Goal: Book appointment/travel/reservation

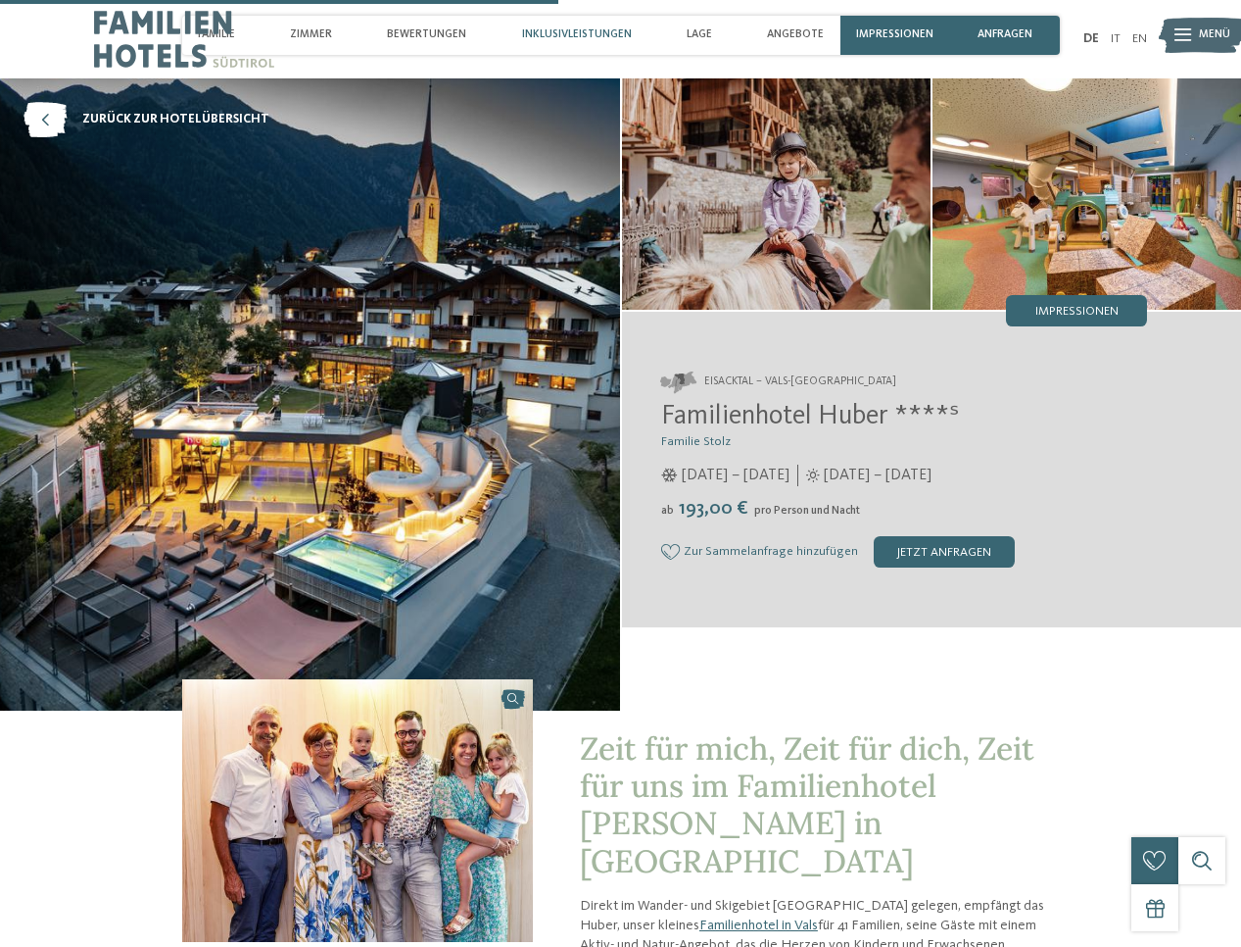
select select "*"
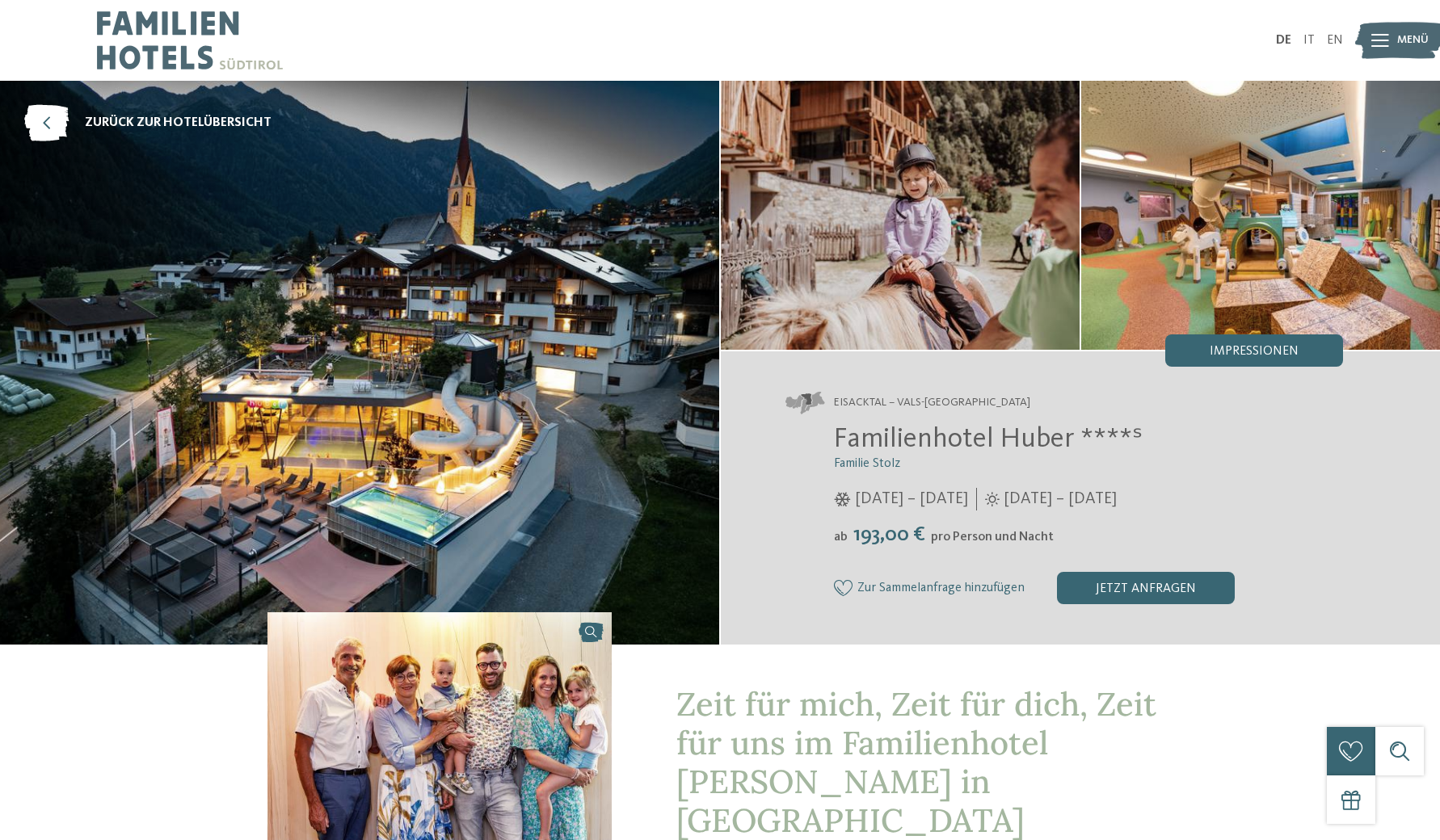
click at [181, 37] on img at bounding box center [190, 40] width 186 height 81
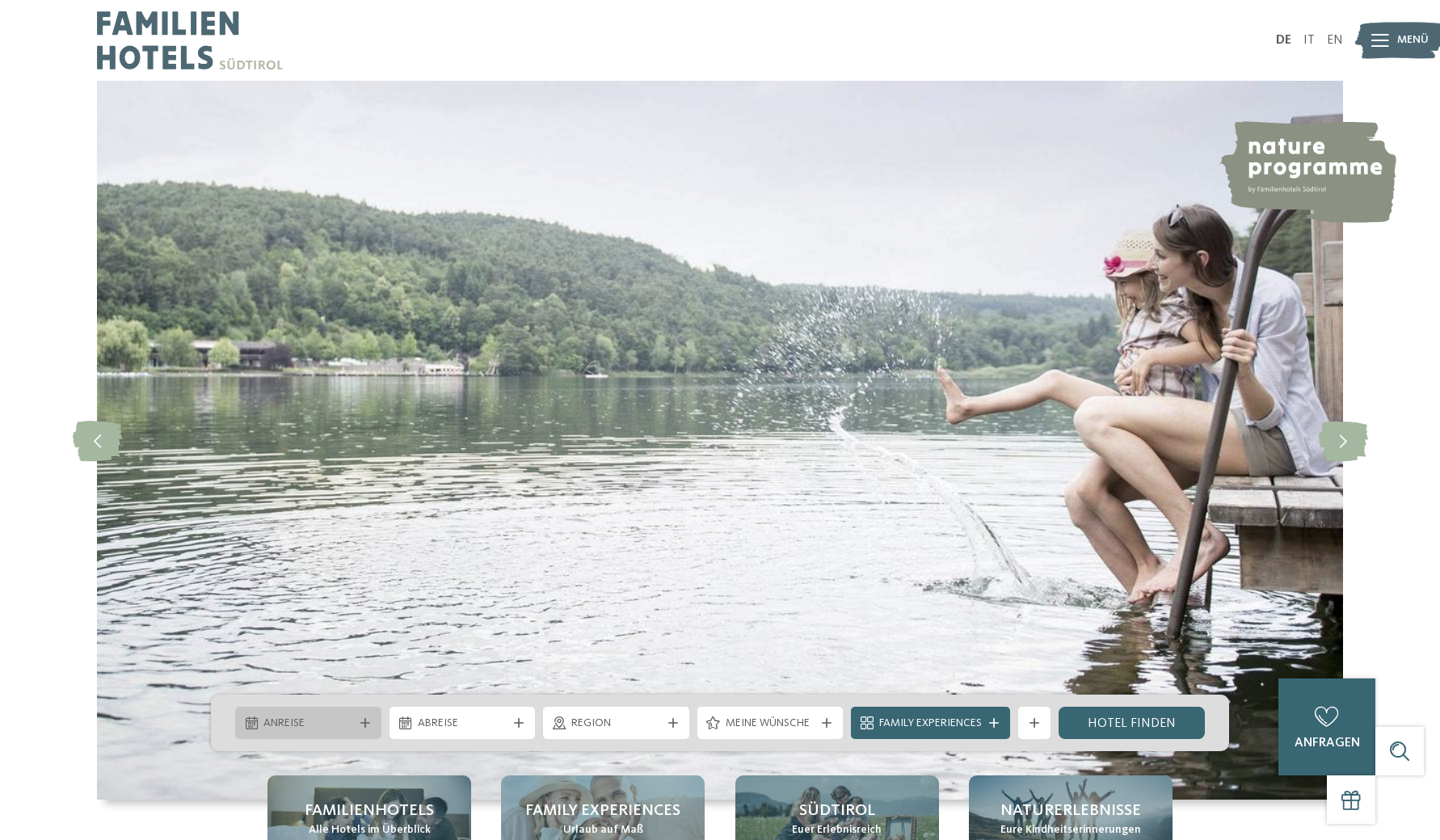
click at [369, 718] on div at bounding box center [365, 723] width 16 height 10
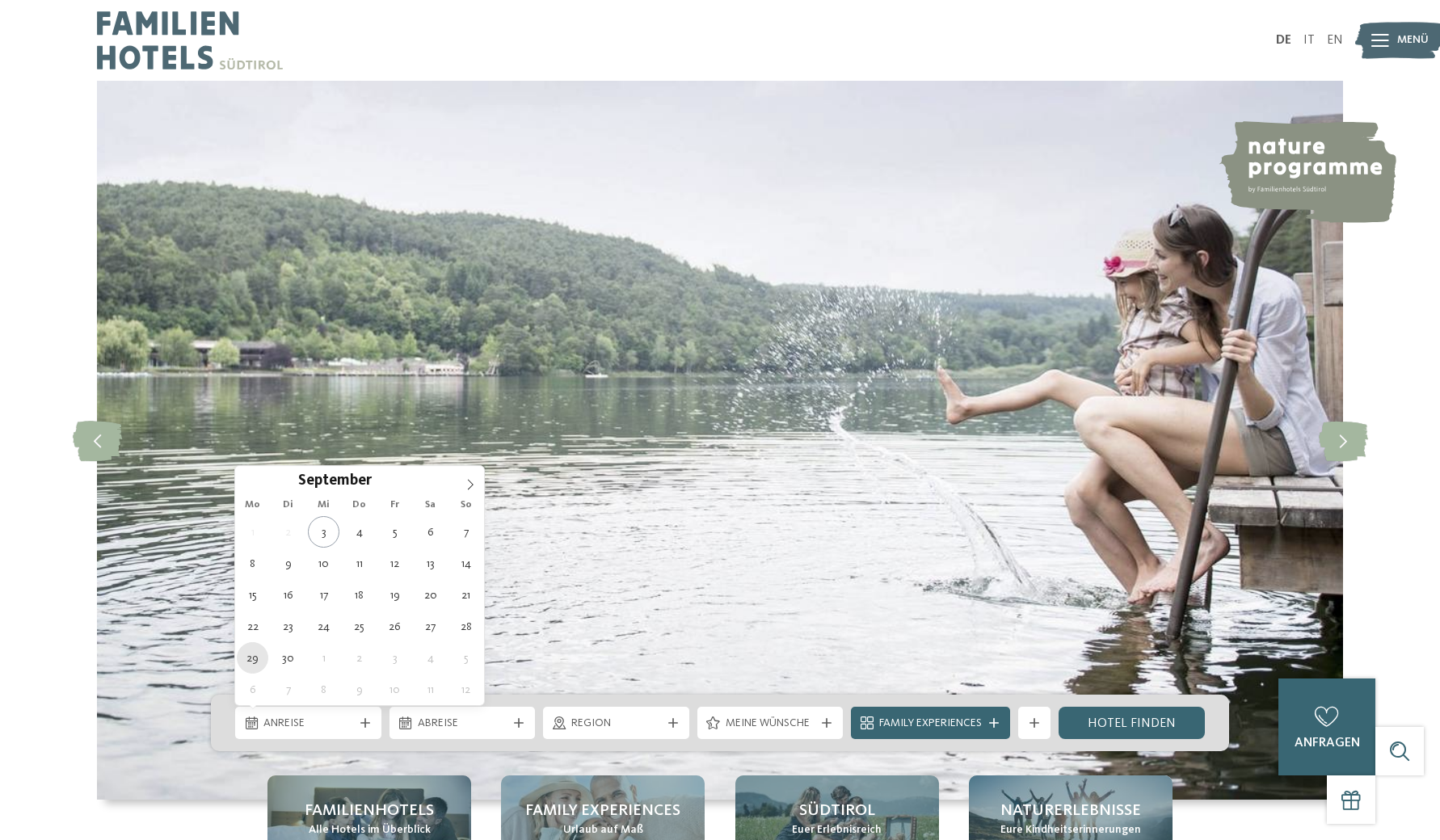
type div "29.09.2025"
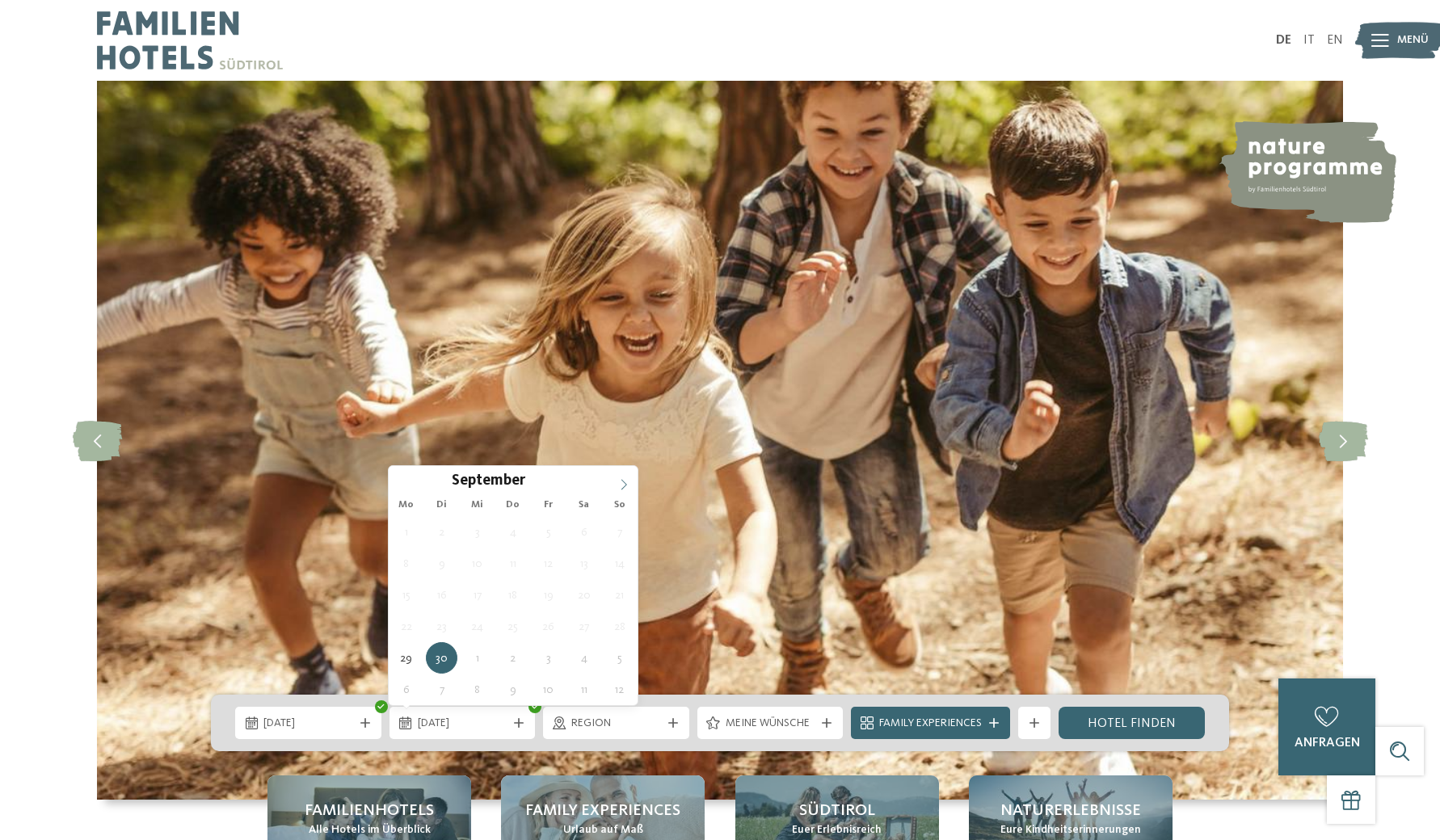
click at [622, 483] on icon at bounding box center [624, 485] width 12 height 12
type div "03.10.2025"
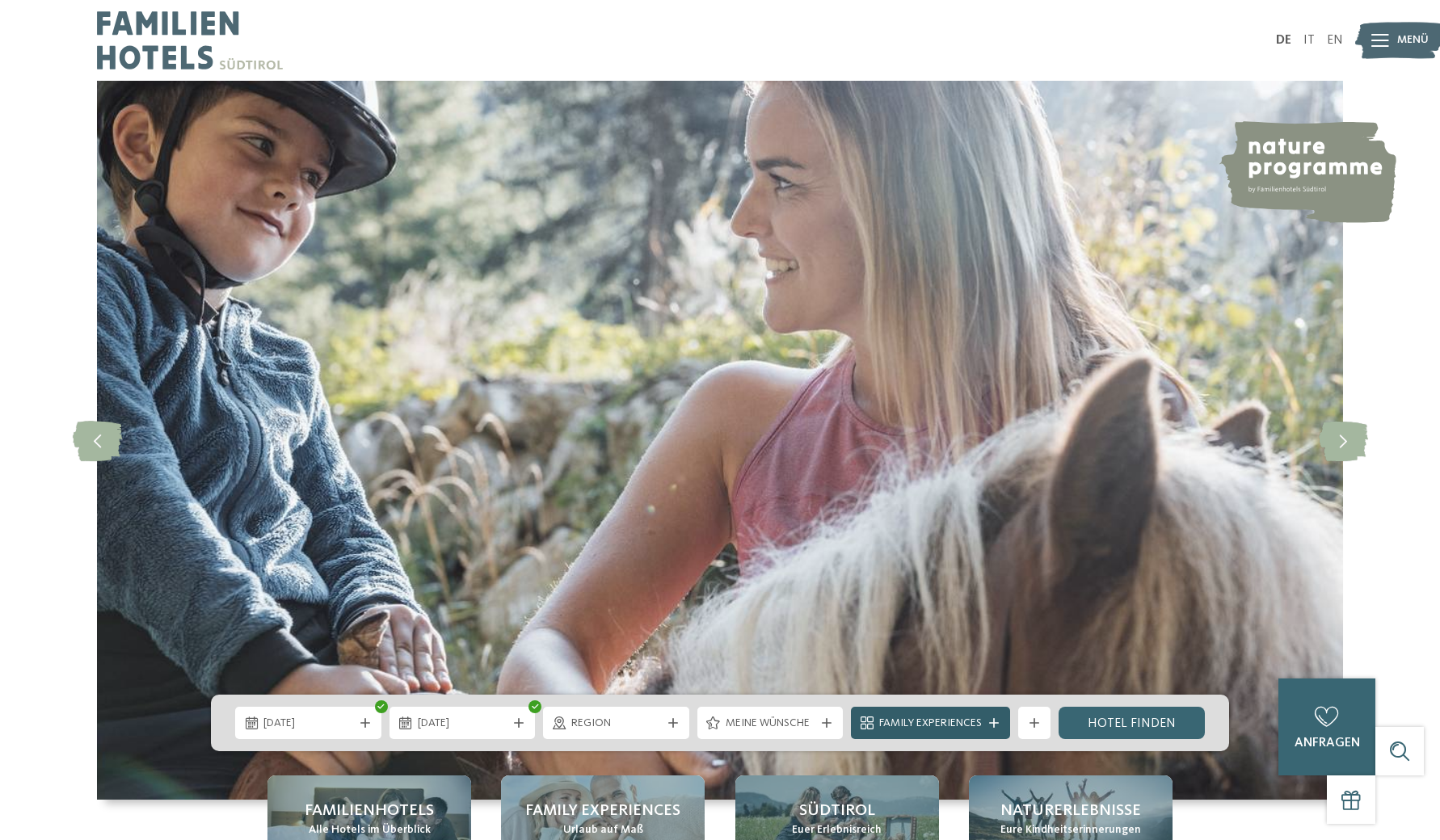
click at [993, 723] on icon at bounding box center [994, 723] width 10 height 10
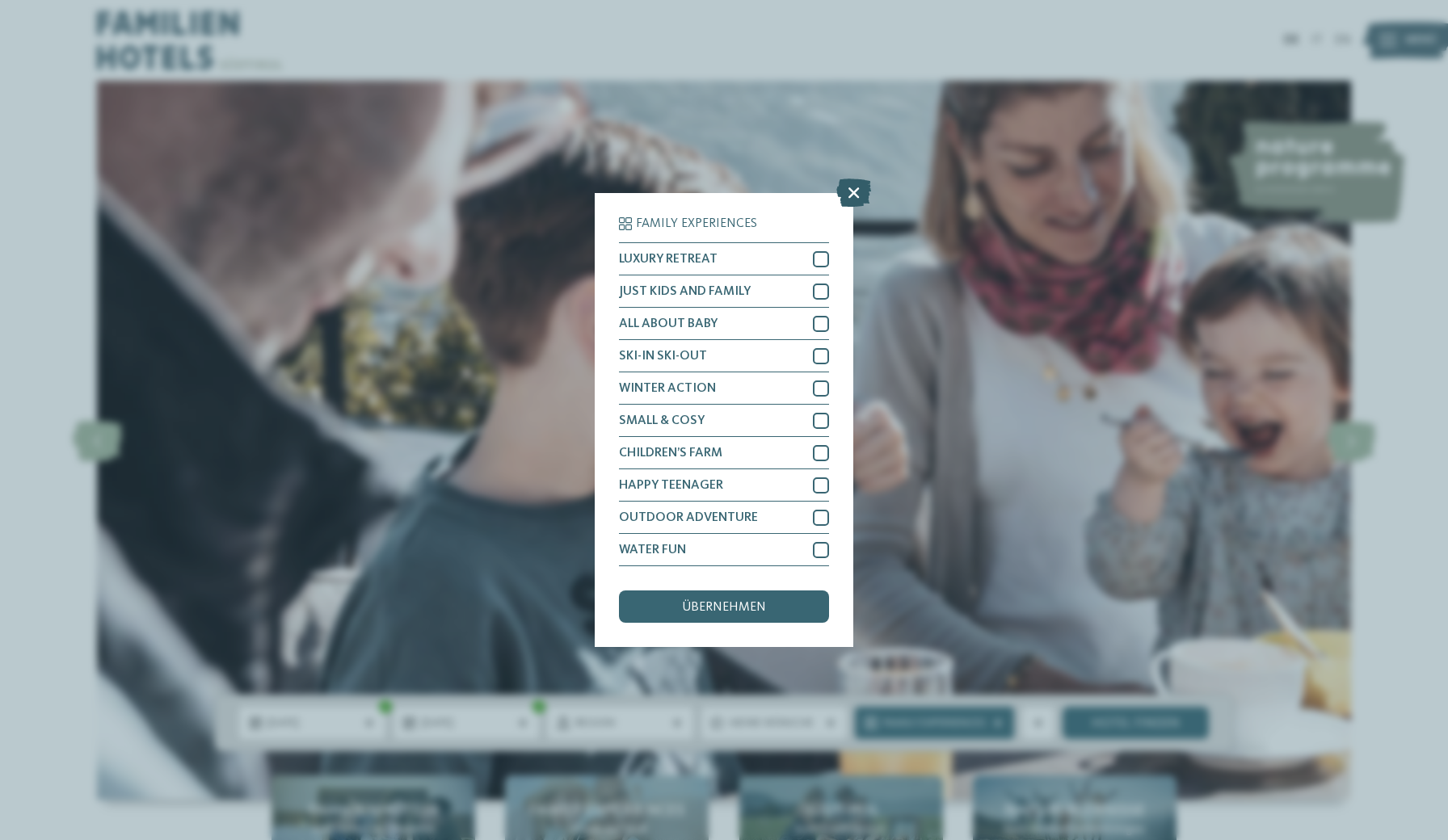
click at [852, 179] on icon at bounding box center [853, 193] width 35 height 28
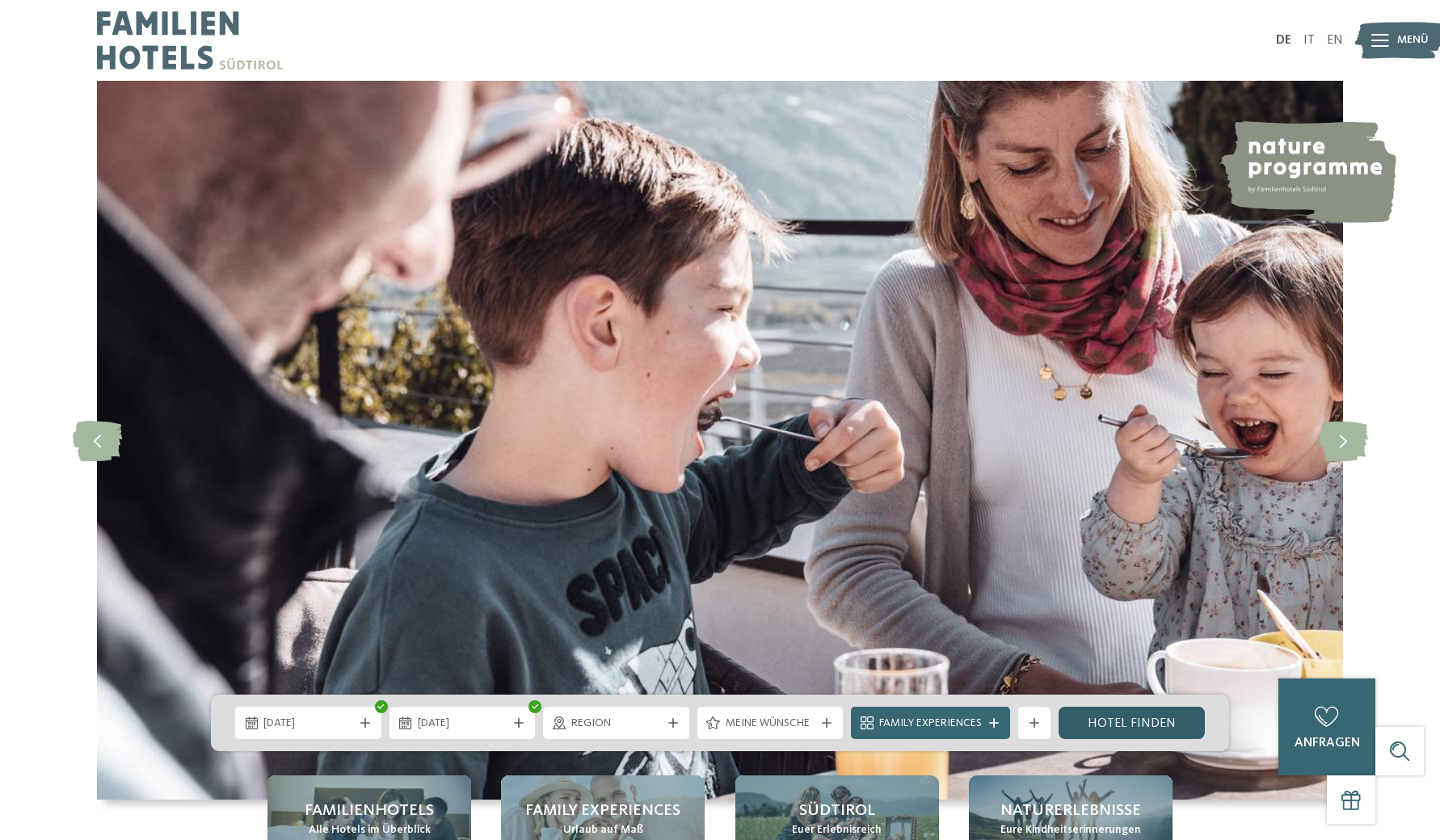
click at [1113, 721] on link "Hotel finden" at bounding box center [1132, 722] width 146 height 32
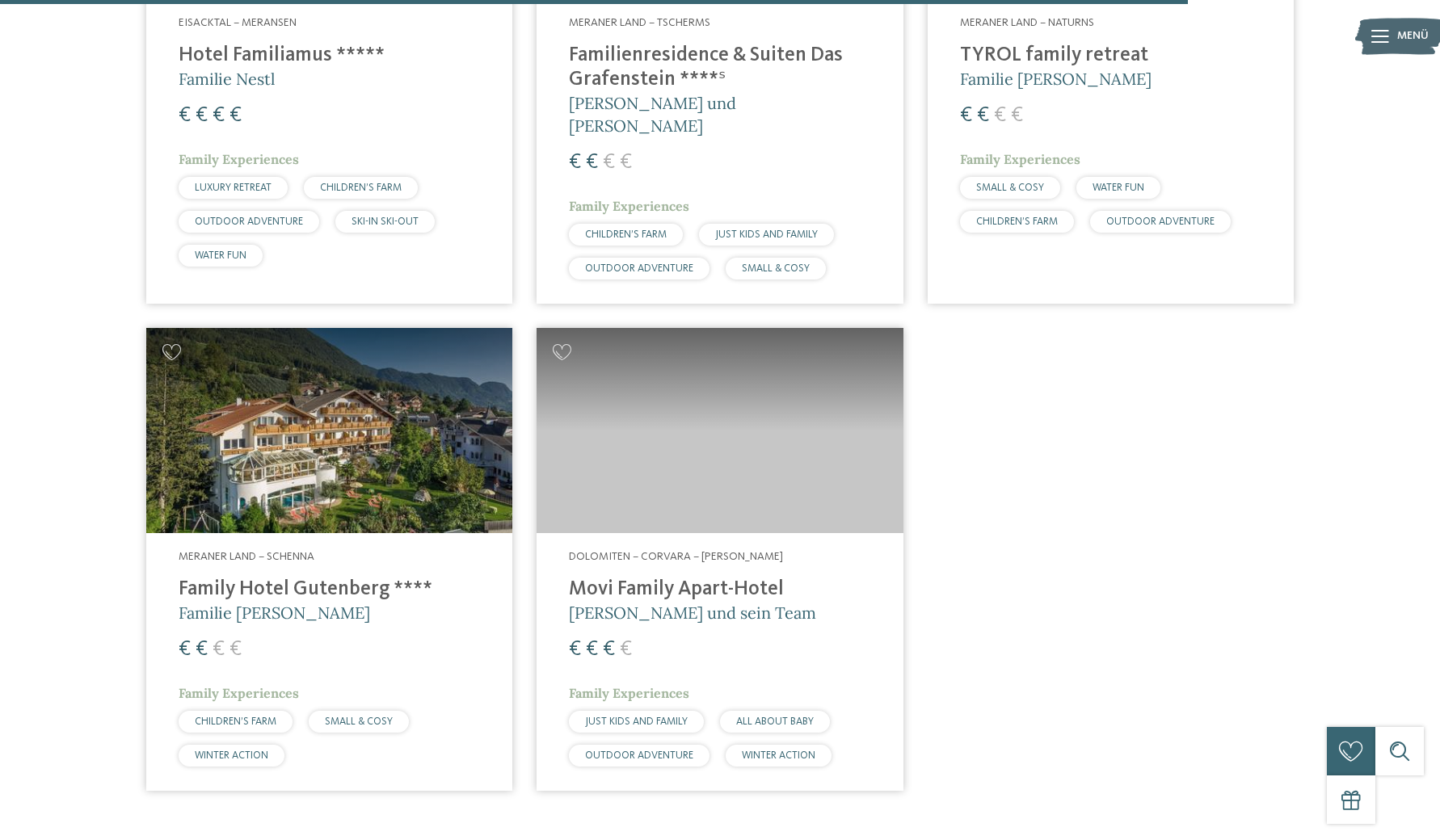
scroll to position [4066, 0]
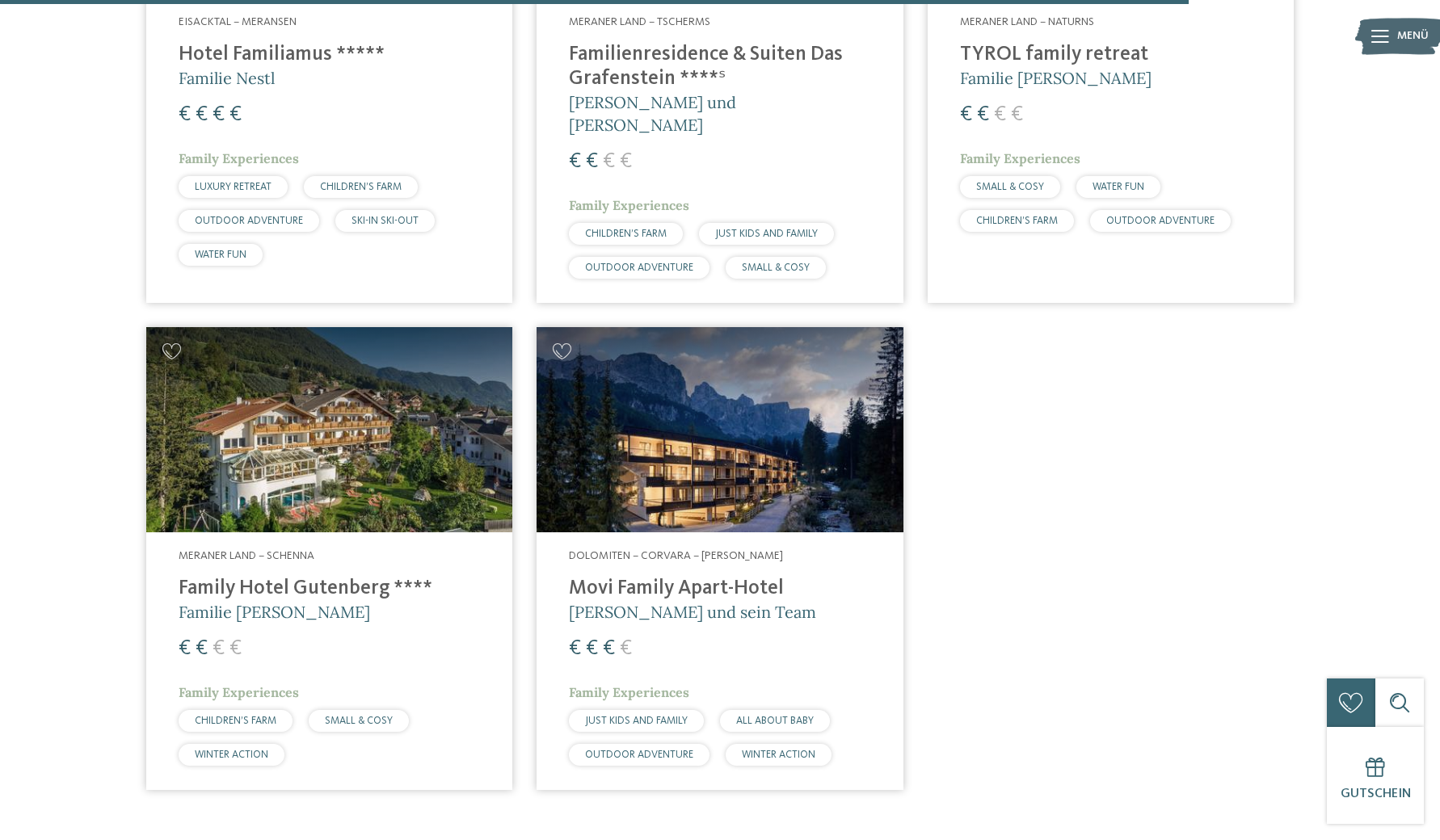
click at [749, 577] on h4 "Movi Family Apart-Hotel" at bounding box center [719, 589] width 301 height 24
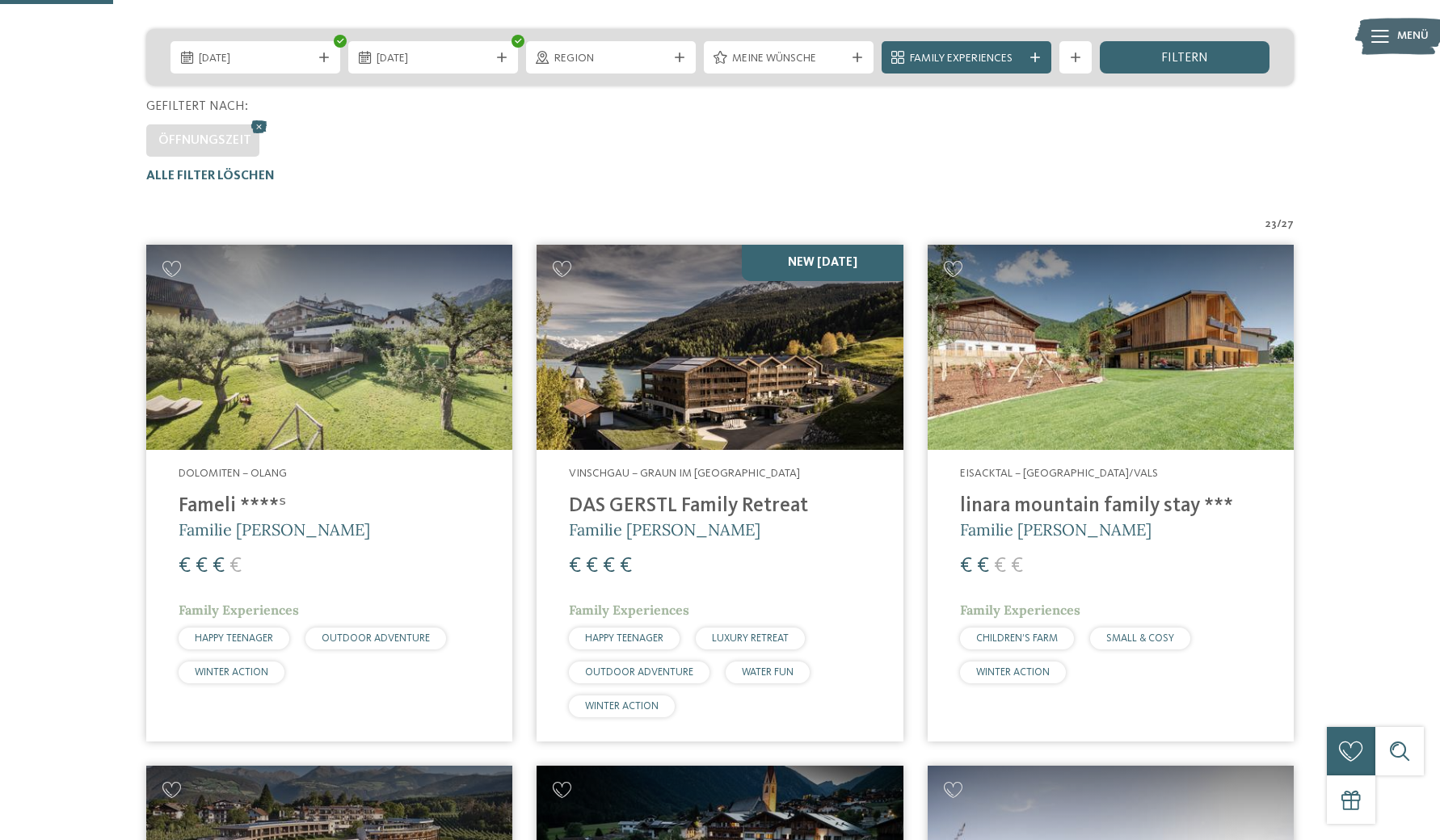
scroll to position [387, 0]
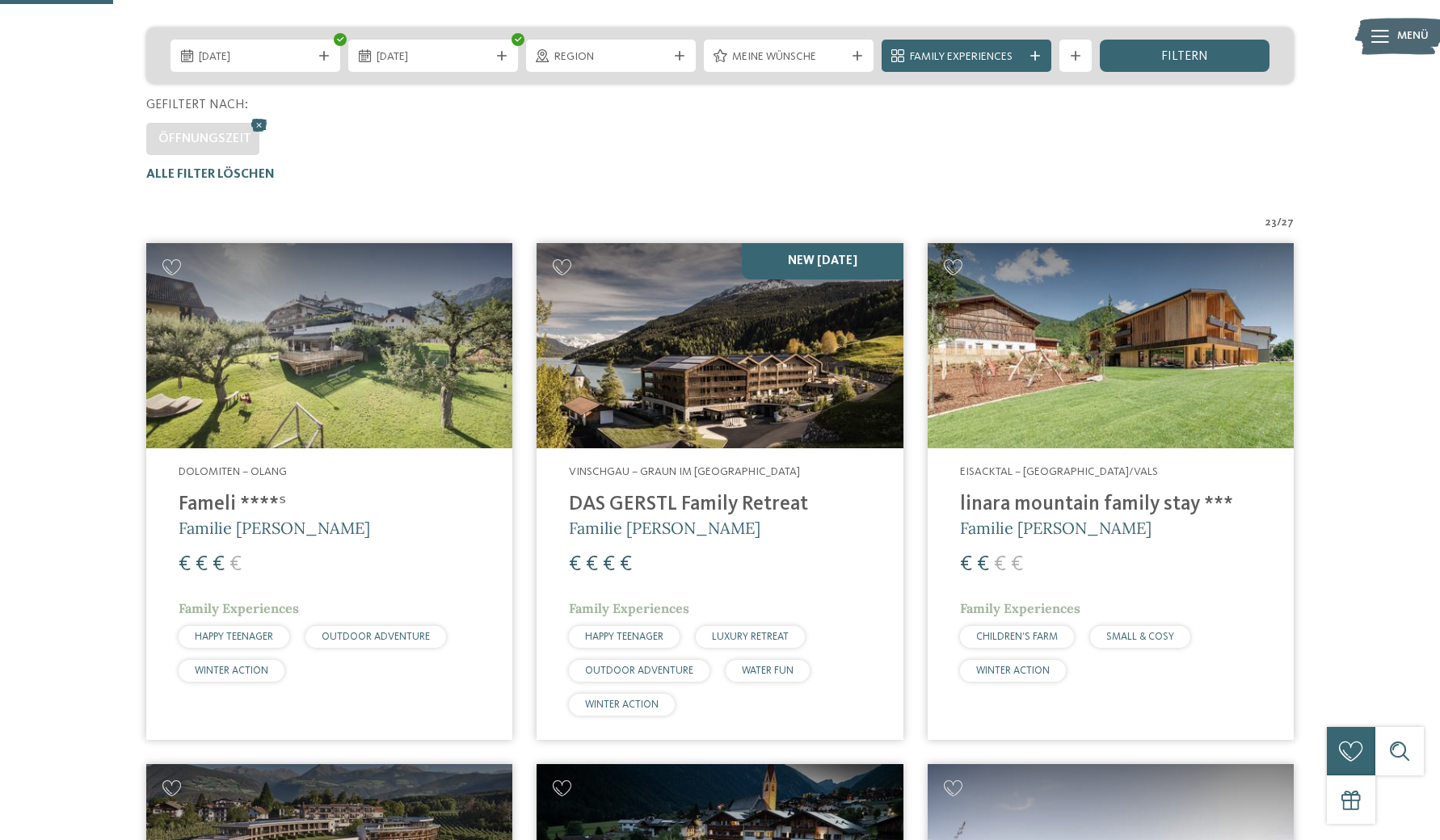
click at [996, 503] on h4 "linara mountain family stay ***" at bounding box center [1110, 504] width 301 height 24
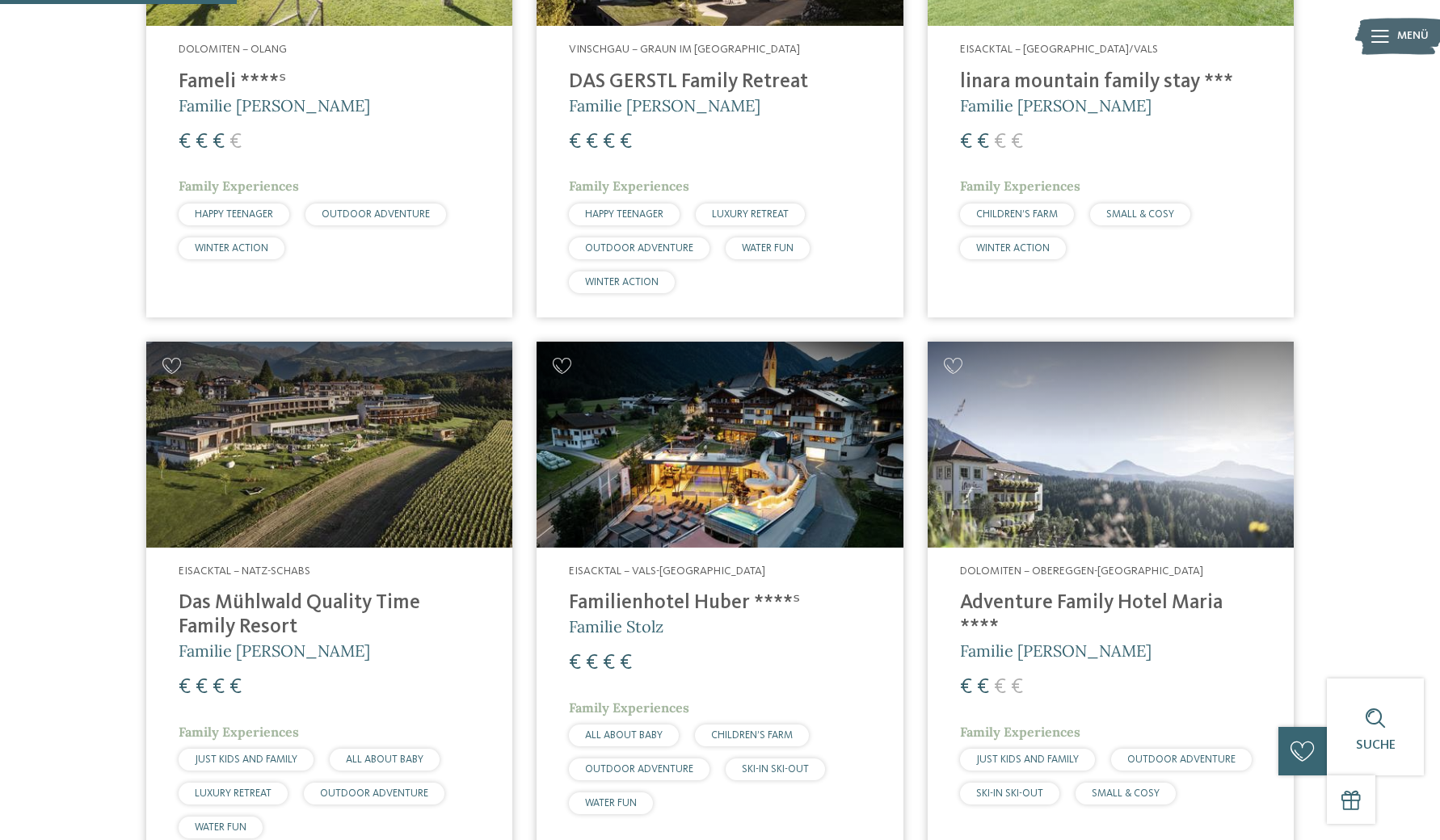
scroll to position [809, 0]
click at [1186, 603] on h4 "Adventure Family Hotel Maria ****" at bounding box center [1110, 616] width 301 height 49
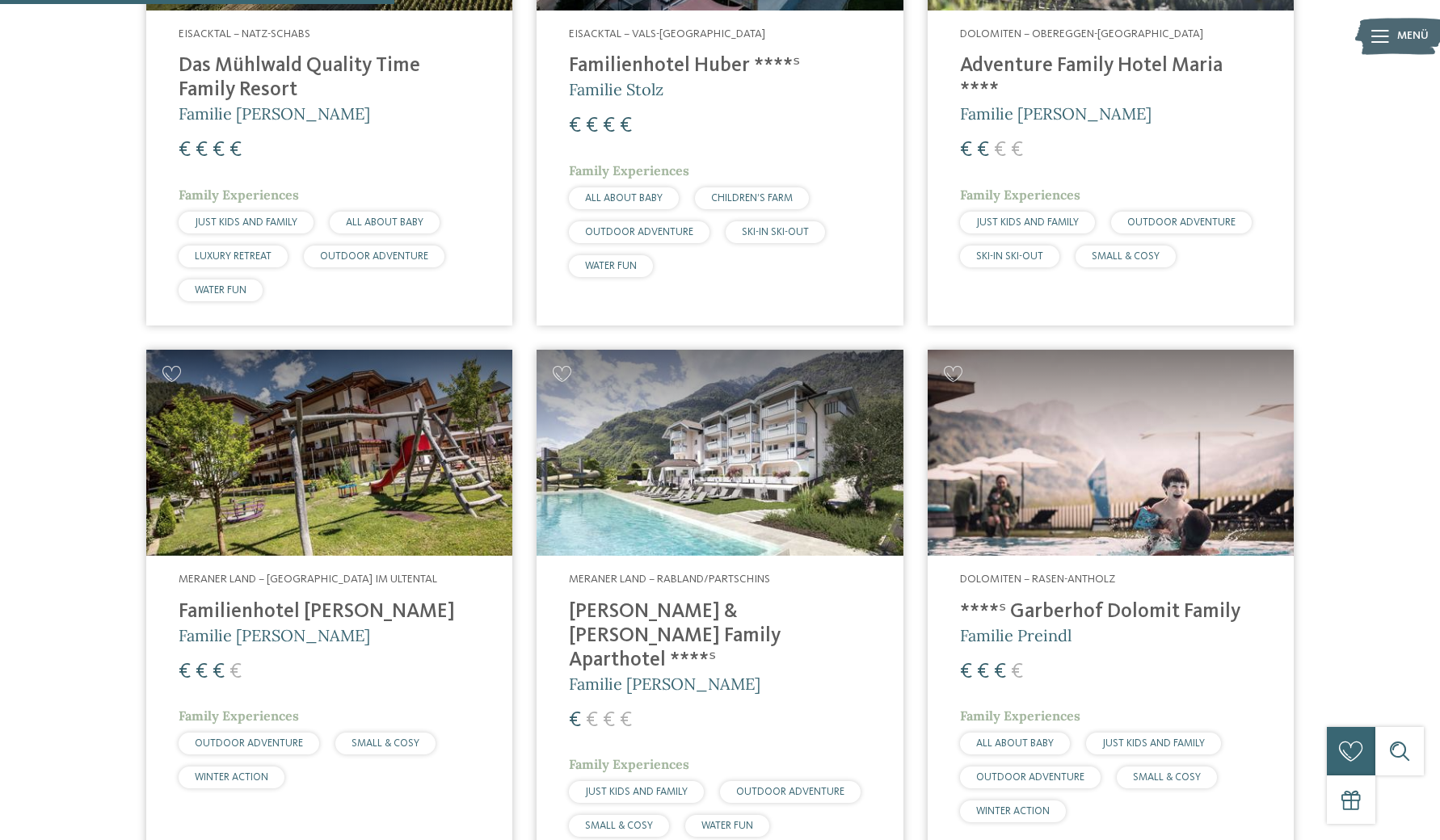
scroll to position [1352, 0]
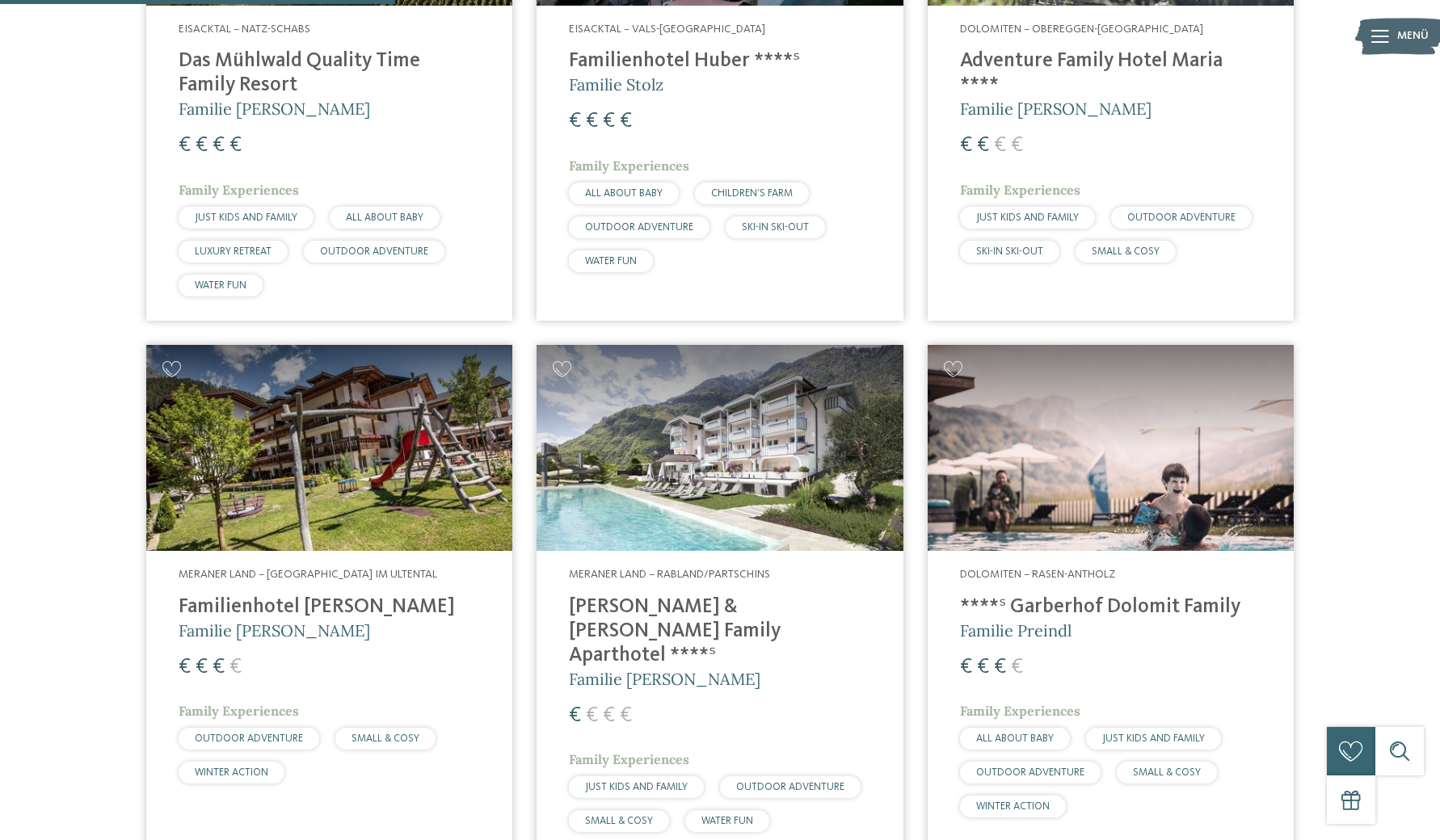
click at [273, 603] on h4 "Familienhotel Viktoria" at bounding box center [329, 607] width 301 height 24
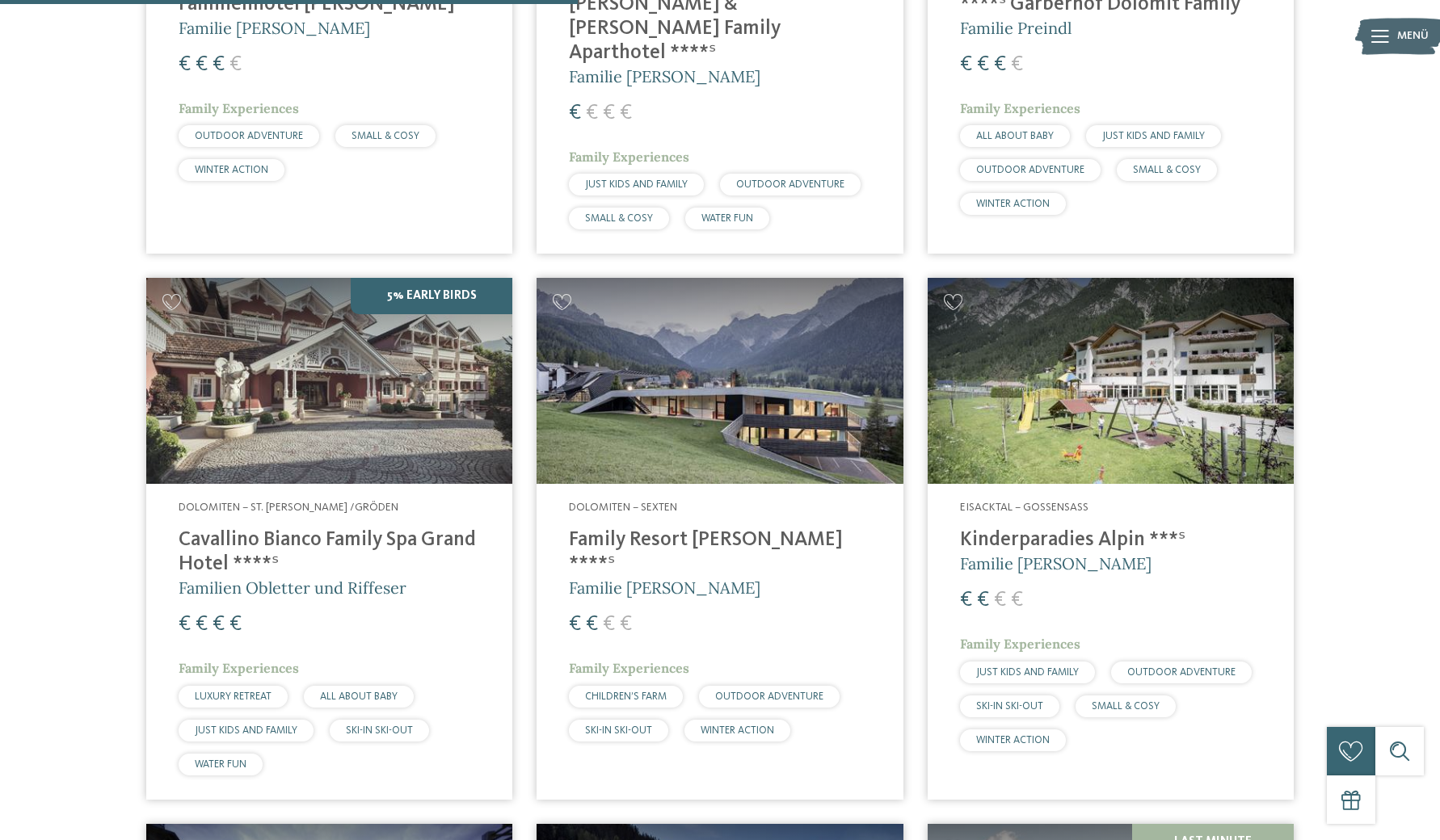
scroll to position [1983, 0]
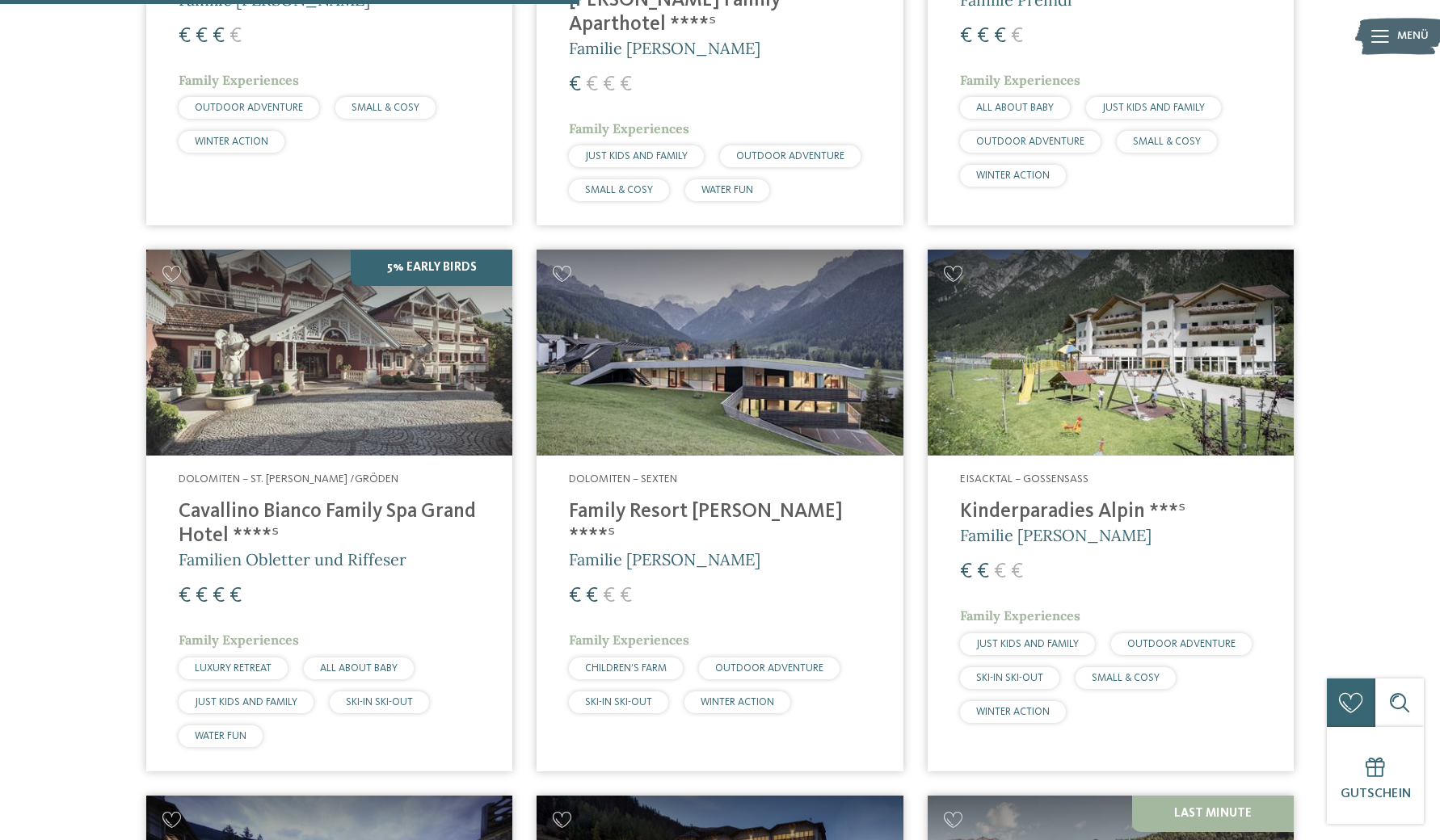
click at [998, 500] on h4 "Kinderparadies Alpin ***ˢ" at bounding box center [1110, 512] width 301 height 24
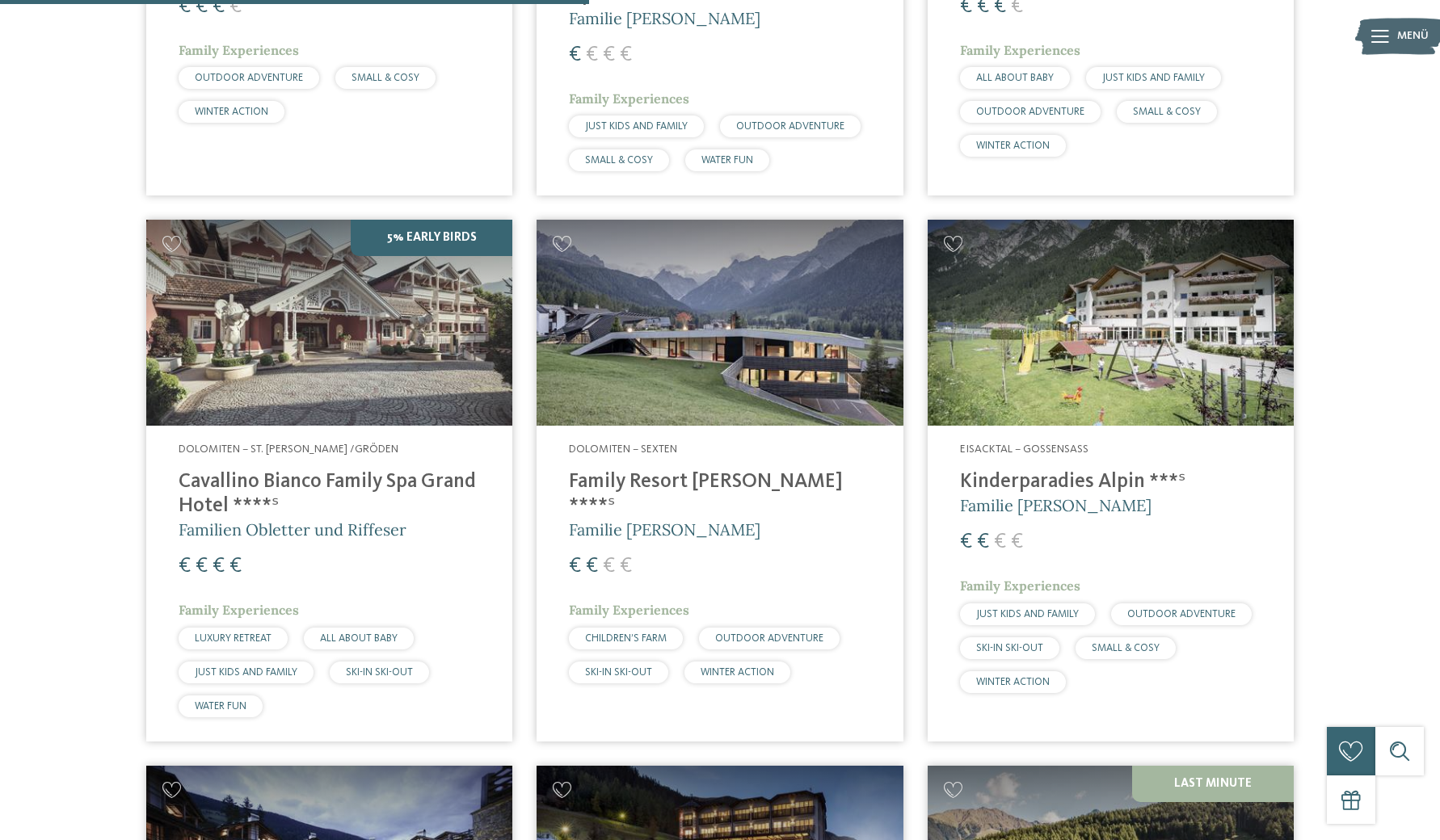
scroll to position [2016, 0]
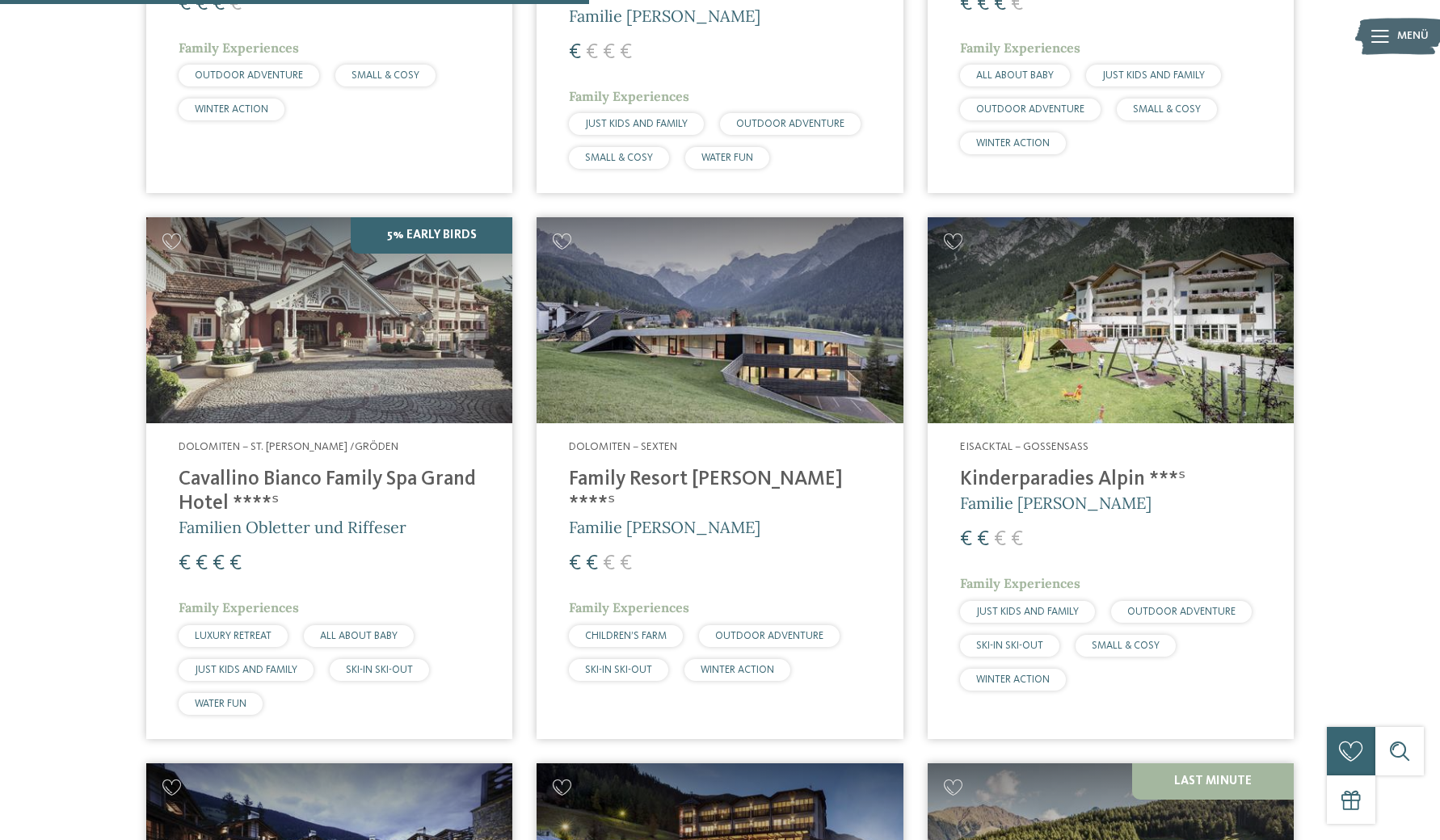
click at [619, 467] on h4 "Family Resort Rainer ****ˢ" at bounding box center [719, 491] width 301 height 49
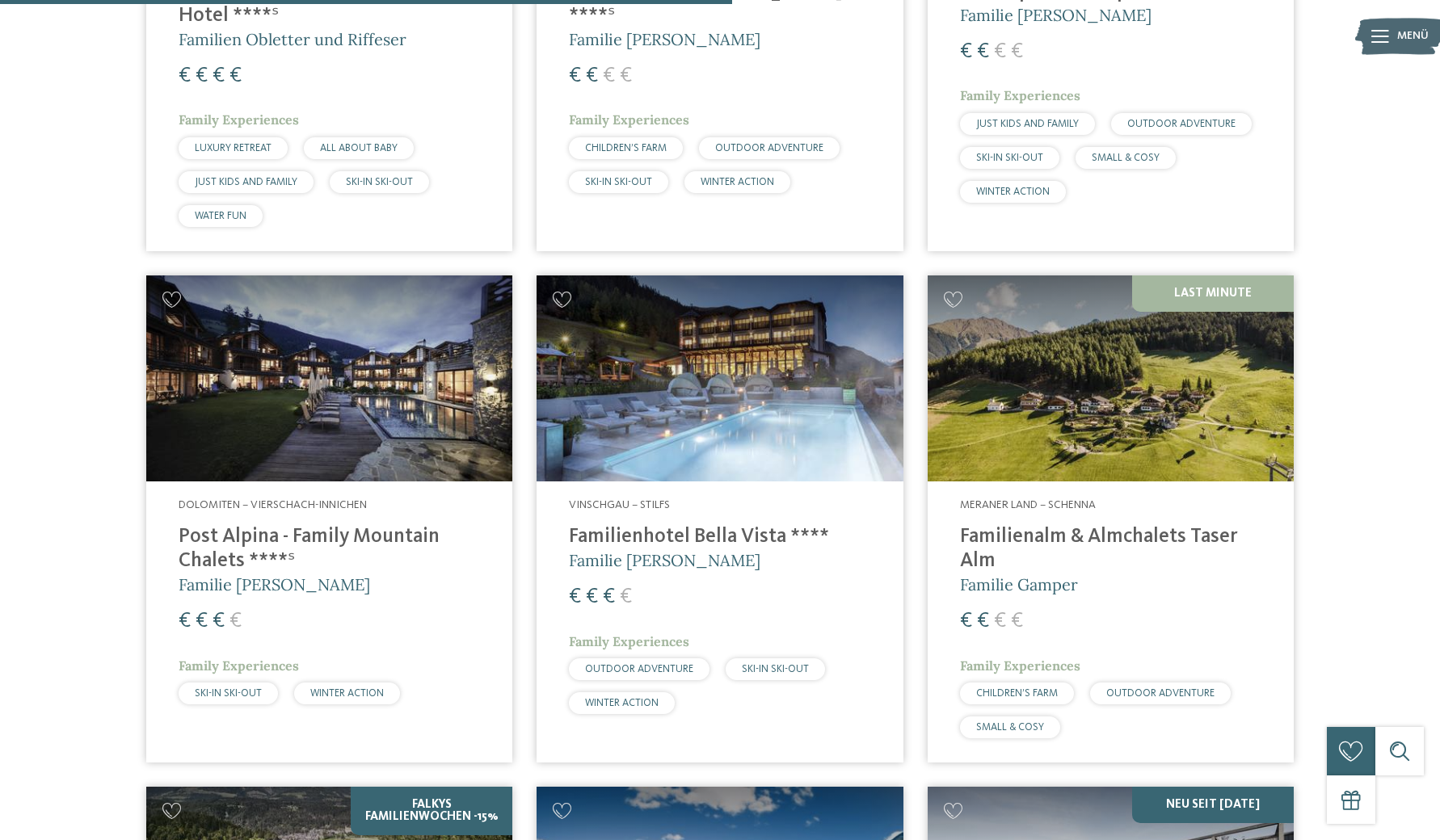
scroll to position [2506, 0]
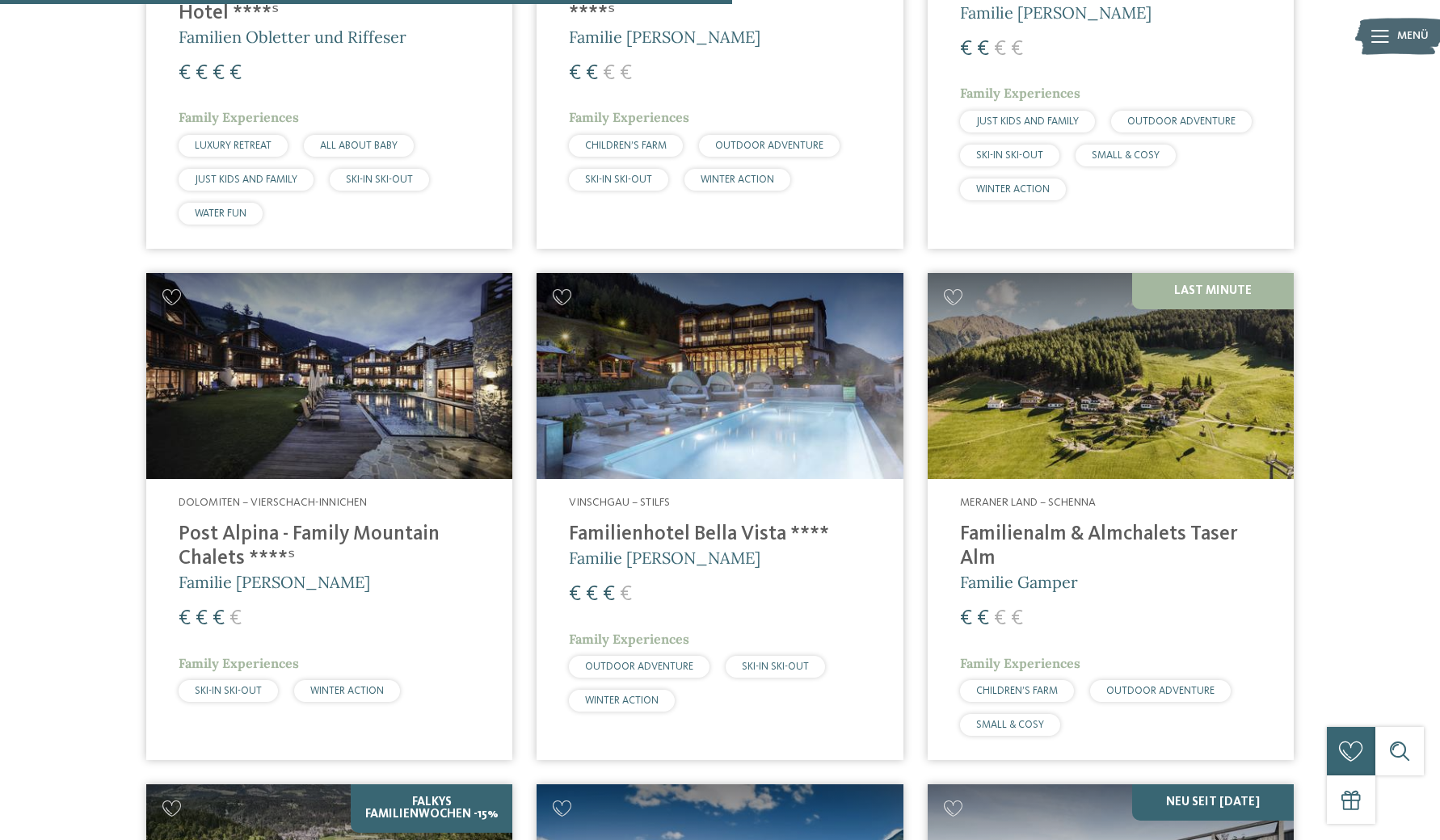
click at [625, 523] on h4 "Familienhotel Bella Vista ****" at bounding box center [719, 534] width 301 height 24
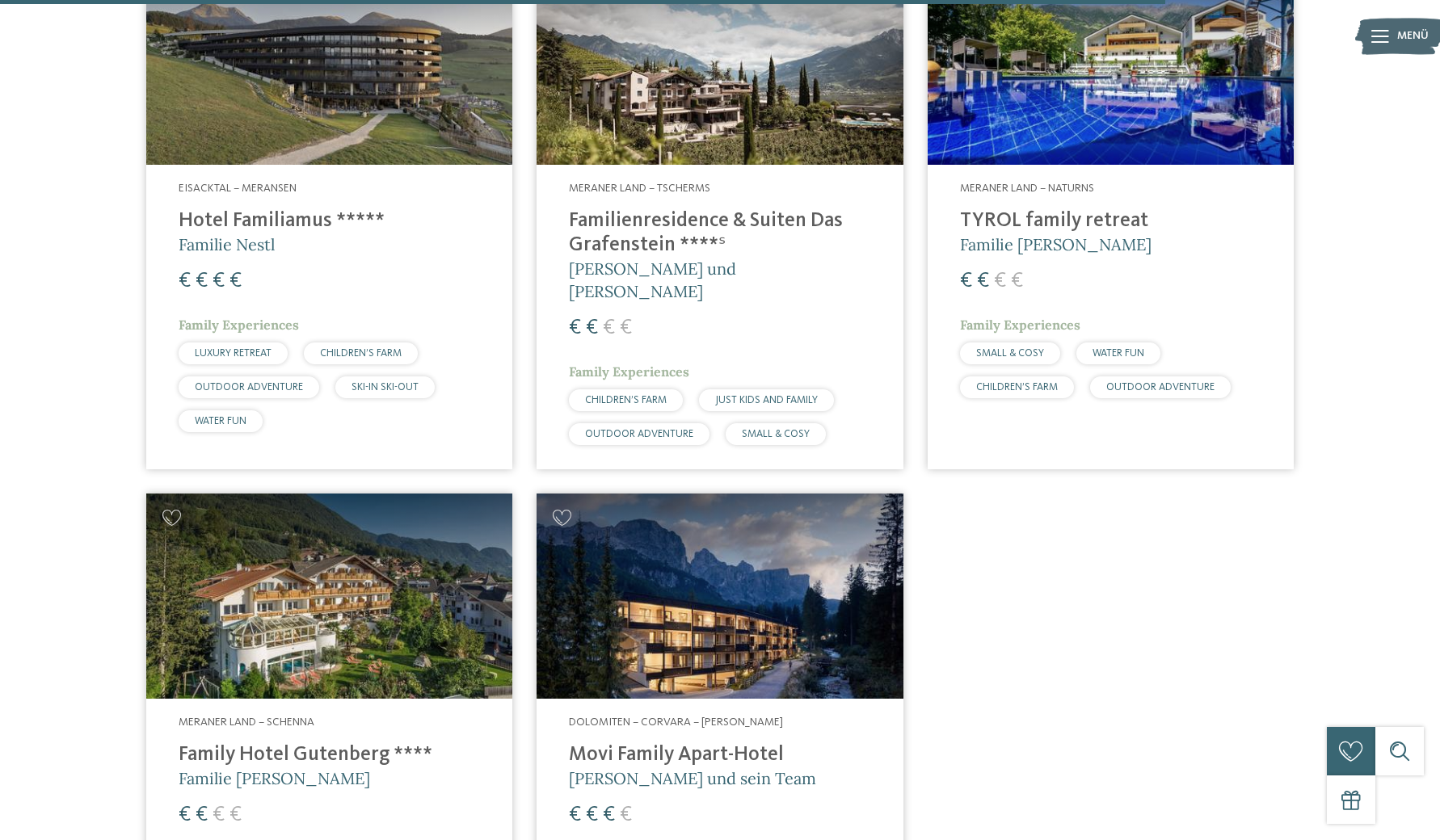
scroll to position [3893, 0]
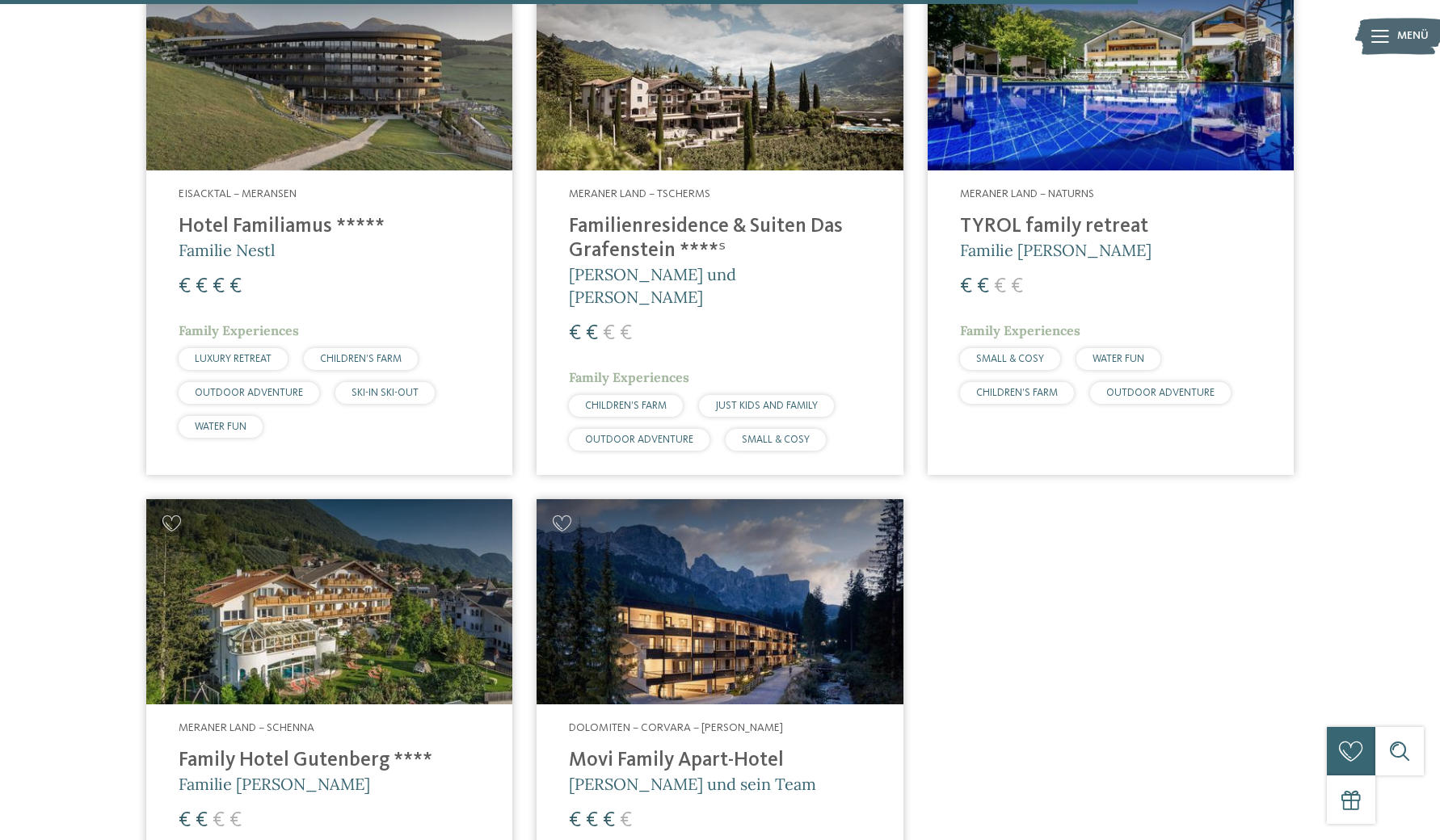
click at [629, 215] on h4 "Familienresidence & Suiten Das Grafenstein ****ˢ" at bounding box center [719, 239] width 301 height 49
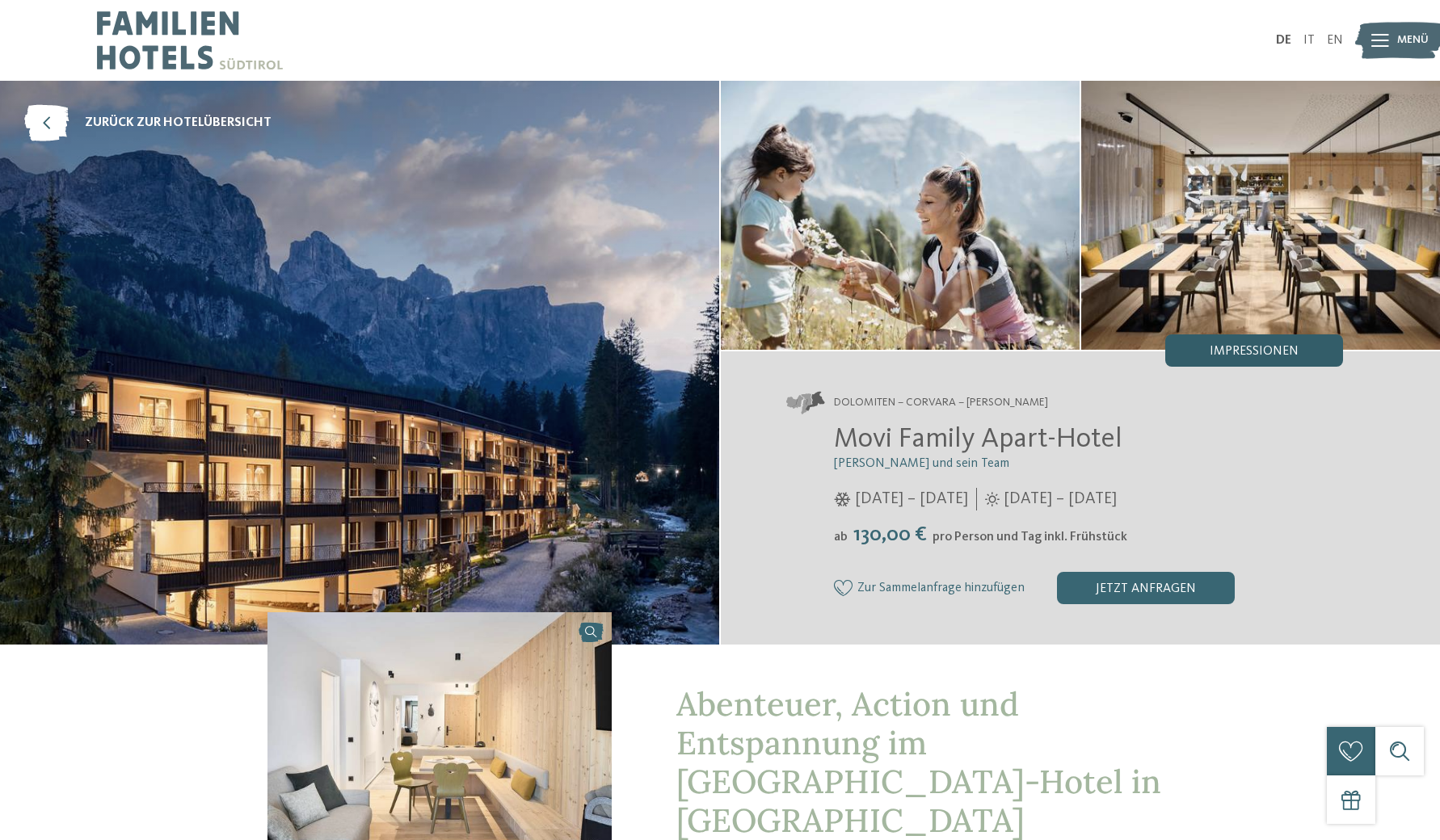
click at [1277, 349] on span "Impressionen" at bounding box center [1254, 351] width 89 height 13
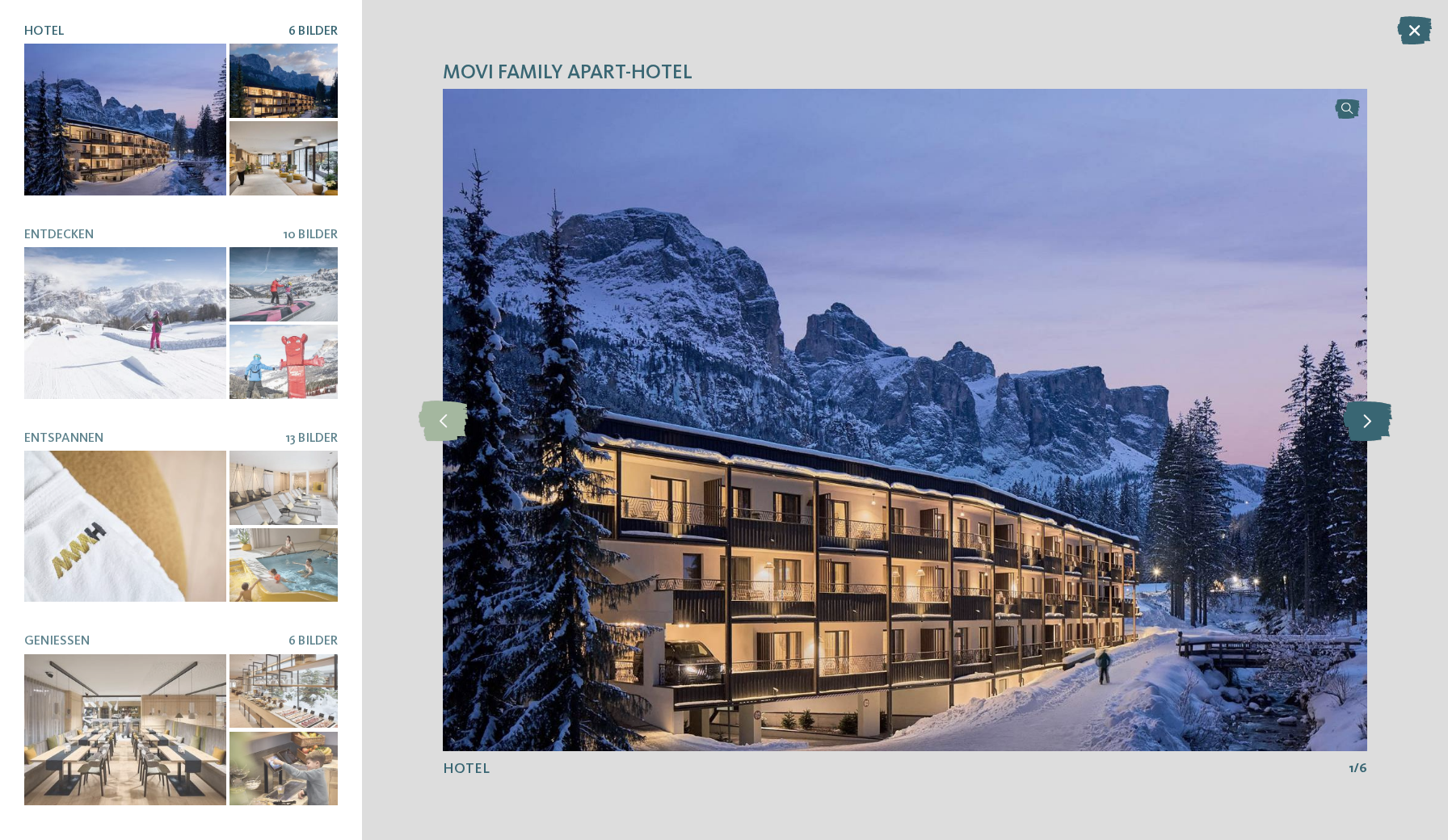
click at [1373, 423] on icon at bounding box center [1368, 420] width 49 height 40
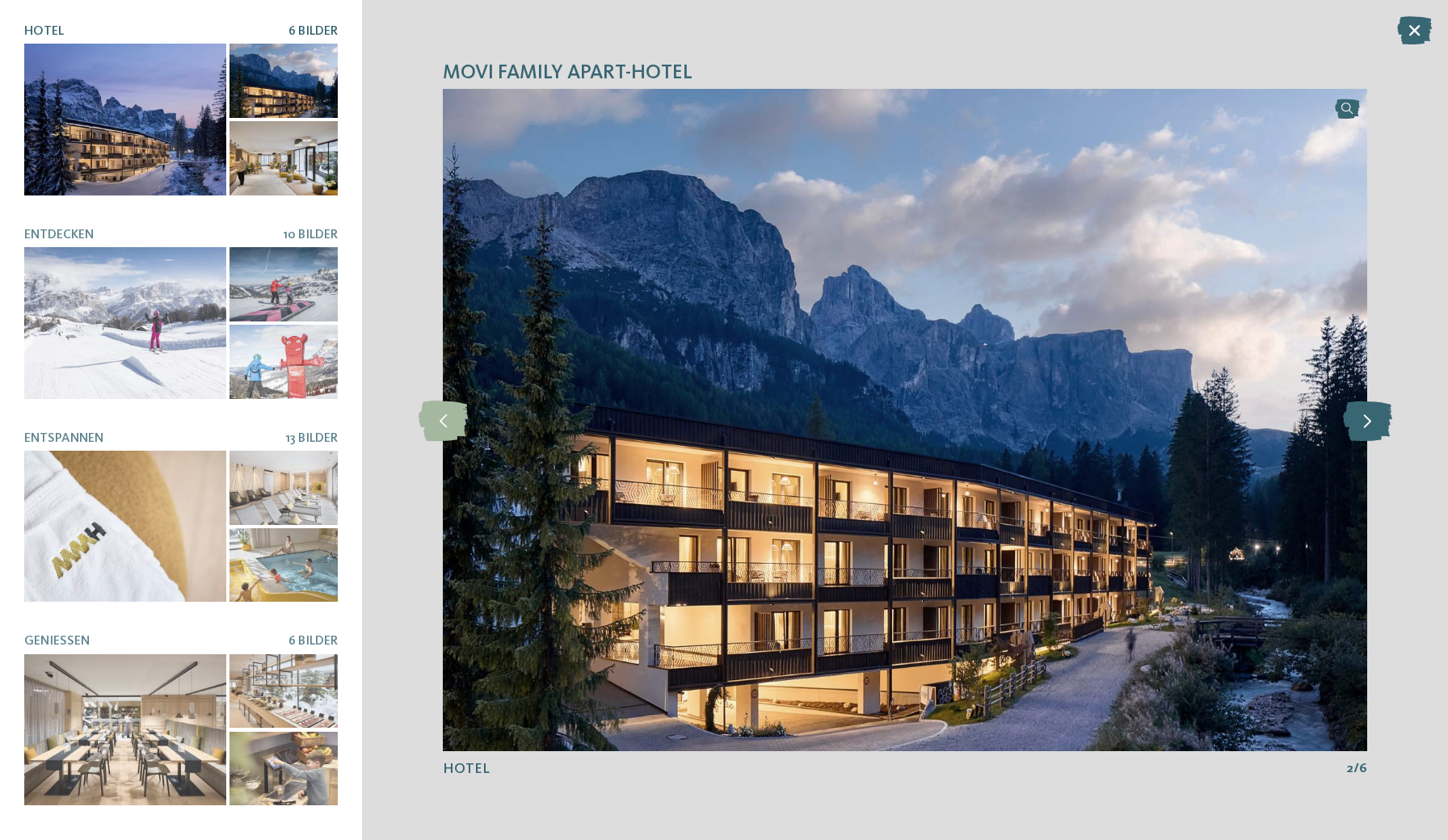
click at [1373, 423] on icon at bounding box center [1368, 420] width 49 height 40
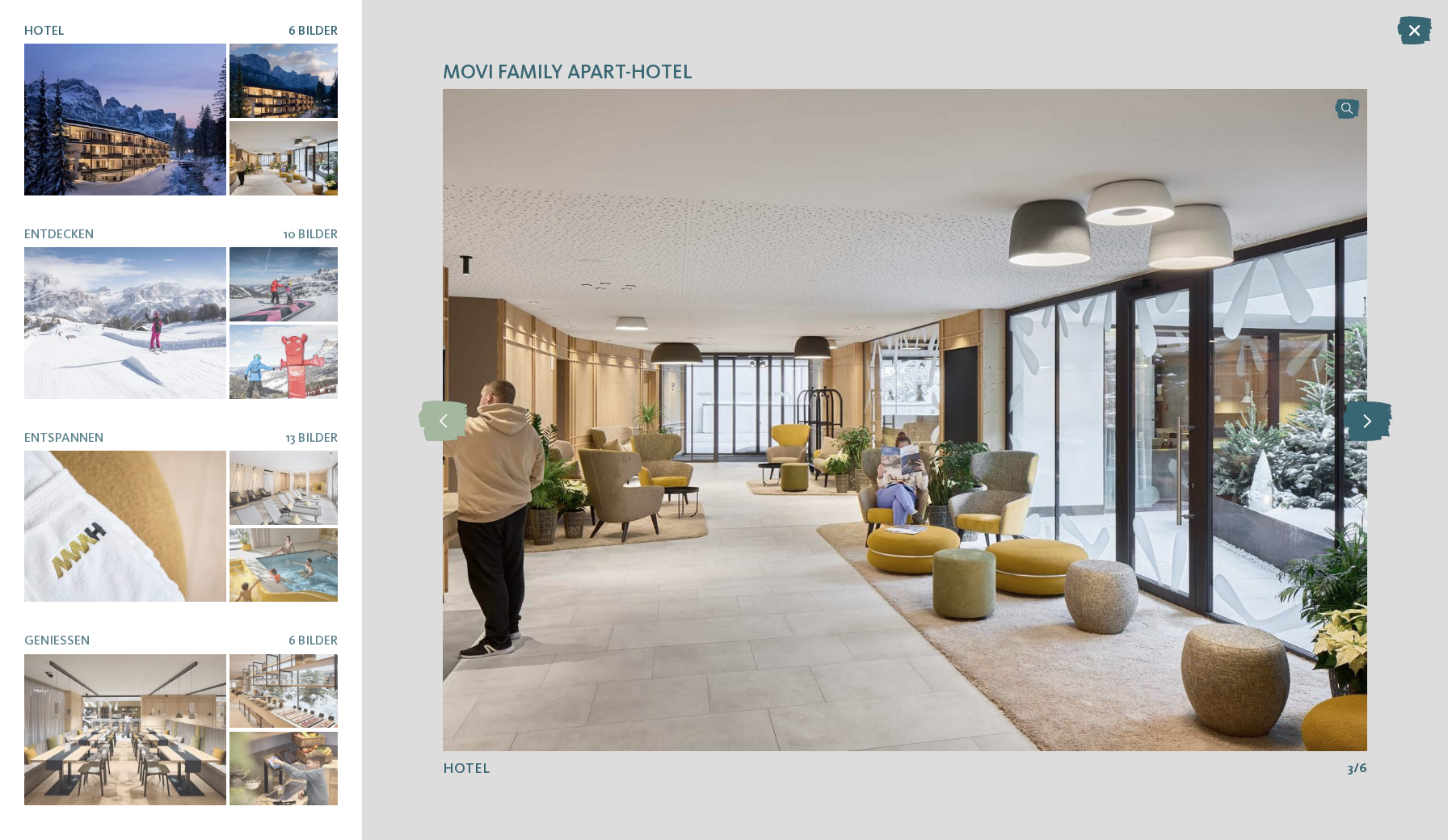
click at [1373, 423] on icon at bounding box center [1368, 420] width 49 height 40
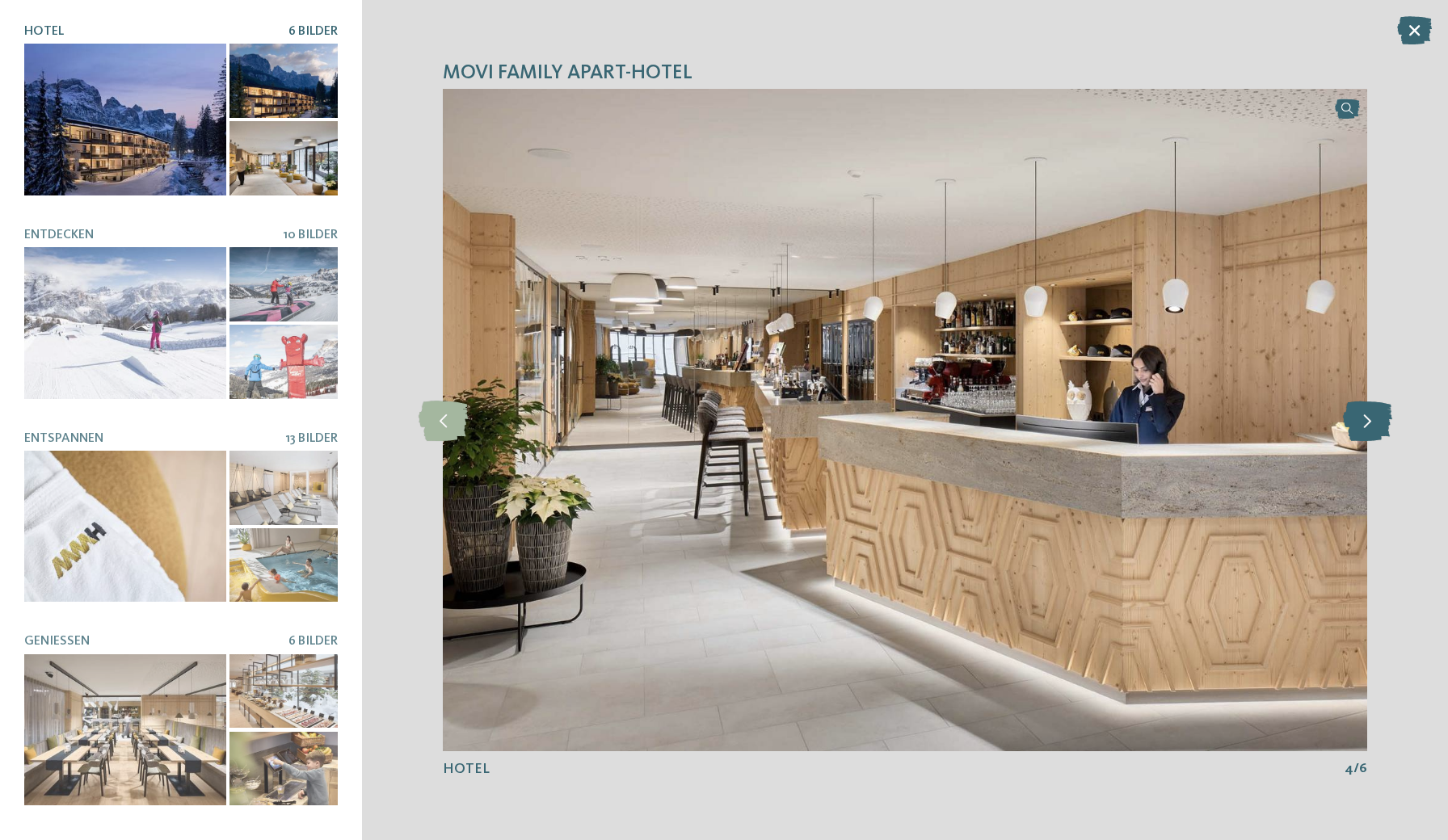
click at [1373, 423] on icon at bounding box center [1368, 420] width 49 height 40
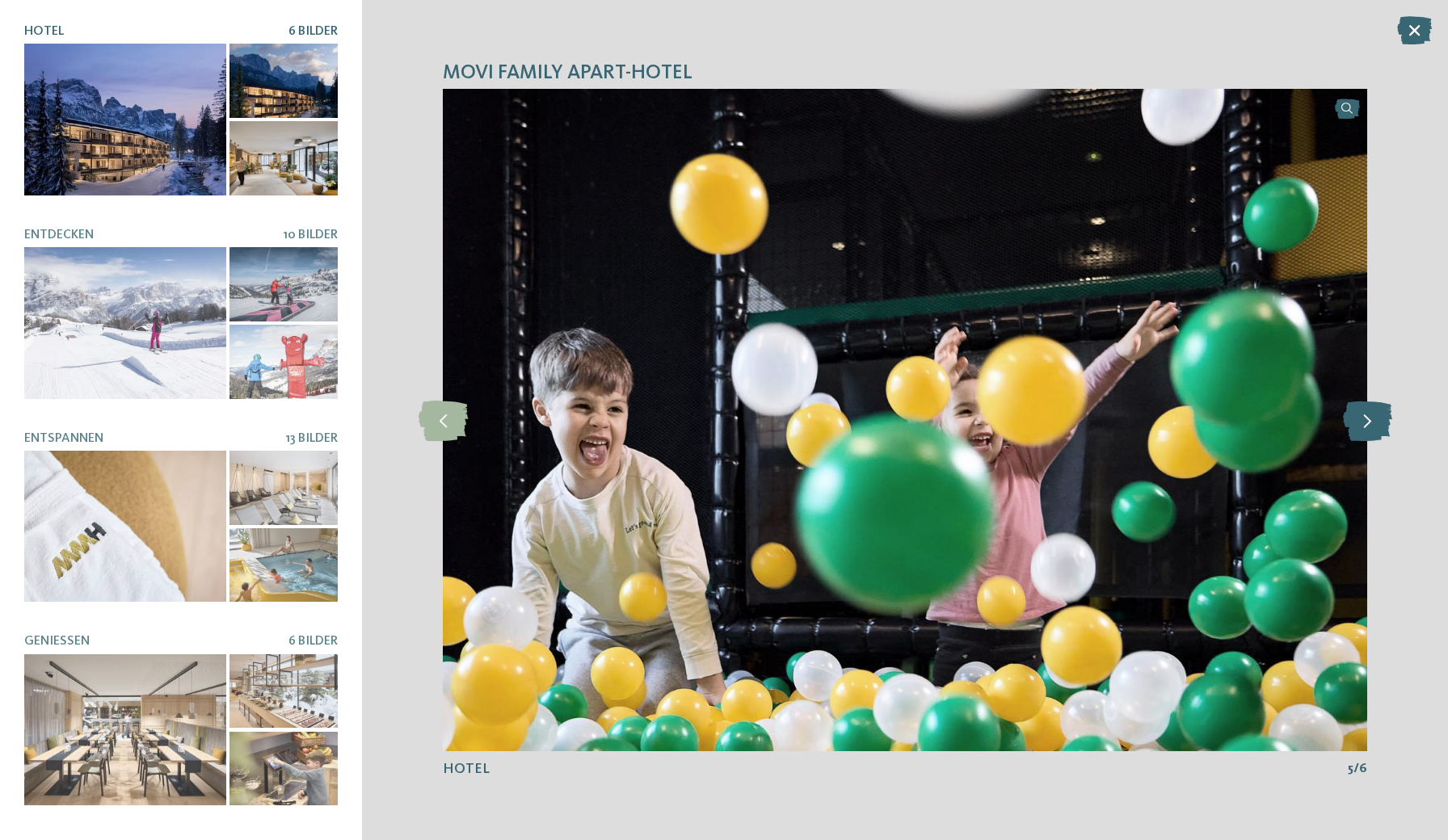
click at [1373, 423] on icon at bounding box center [1368, 420] width 49 height 40
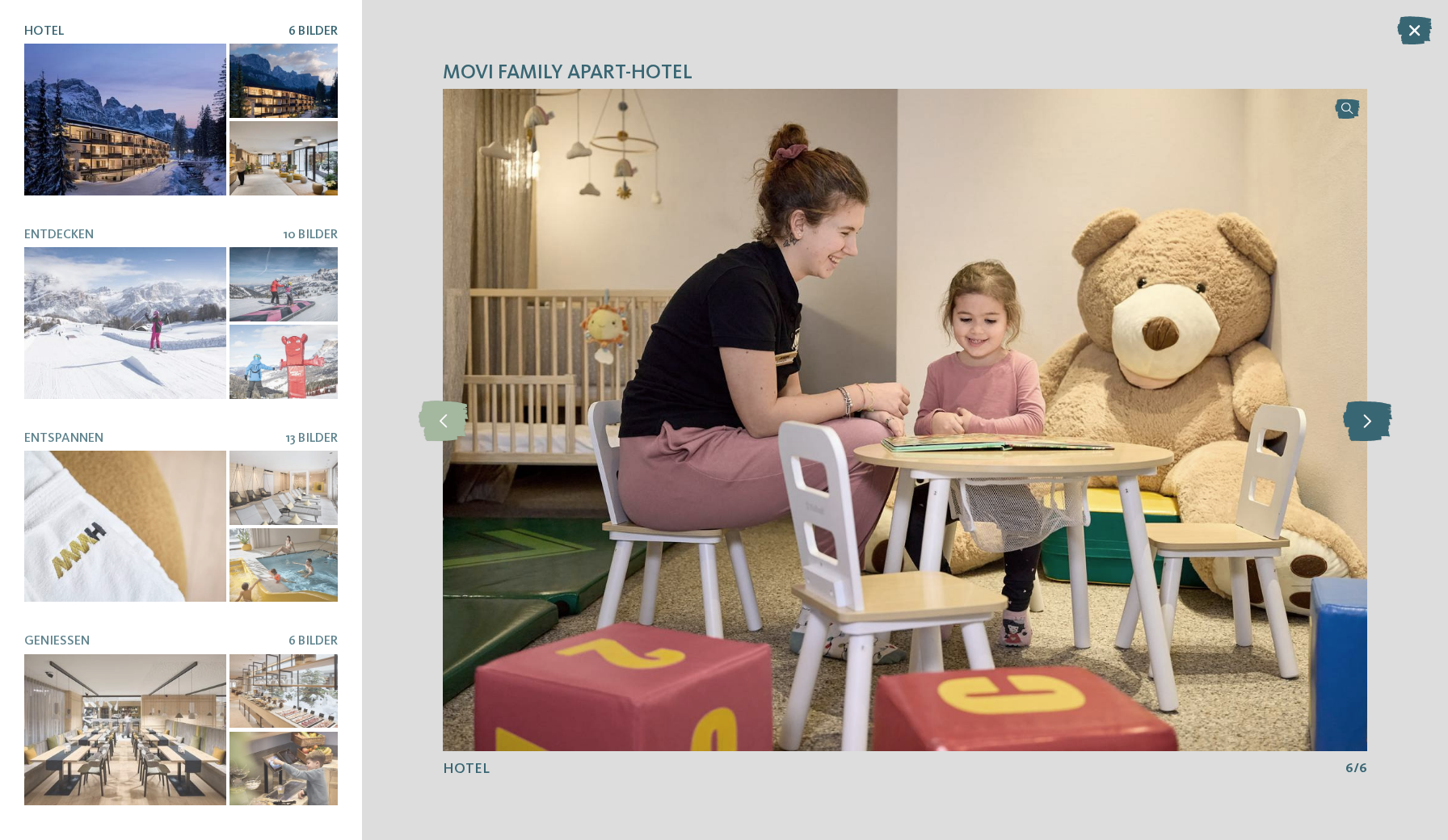
click at [1373, 423] on icon at bounding box center [1368, 420] width 49 height 40
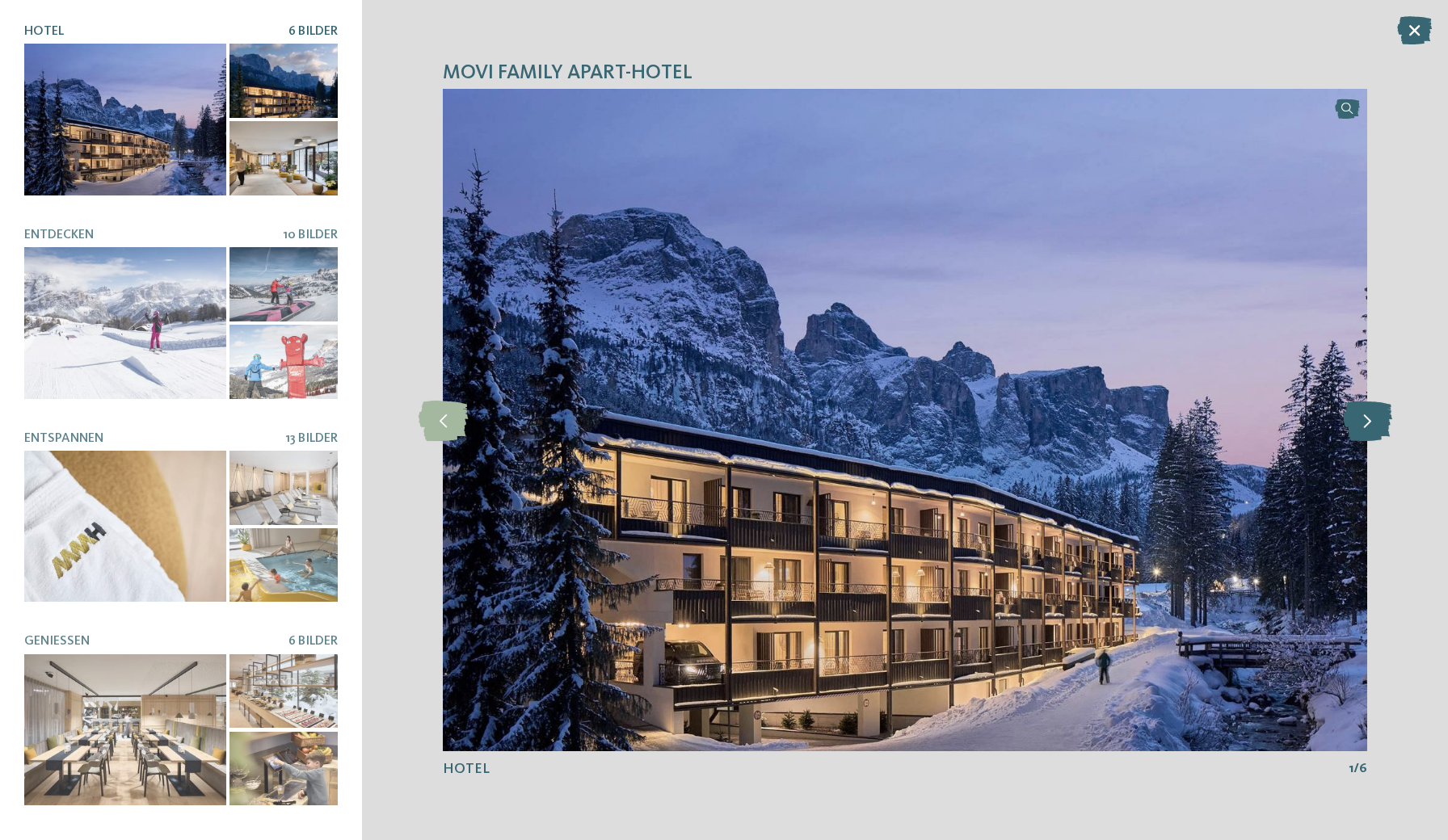
click at [1373, 423] on icon at bounding box center [1368, 420] width 49 height 40
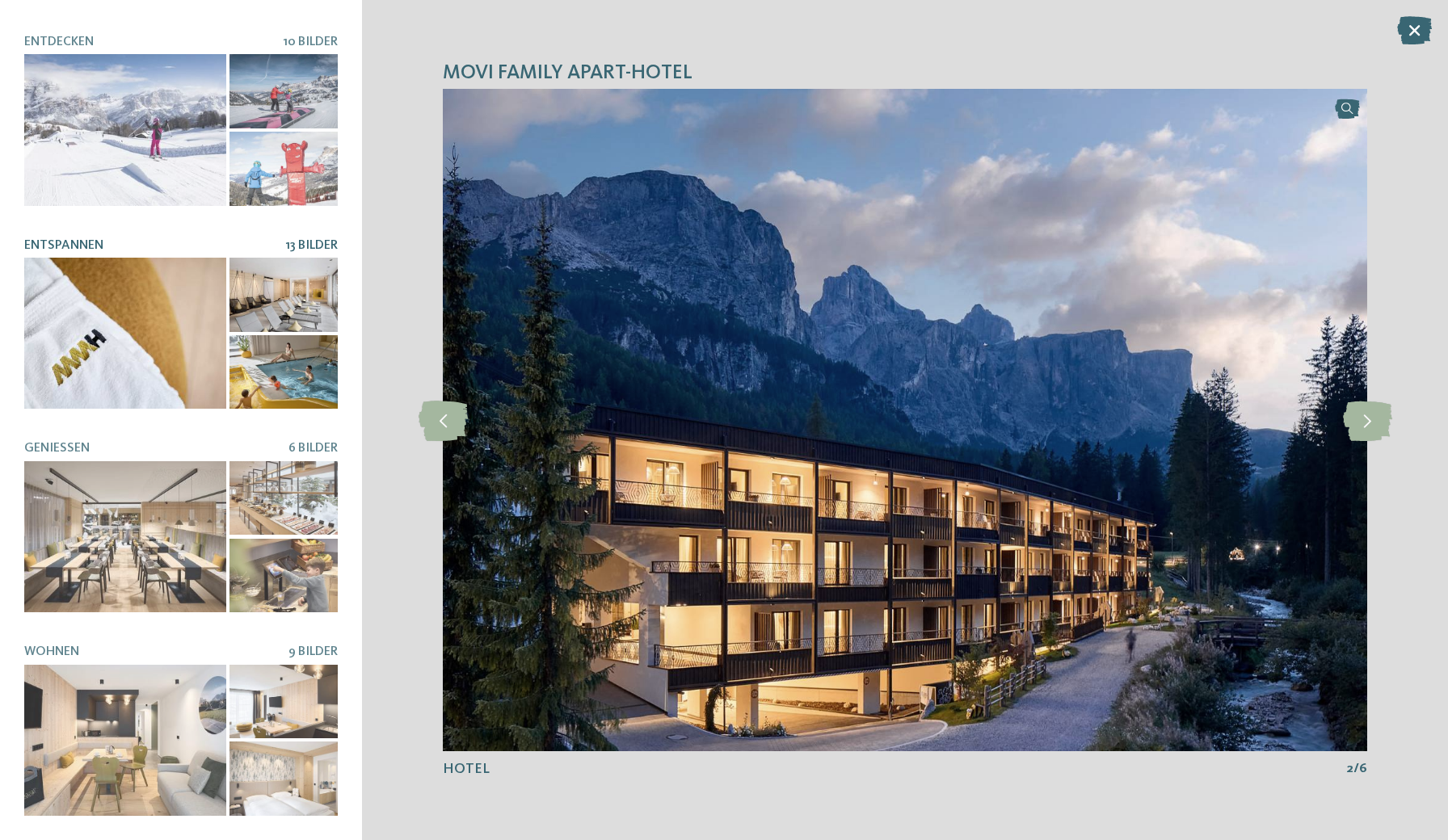
scroll to position [192, 0]
click at [224, 308] on div at bounding box center [125, 335] width 202 height 152
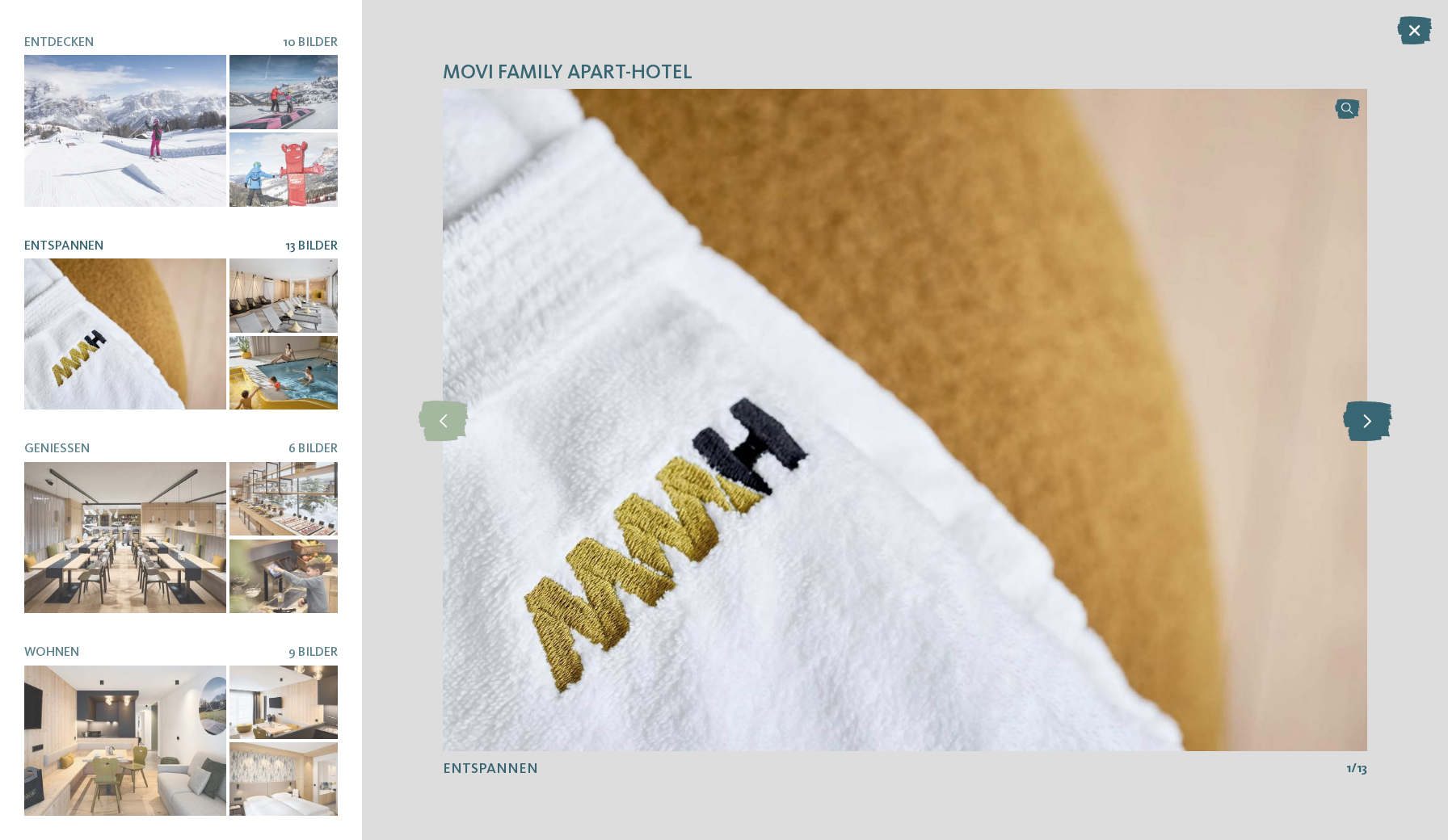
click at [1361, 421] on icon at bounding box center [1368, 420] width 49 height 40
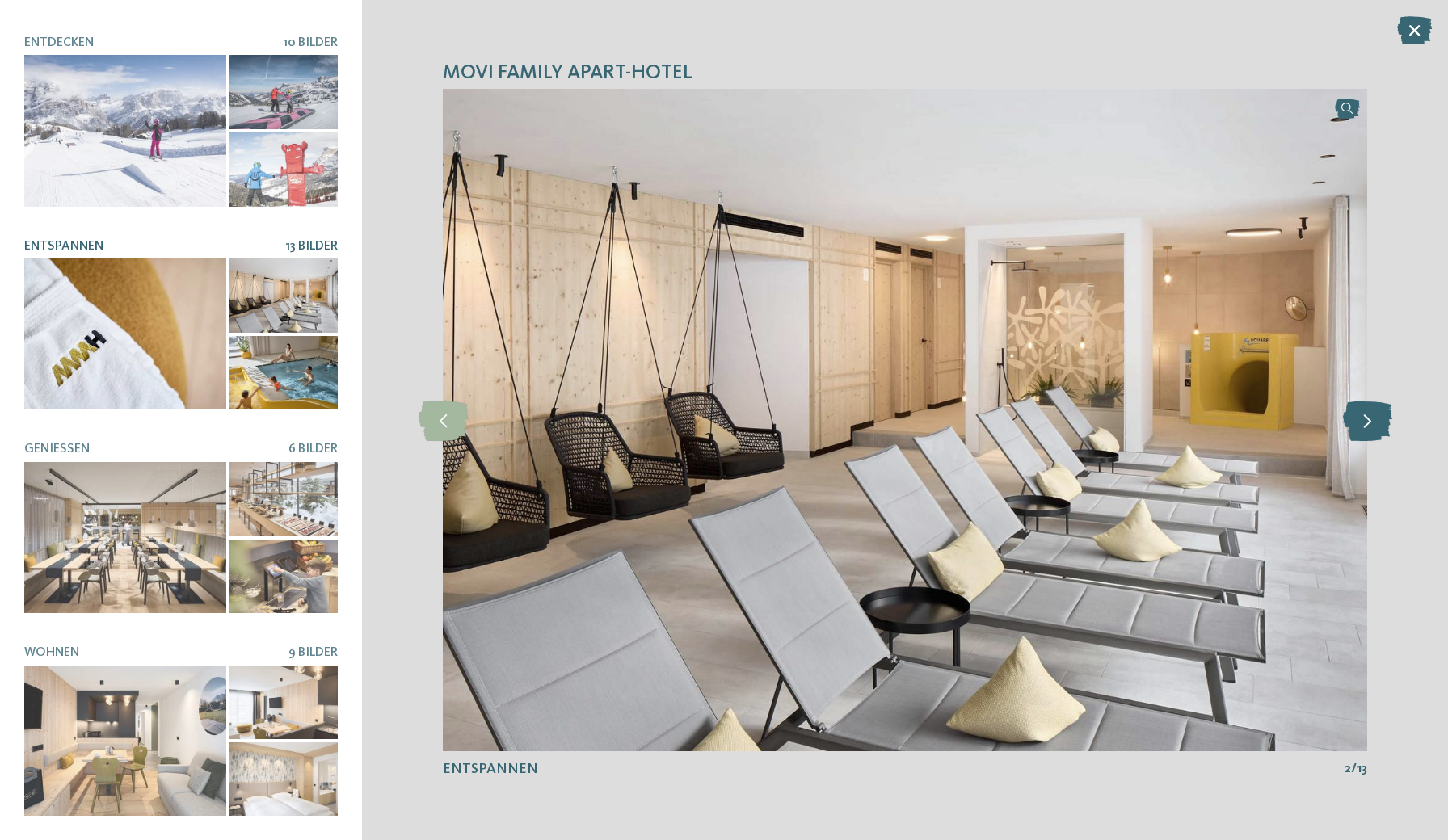
click at [1361, 421] on icon at bounding box center [1368, 420] width 49 height 40
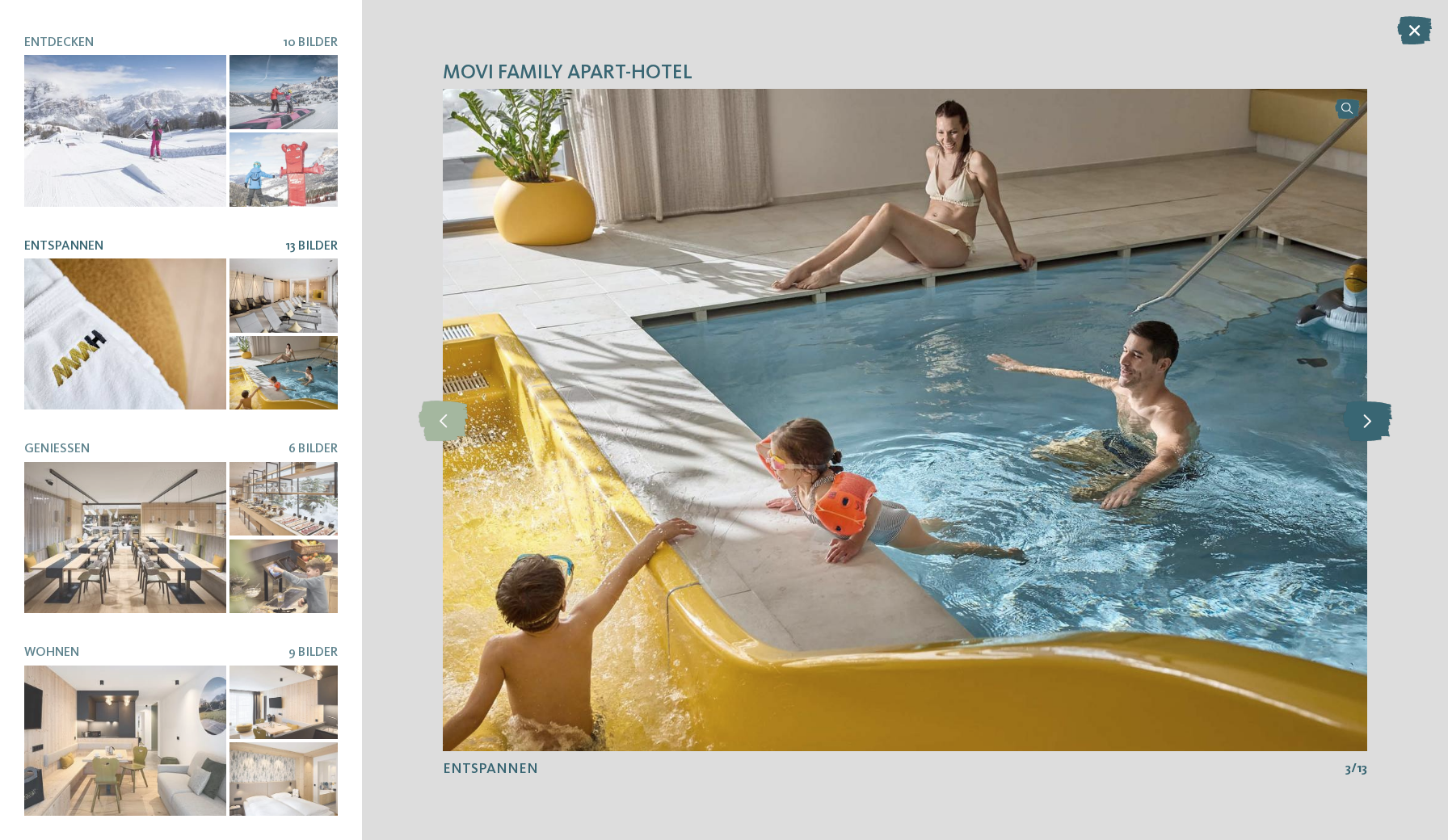
click at [1361, 421] on icon at bounding box center [1368, 420] width 49 height 40
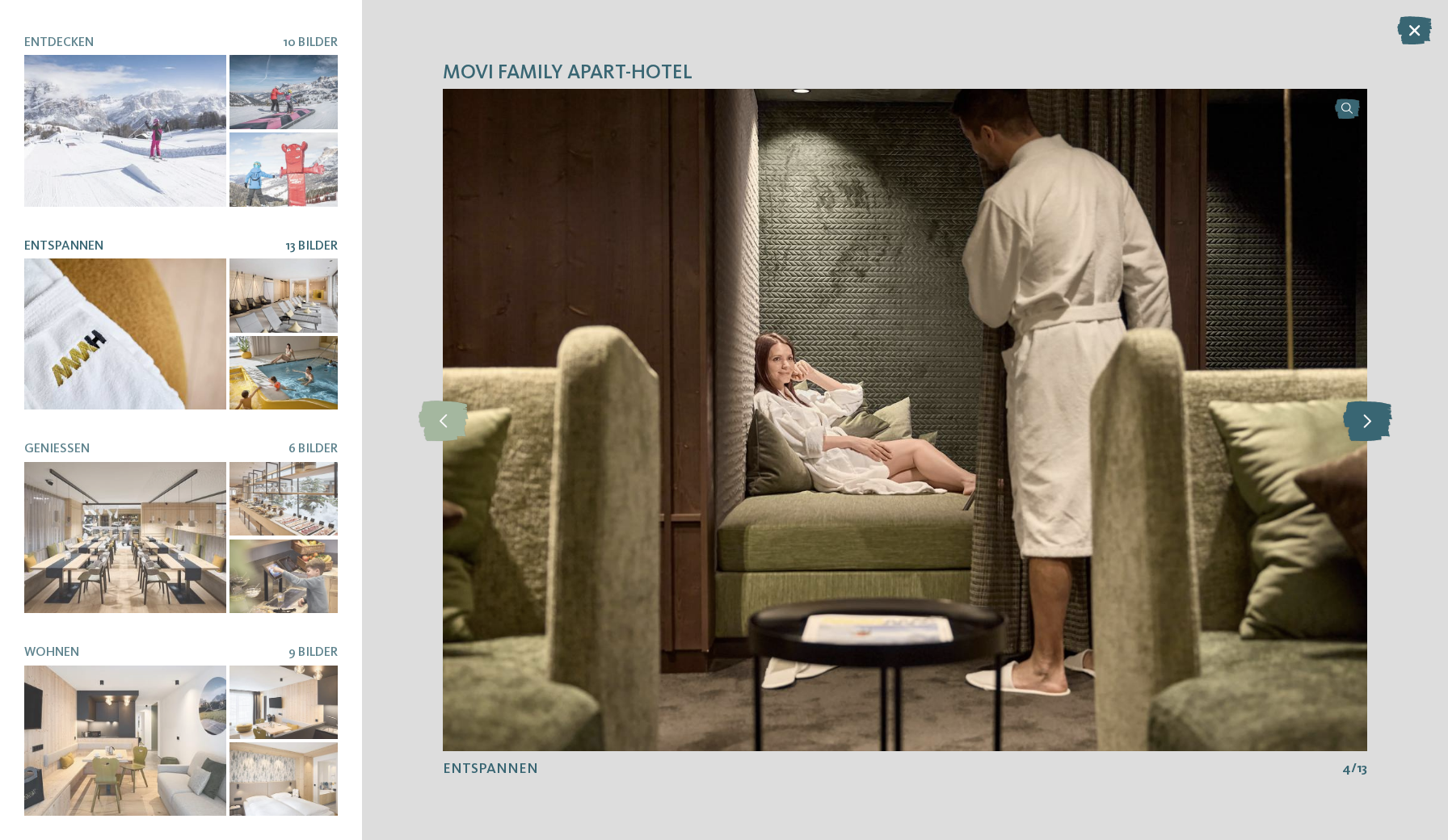
click at [1361, 421] on icon at bounding box center [1368, 420] width 49 height 40
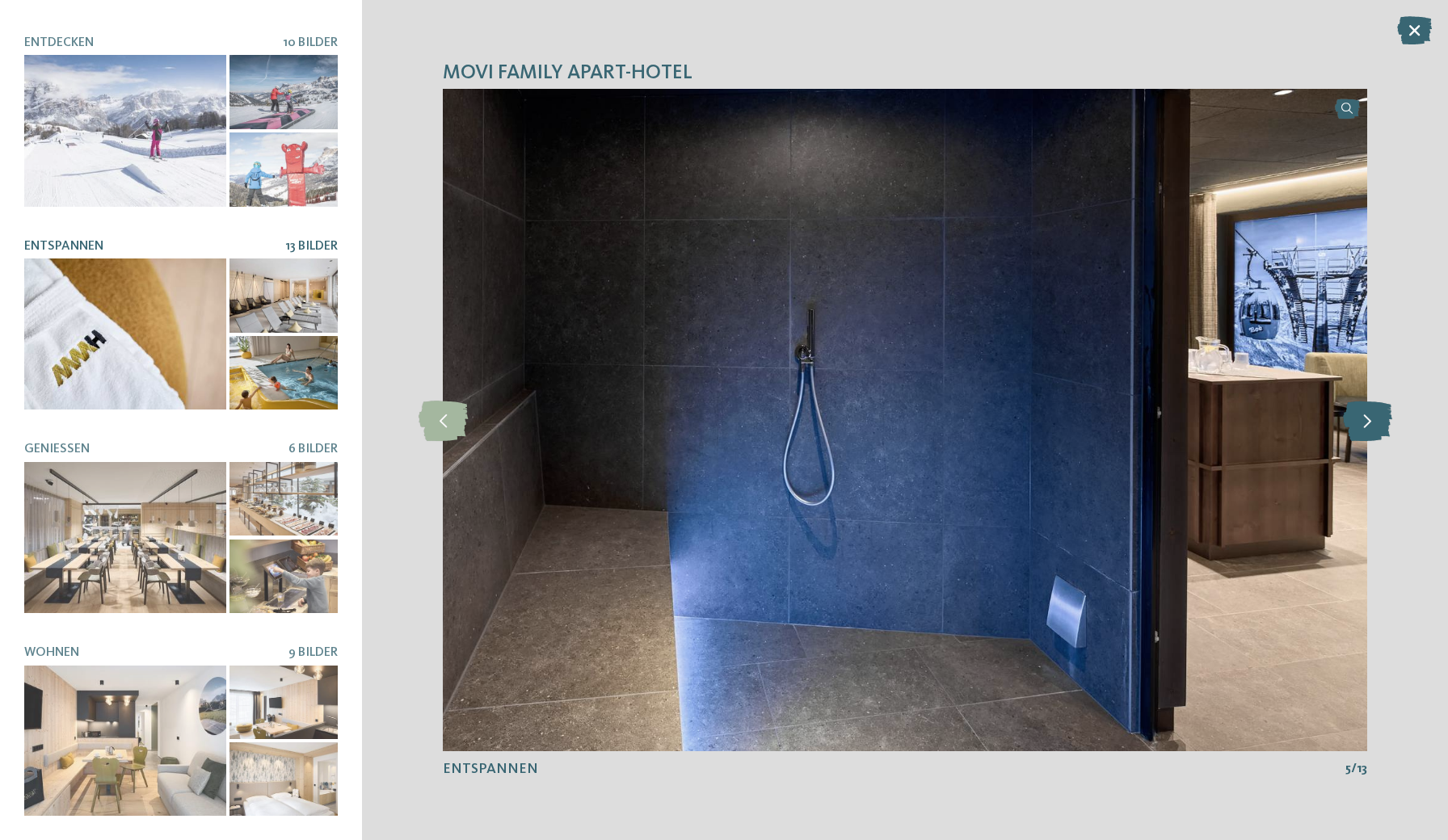
click at [1361, 421] on icon at bounding box center [1368, 420] width 49 height 40
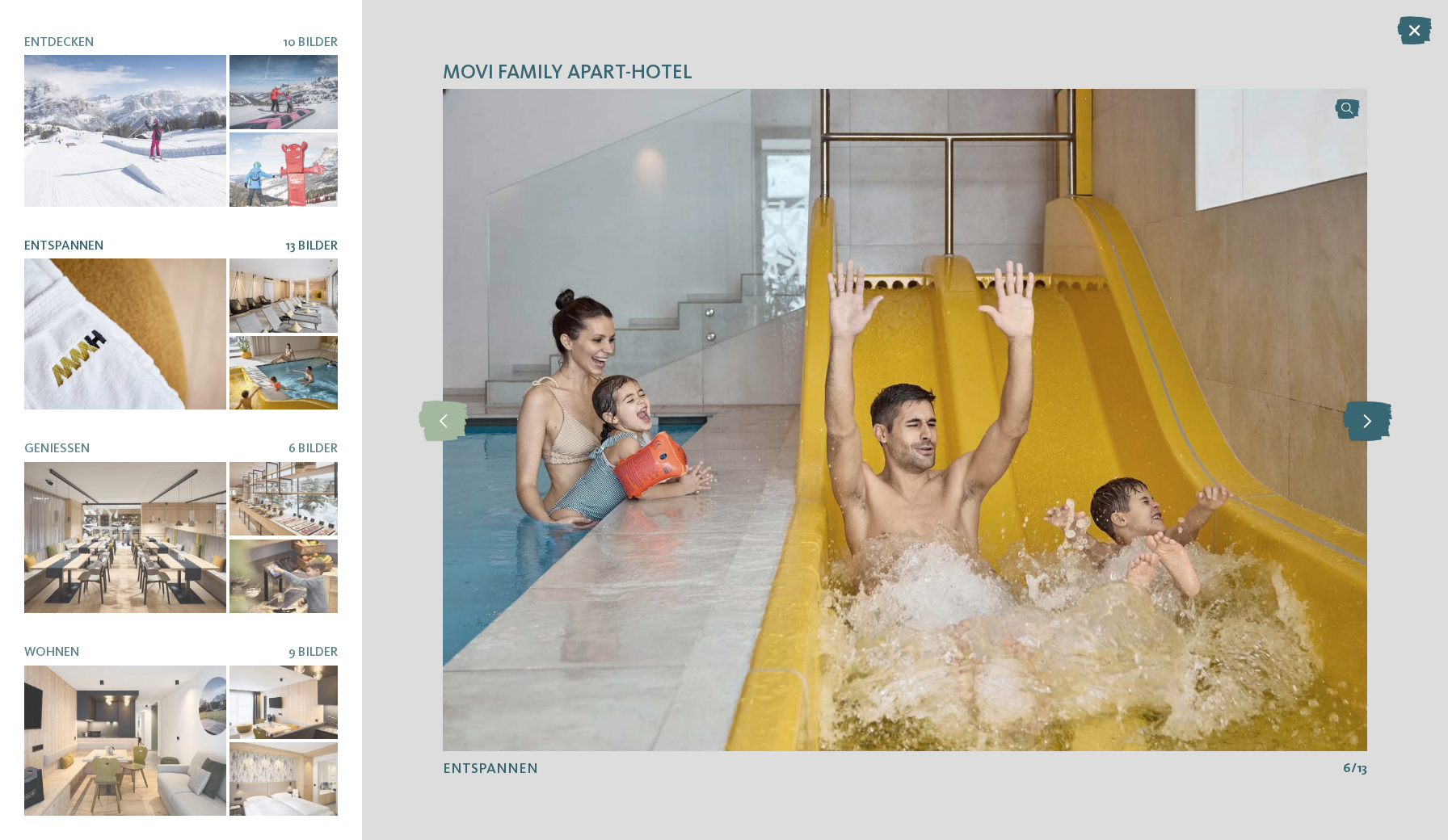
click at [1361, 421] on icon at bounding box center [1368, 420] width 49 height 40
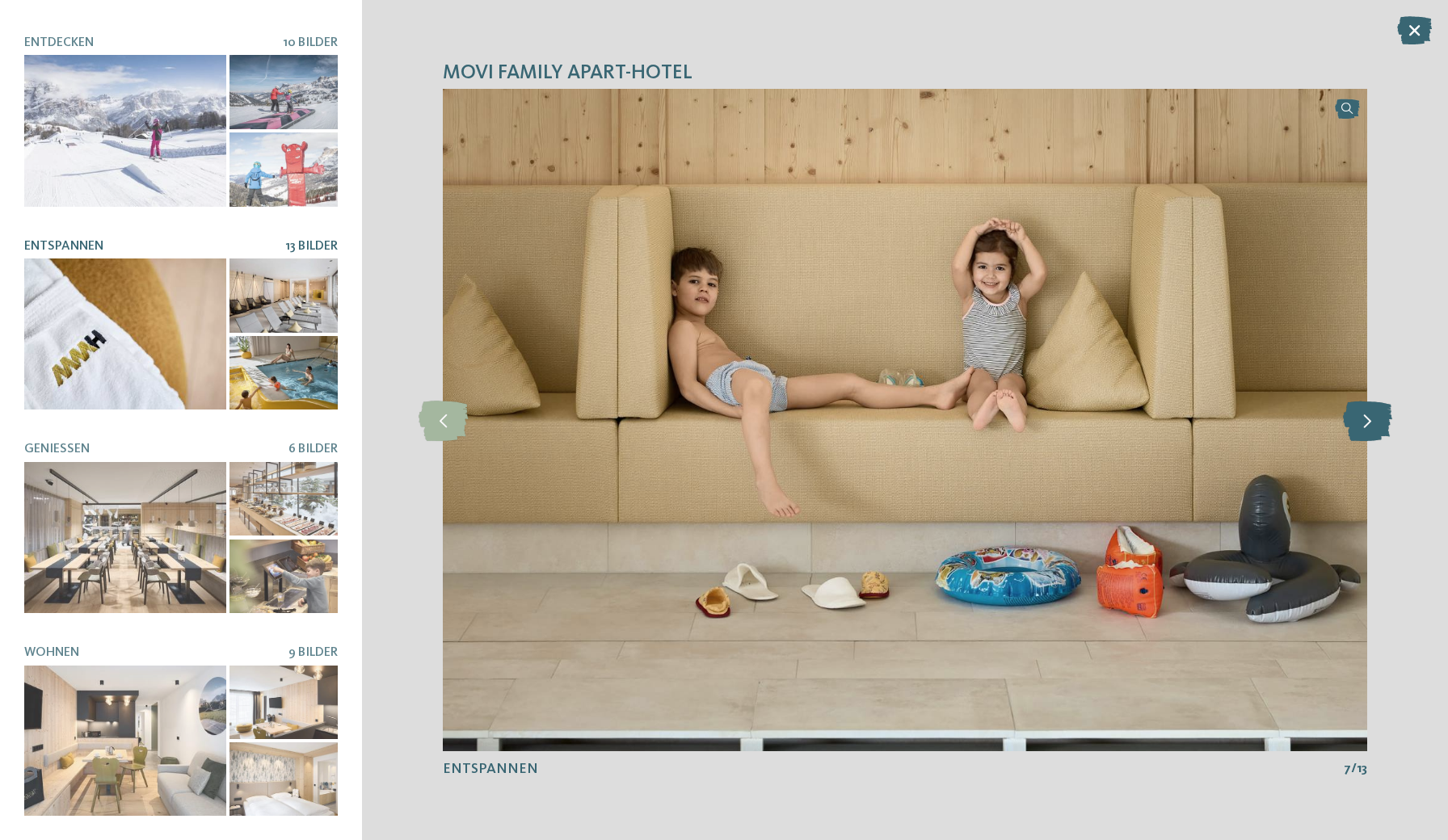
click at [1361, 421] on icon at bounding box center [1368, 420] width 49 height 40
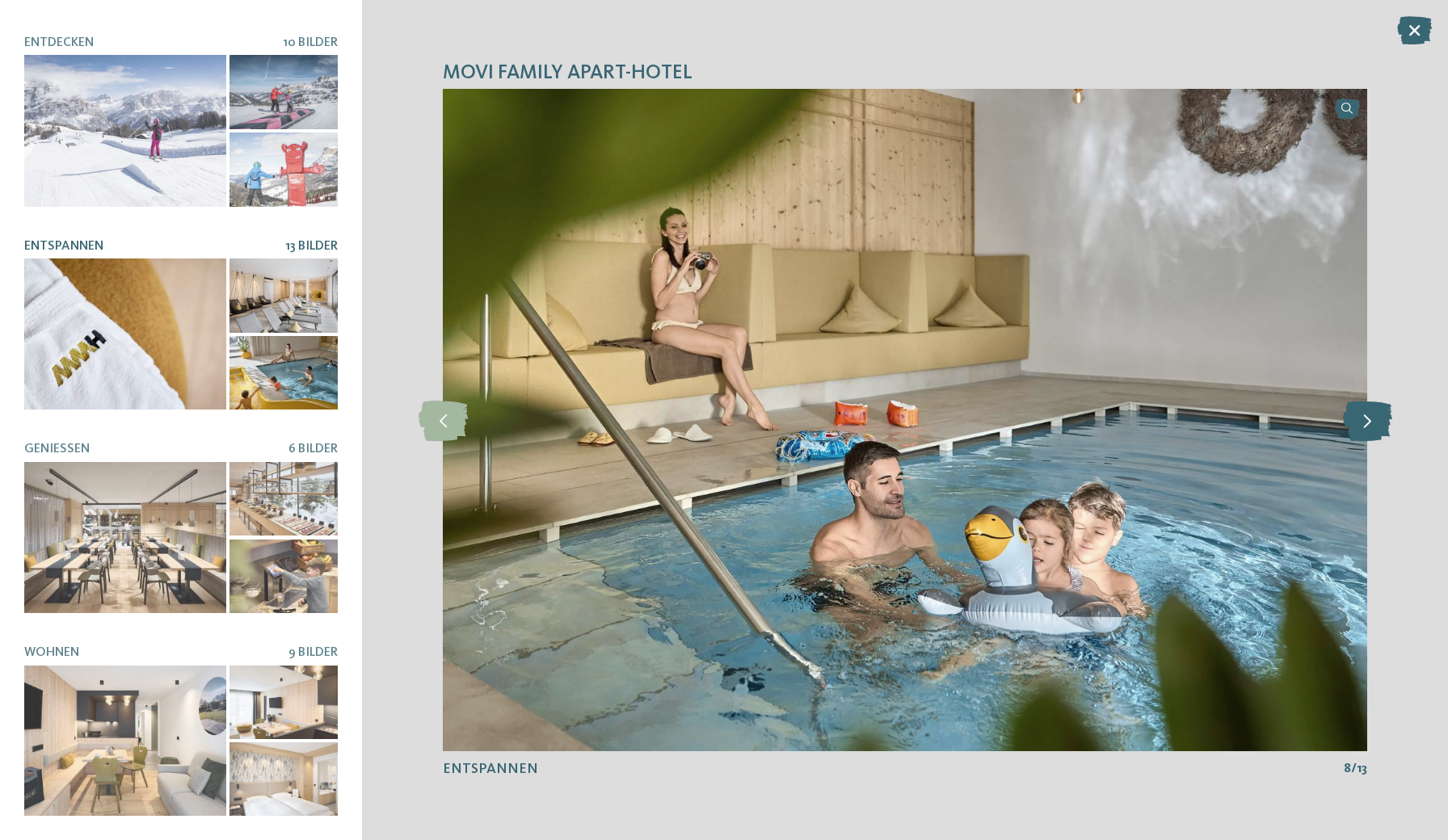
click at [1361, 421] on icon at bounding box center [1368, 420] width 49 height 40
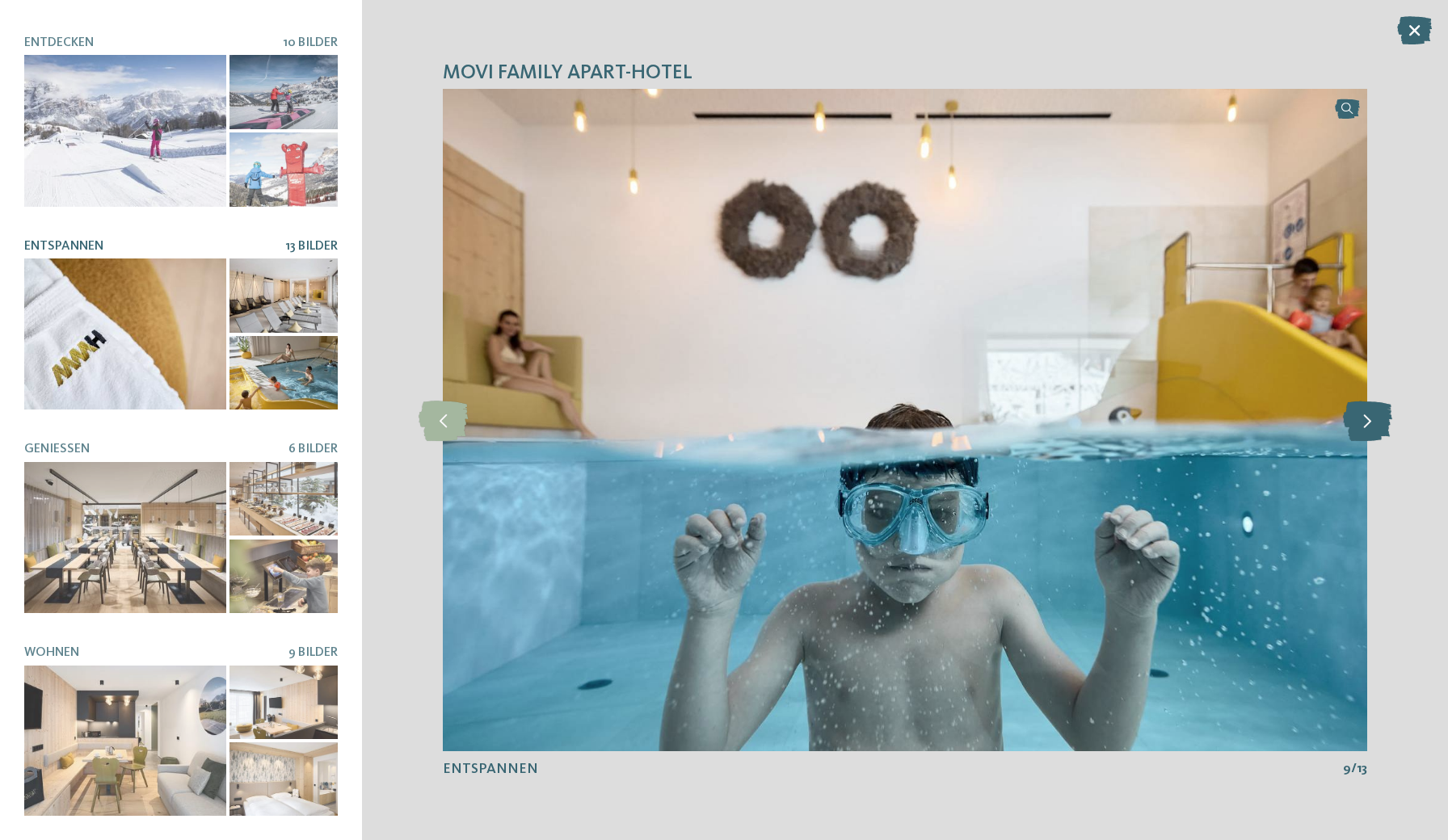
click at [1361, 421] on icon at bounding box center [1368, 420] width 49 height 40
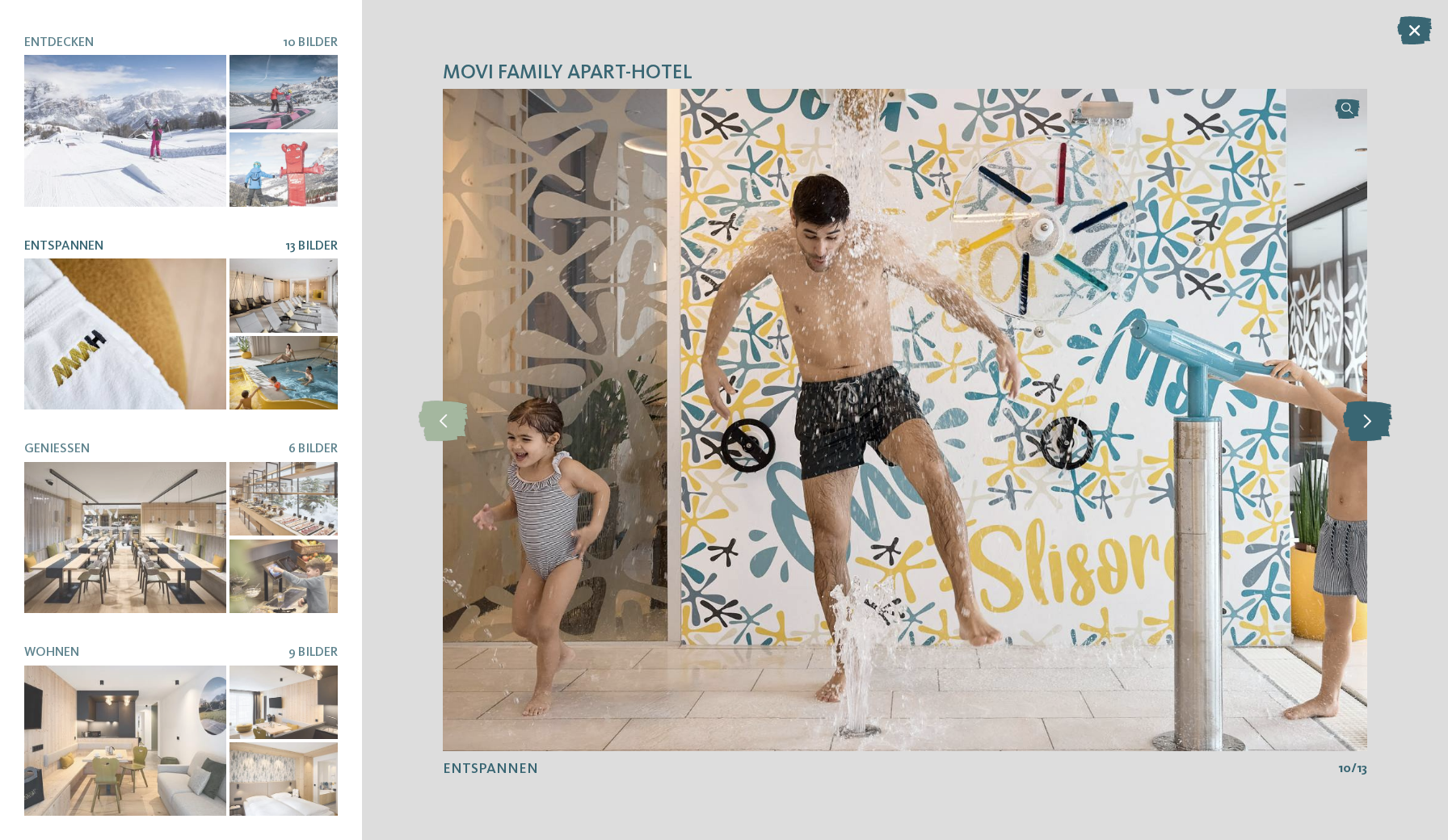
click at [1361, 421] on icon at bounding box center [1368, 420] width 49 height 40
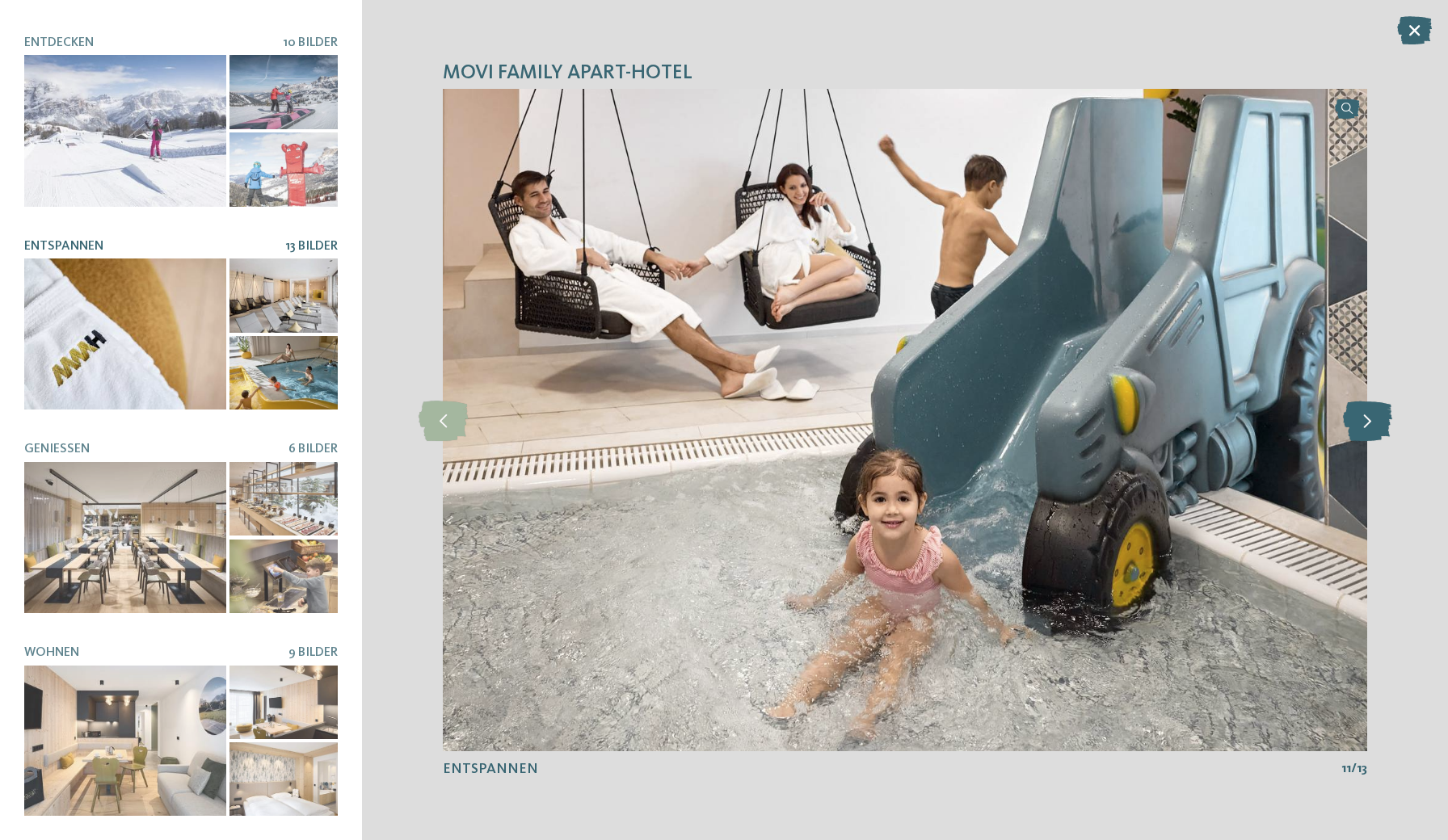
click at [1361, 421] on icon at bounding box center [1368, 420] width 49 height 40
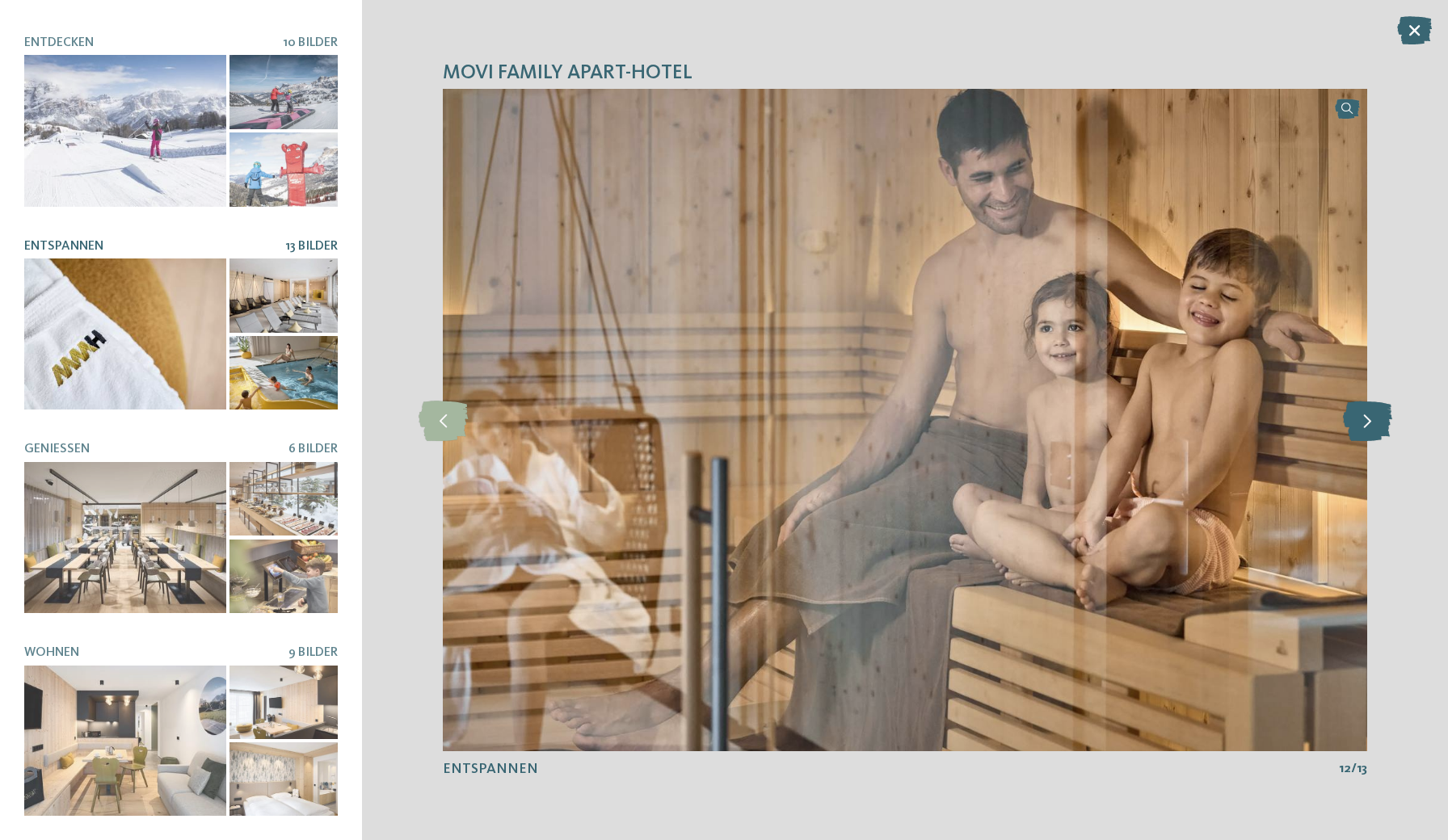
click at [1361, 421] on icon at bounding box center [1368, 420] width 49 height 40
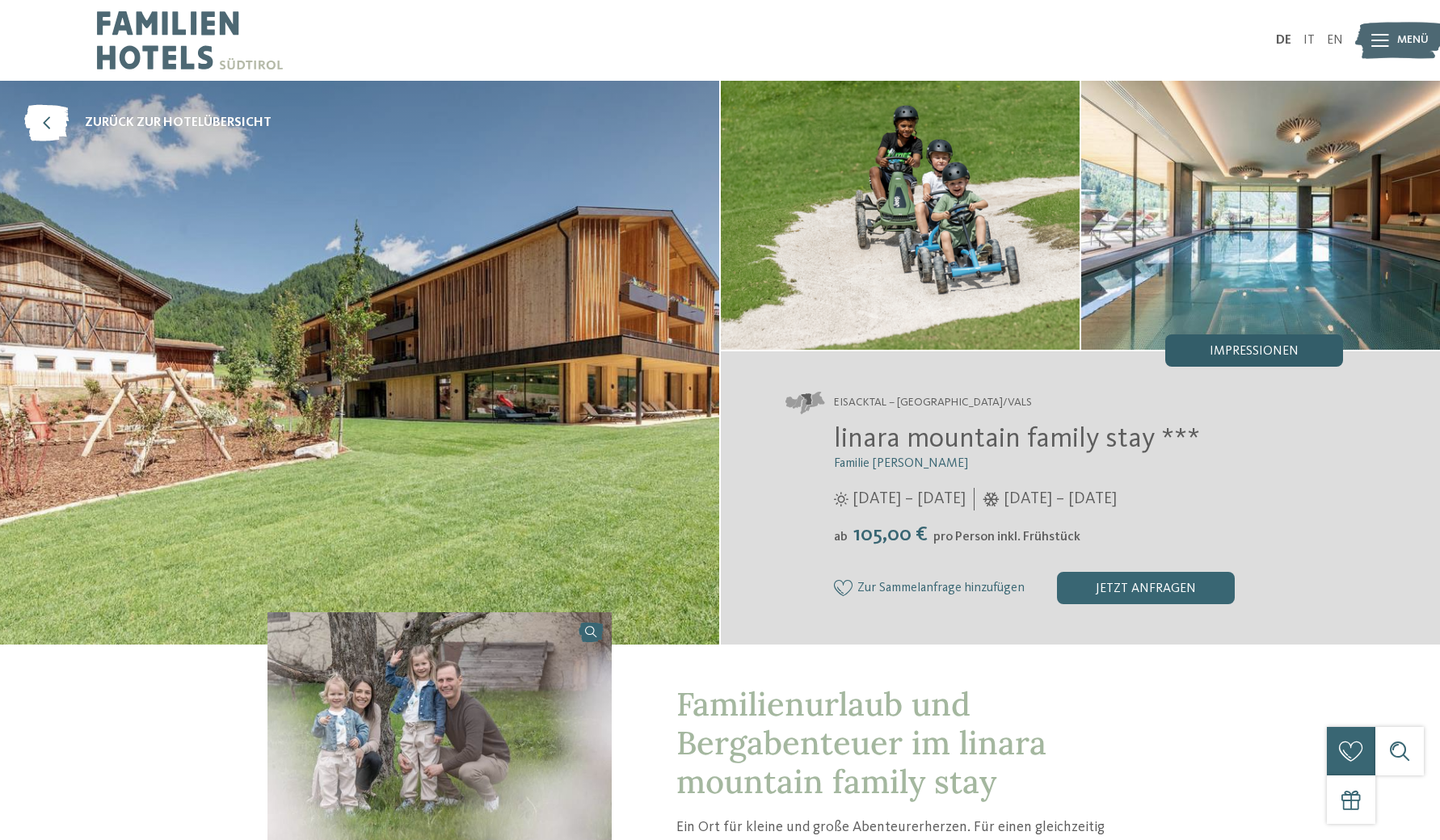
click at [1258, 353] on span "Impressionen" at bounding box center [1254, 351] width 89 height 13
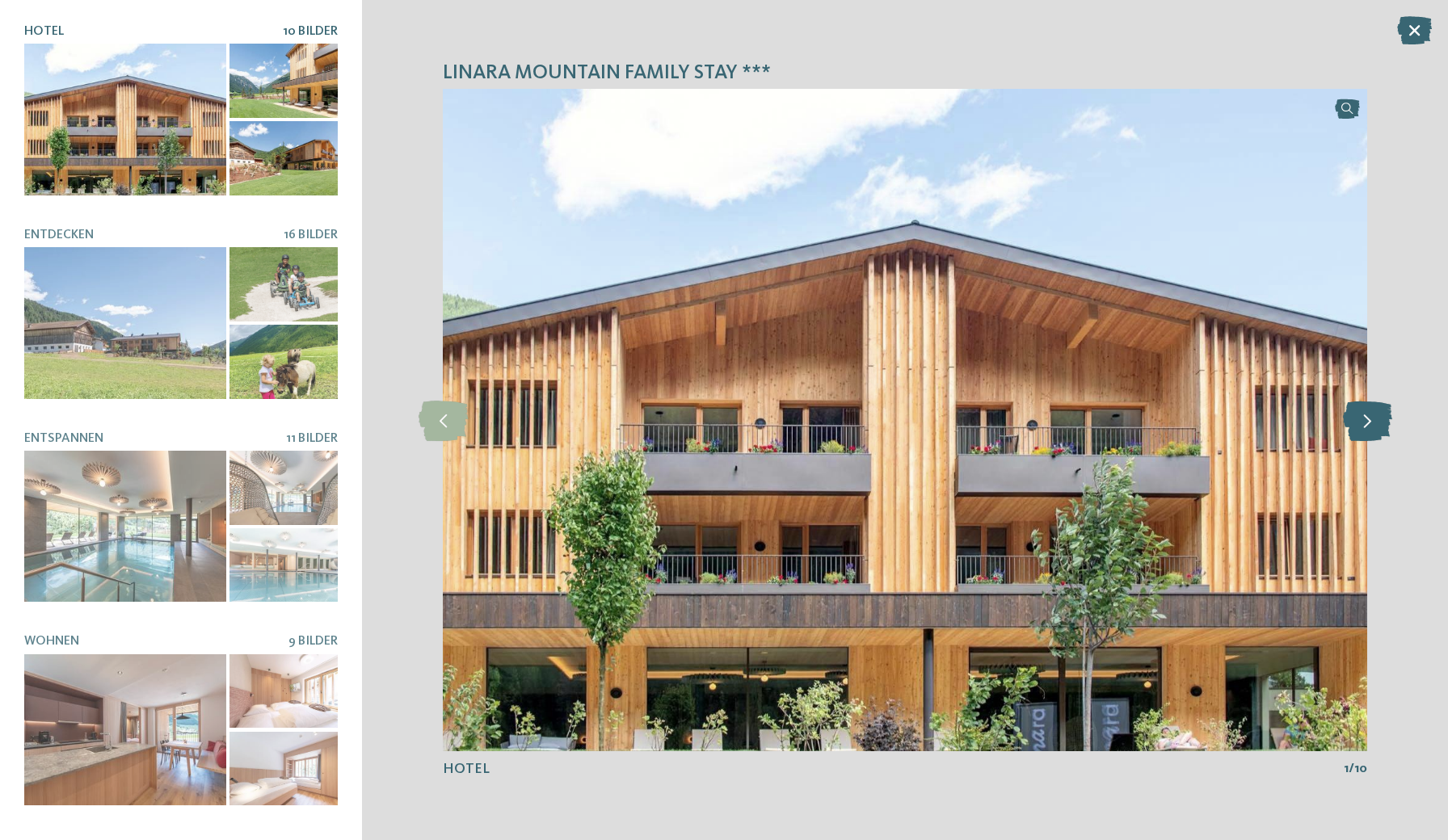
click at [1372, 422] on icon at bounding box center [1368, 420] width 49 height 40
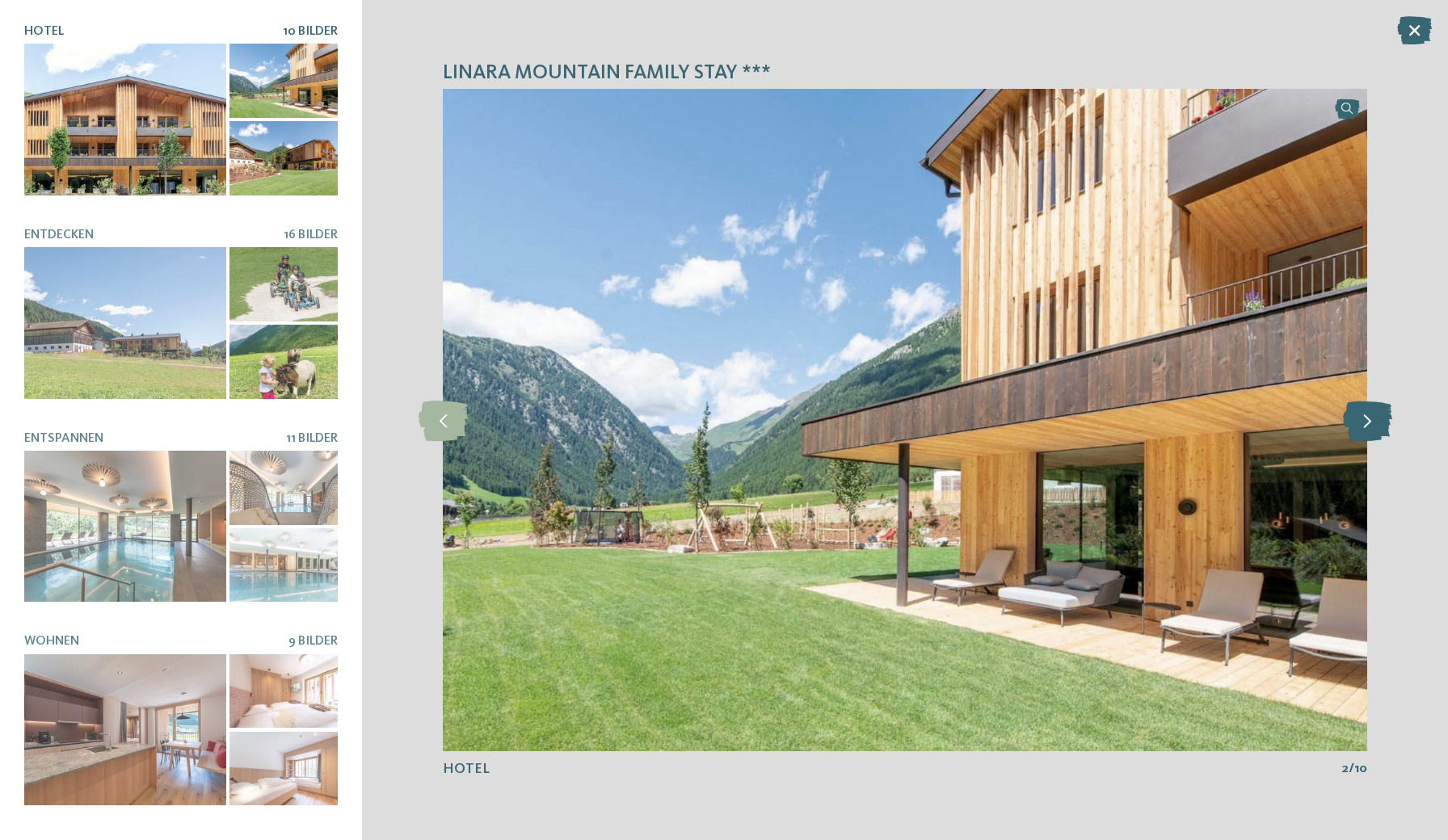
click at [1372, 422] on icon at bounding box center [1368, 420] width 49 height 40
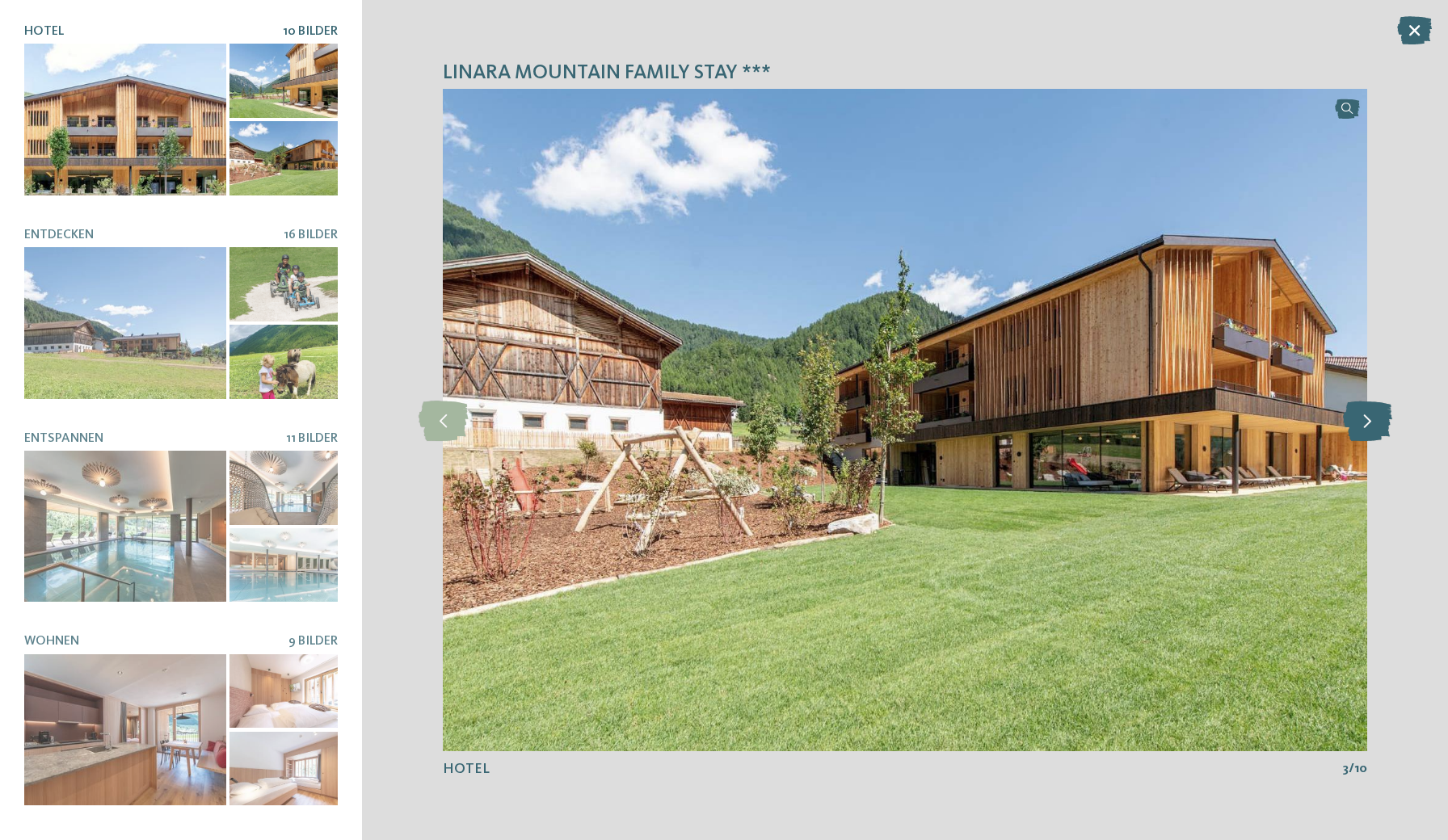
click at [1372, 422] on icon at bounding box center [1368, 420] width 49 height 40
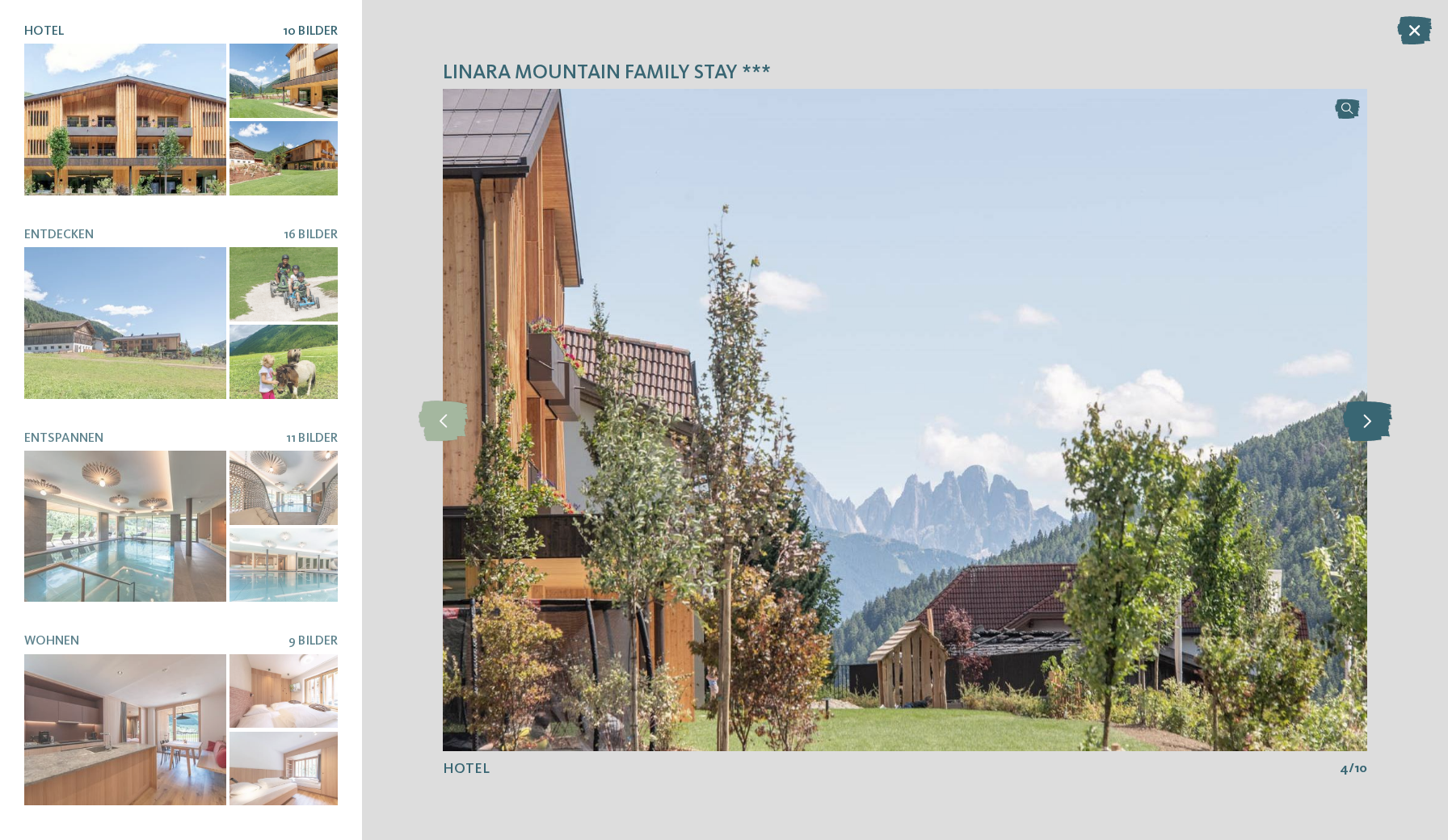
click at [1372, 422] on icon at bounding box center [1368, 420] width 49 height 40
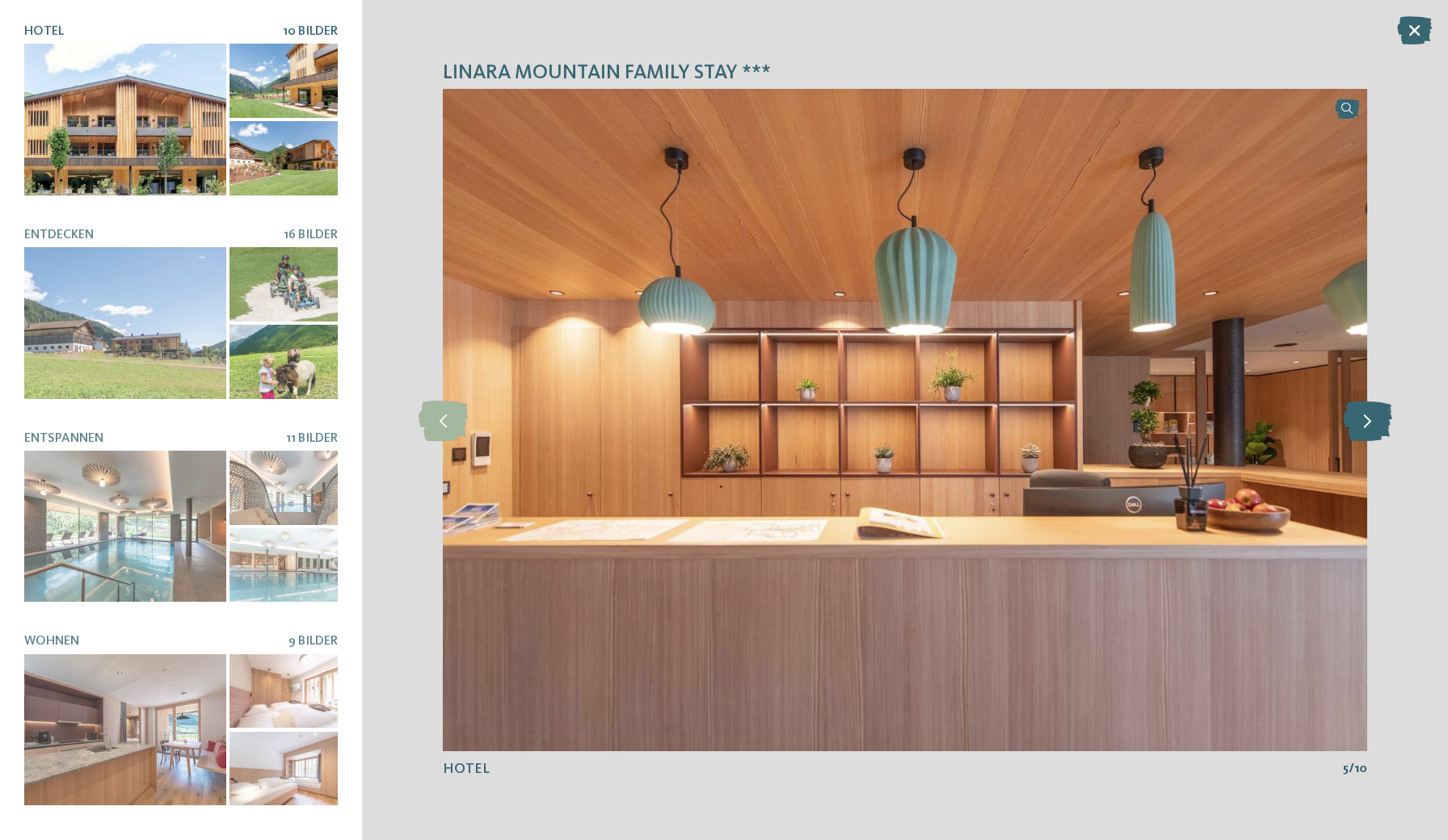
click at [1372, 422] on icon at bounding box center [1368, 420] width 49 height 40
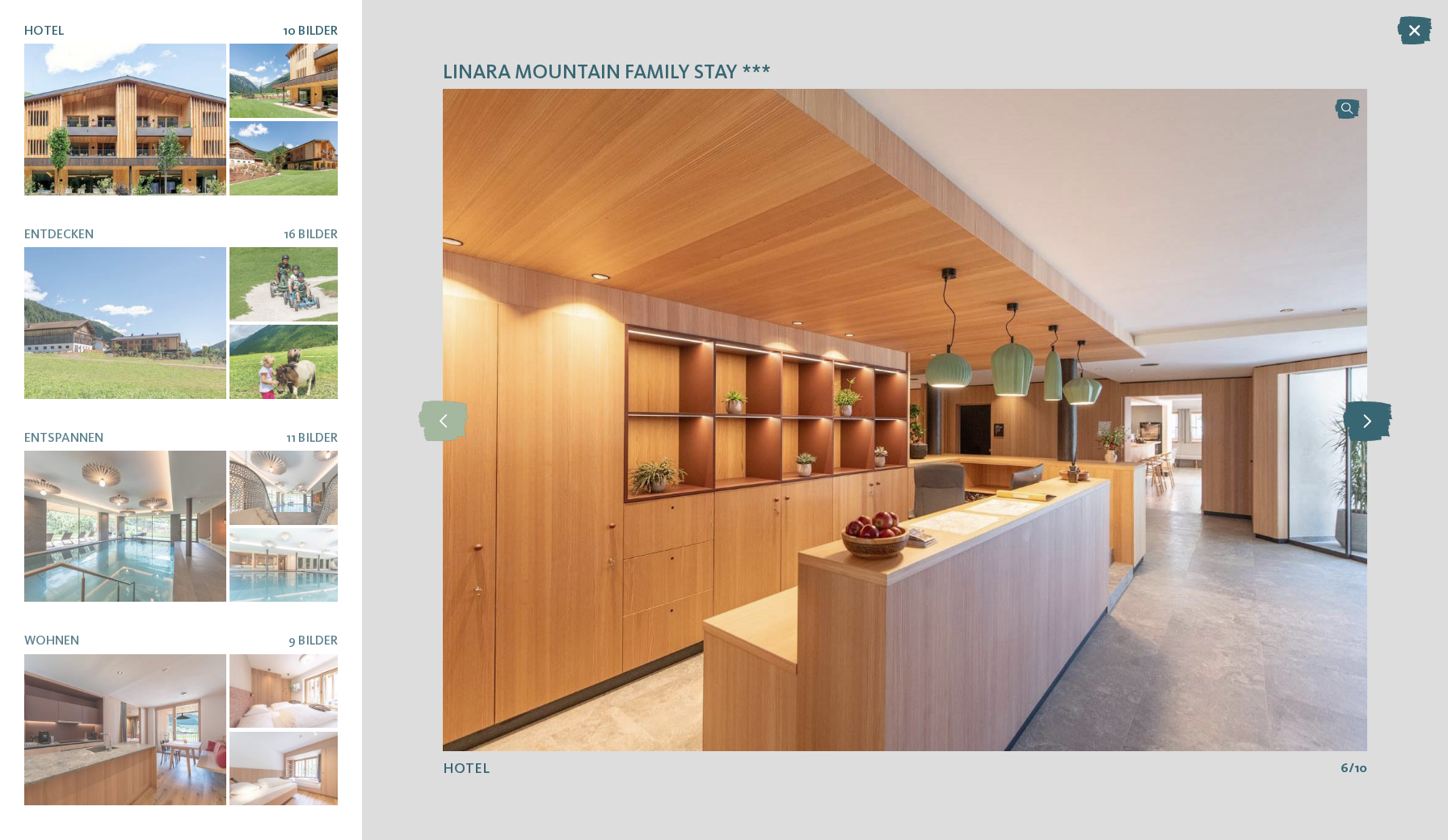
click at [1372, 422] on icon at bounding box center [1368, 420] width 49 height 40
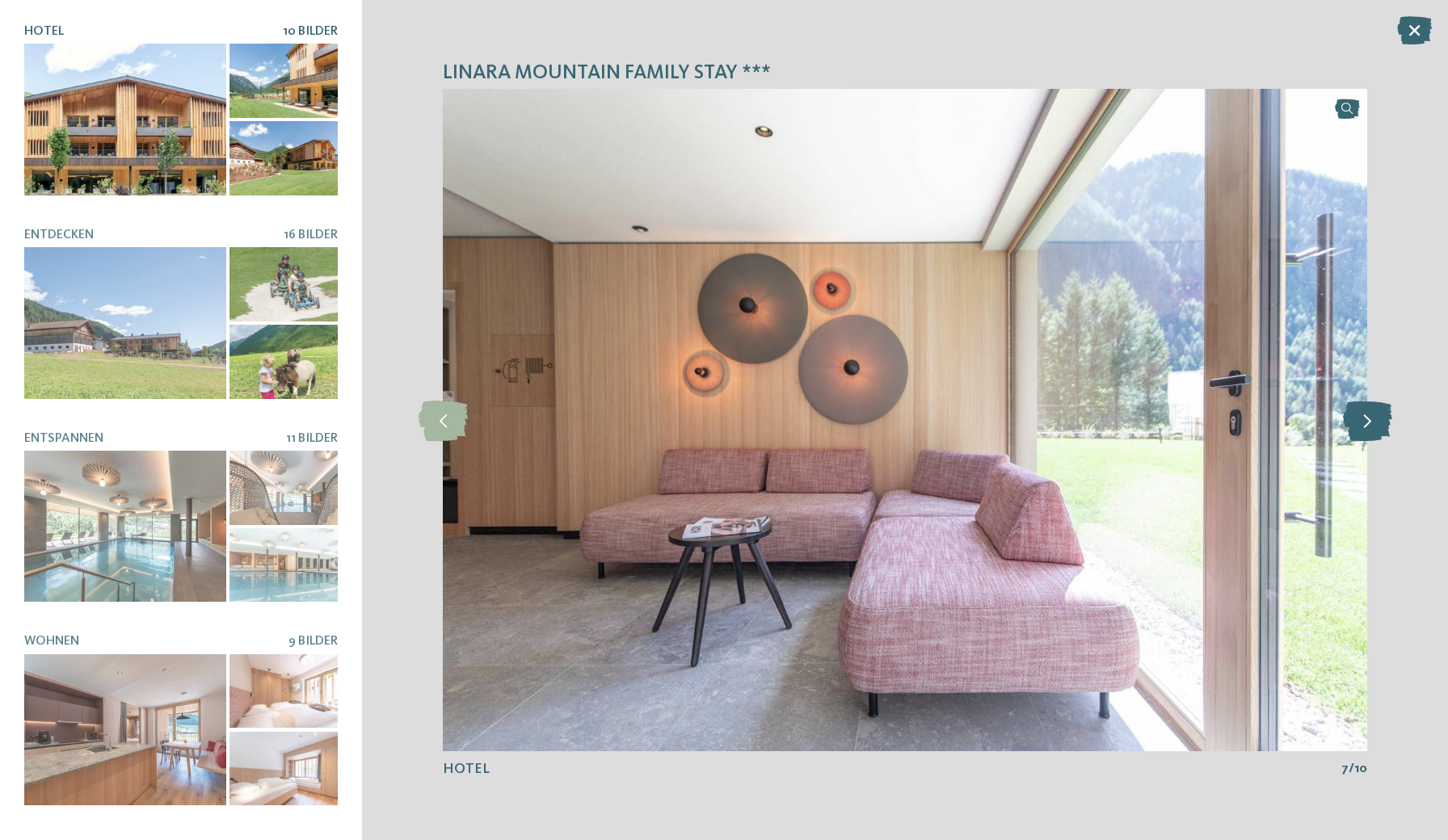
click at [1372, 422] on icon at bounding box center [1368, 420] width 49 height 40
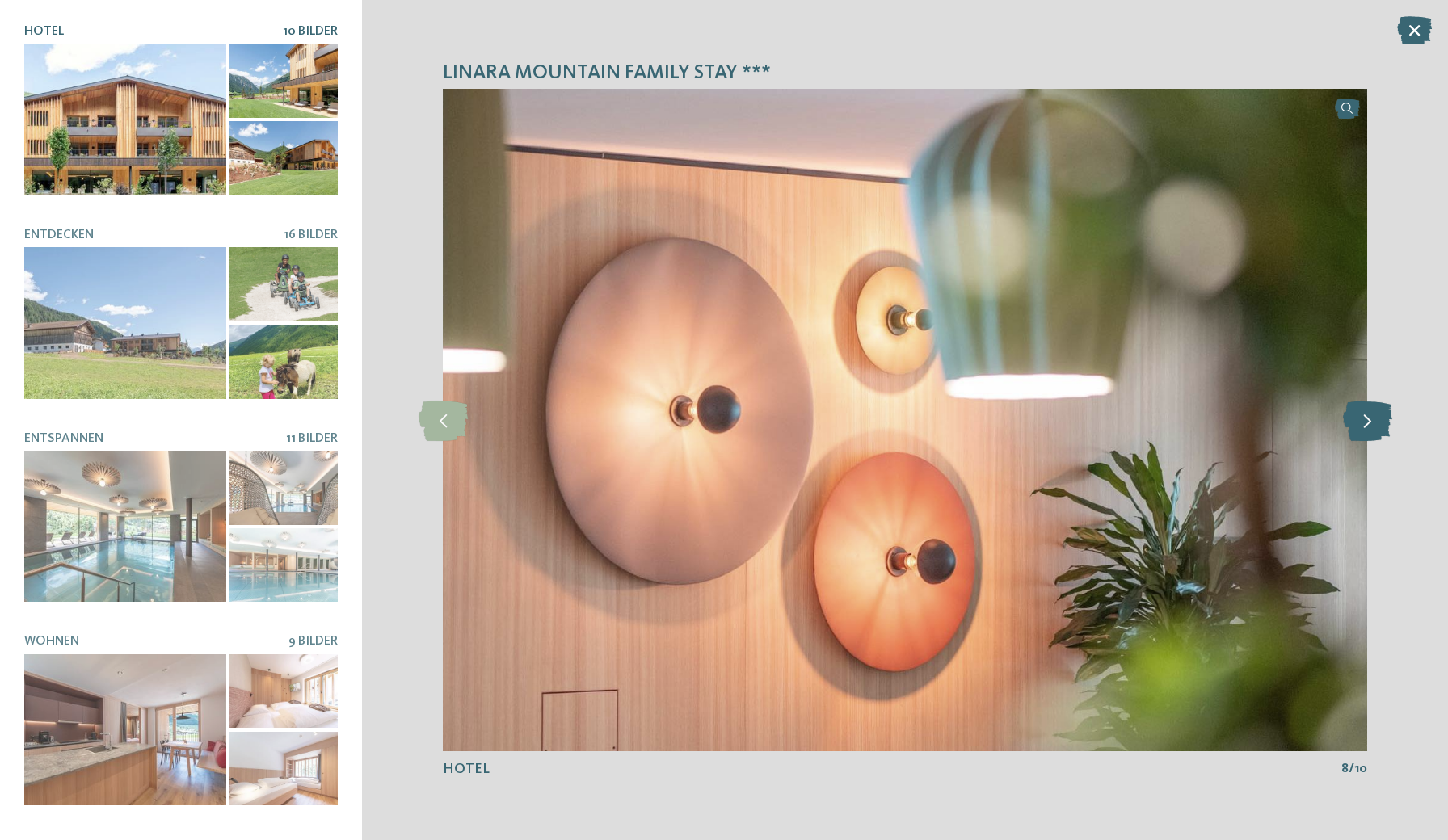
click at [1372, 422] on icon at bounding box center [1368, 420] width 49 height 40
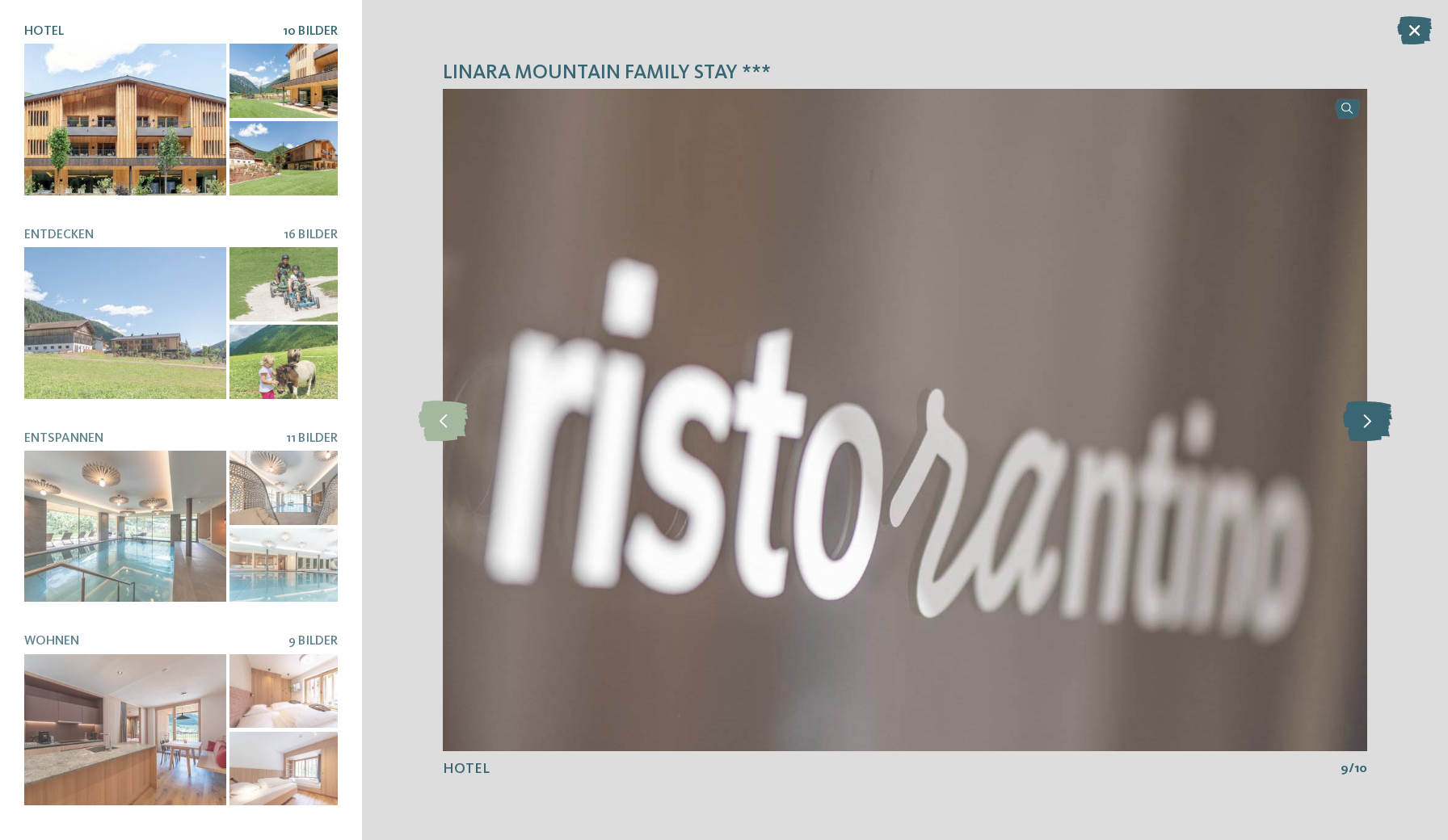
click at [1372, 422] on icon at bounding box center [1368, 420] width 49 height 40
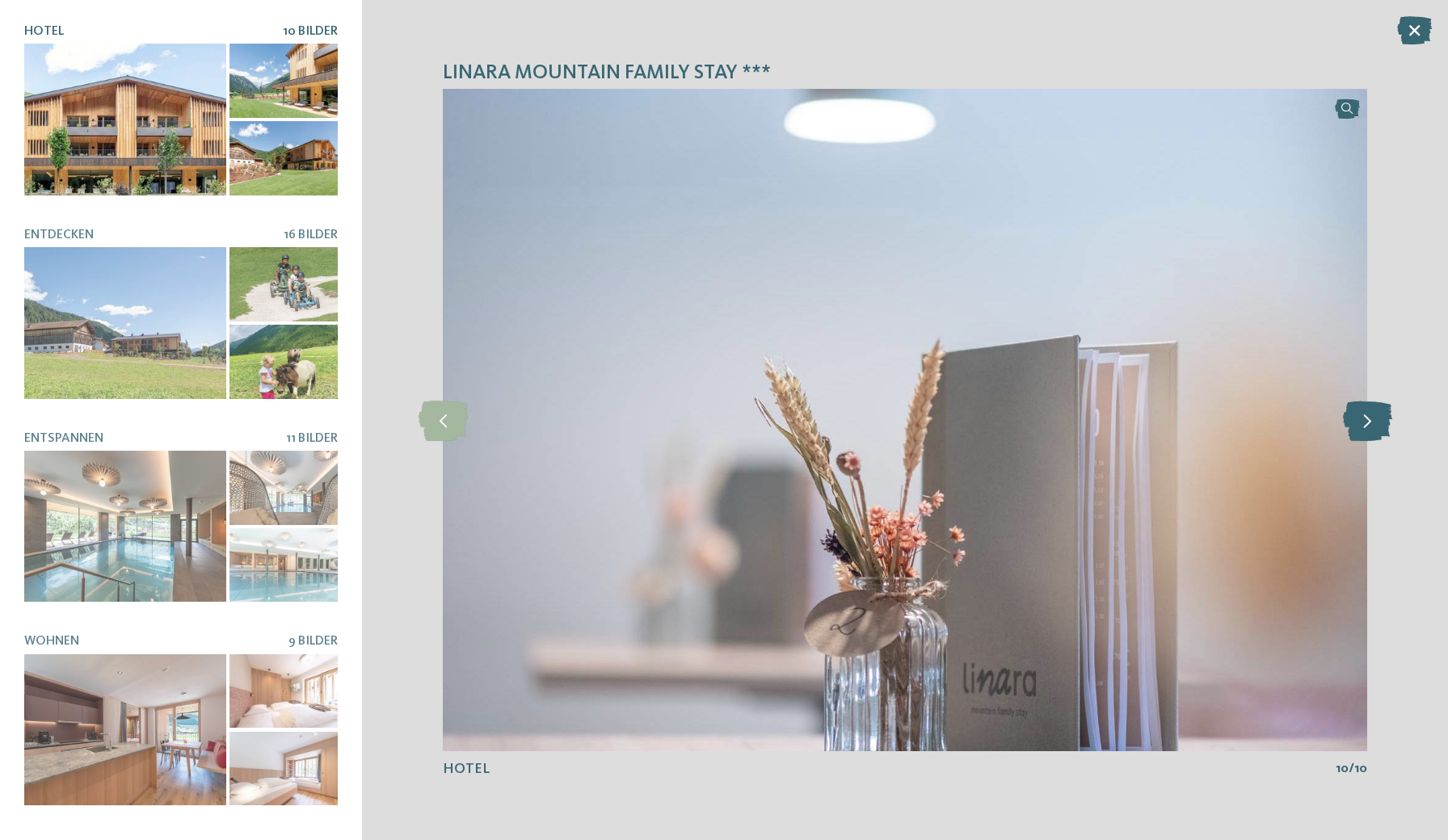
click at [1372, 422] on icon at bounding box center [1368, 420] width 49 height 40
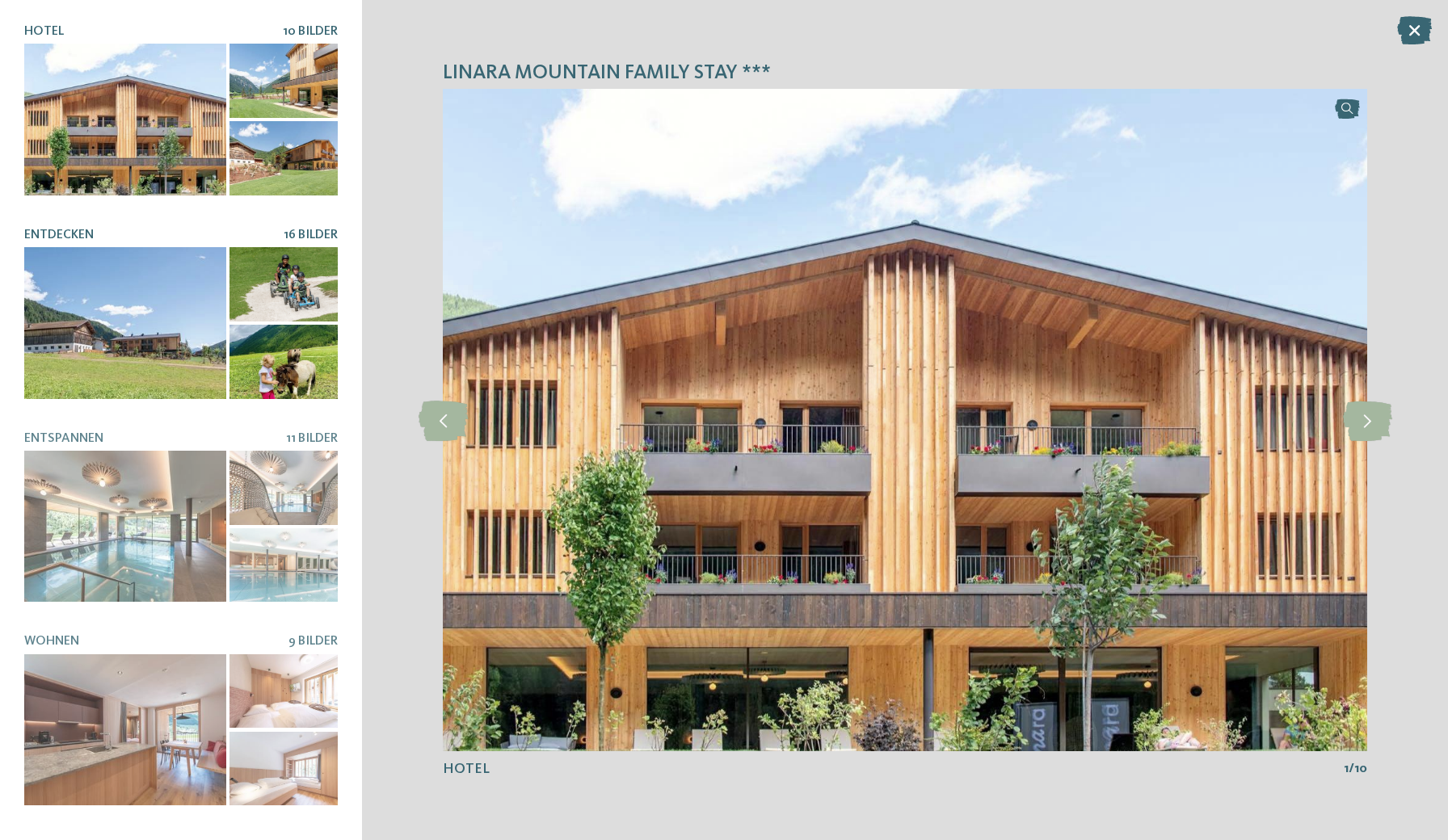
click at [181, 323] on div at bounding box center [125, 323] width 202 height 152
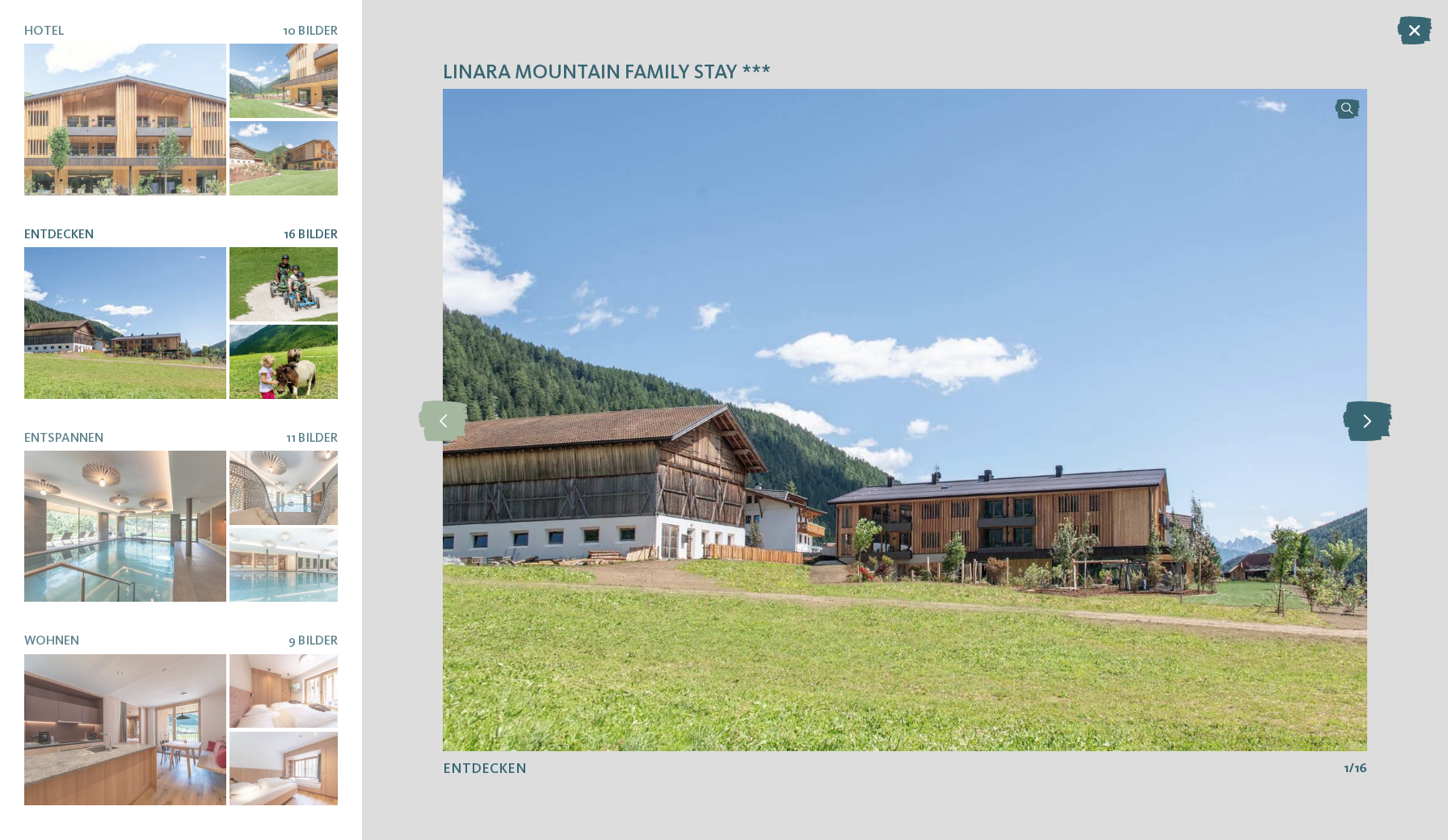
click at [1363, 425] on icon at bounding box center [1368, 420] width 49 height 40
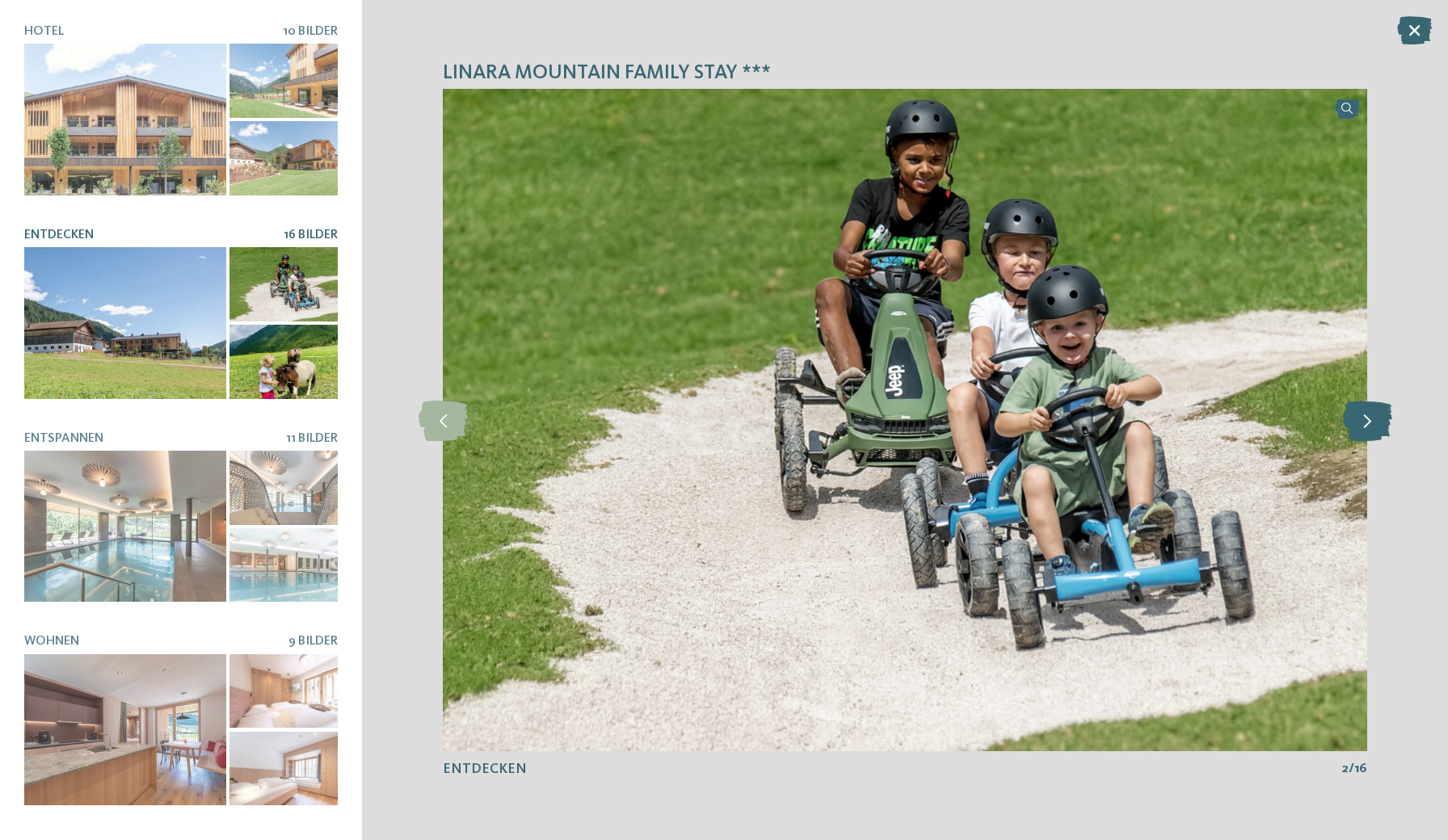
click at [1363, 425] on icon at bounding box center [1368, 420] width 49 height 40
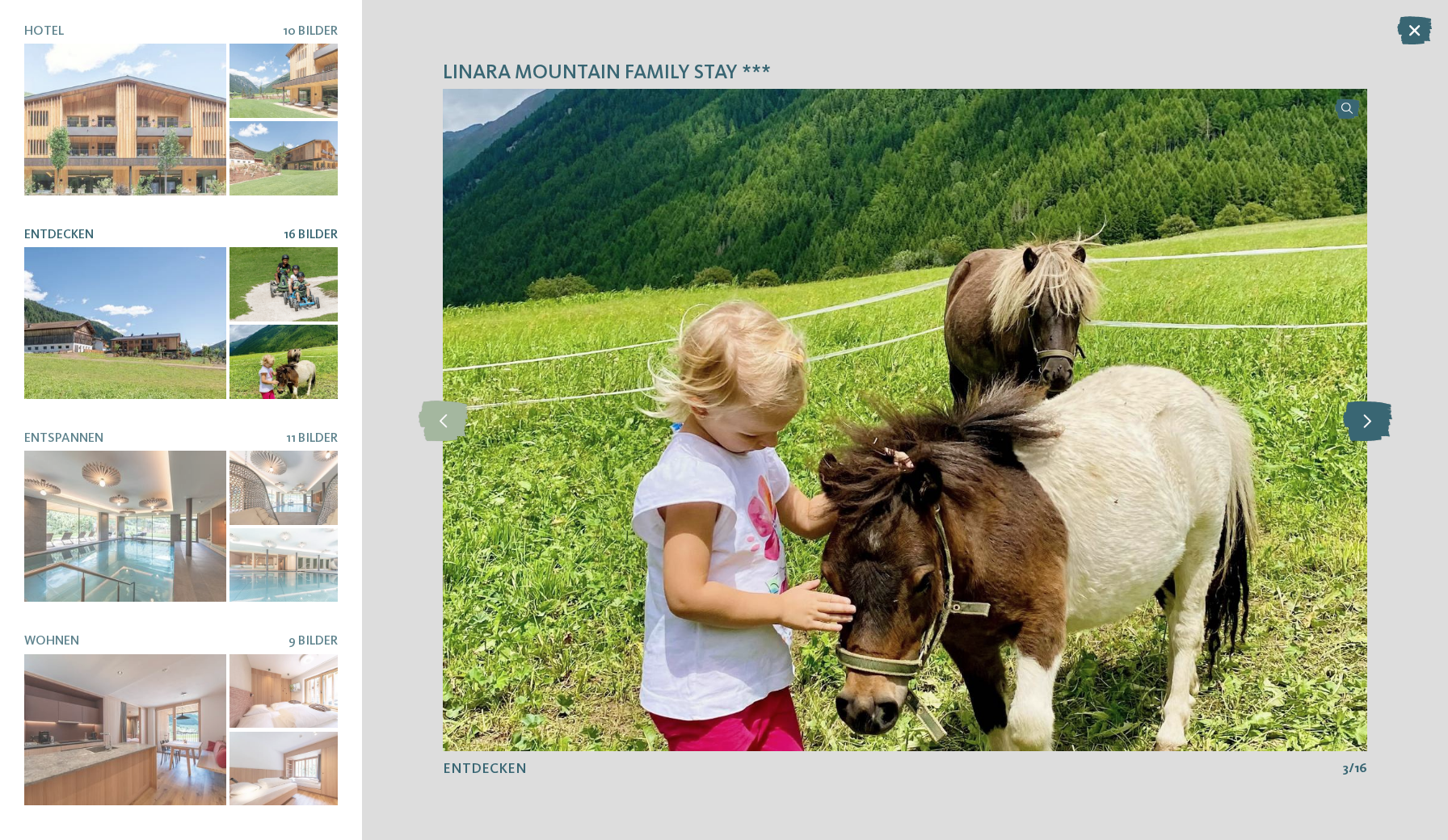
click at [1363, 425] on icon at bounding box center [1368, 420] width 49 height 40
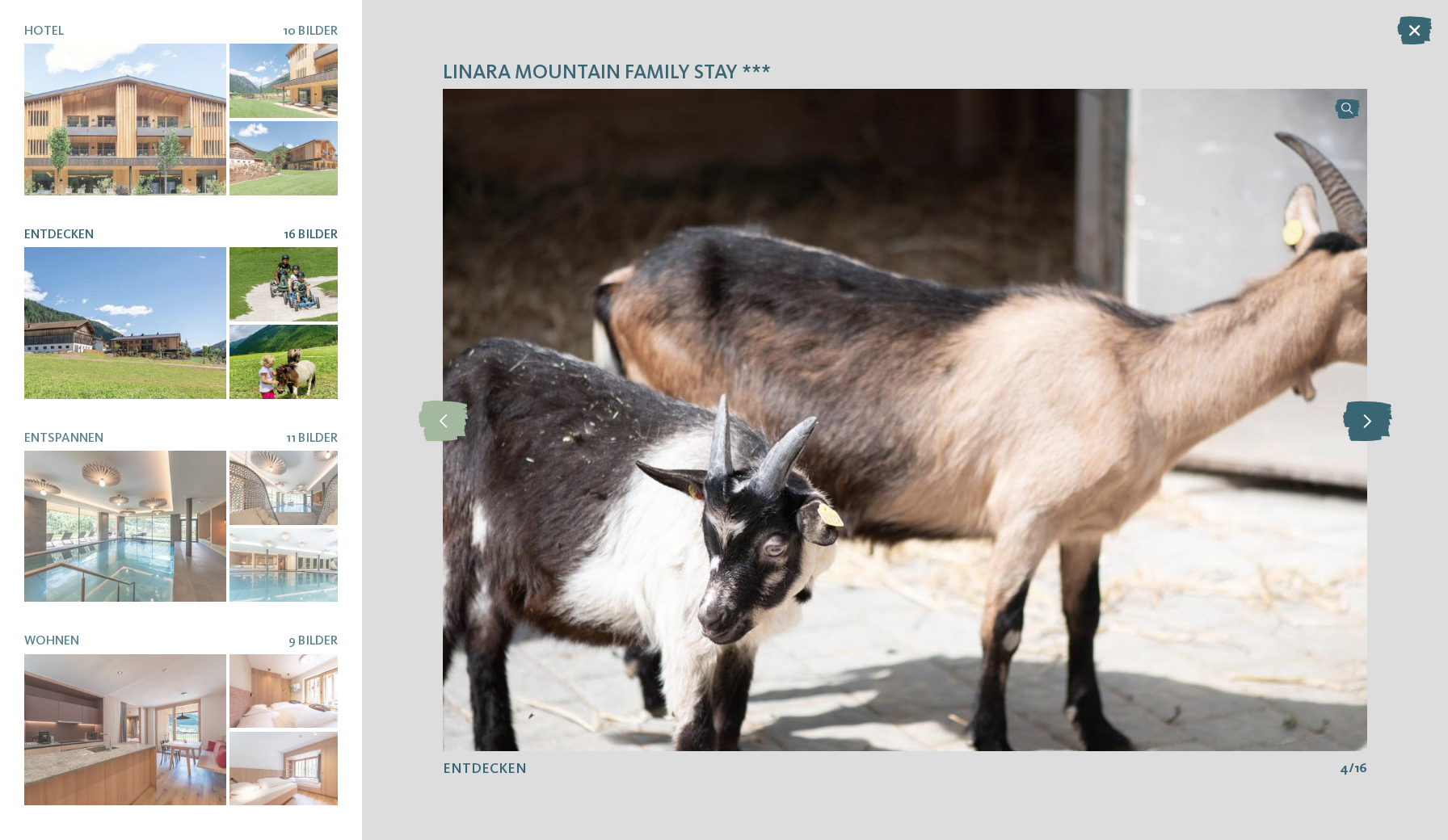
click at [1363, 425] on icon at bounding box center [1368, 420] width 49 height 40
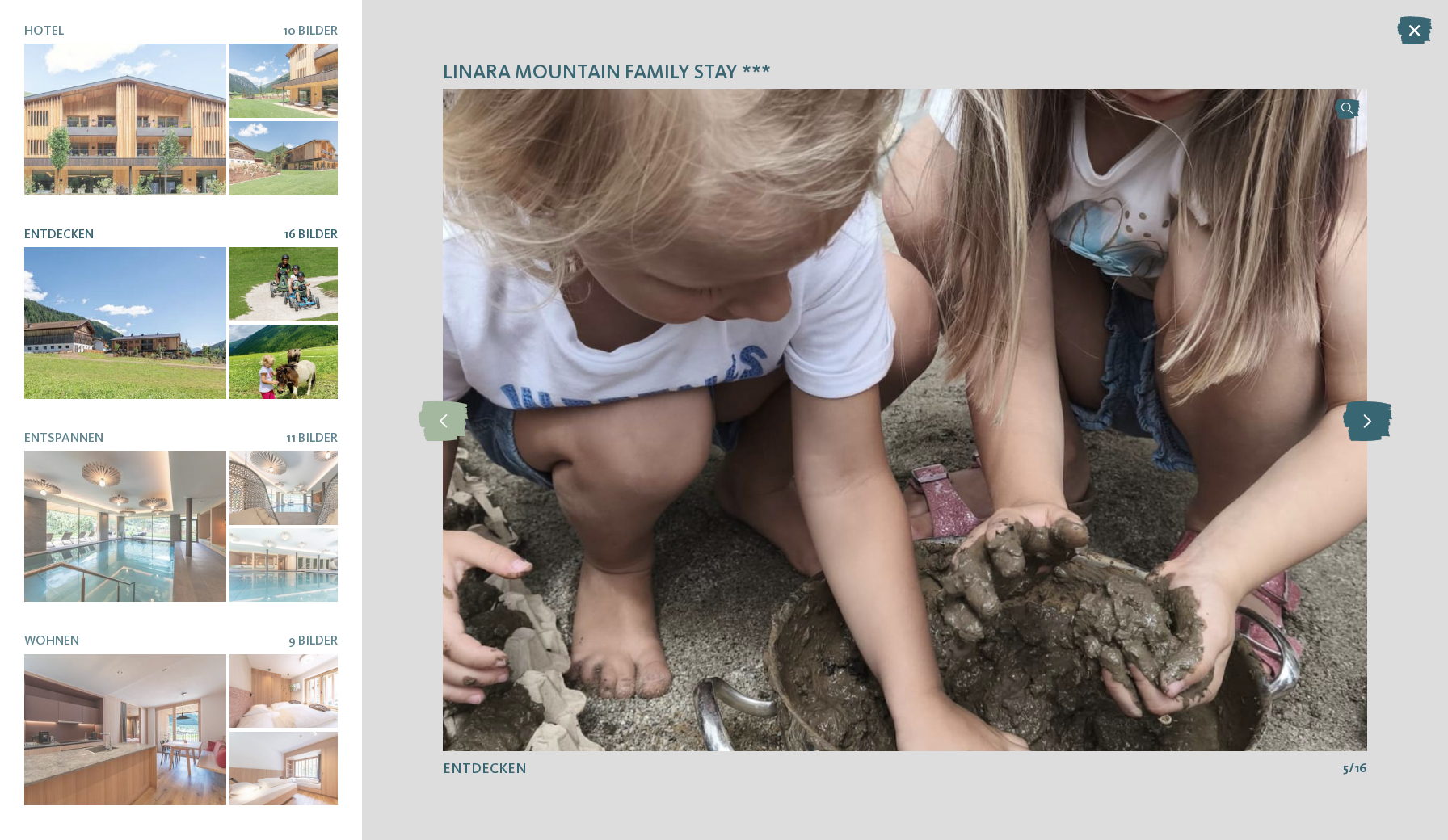
click at [1363, 425] on icon at bounding box center [1368, 420] width 49 height 40
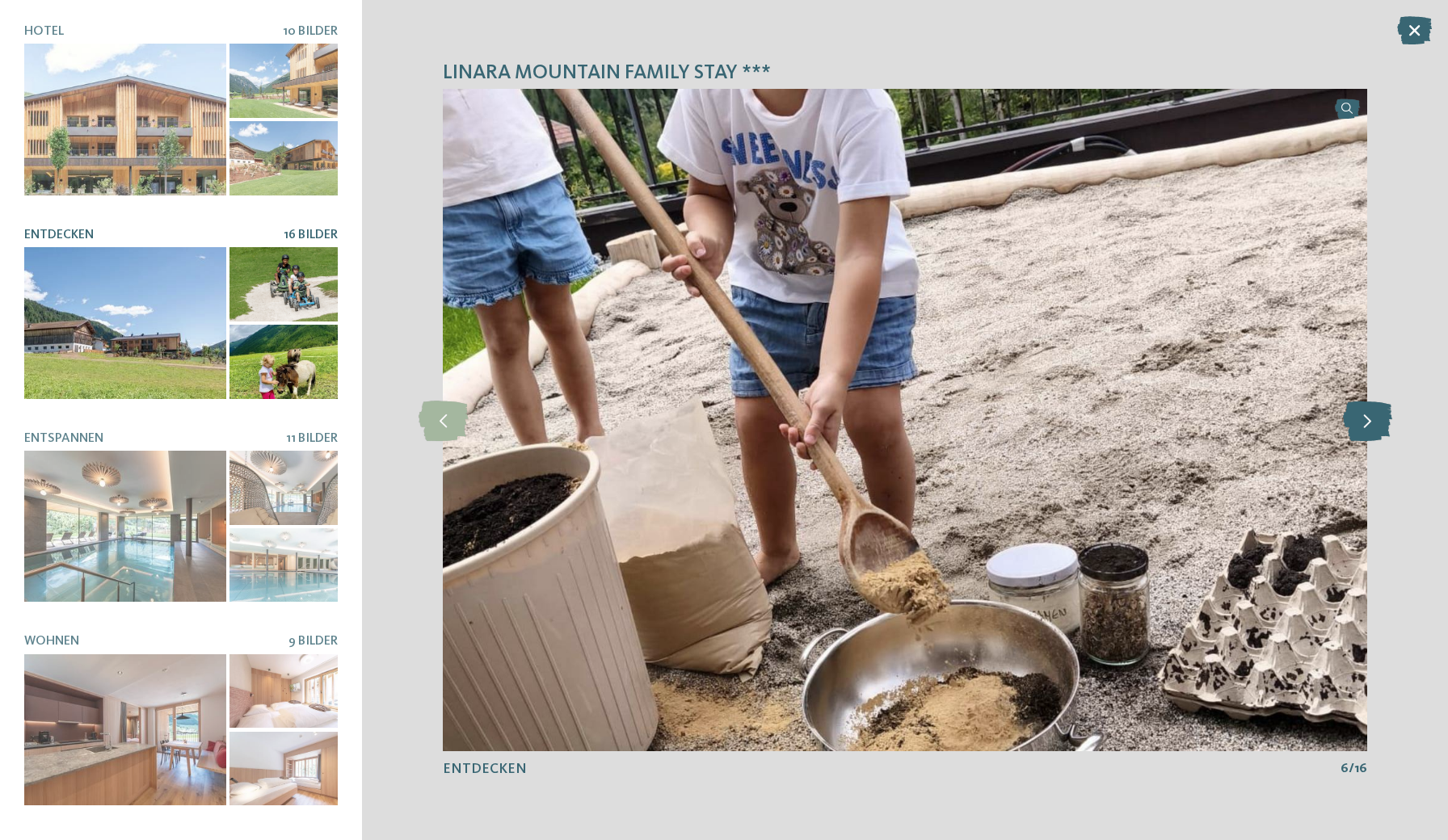
click at [1363, 425] on icon at bounding box center [1368, 420] width 49 height 40
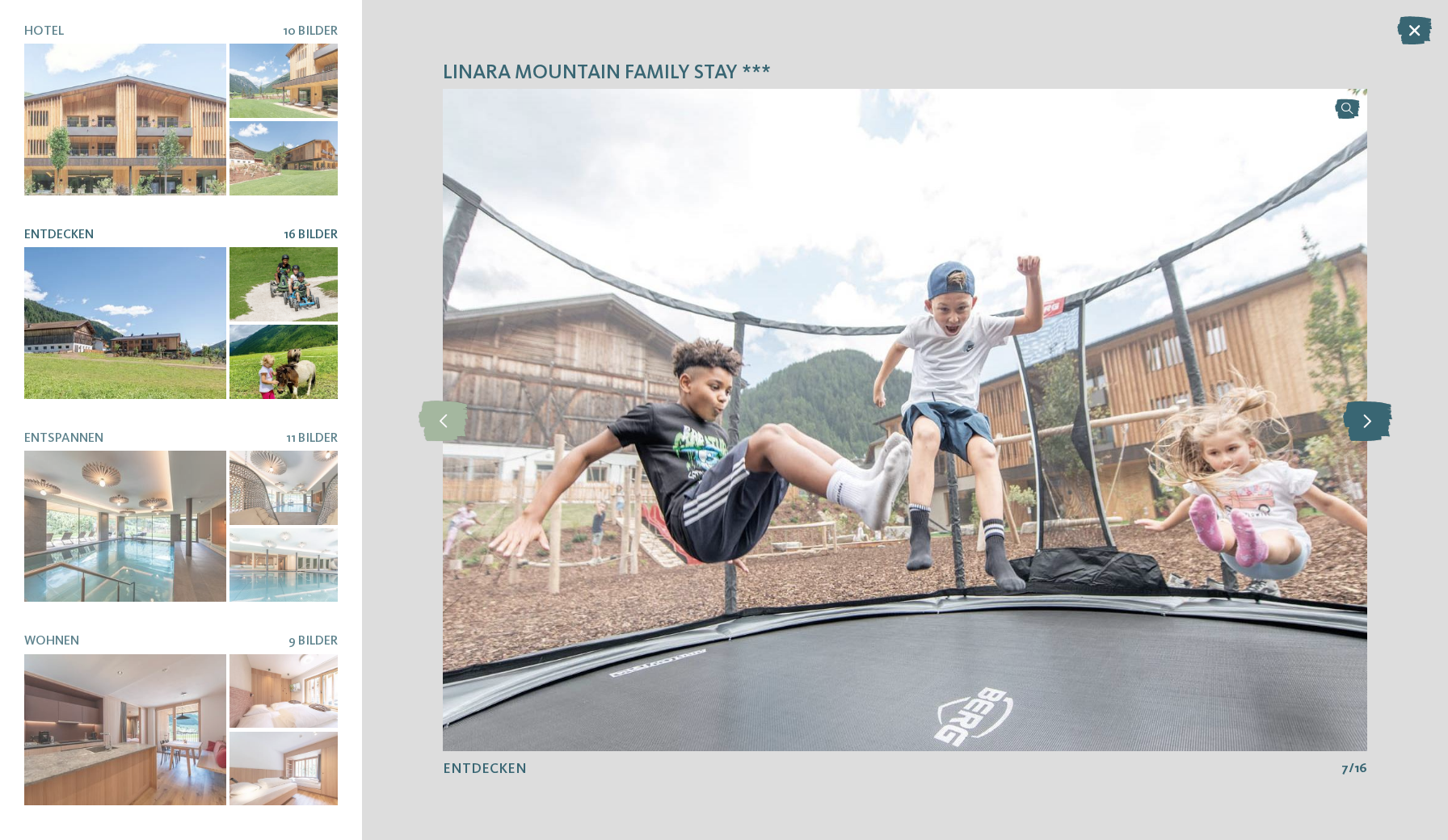
click at [1363, 425] on icon at bounding box center [1368, 420] width 49 height 40
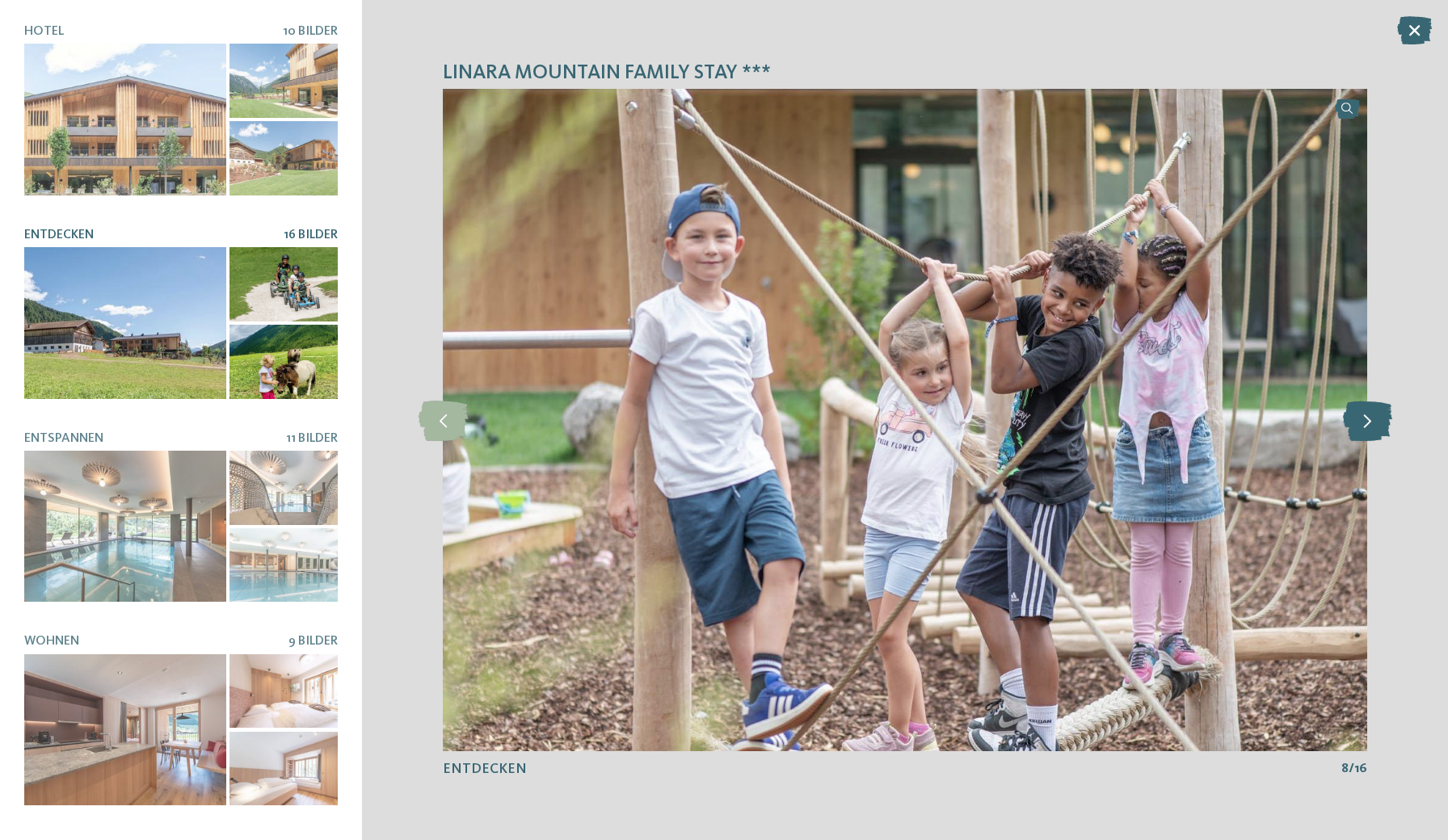
click at [1363, 425] on icon at bounding box center [1368, 420] width 49 height 40
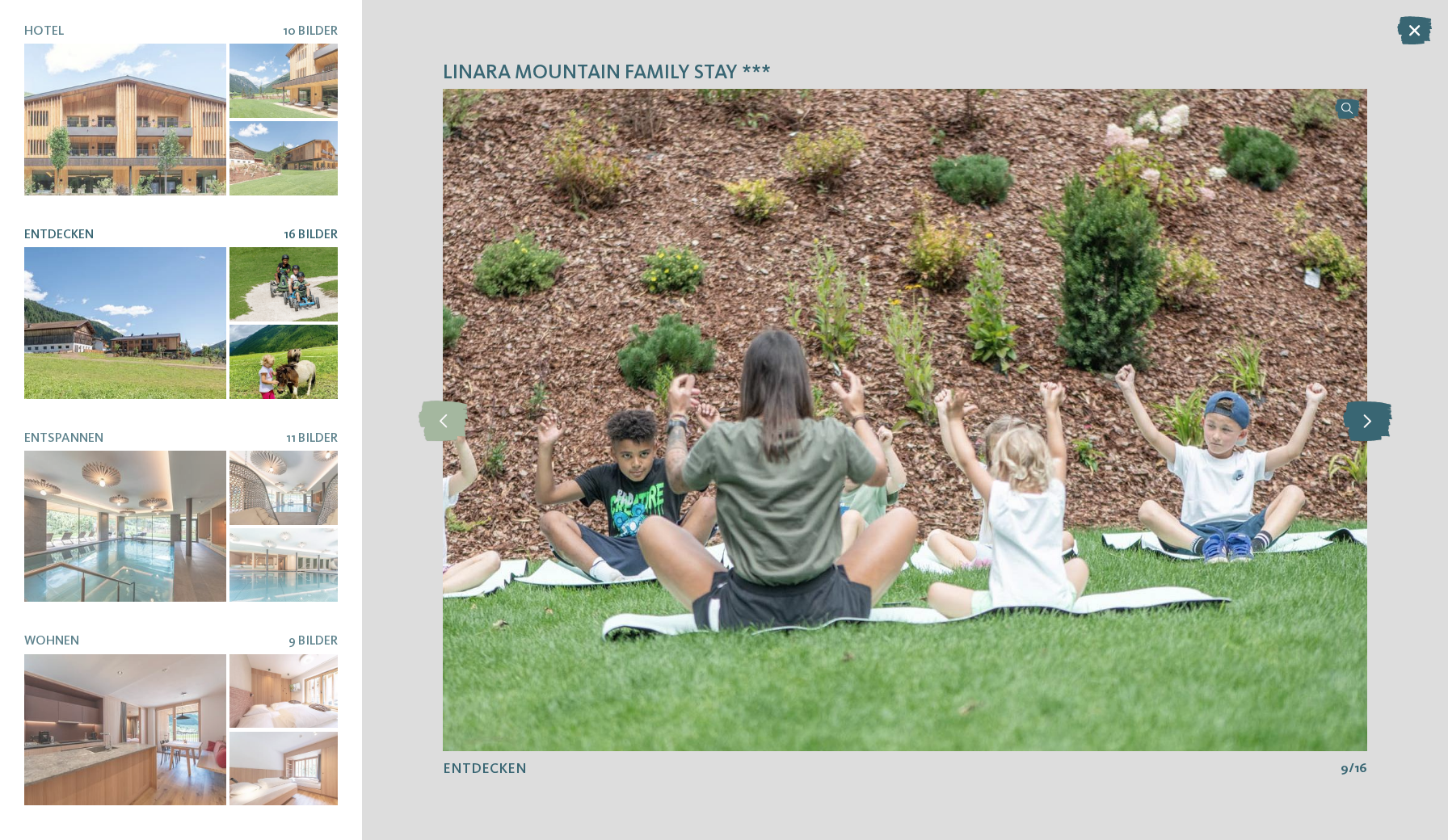
click at [1363, 425] on icon at bounding box center [1368, 420] width 49 height 40
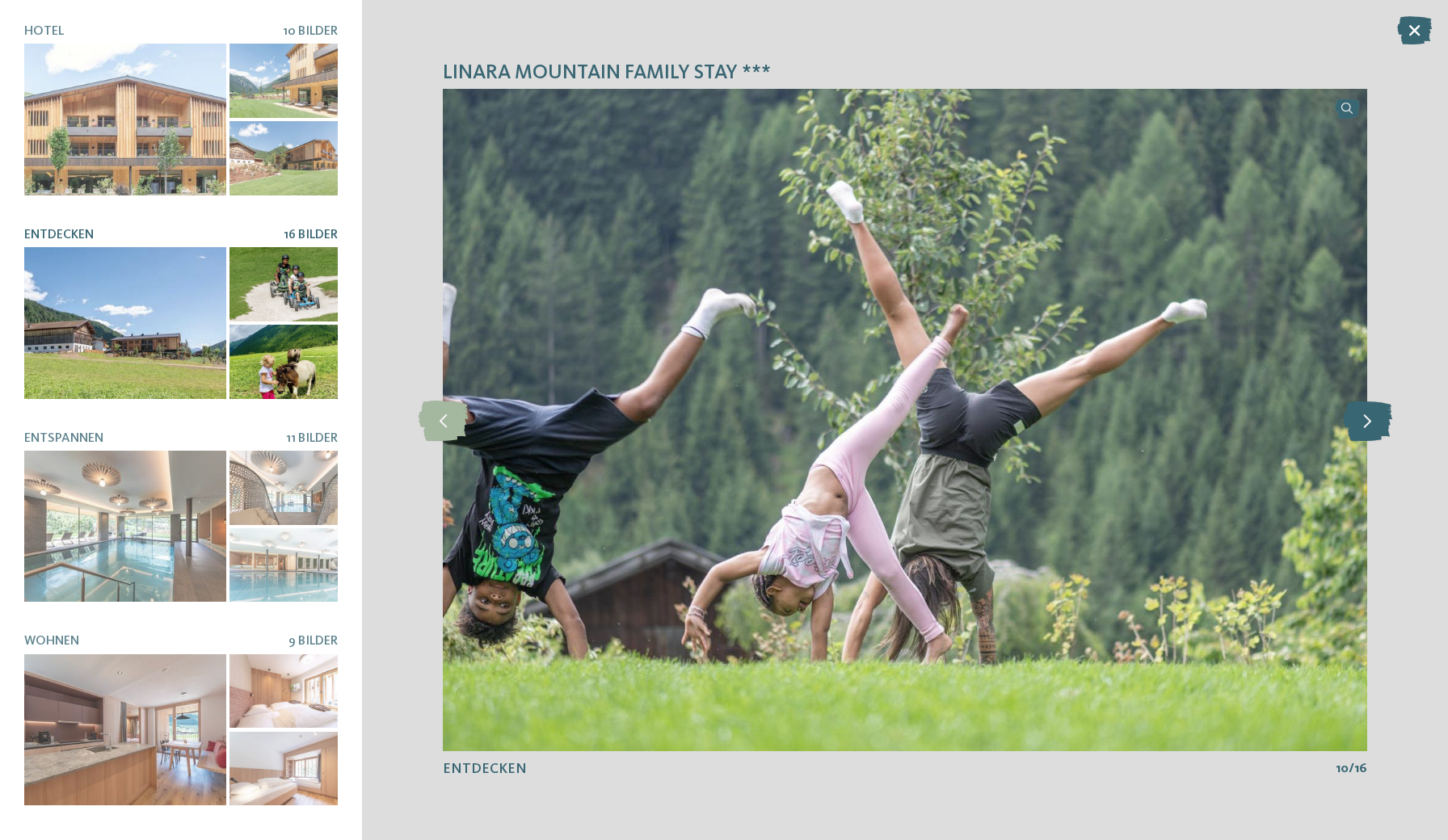
click at [1363, 425] on icon at bounding box center [1368, 420] width 49 height 40
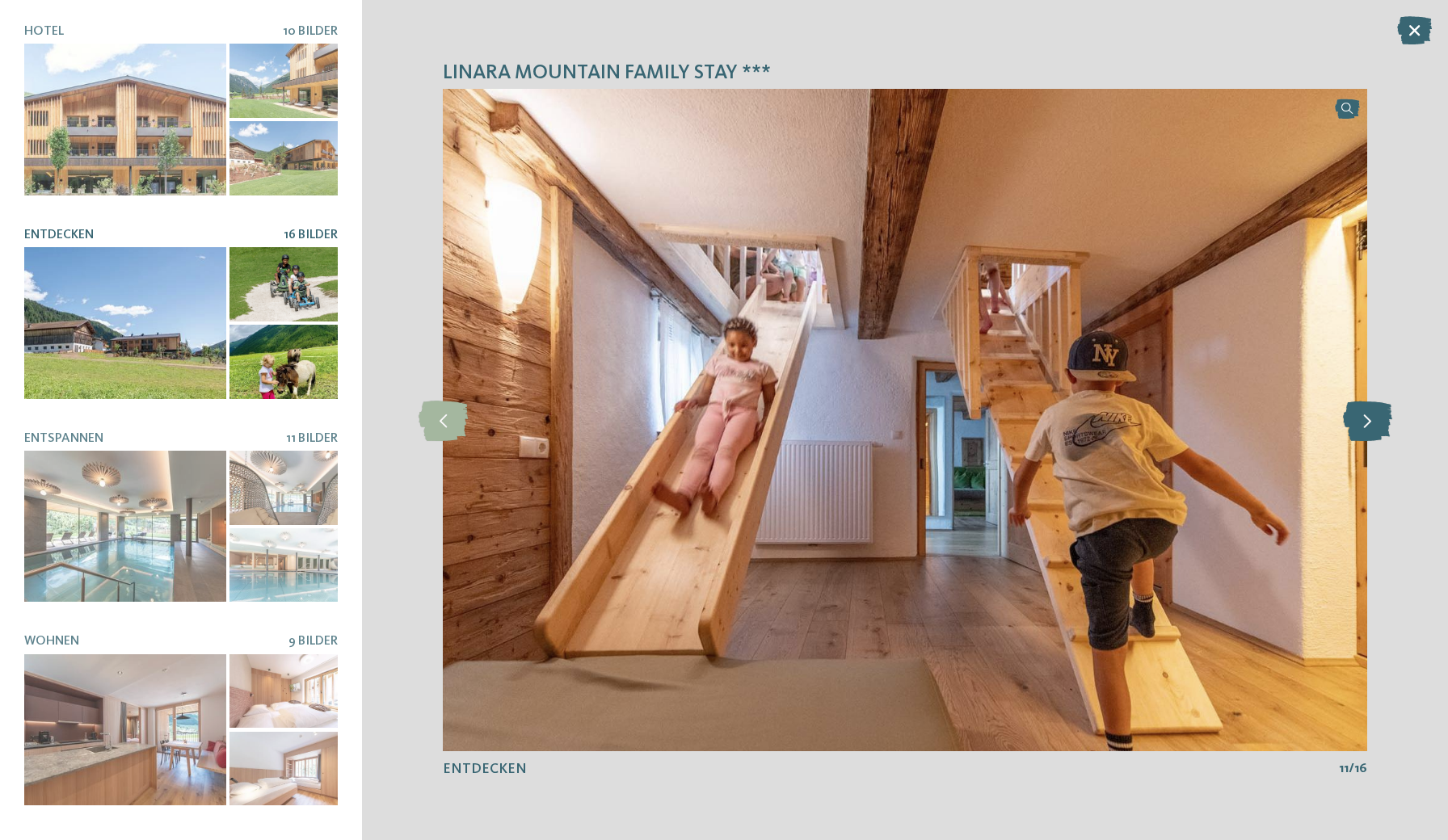
click at [1363, 425] on icon at bounding box center [1368, 420] width 49 height 40
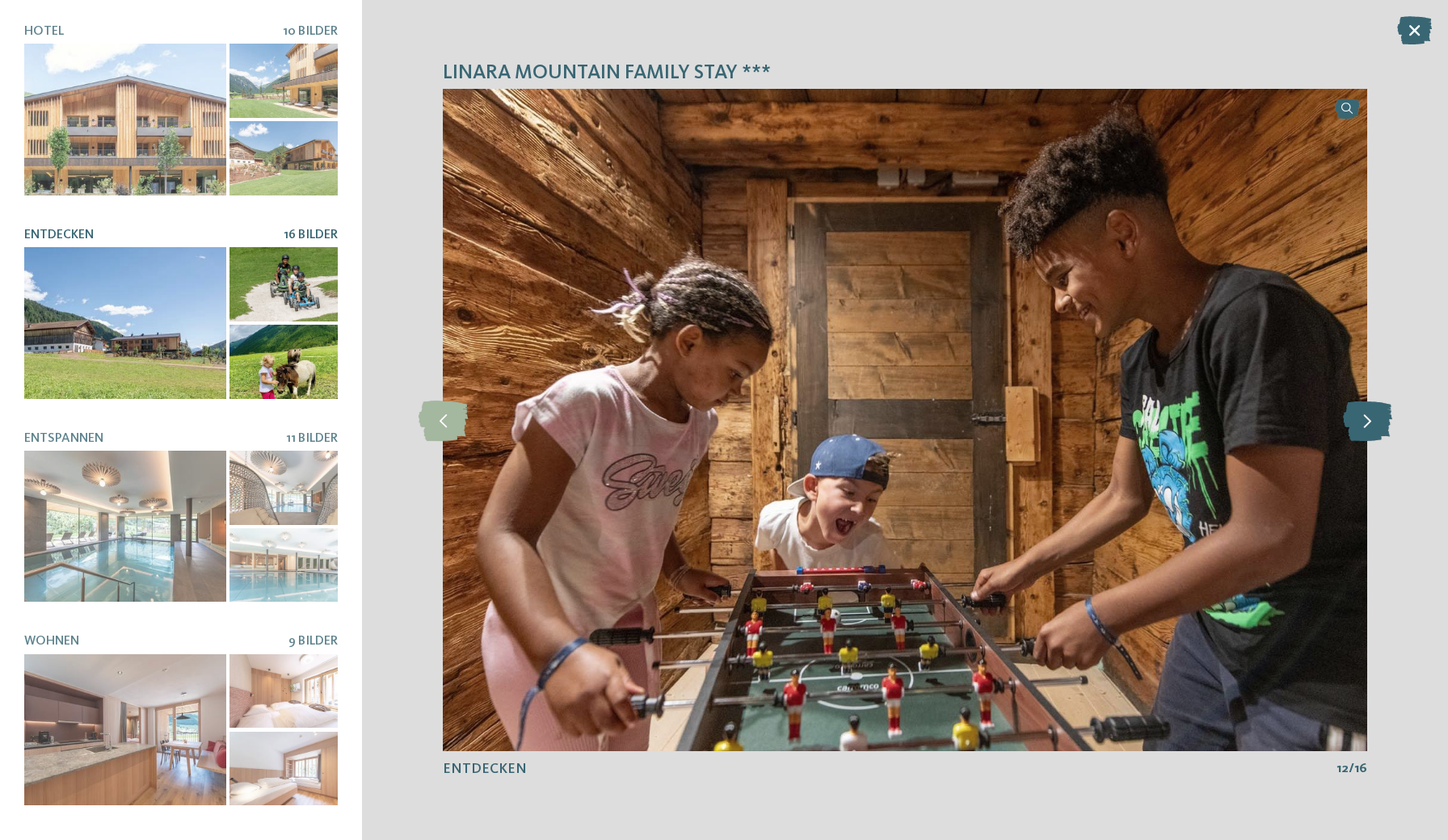
click at [1363, 425] on icon at bounding box center [1368, 420] width 49 height 40
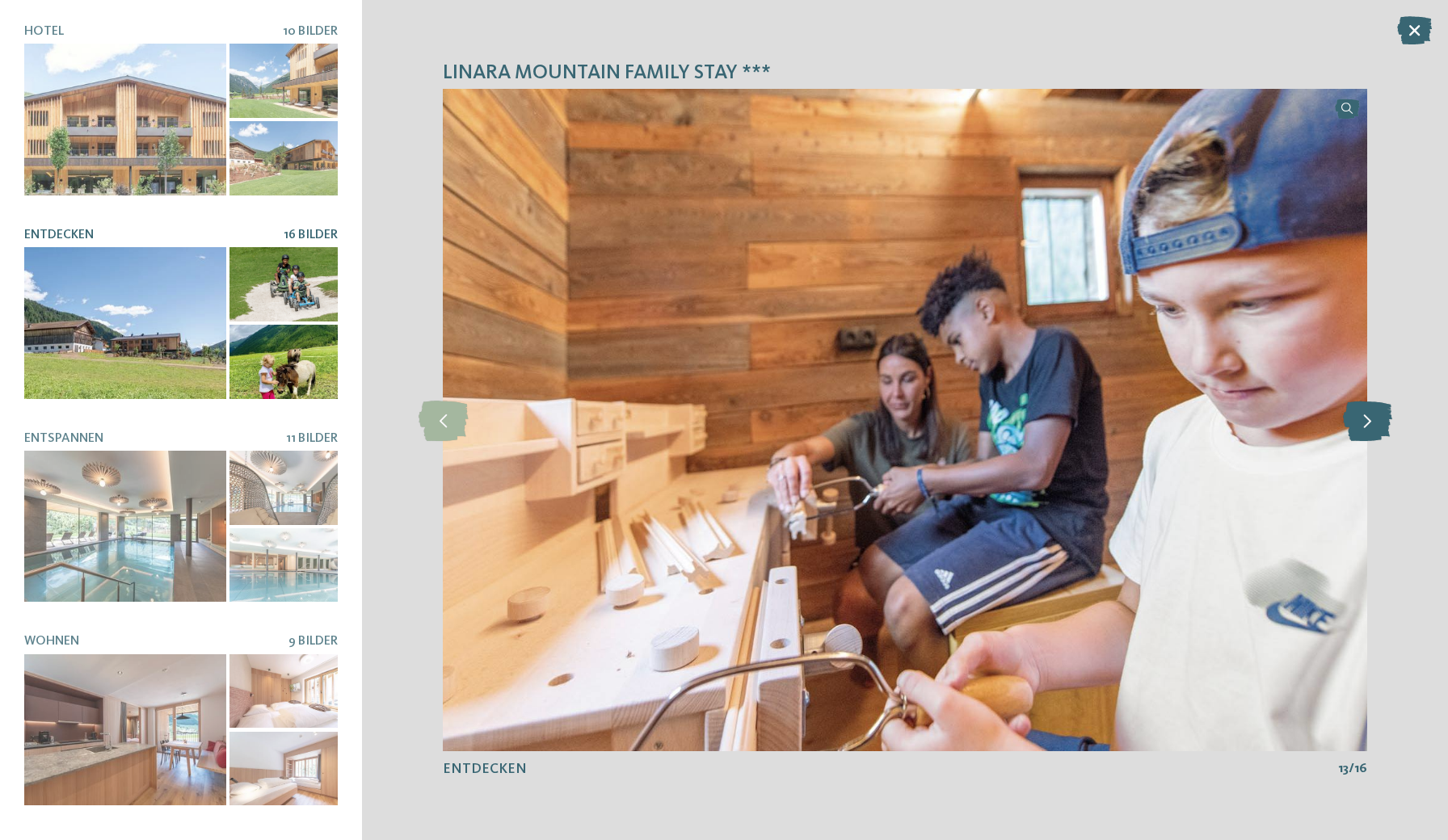
click at [1363, 425] on icon at bounding box center [1368, 420] width 49 height 40
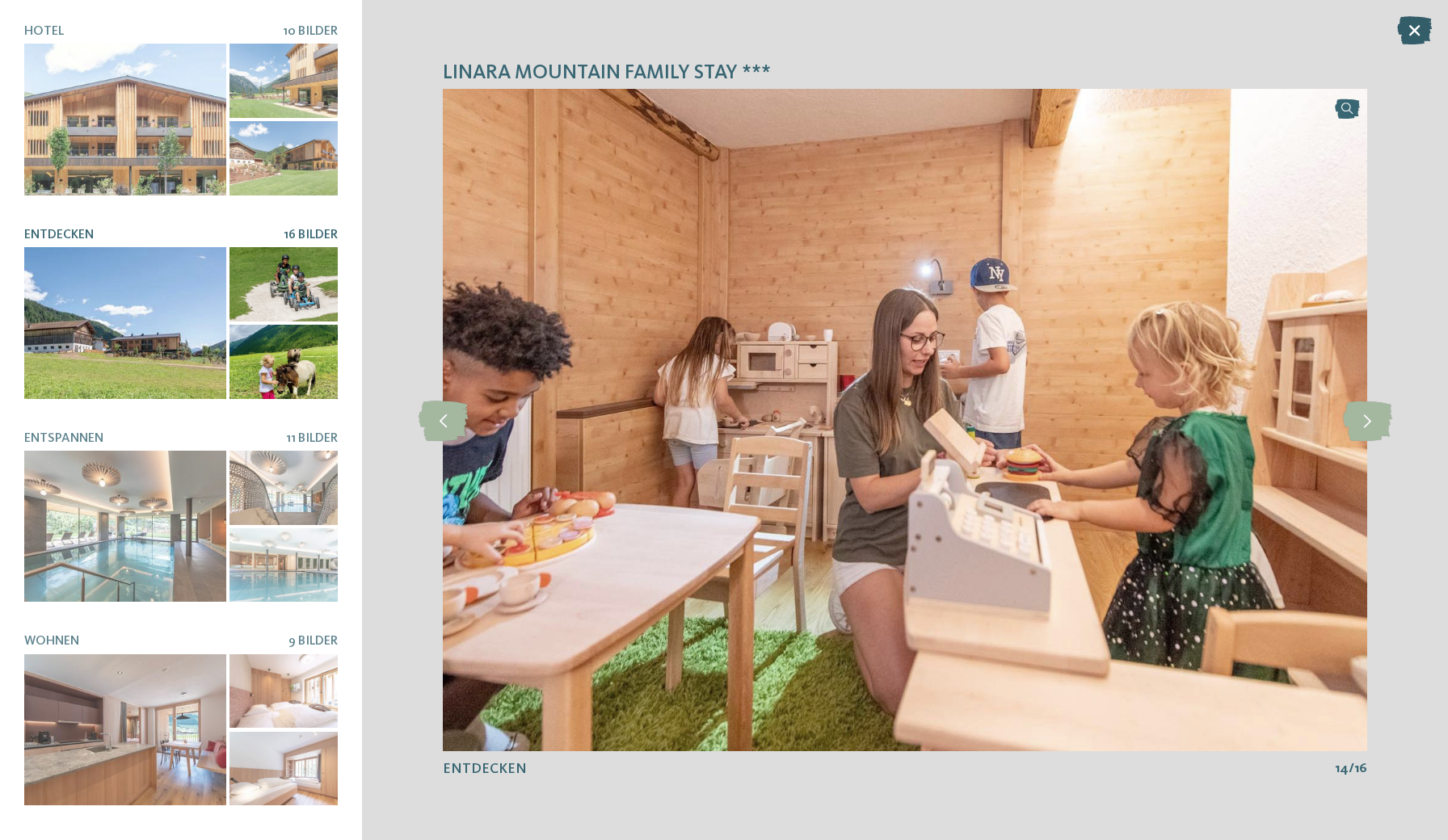
click at [1411, 26] on icon at bounding box center [1414, 31] width 35 height 28
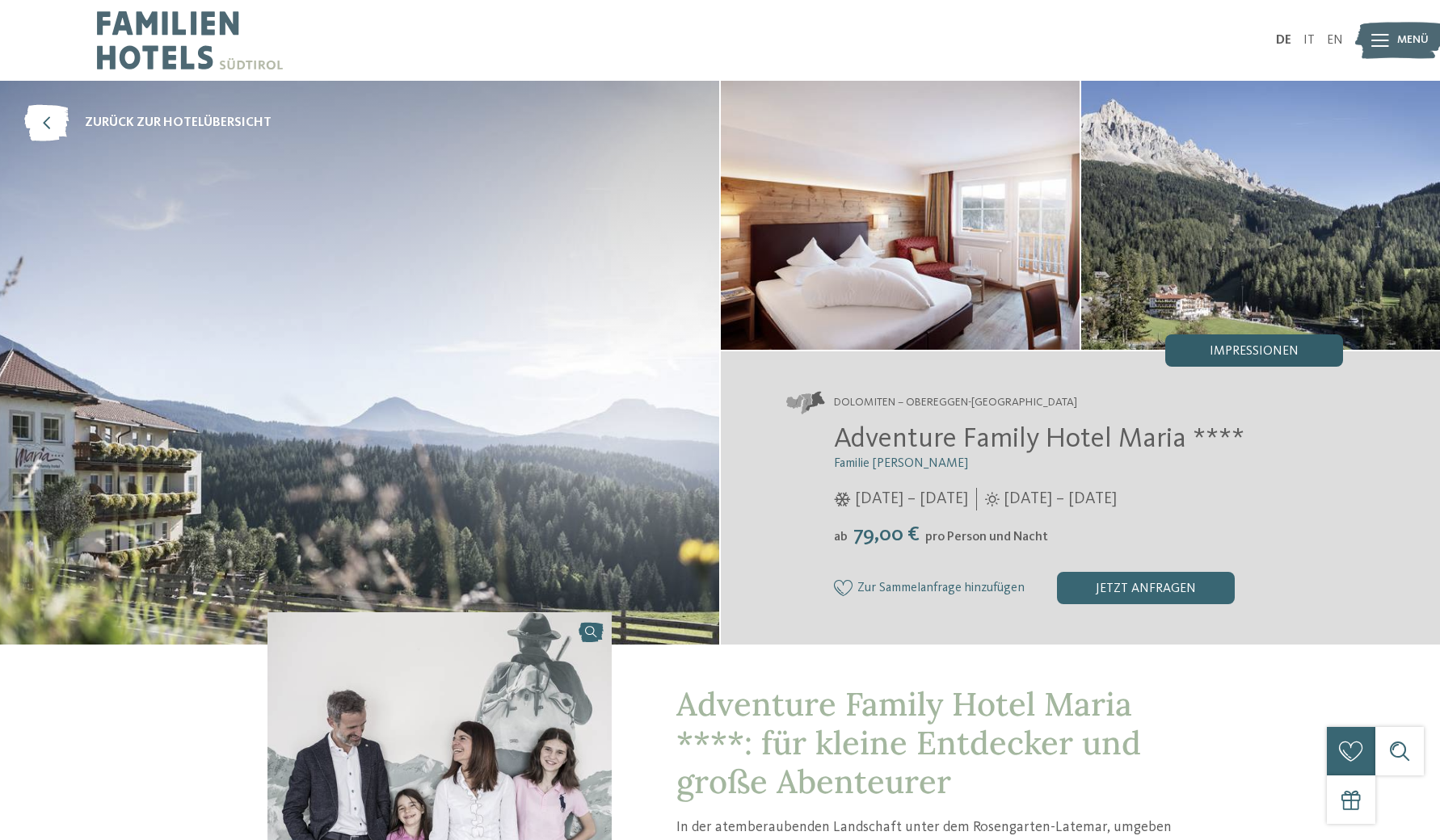
click at [1259, 350] on span "Impressionen" at bounding box center [1254, 351] width 89 height 13
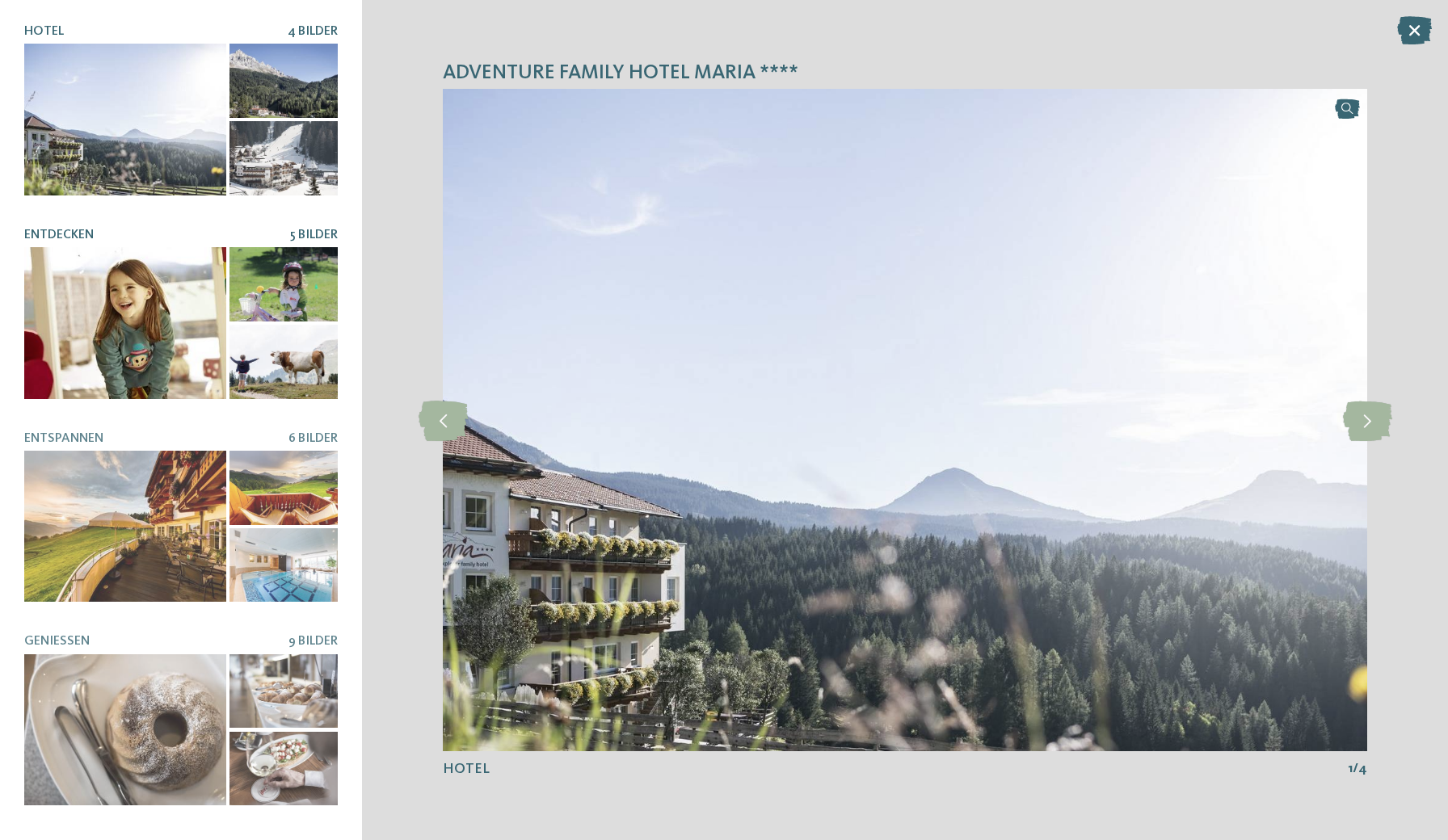
click at [173, 289] on div at bounding box center [125, 323] width 202 height 152
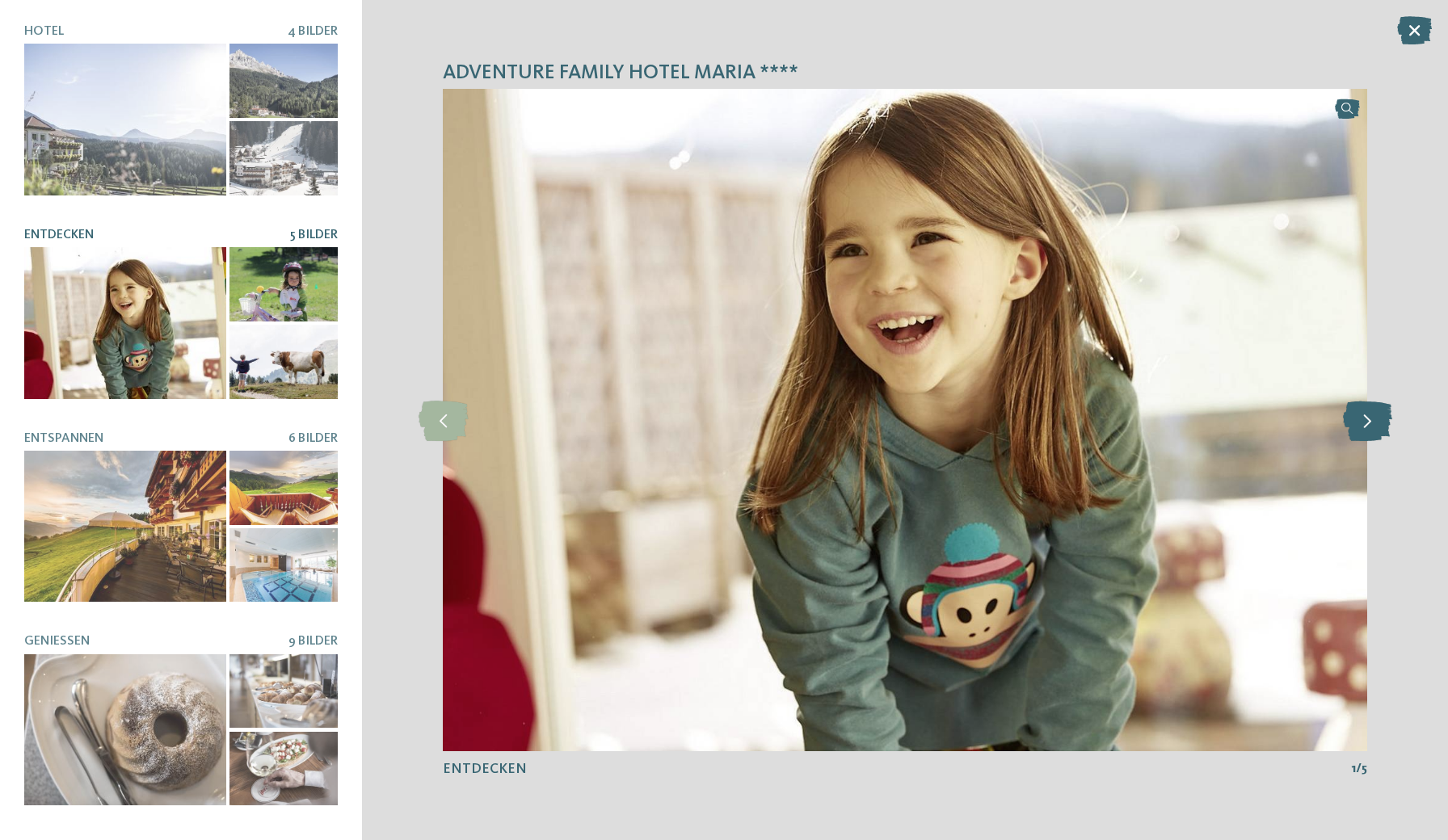
click at [1372, 407] on icon at bounding box center [1368, 420] width 49 height 40
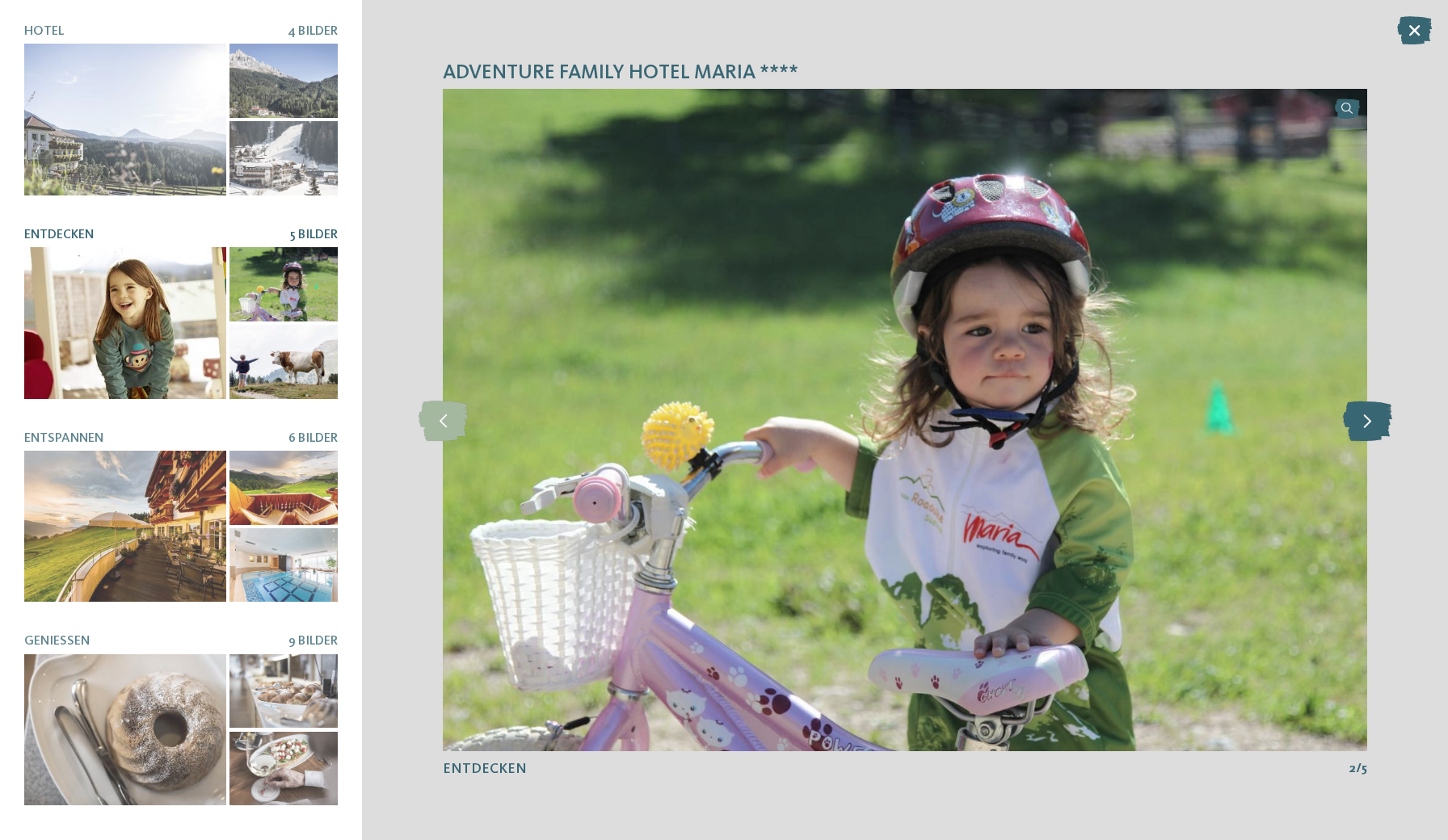
click at [1372, 407] on icon at bounding box center [1368, 420] width 49 height 40
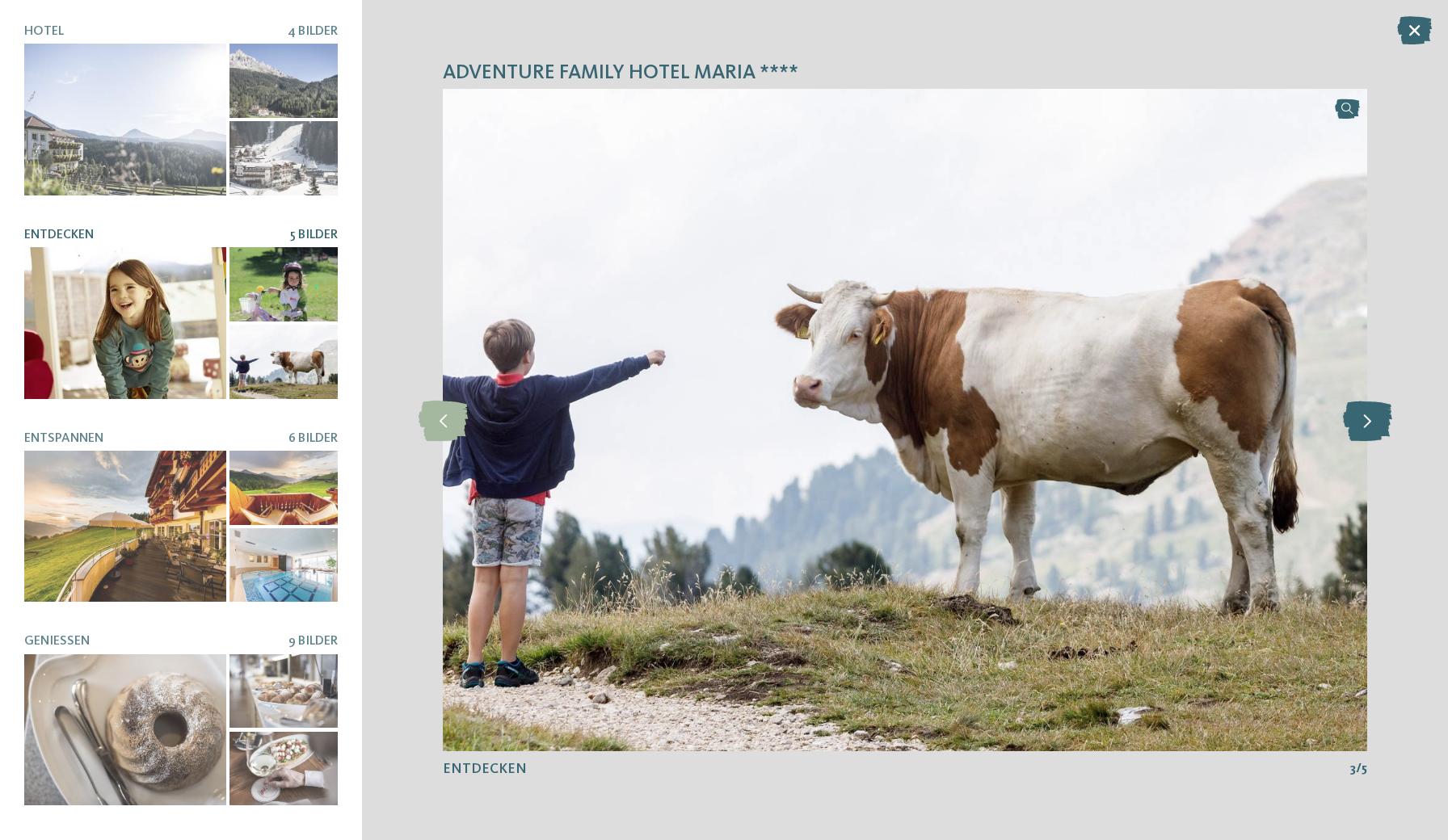
click at [1372, 407] on icon at bounding box center [1368, 420] width 49 height 40
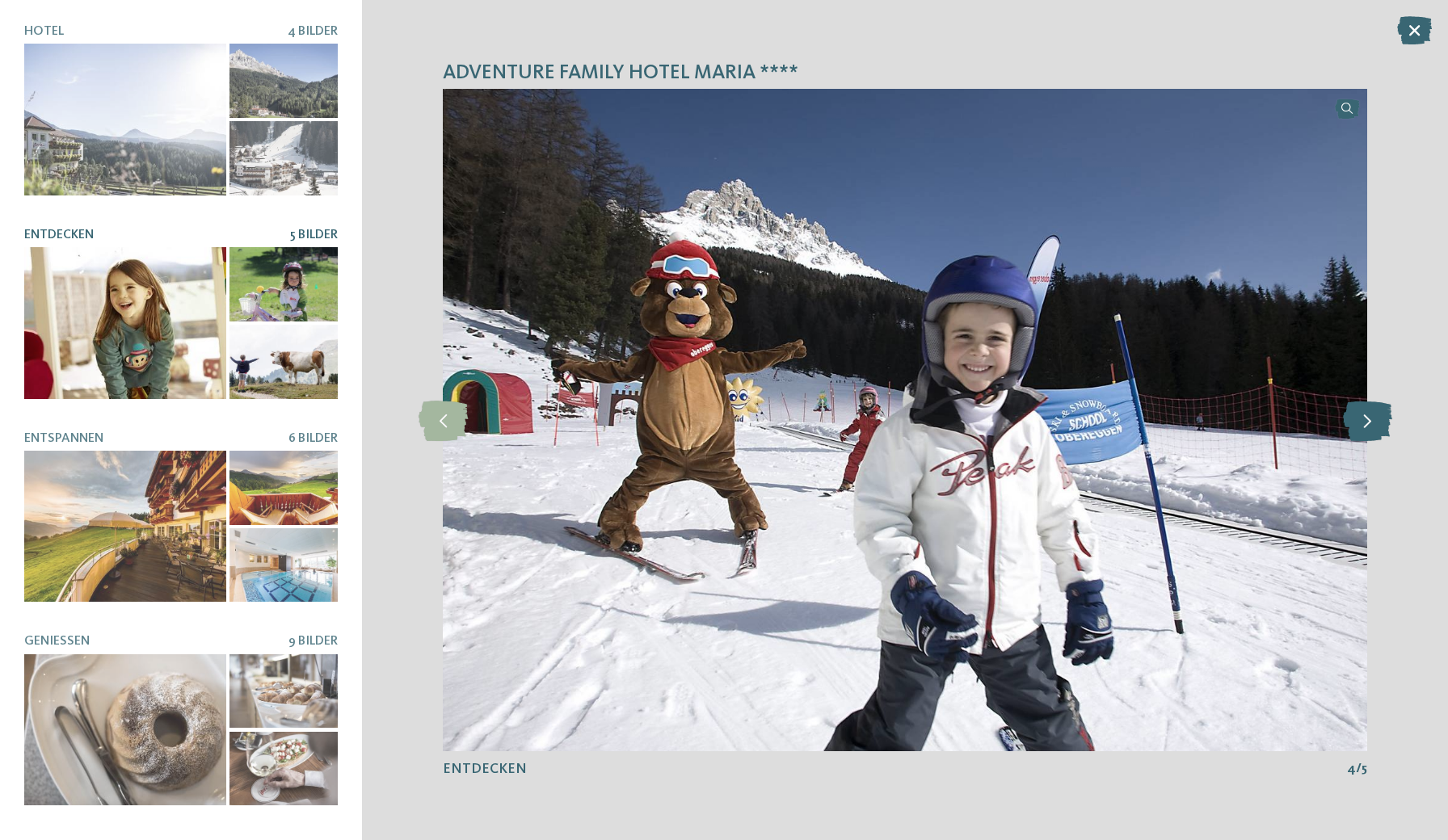
click at [1372, 407] on icon at bounding box center [1368, 420] width 49 height 40
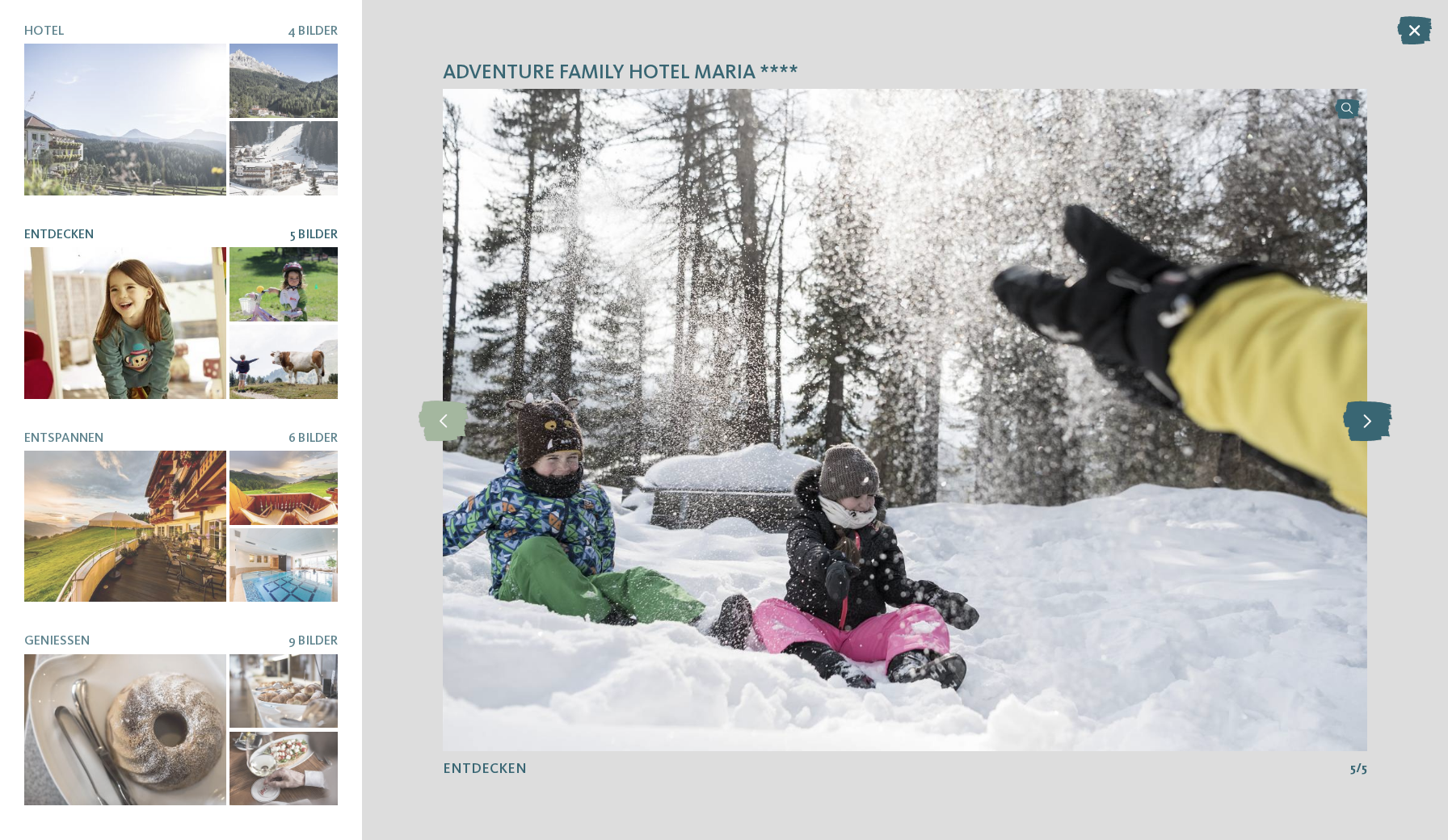
click at [1372, 407] on icon at bounding box center [1368, 420] width 49 height 40
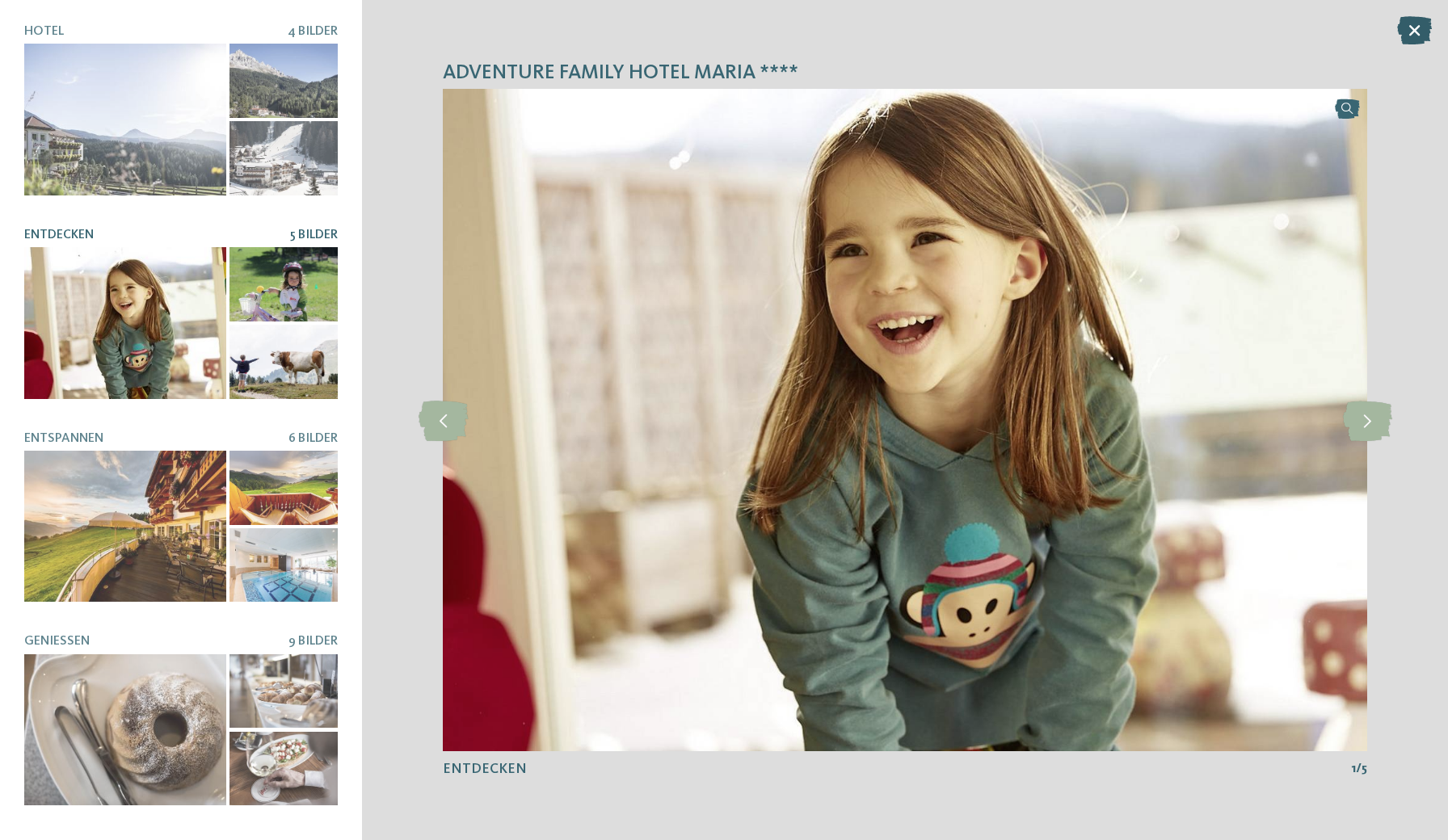
click at [1414, 34] on icon at bounding box center [1414, 31] width 35 height 28
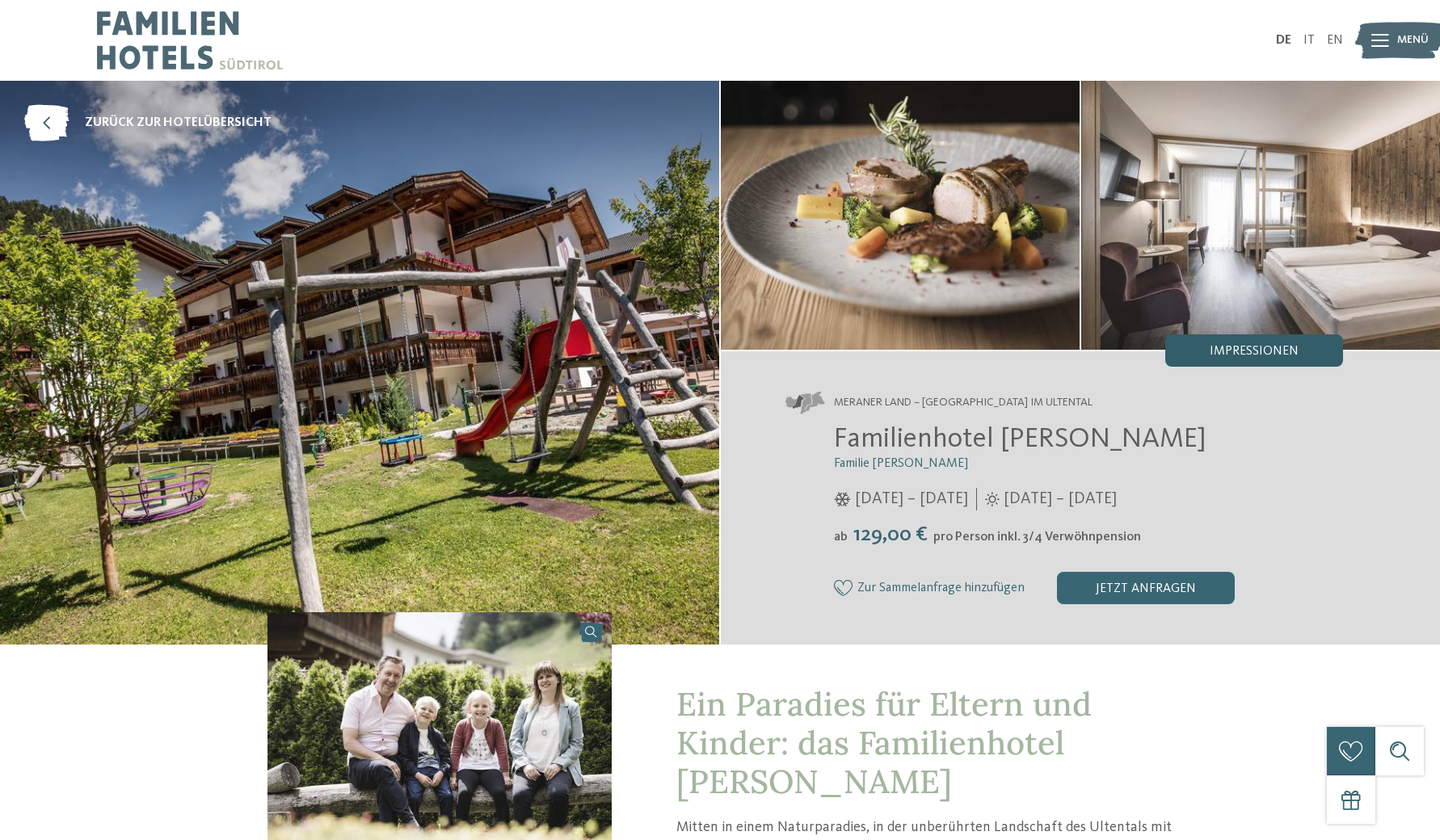
click at [1246, 348] on span "Impressionen" at bounding box center [1254, 351] width 89 height 13
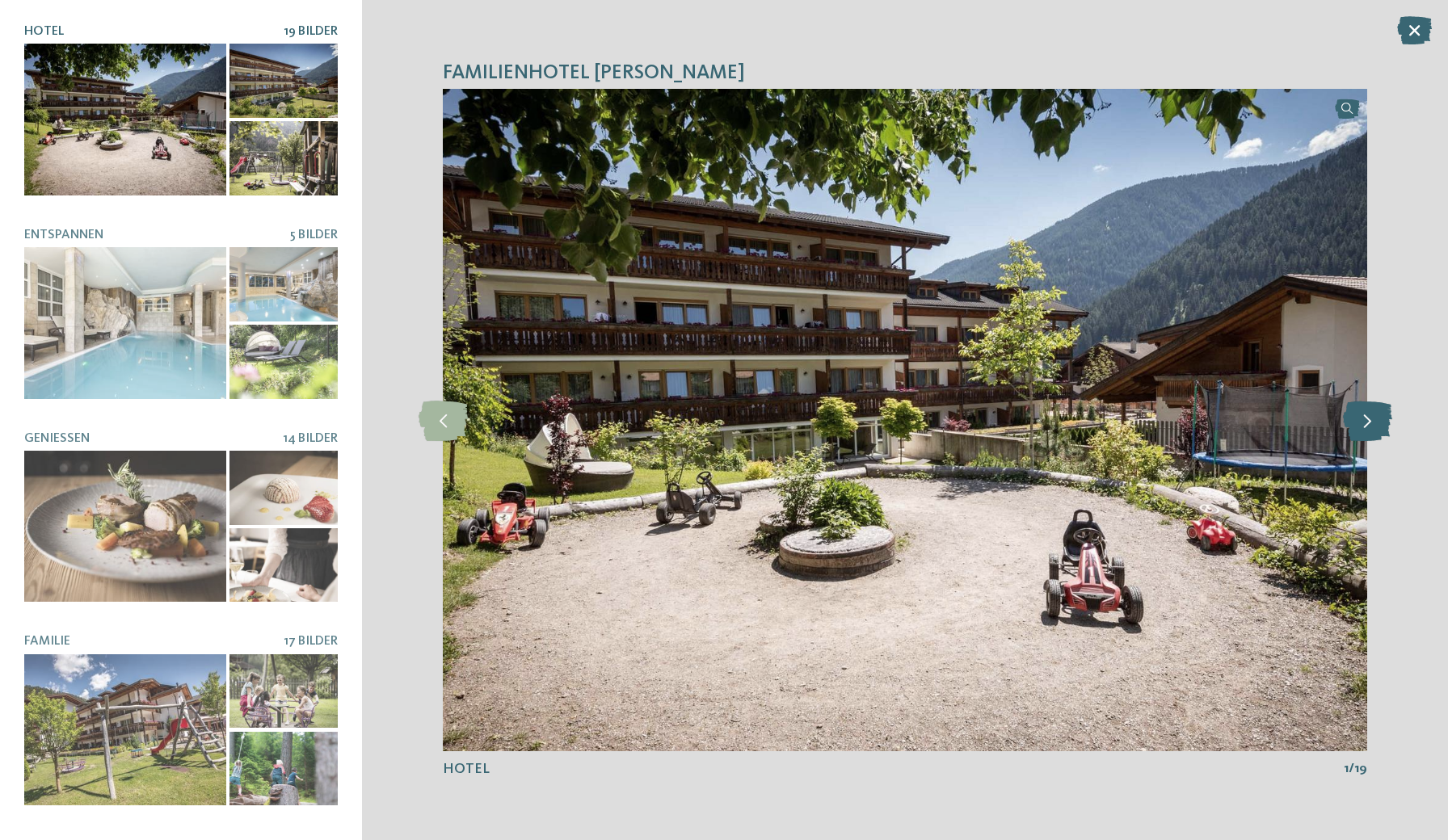
click at [1369, 417] on icon at bounding box center [1368, 420] width 49 height 40
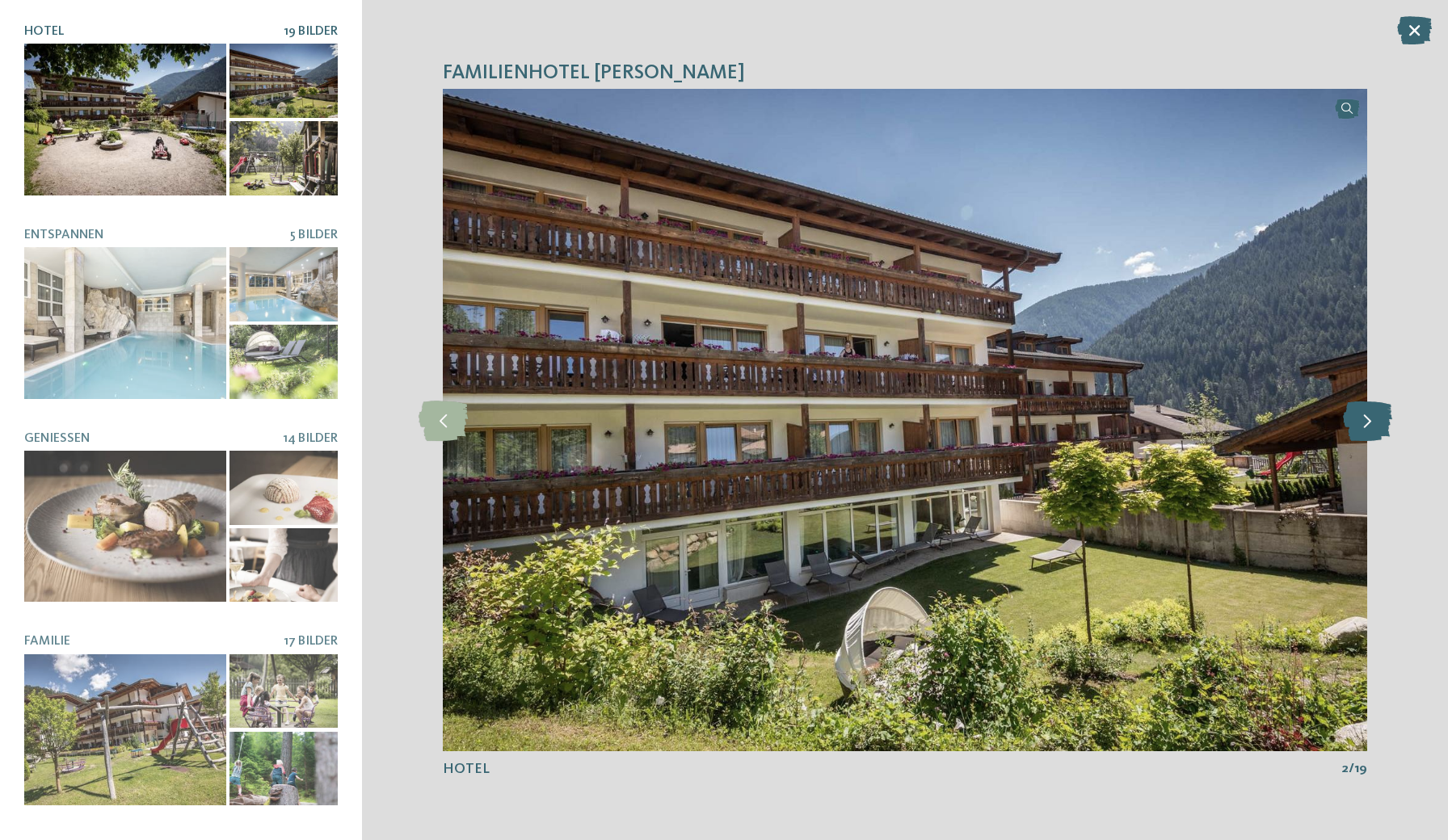
click at [1369, 417] on icon at bounding box center [1368, 420] width 49 height 40
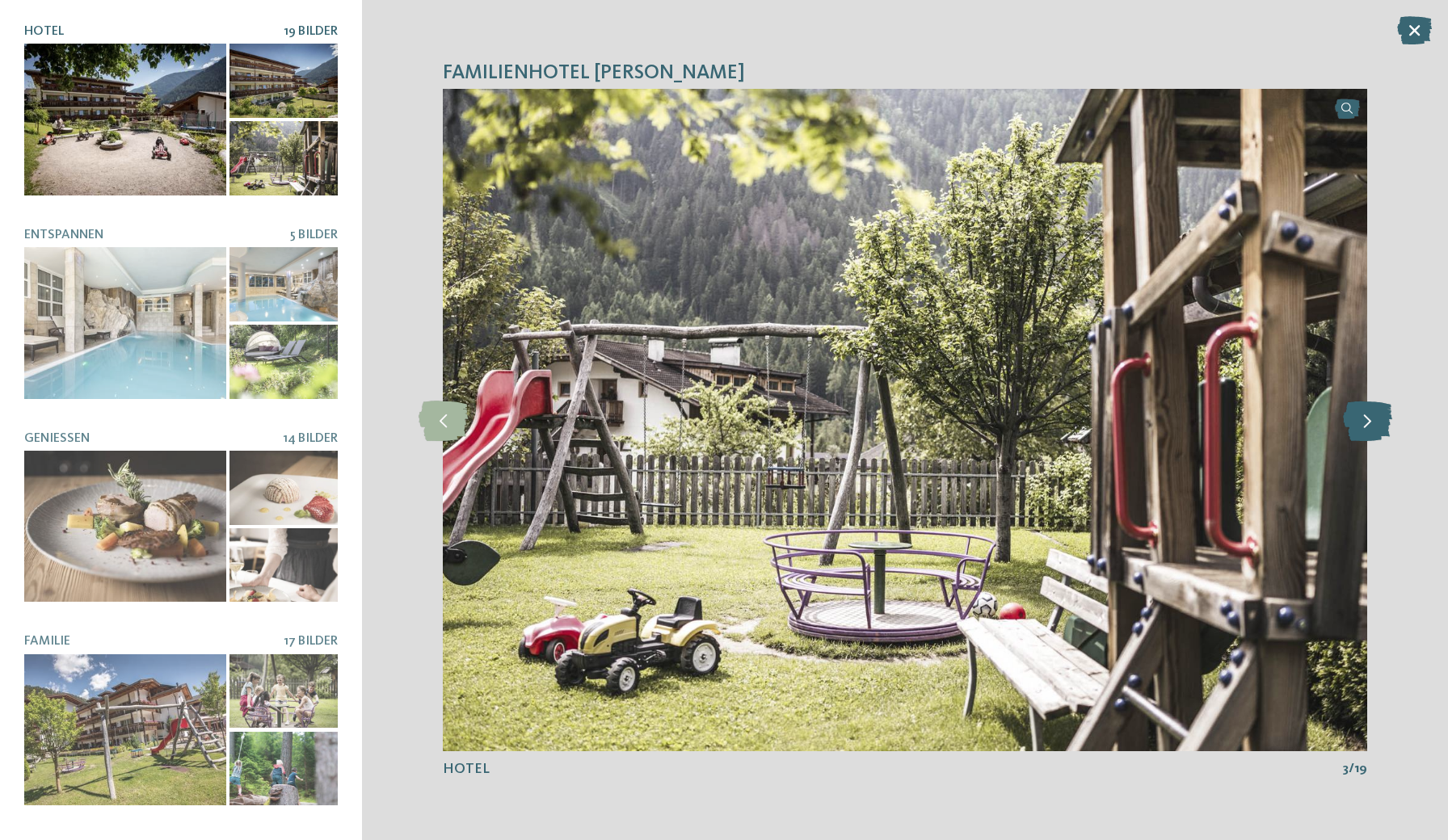
click at [1369, 417] on icon at bounding box center [1368, 420] width 49 height 40
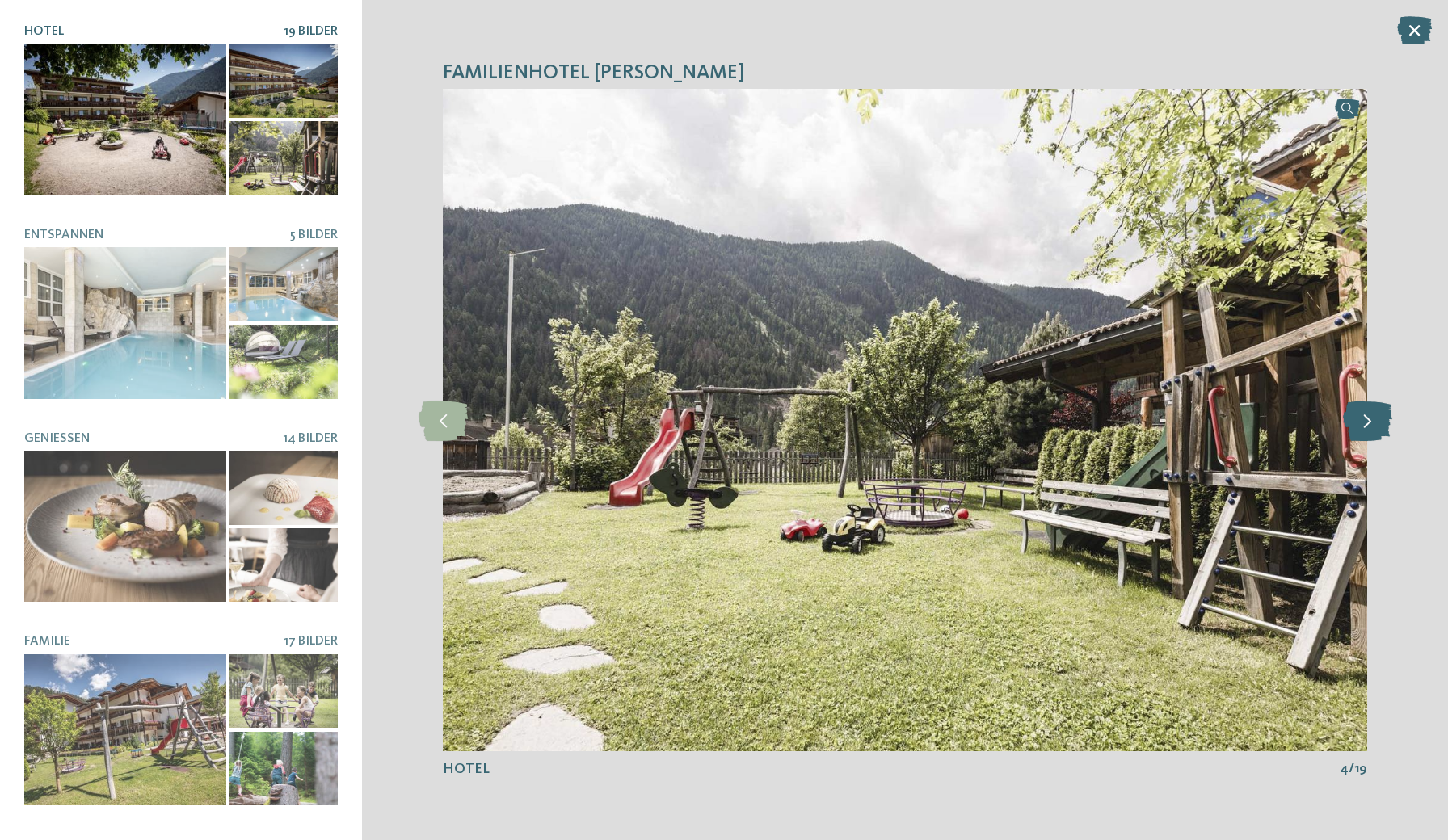
click at [1369, 417] on icon at bounding box center [1368, 420] width 49 height 40
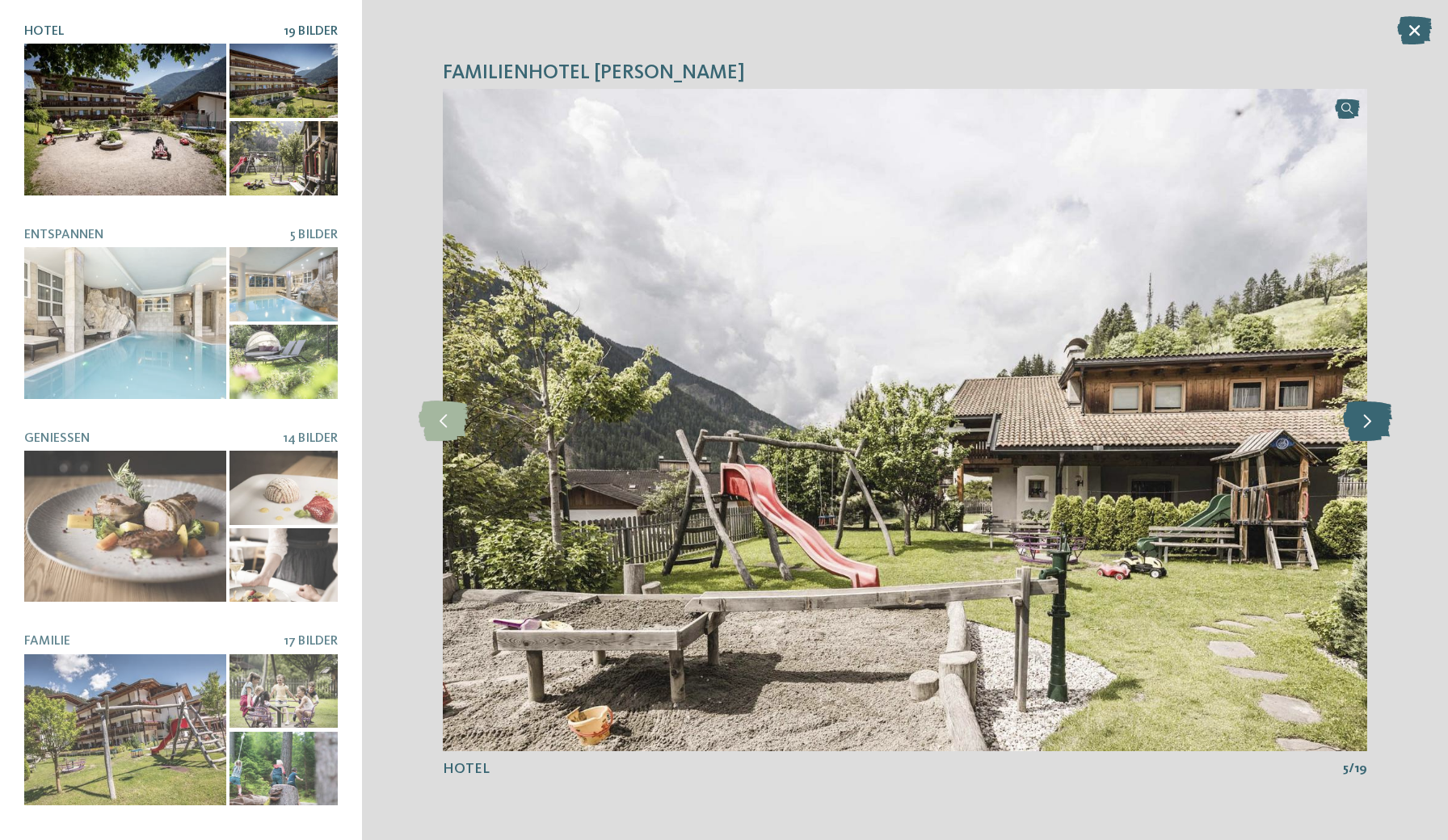
click at [1369, 417] on icon at bounding box center [1368, 420] width 49 height 40
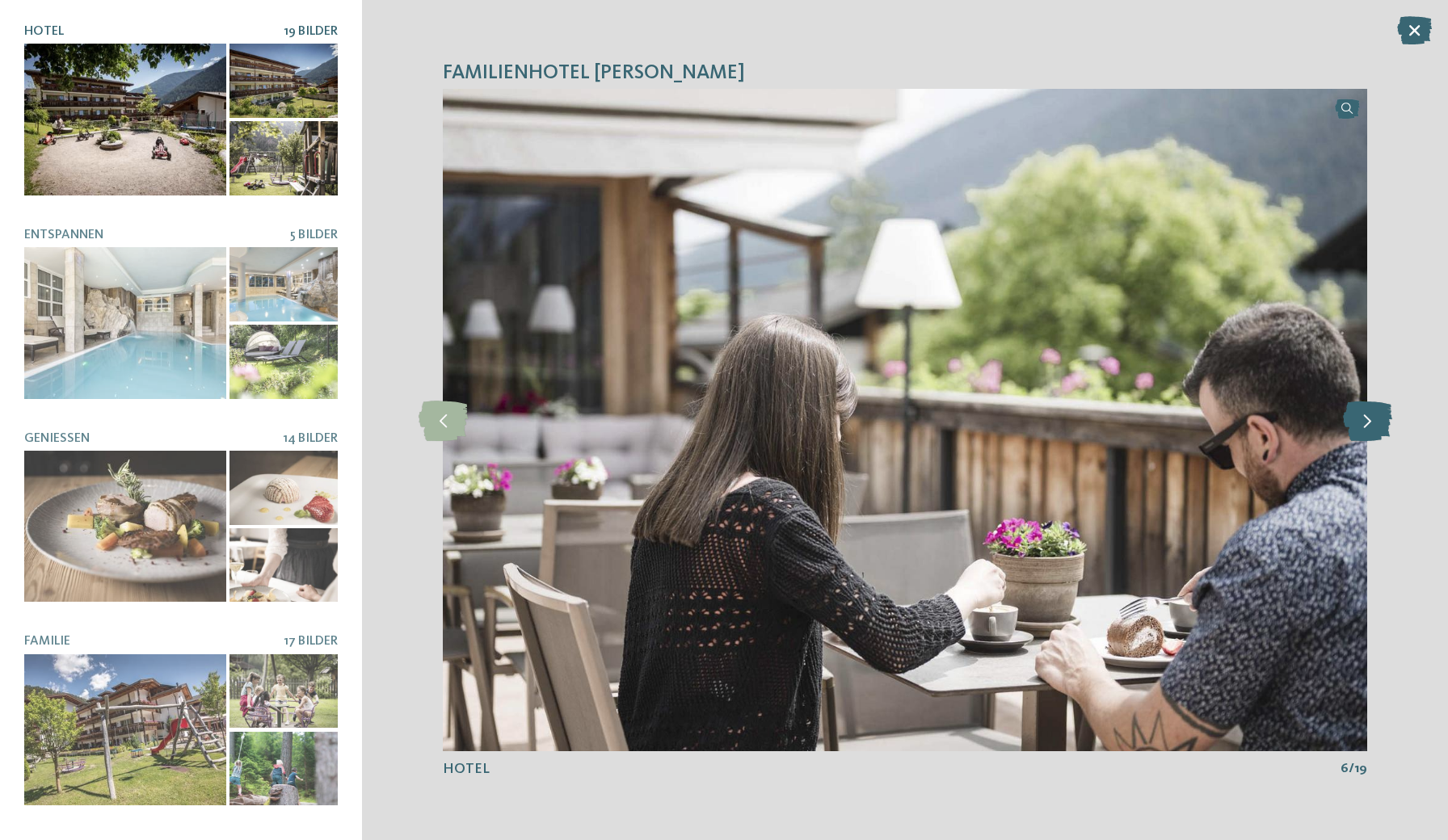
click at [1369, 417] on icon at bounding box center [1368, 420] width 49 height 40
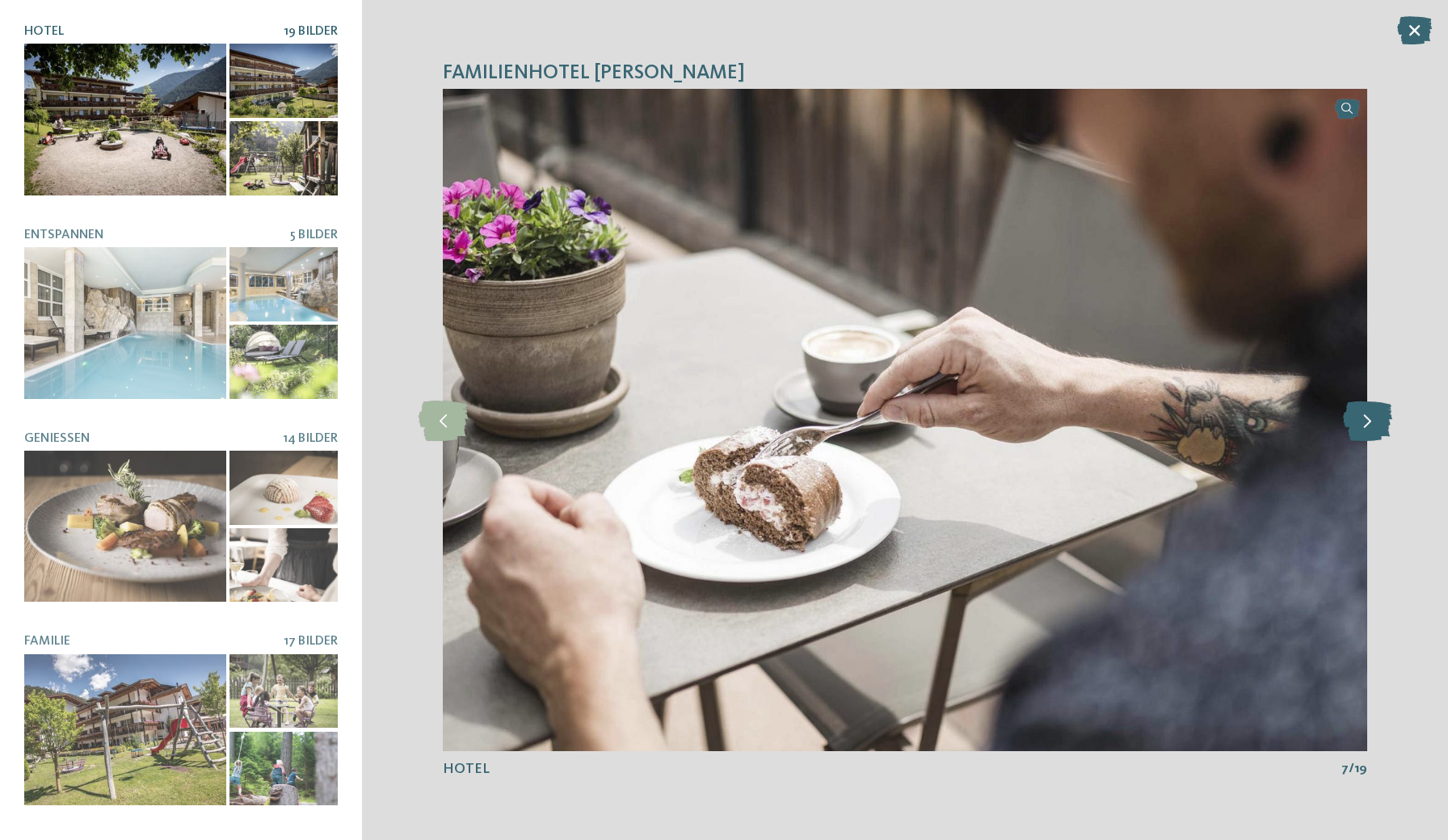
click at [1369, 417] on icon at bounding box center [1368, 420] width 49 height 40
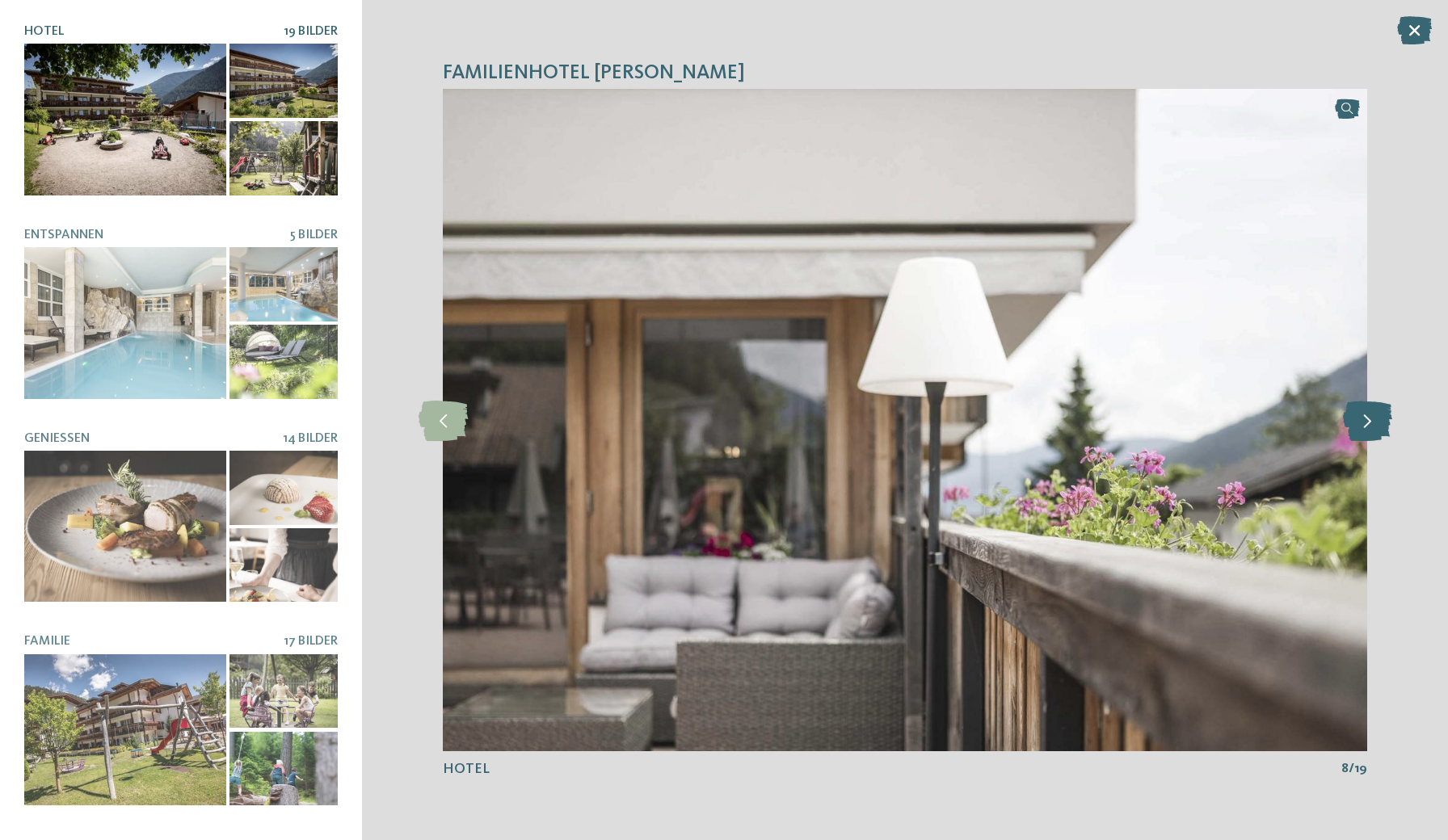
click at [1369, 417] on icon at bounding box center [1368, 420] width 49 height 40
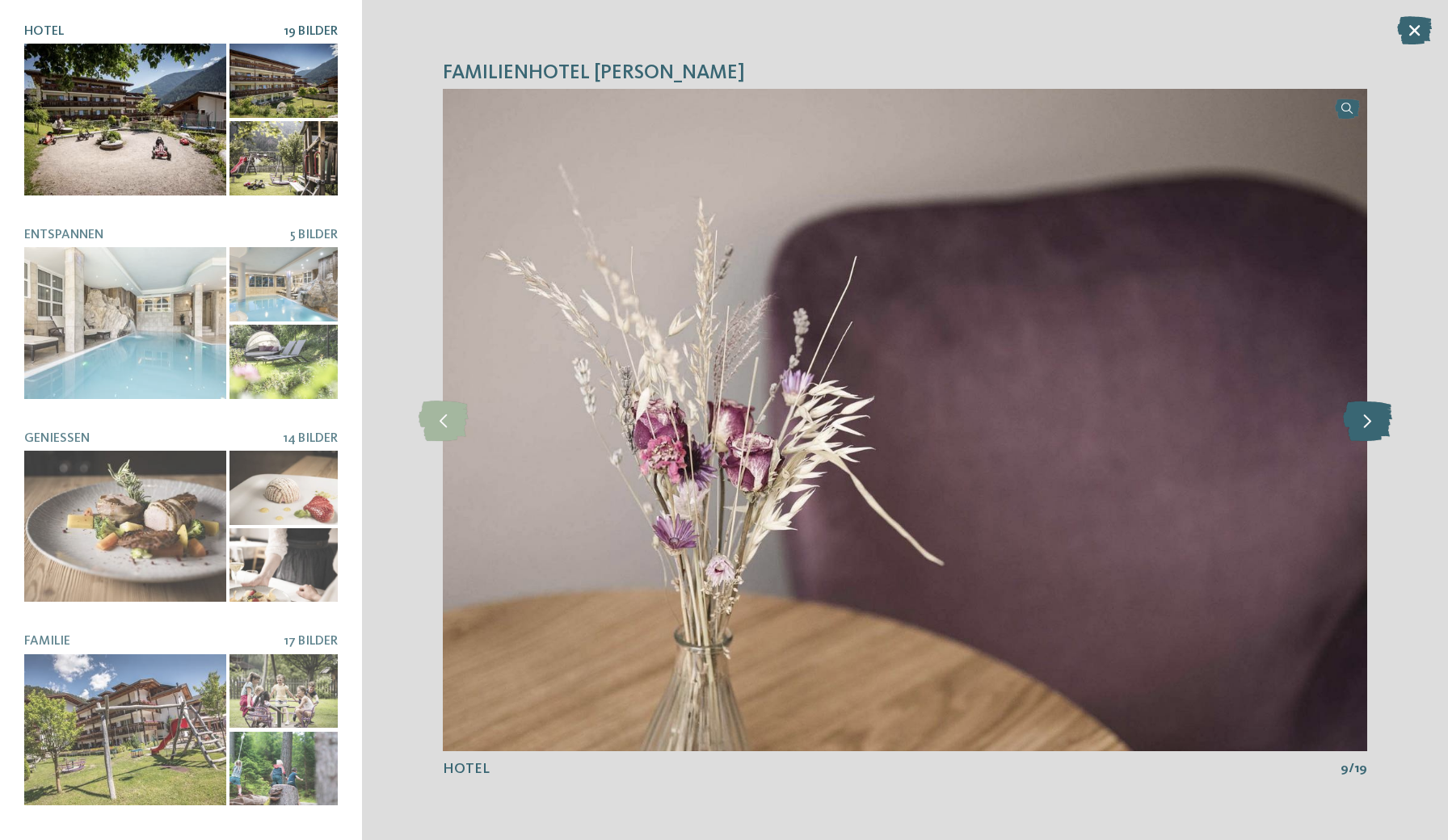
click at [1369, 417] on icon at bounding box center [1368, 420] width 49 height 40
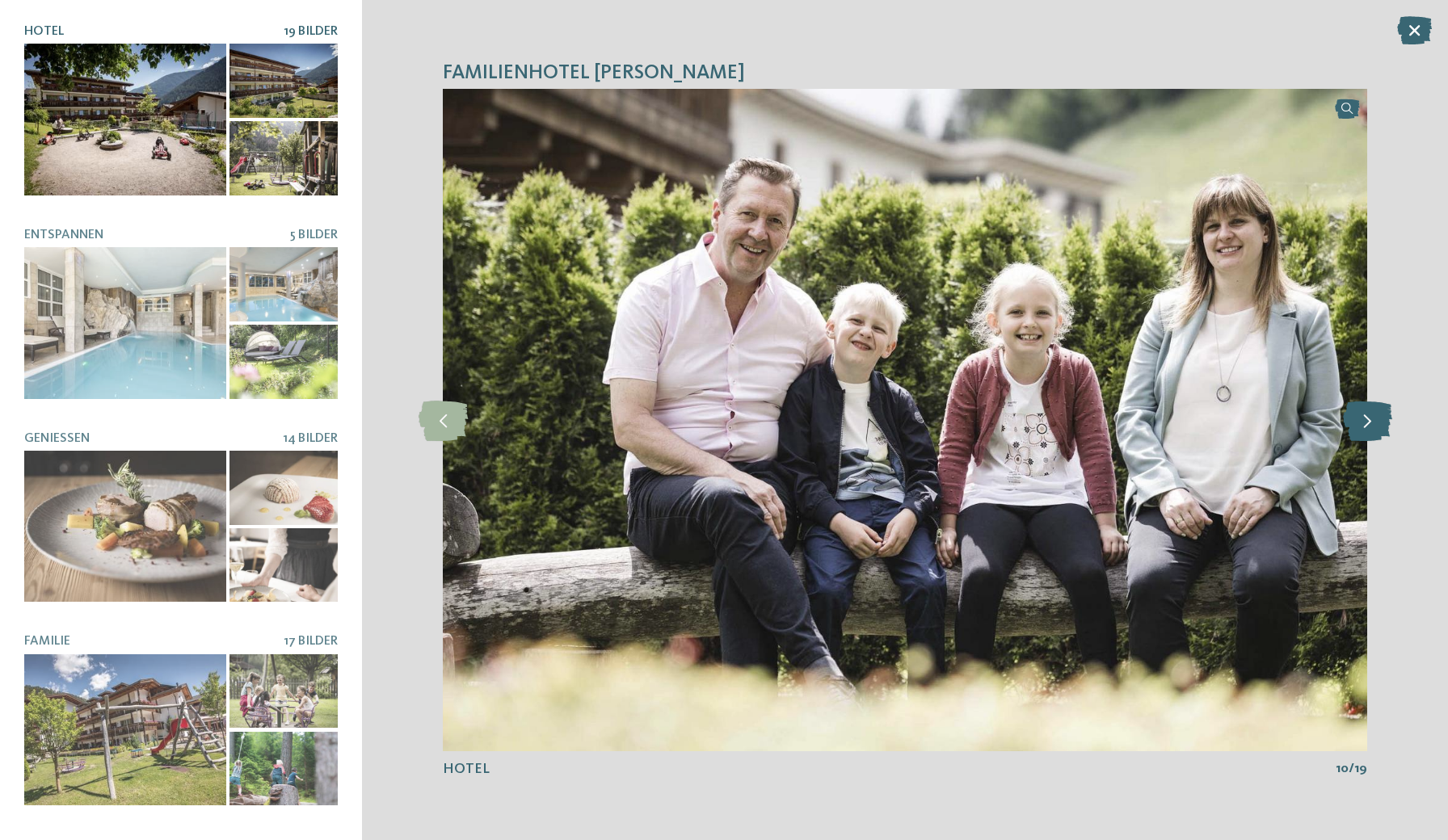
click at [1369, 417] on icon at bounding box center [1368, 420] width 49 height 40
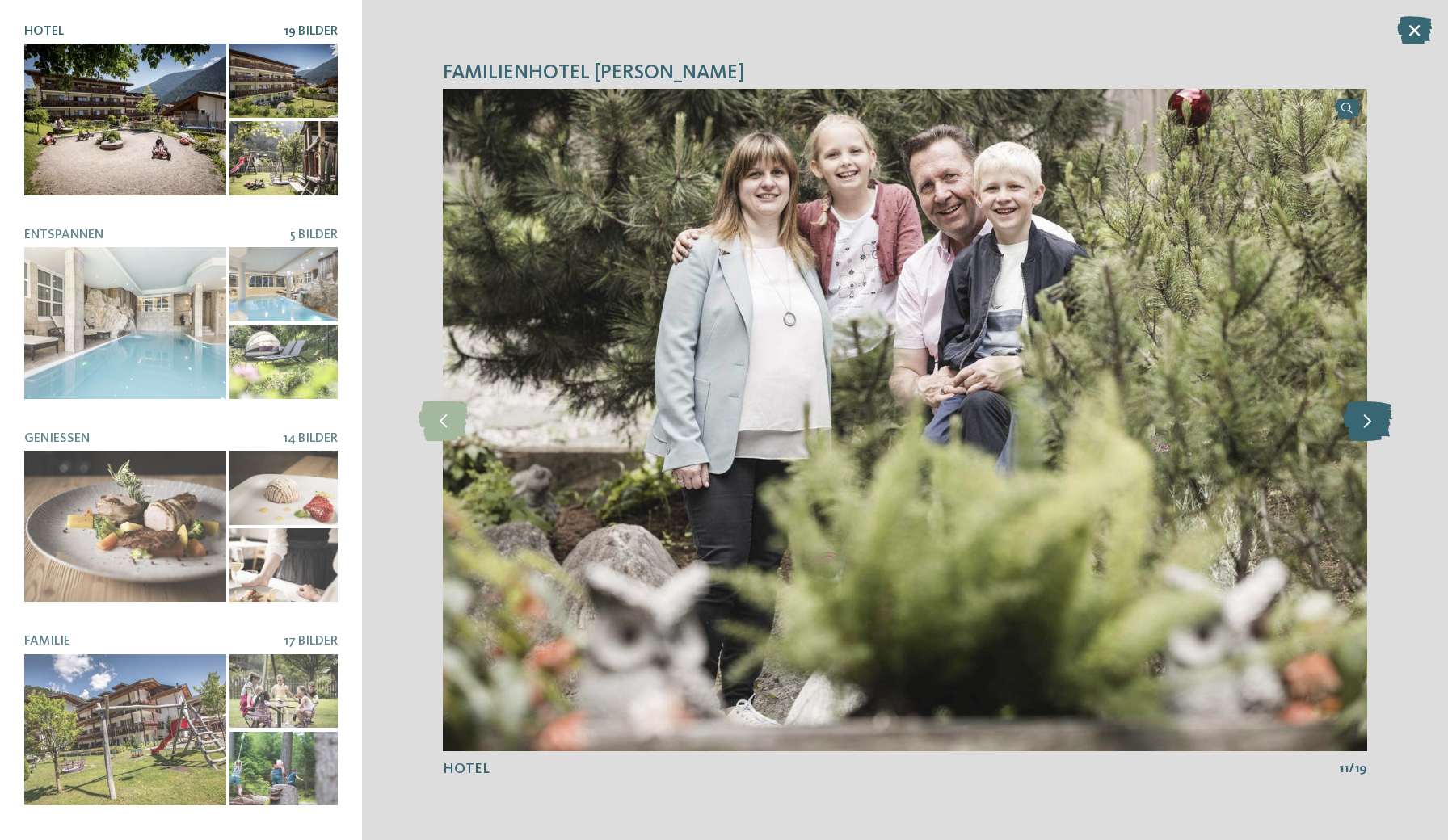
click at [1369, 417] on icon at bounding box center [1368, 420] width 49 height 40
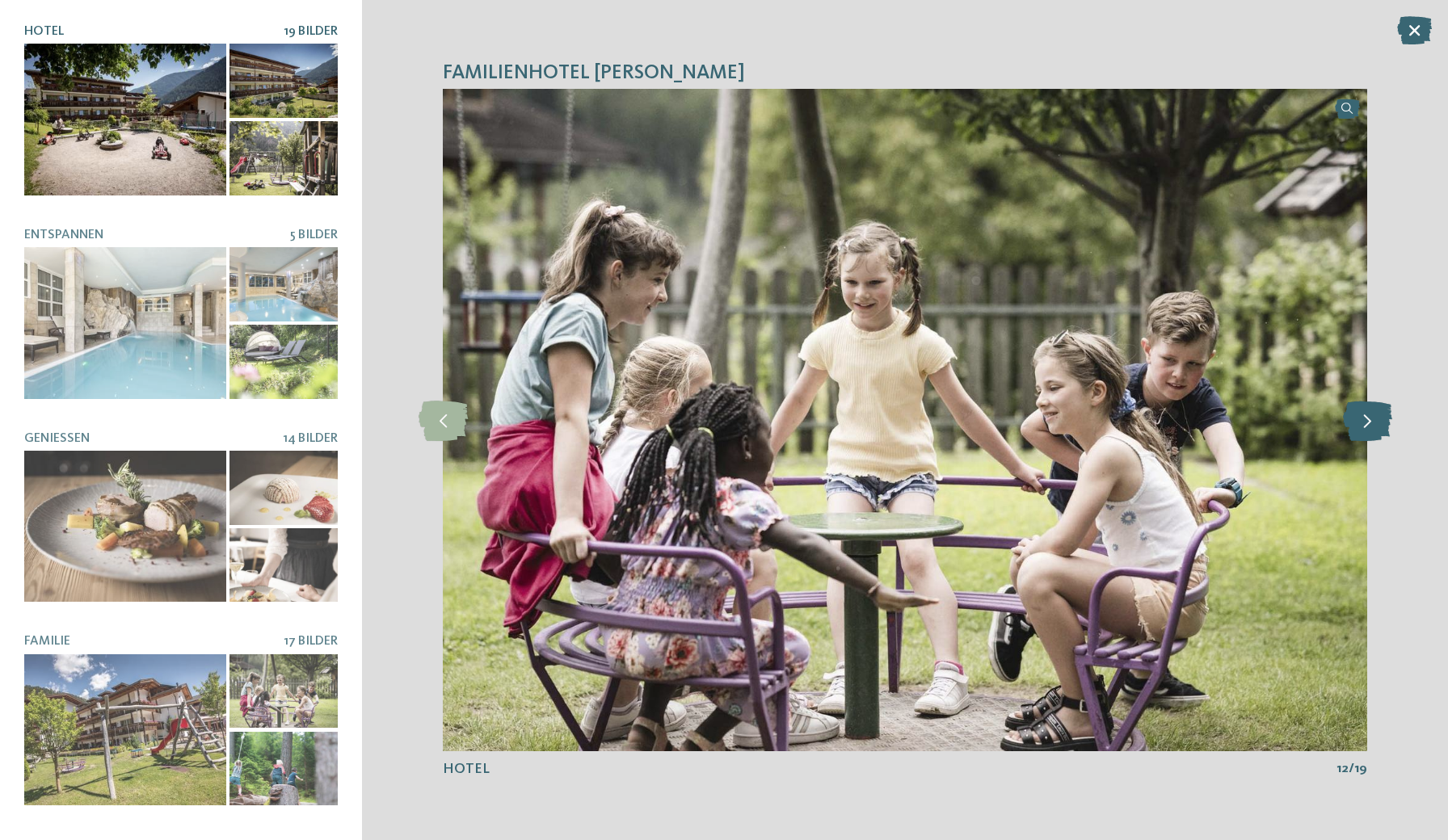
click at [1369, 417] on icon at bounding box center [1368, 420] width 49 height 40
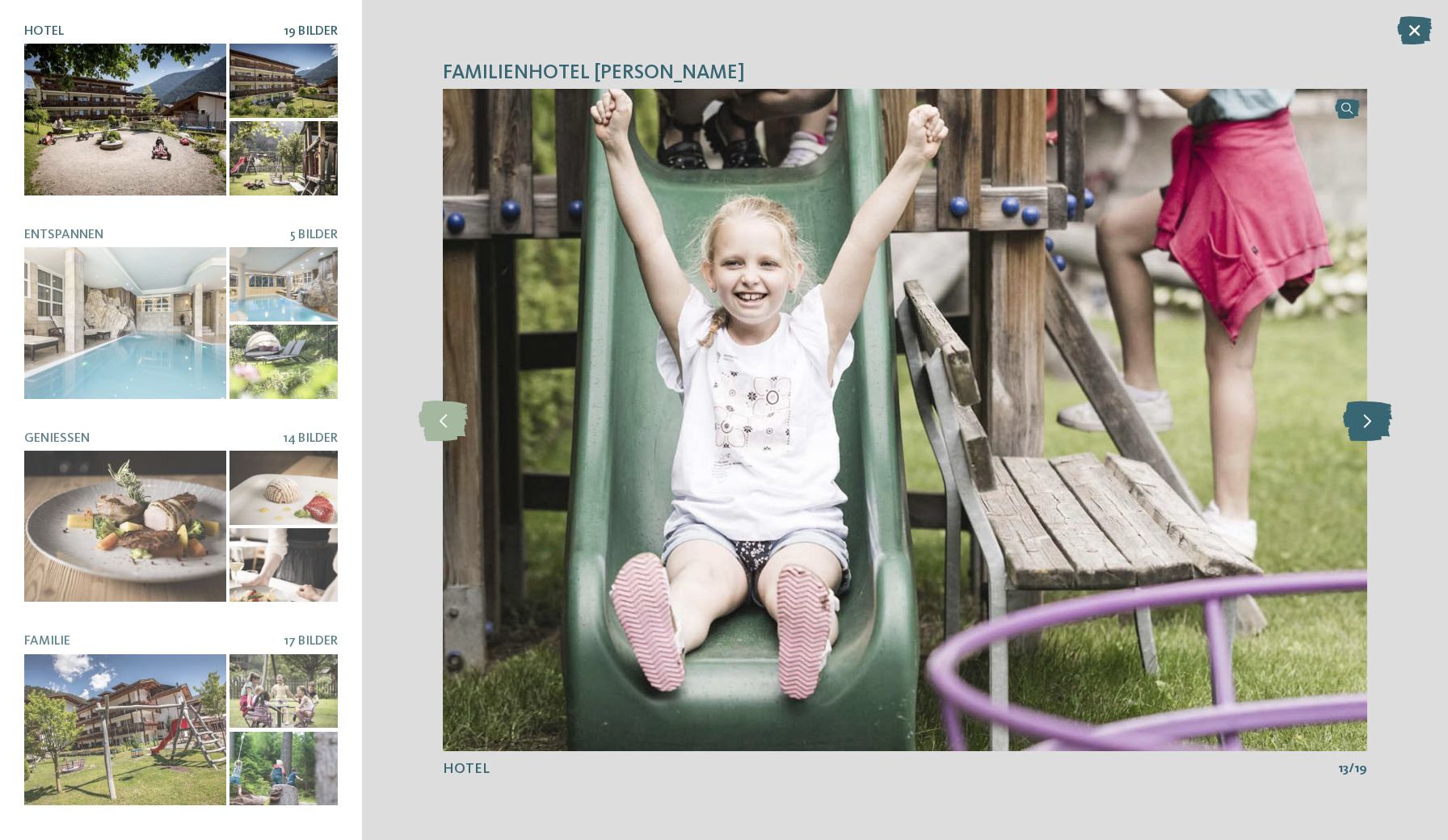
click at [1369, 417] on icon at bounding box center [1368, 420] width 49 height 40
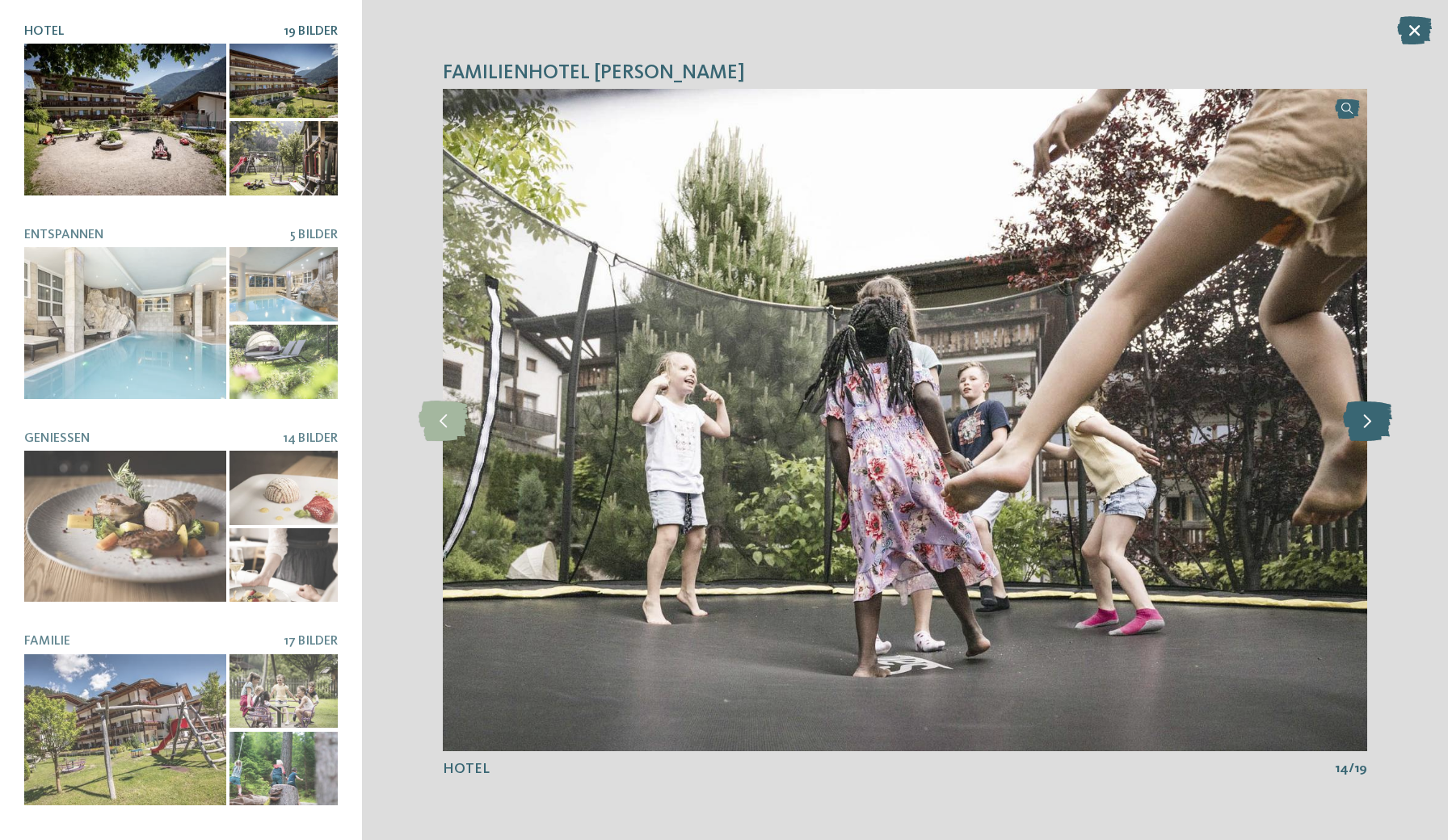
click at [1369, 417] on icon at bounding box center [1368, 420] width 49 height 40
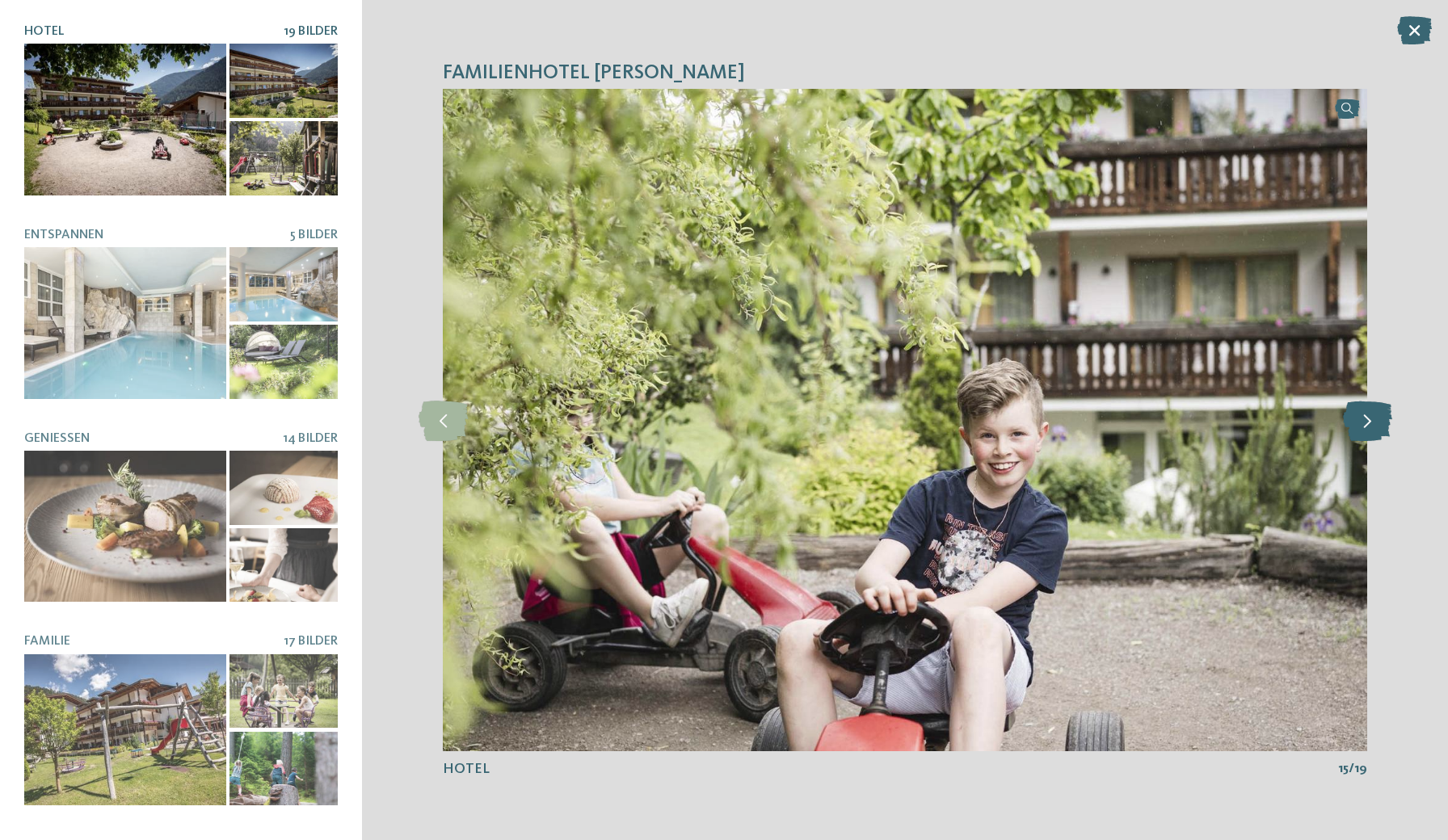
click at [1369, 417] on icon at bounding box center [1368, 420] width 49 height 40
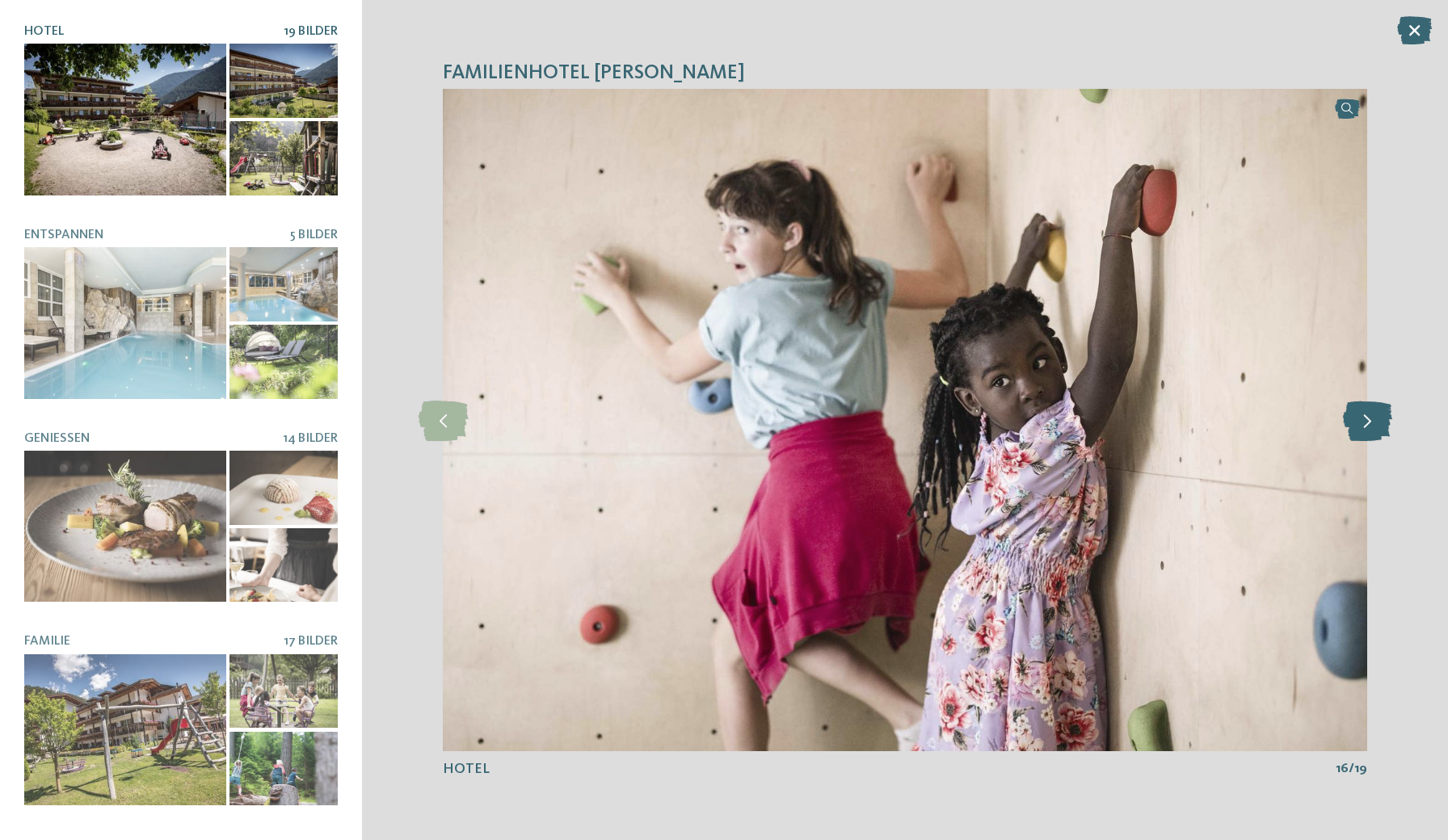
click at [1369, 417] on icon at bounding box center [1368, 420] width 49 height 40
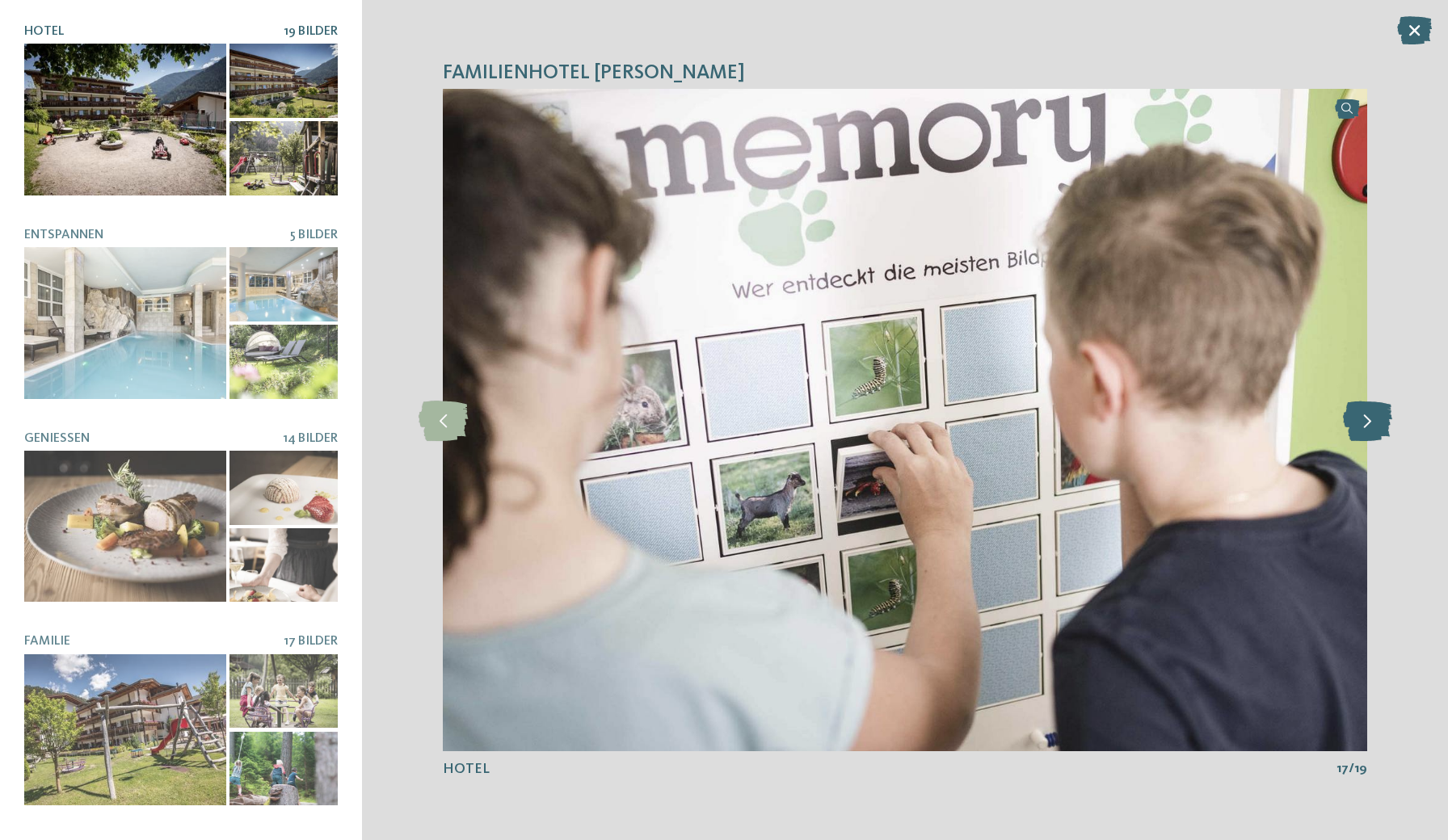
click at [1369, 417] on icon at bounding box center [1368, 420] width 49 height 40
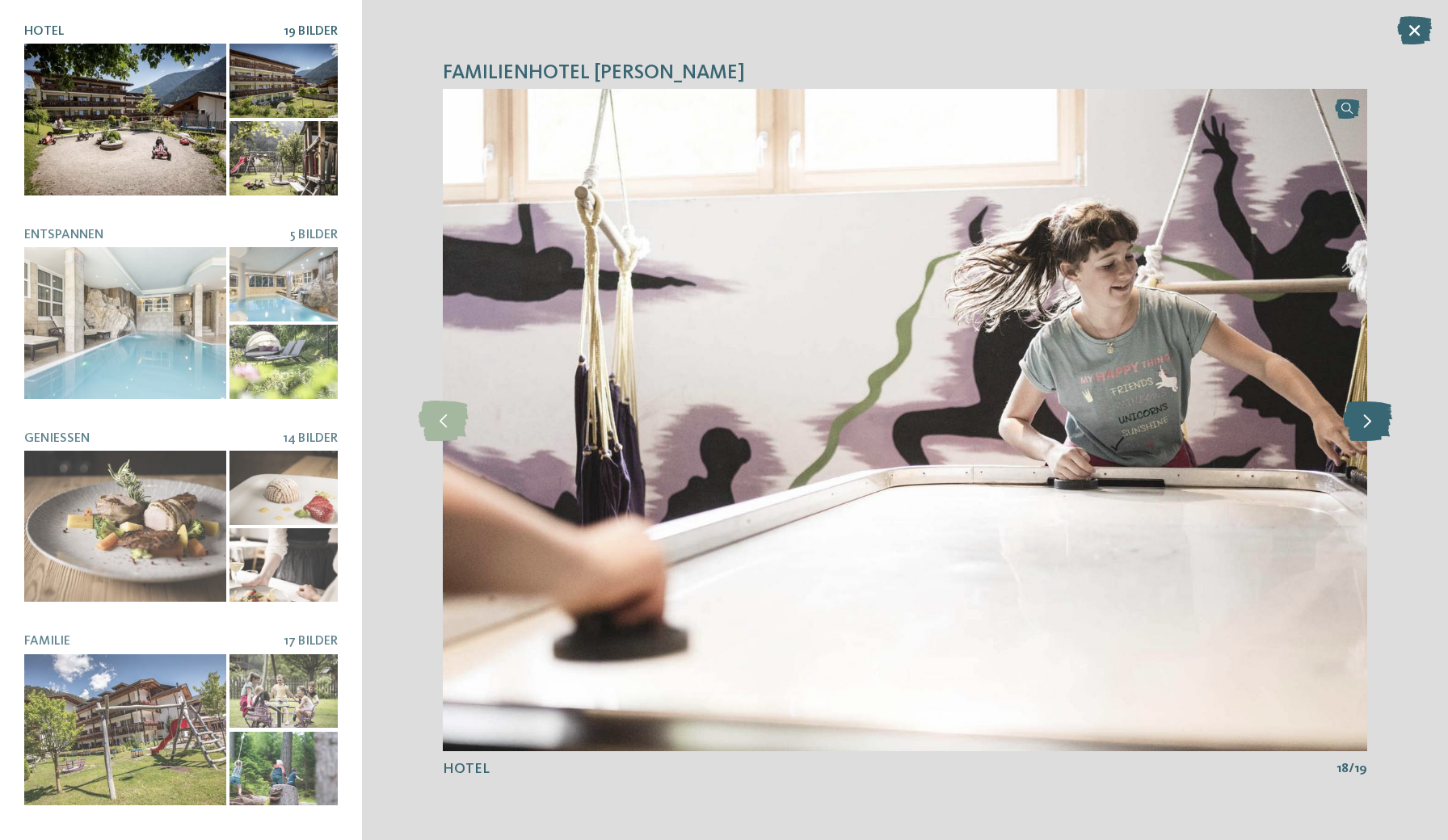
click at [1369, 417] on icon at bounding box center [1368, 420] width 49 height 40
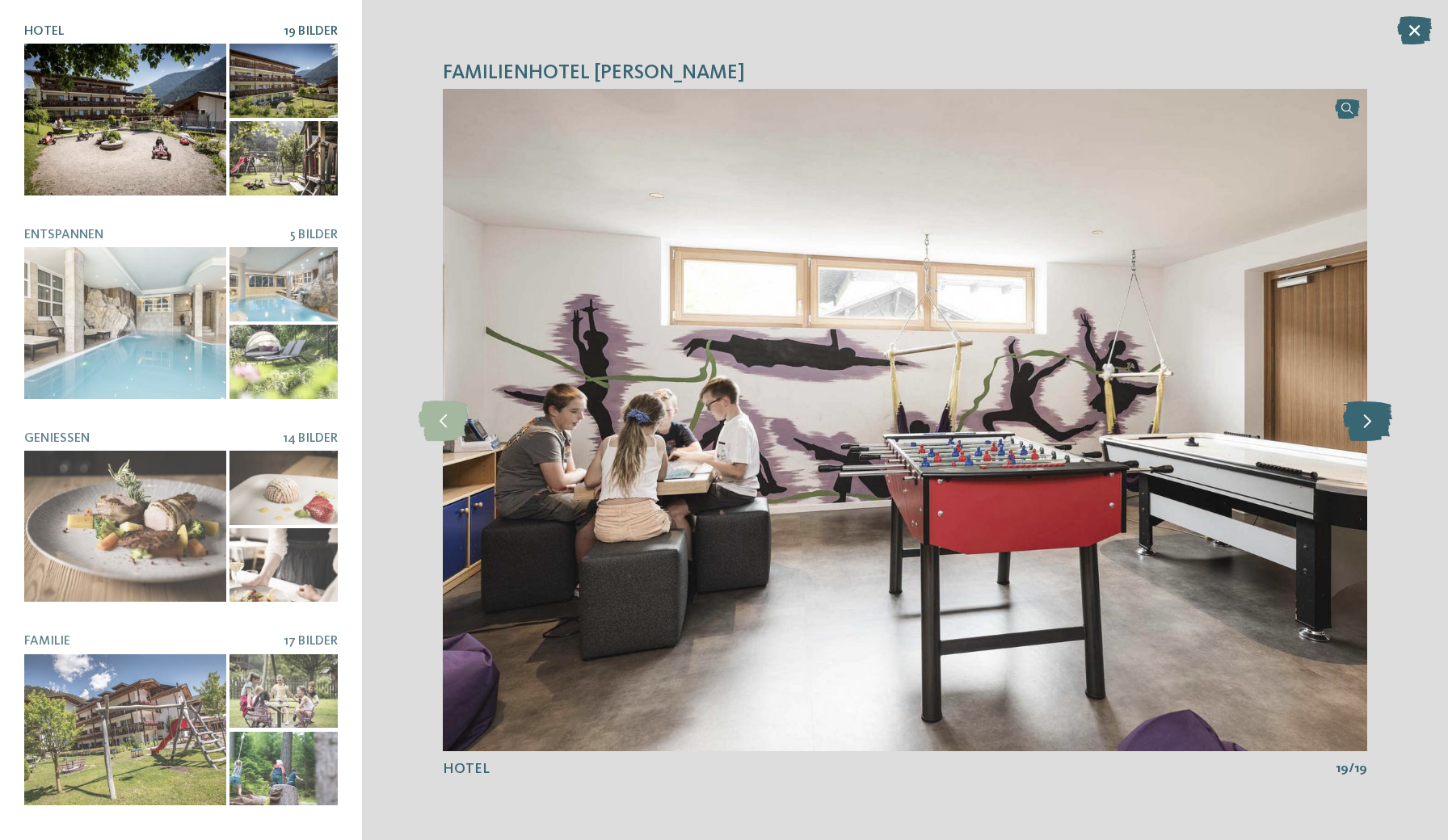
click at [1369, 417] on icon at bounding box center [1368, 420] width 49 height 40
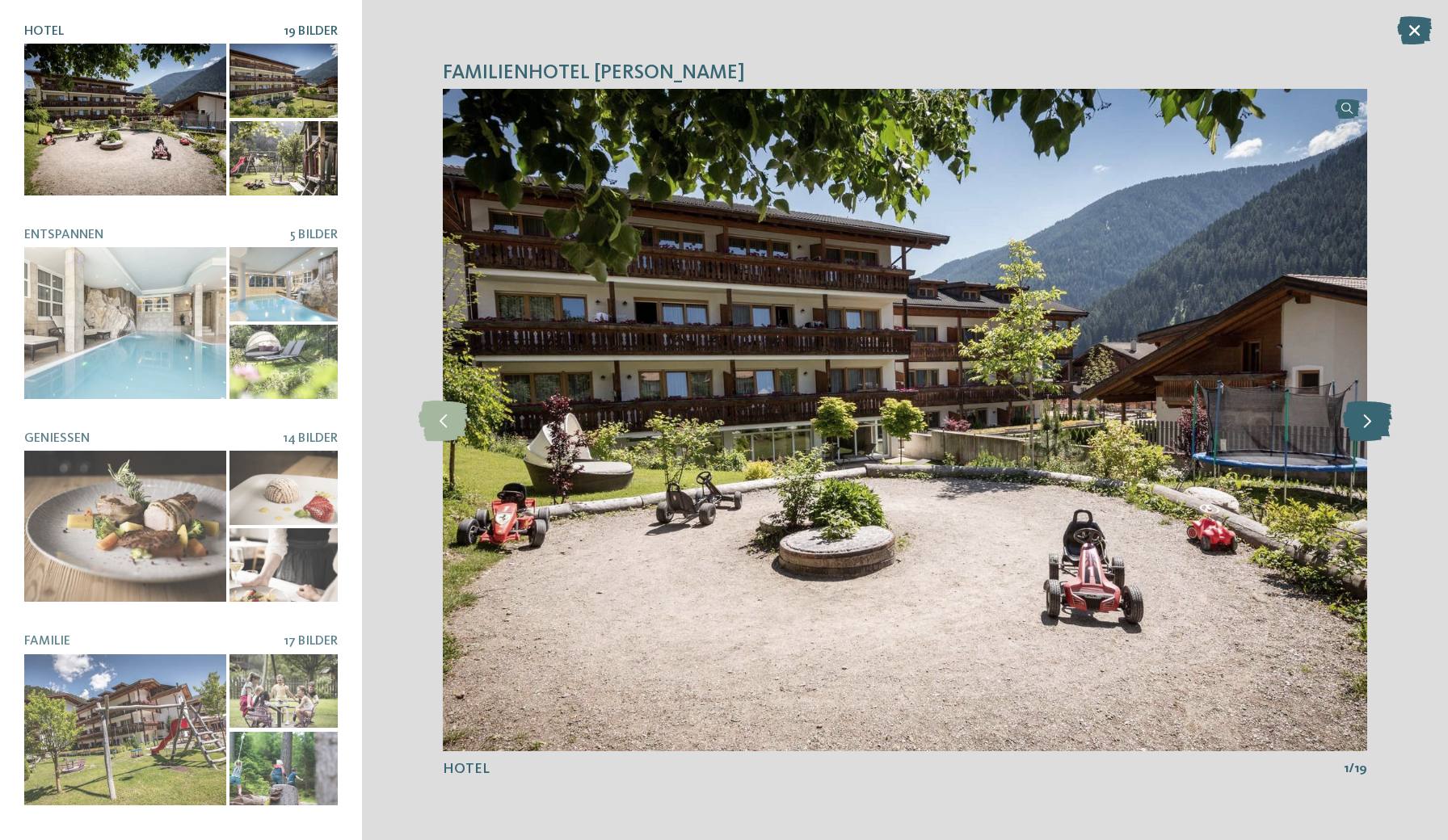
click at [1369, 417] on icon at bounding box center [1368, 420] width 49 height 40
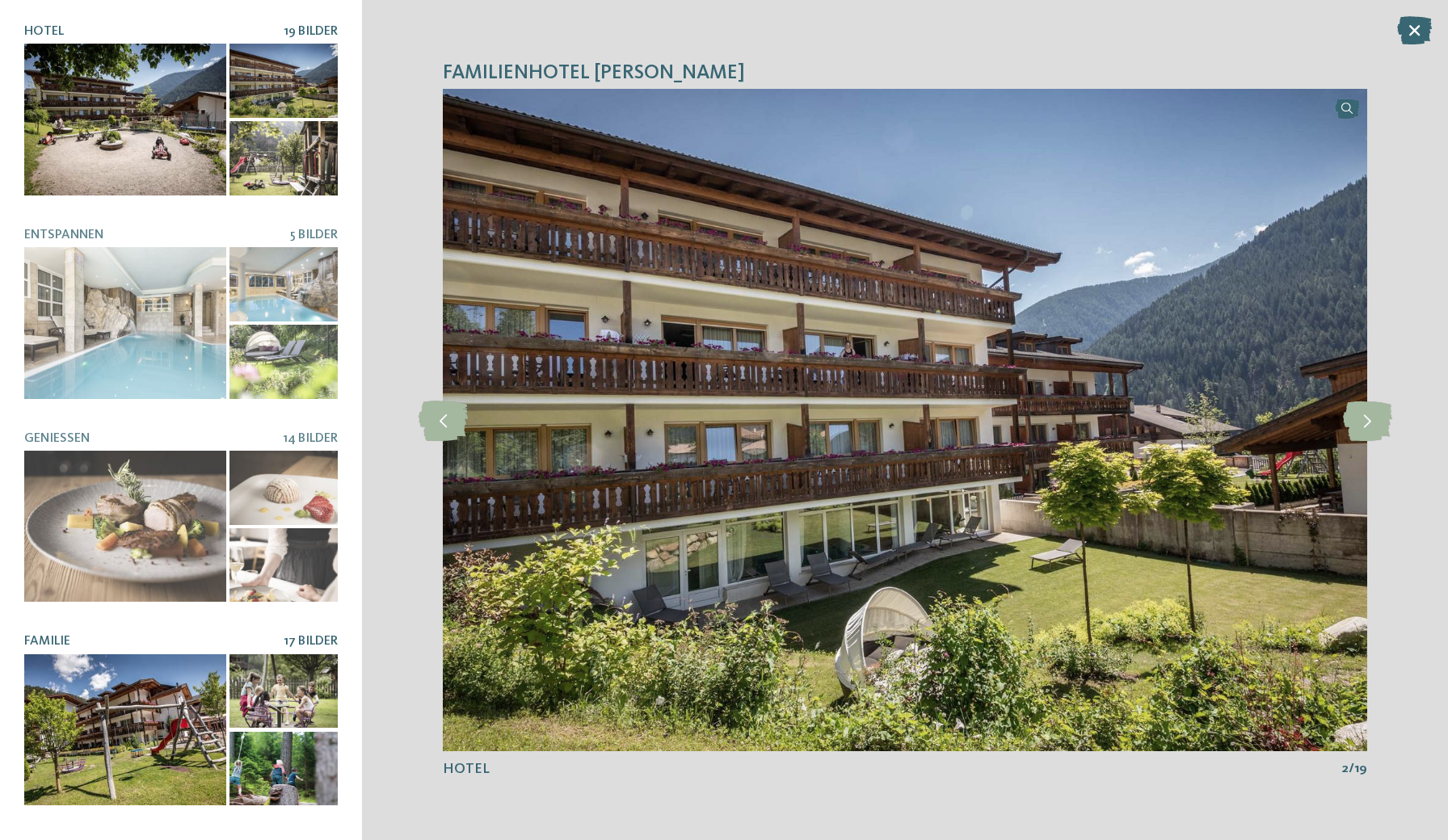
click at [200, 714] on div at bounding box center [125, 730] width 202 height 152
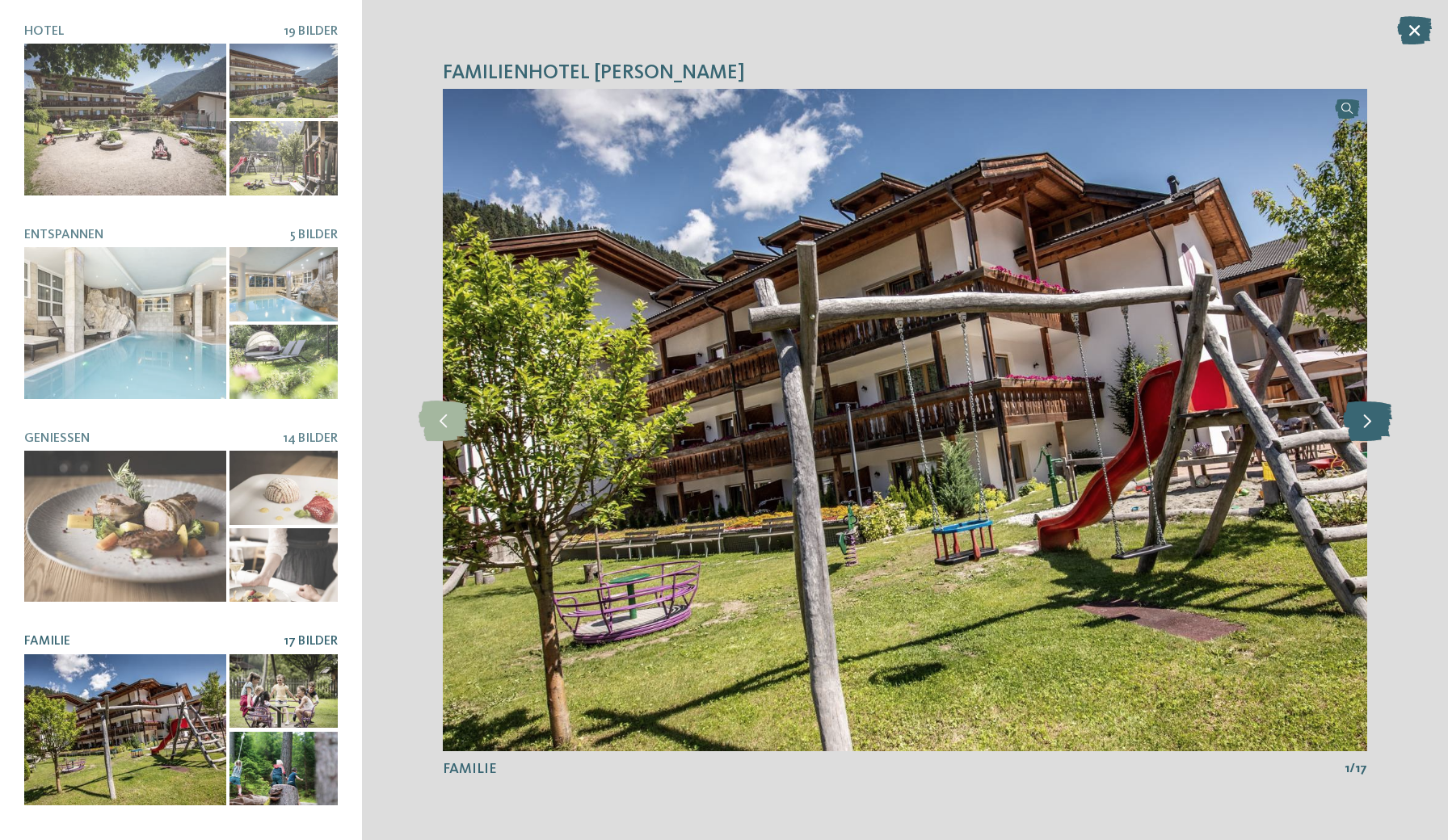
click at [1373, 416] on icon at bounding box center [1368, 420] width 49 height 40
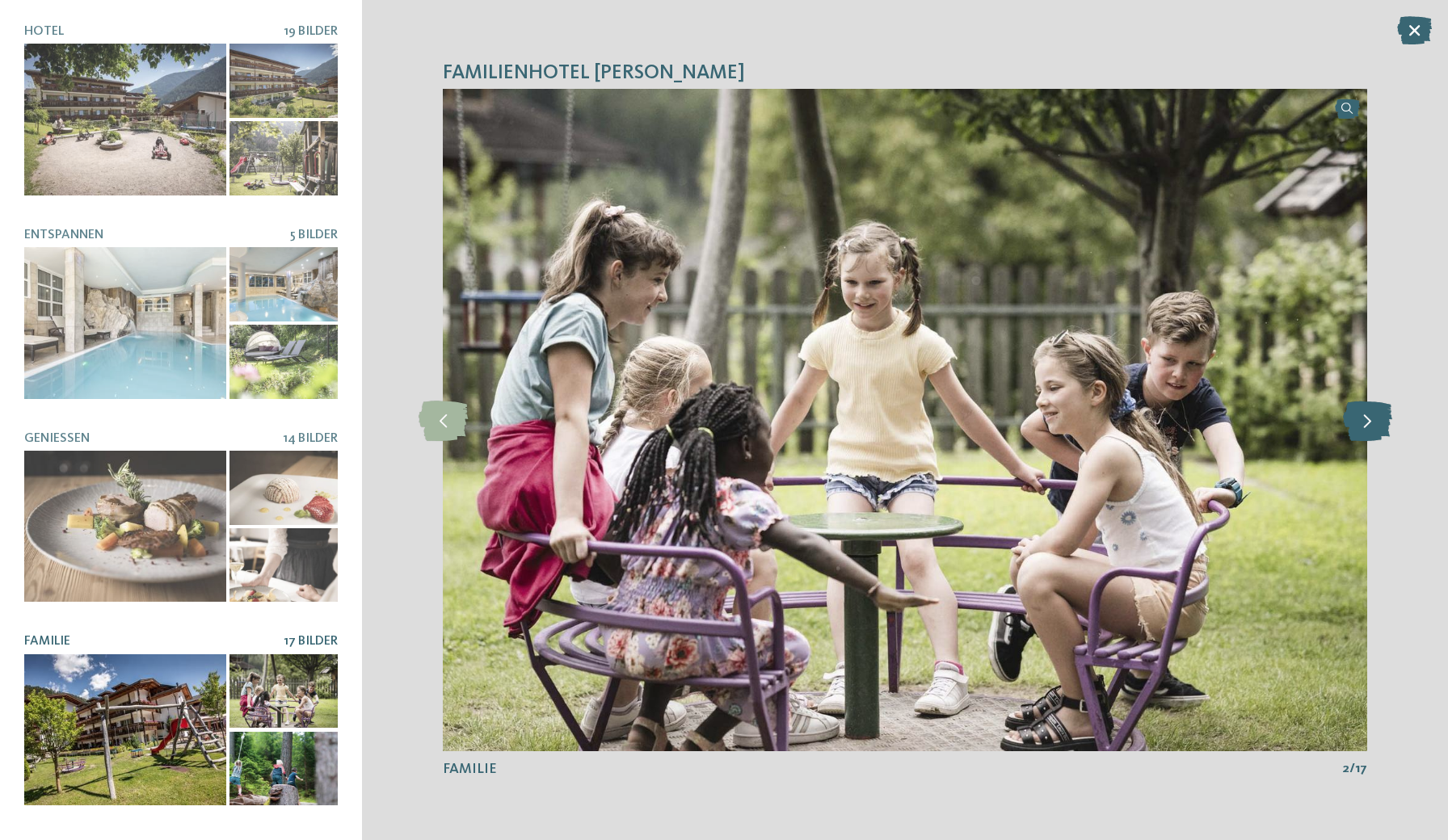
click at [1373, 416] on icon at bounding box center [1368, 420] width 49 height 40
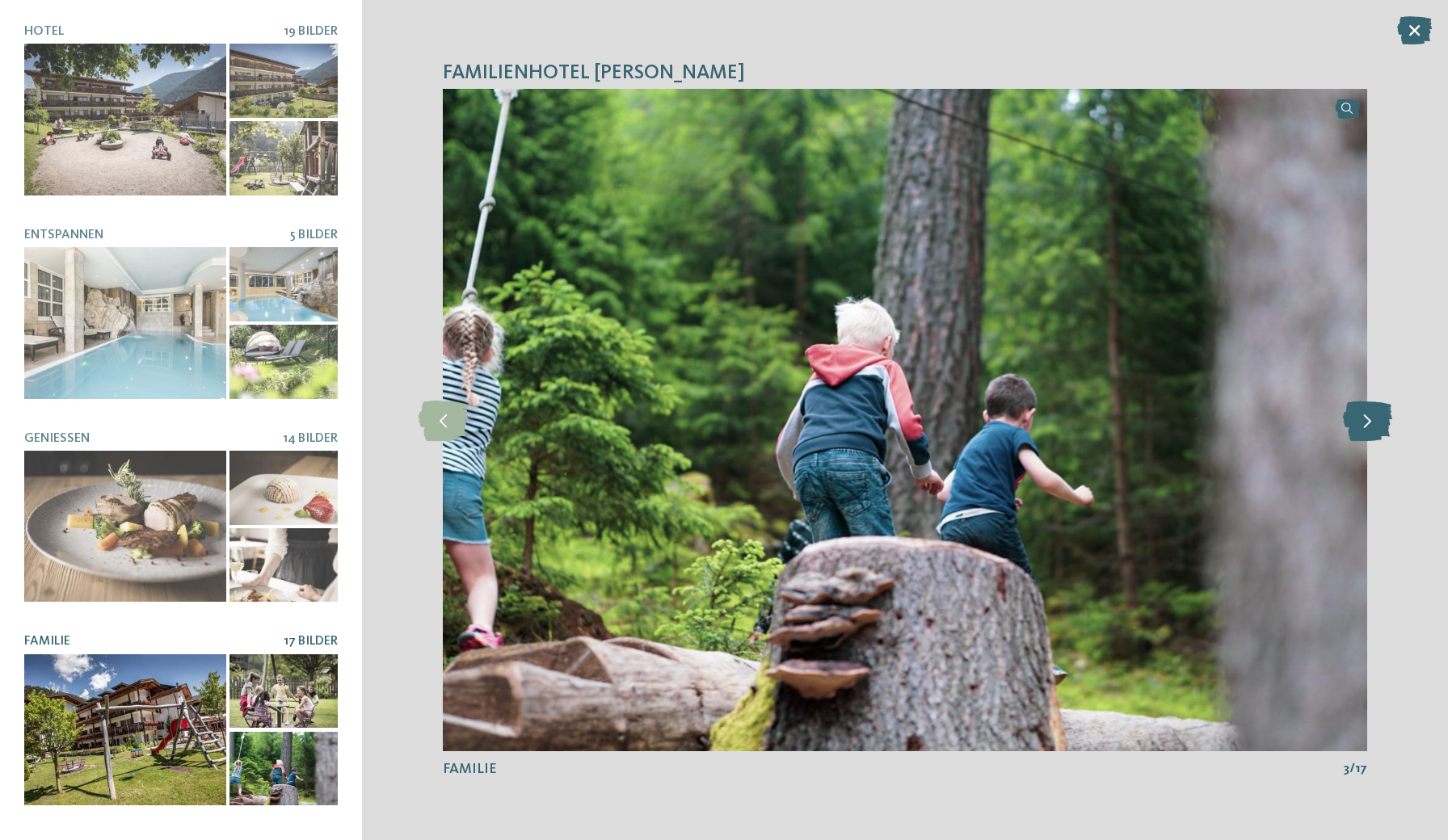
click at [1373, 416] on icon at bounding box center [1368, 420] width 49 height 40
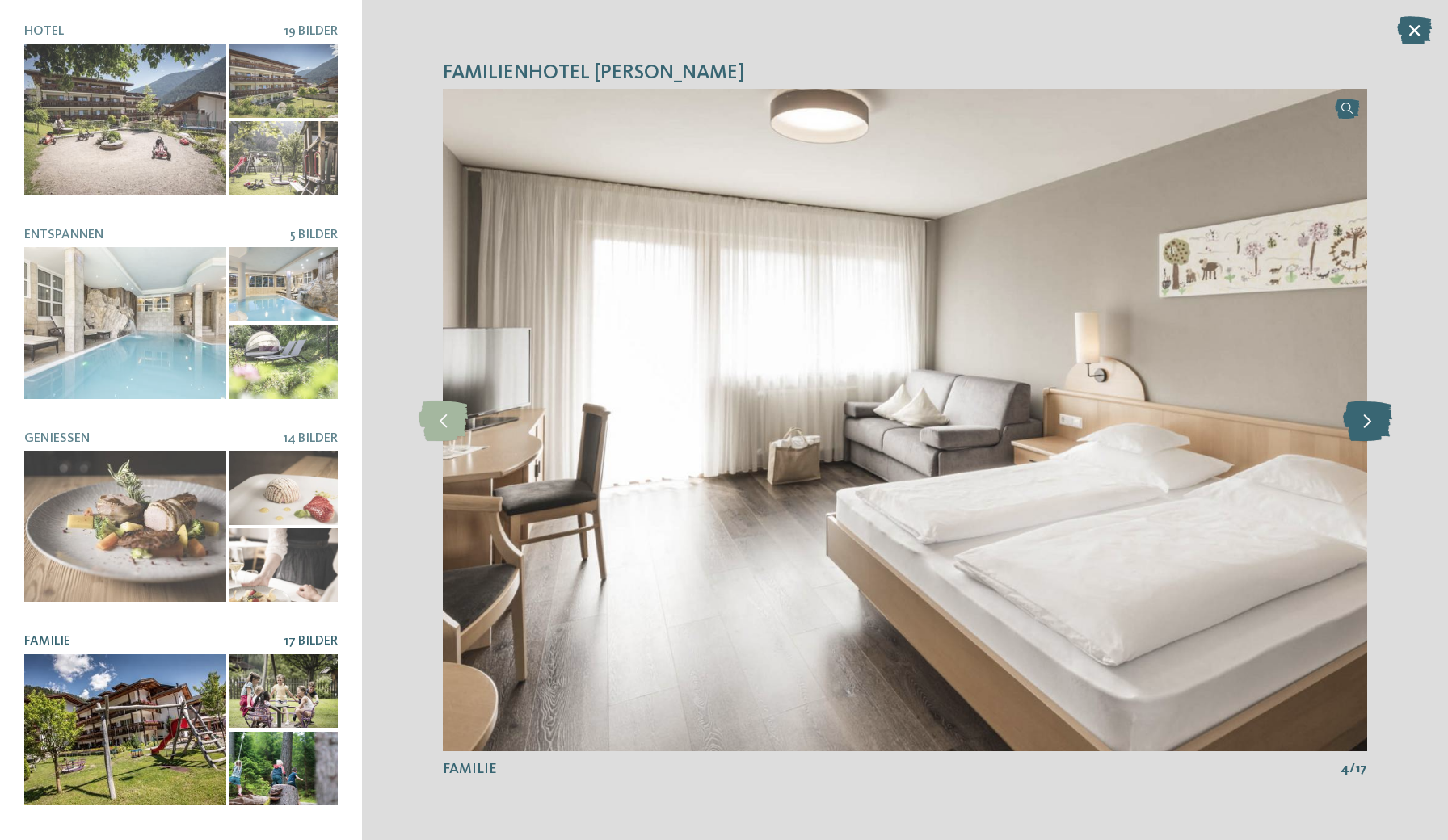
click at [1373, 416] on icon at bounding box center [1368, 420] width 49 height 40
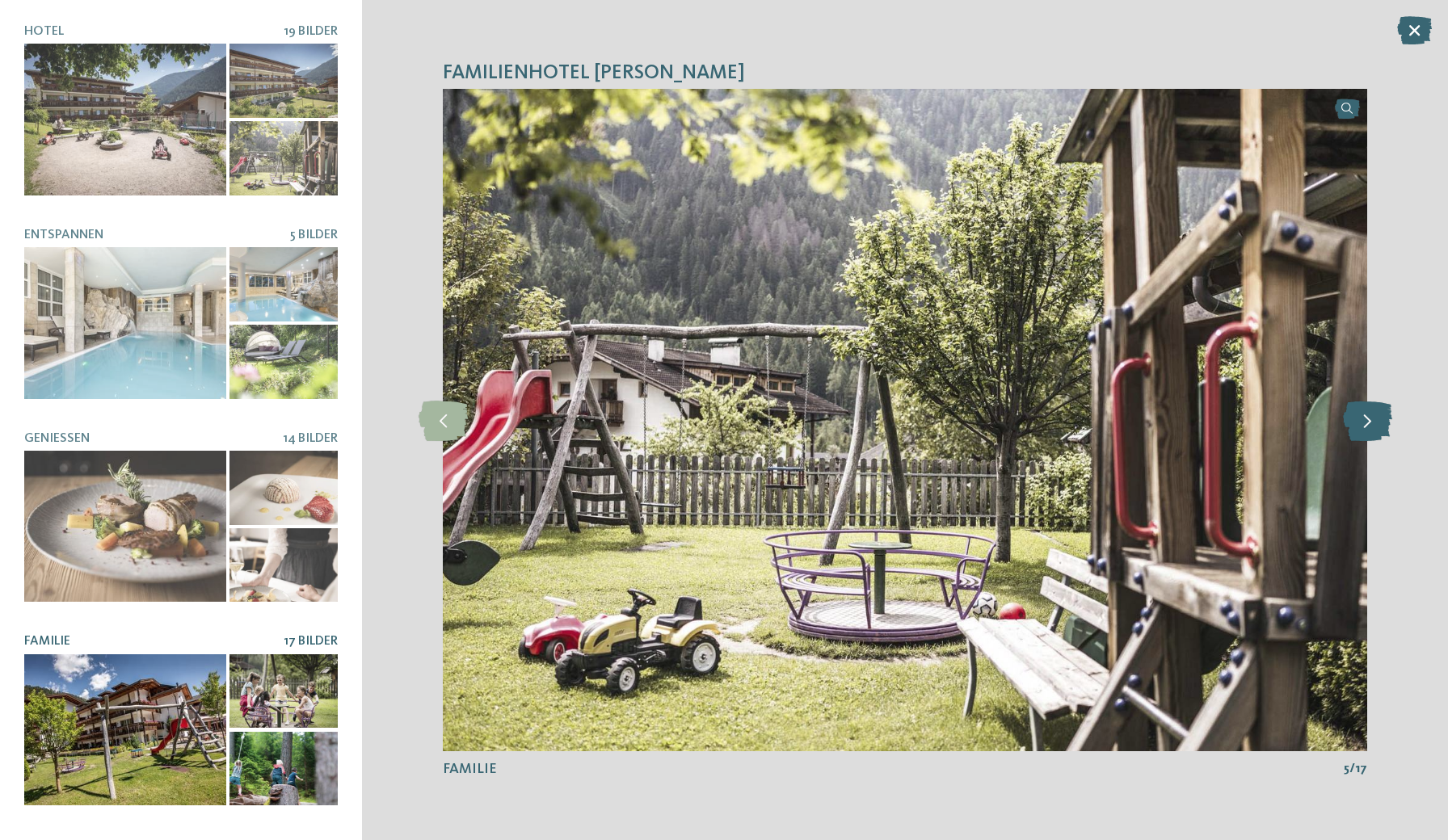
click at [1373, 416] on icon at bounding box center [1368, 420] width 49 height 40
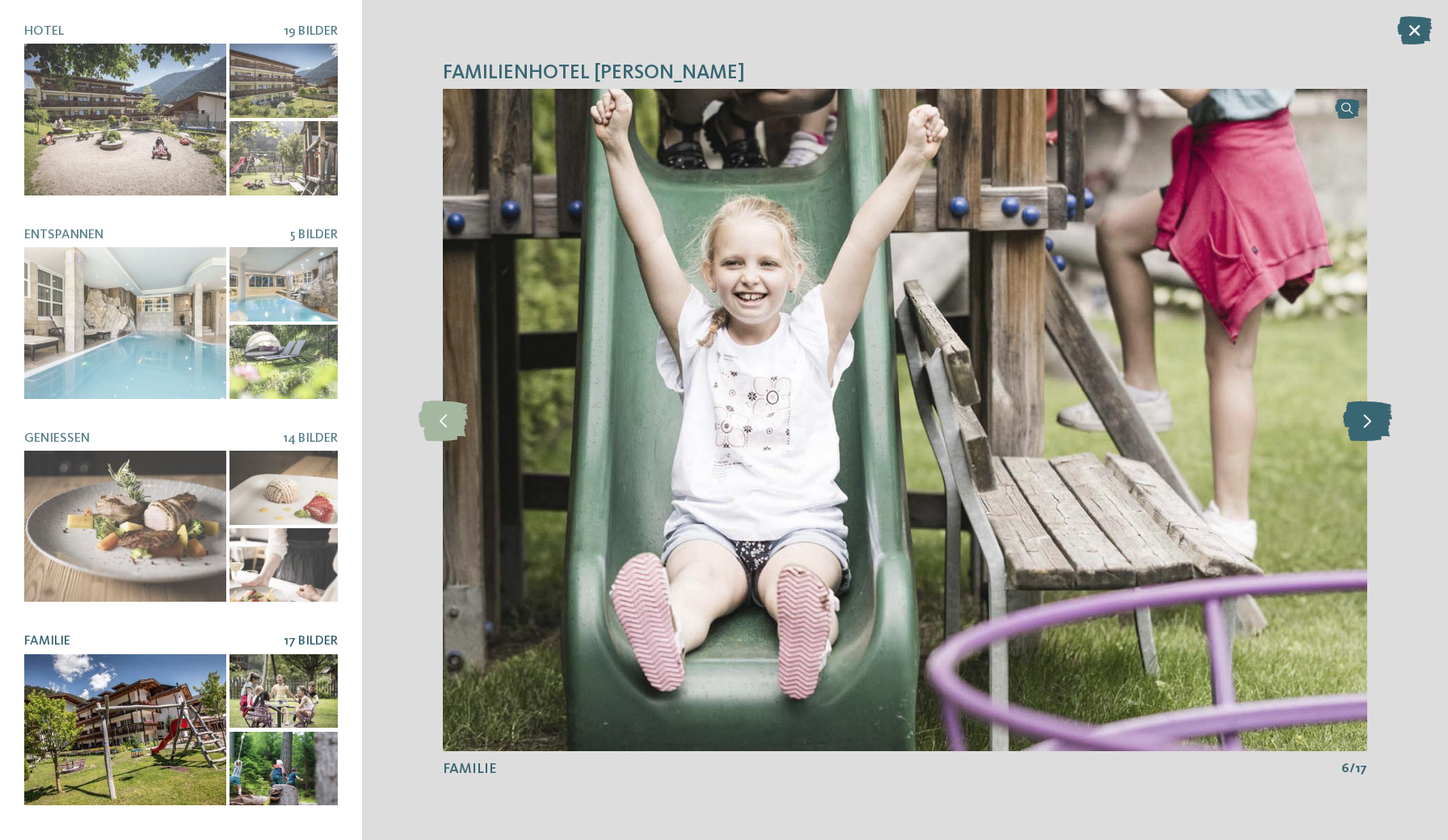
click at [1373, 416] on icon at bounding box center [1368, 420] width 49 height 40
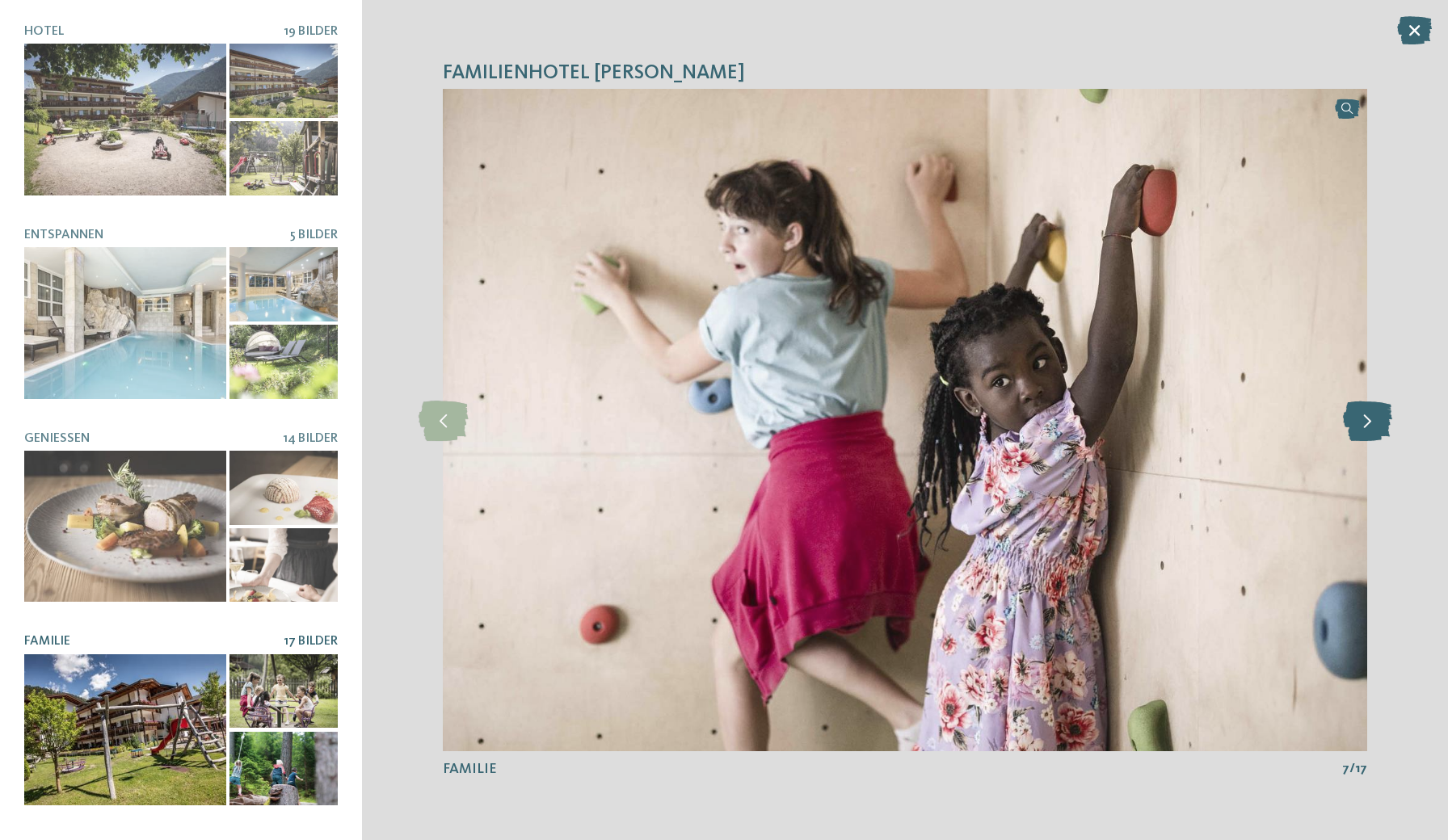
click at [1373, 416] on icon at bounding box center [1368, 420] width 49 height 40
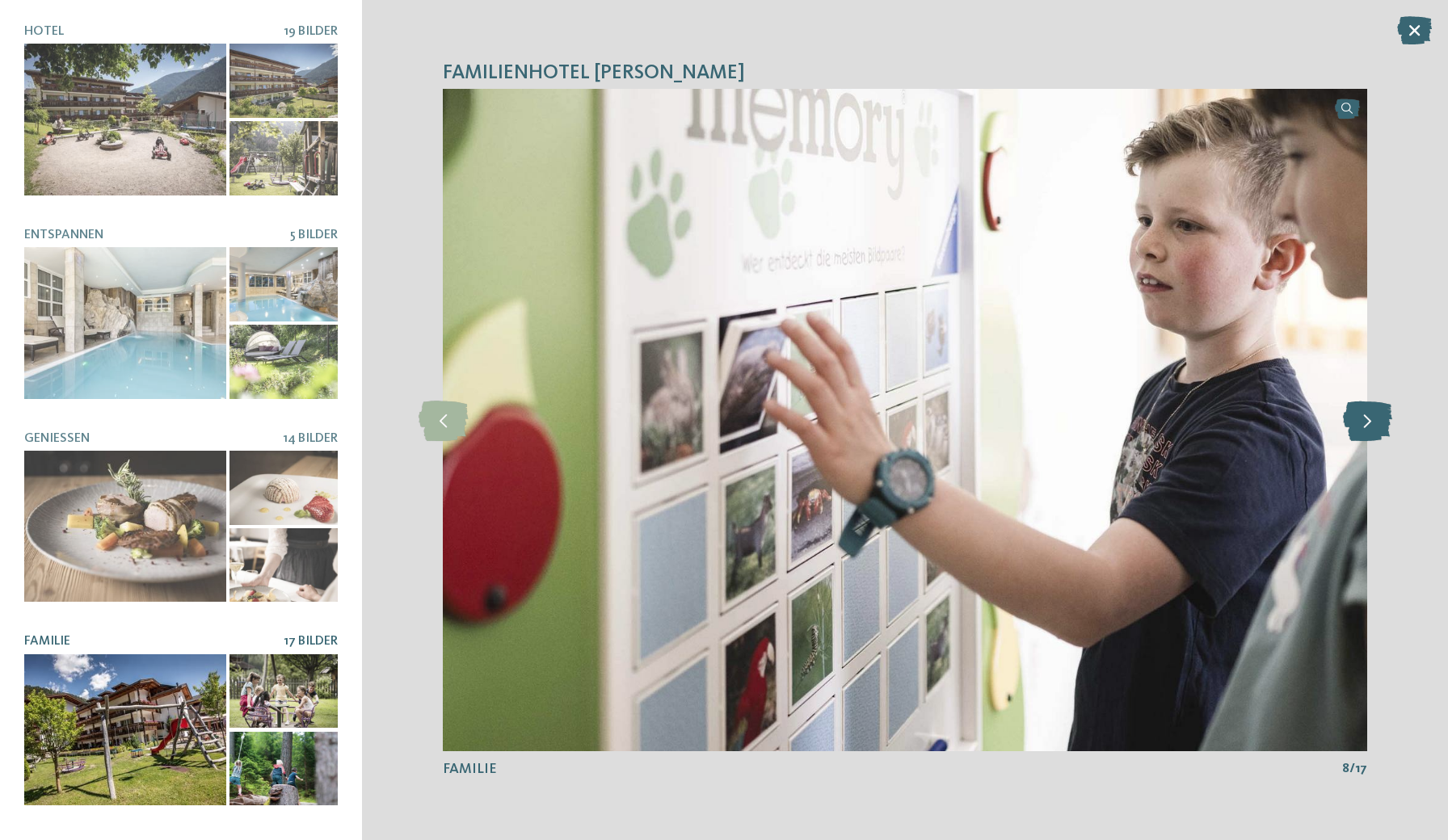
click at [1373, 416] on icon at bounding box center [1368, 420] width 49 height 40
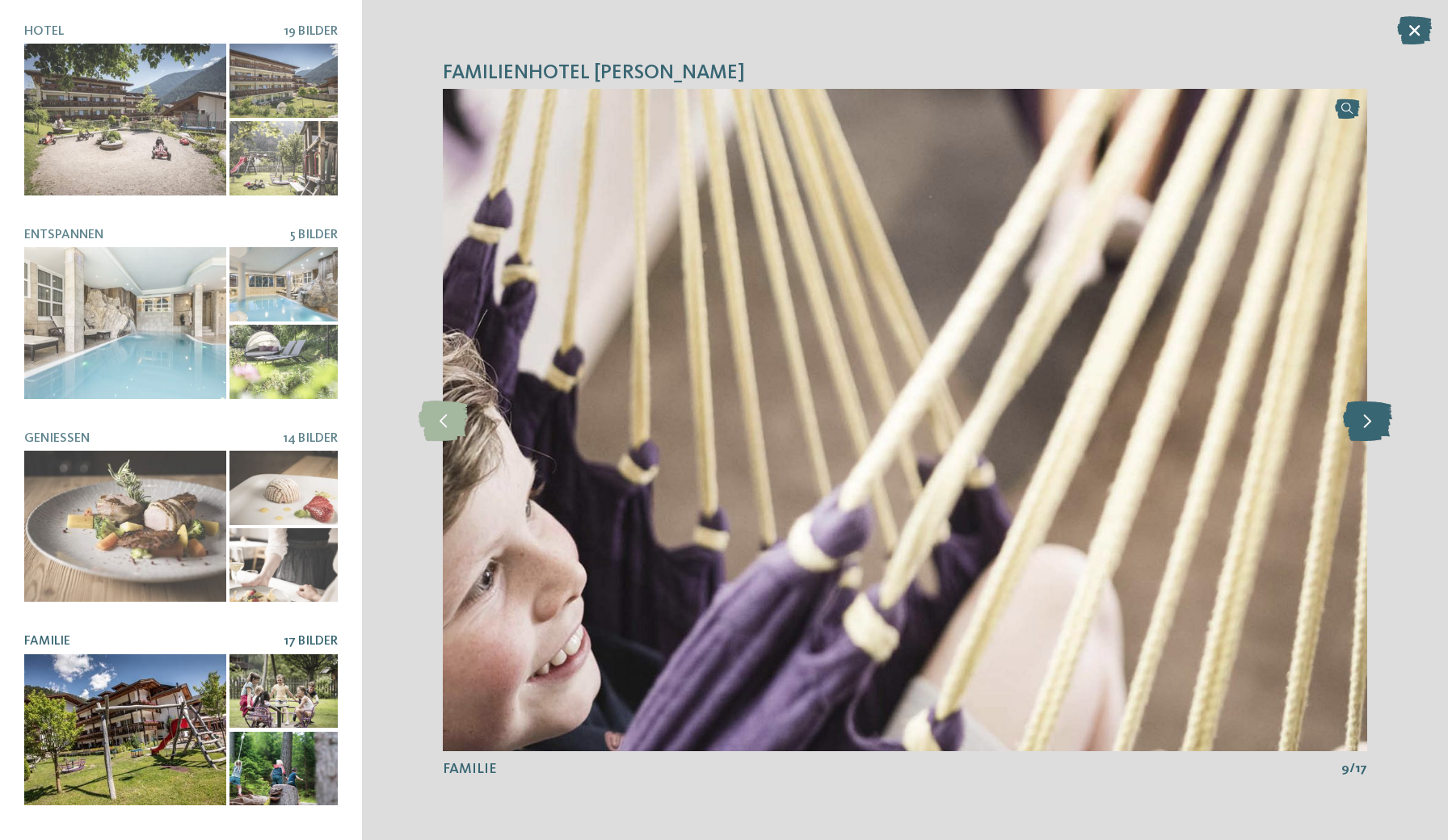
click at [1373, 416] on icon at bounding box center [1368, 420] width 49 height 40
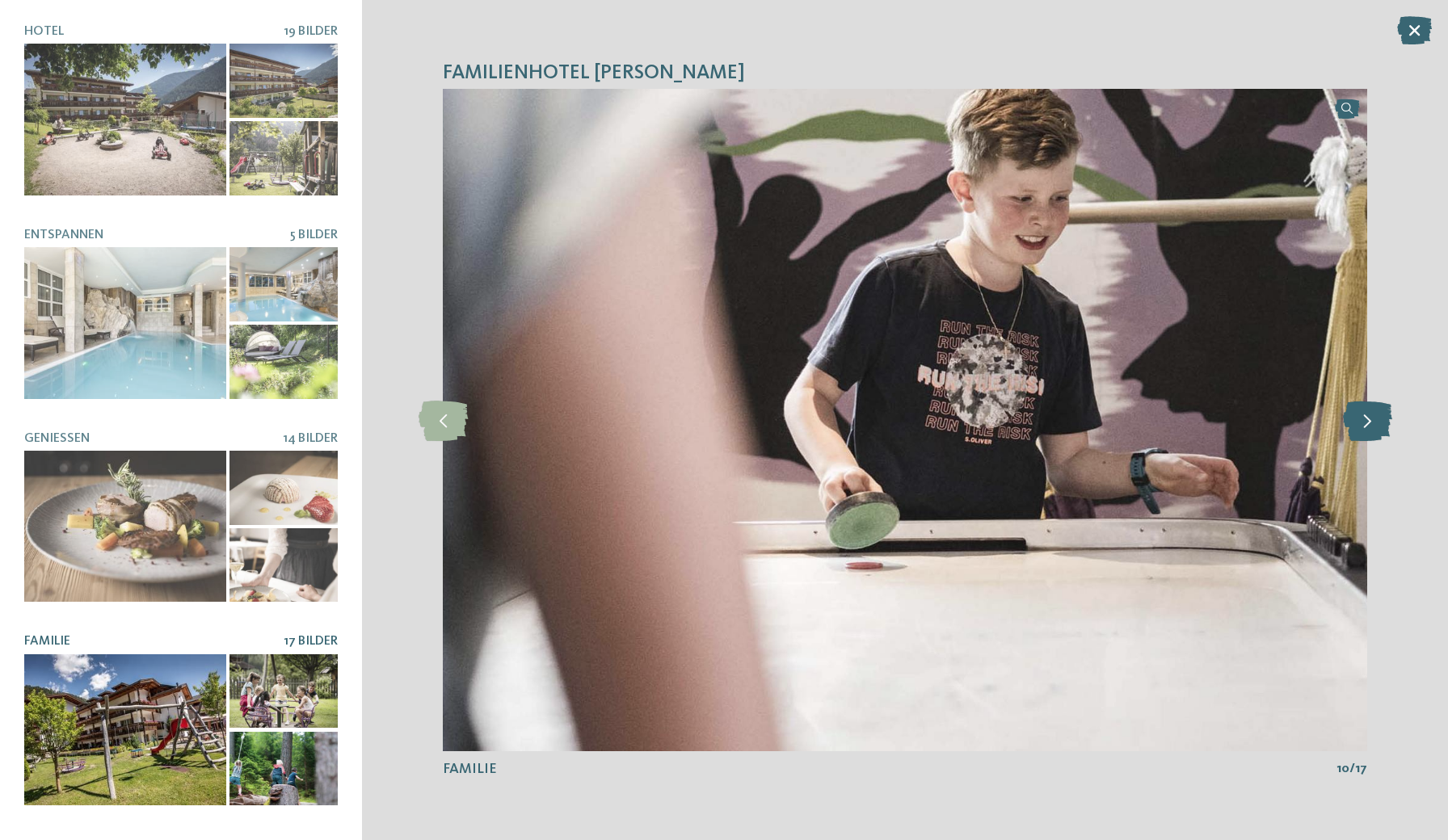
click at [1373, 416] on icon at bounding box center [1368, 420] width 49 height 40
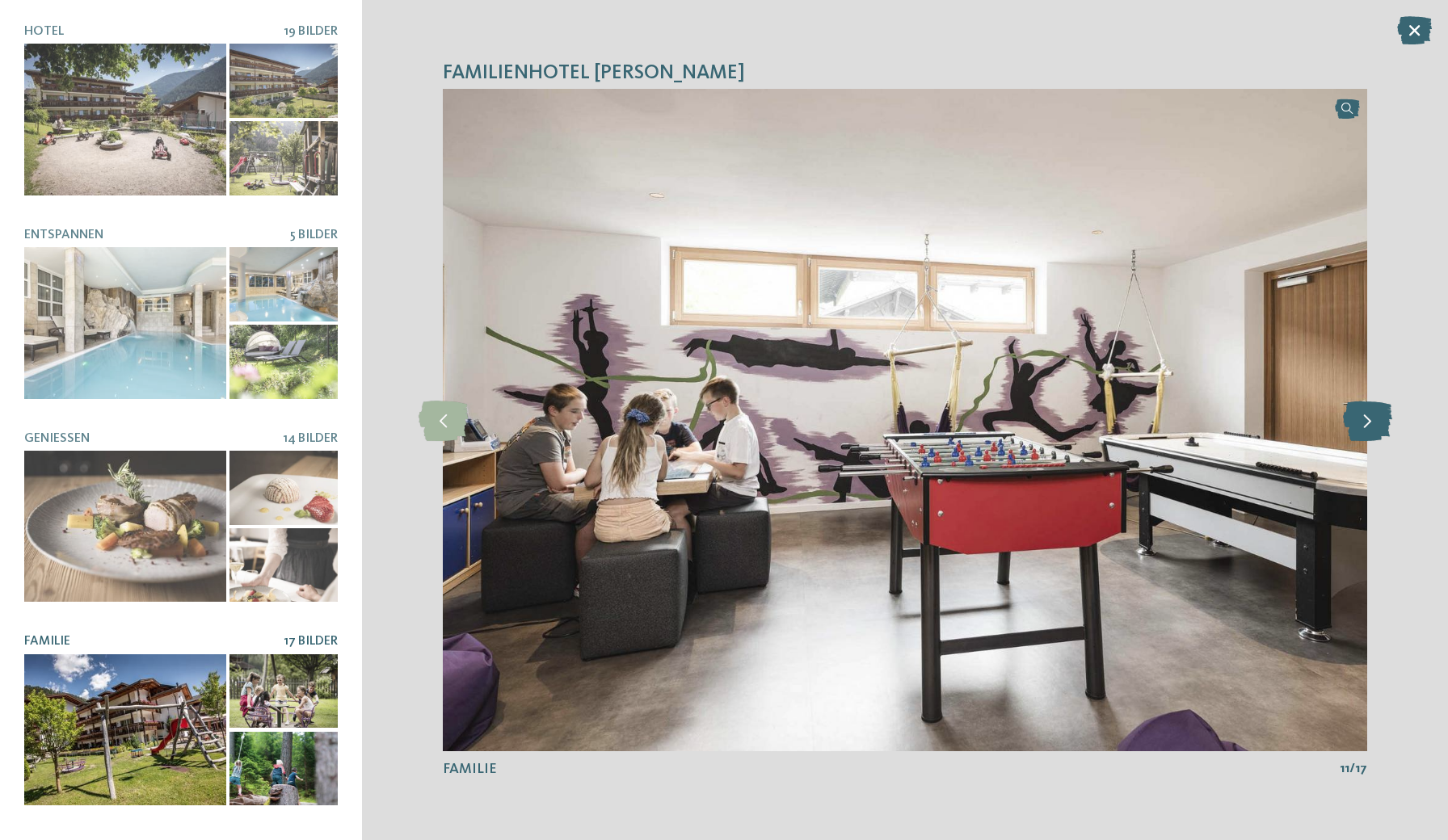
click at [1373, 416] on icon at bounding box center [1368, 420] width 49 height 40
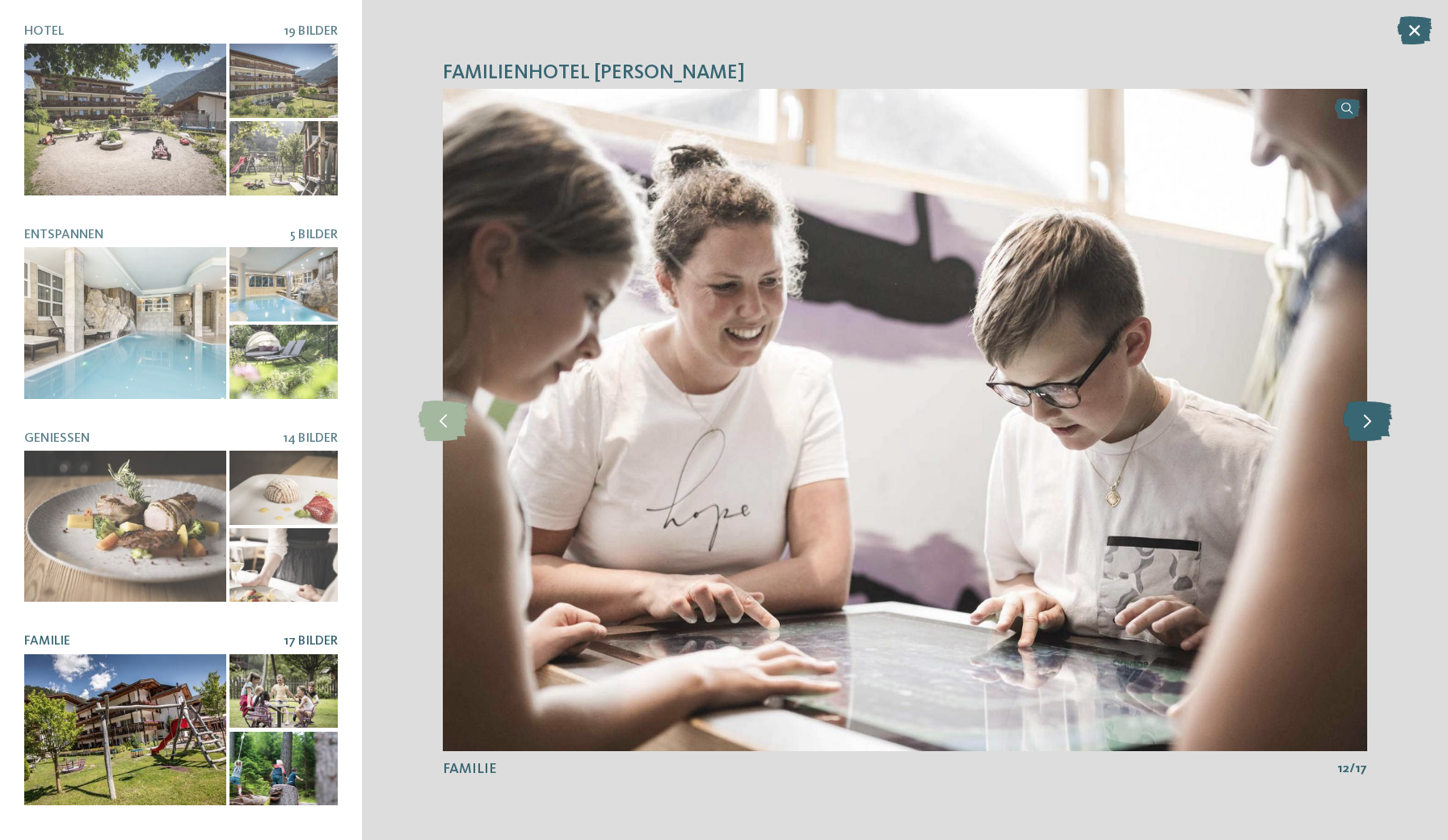
click at [1373, 416] on icon at bounding box center [1368, 420] width 49 height 40
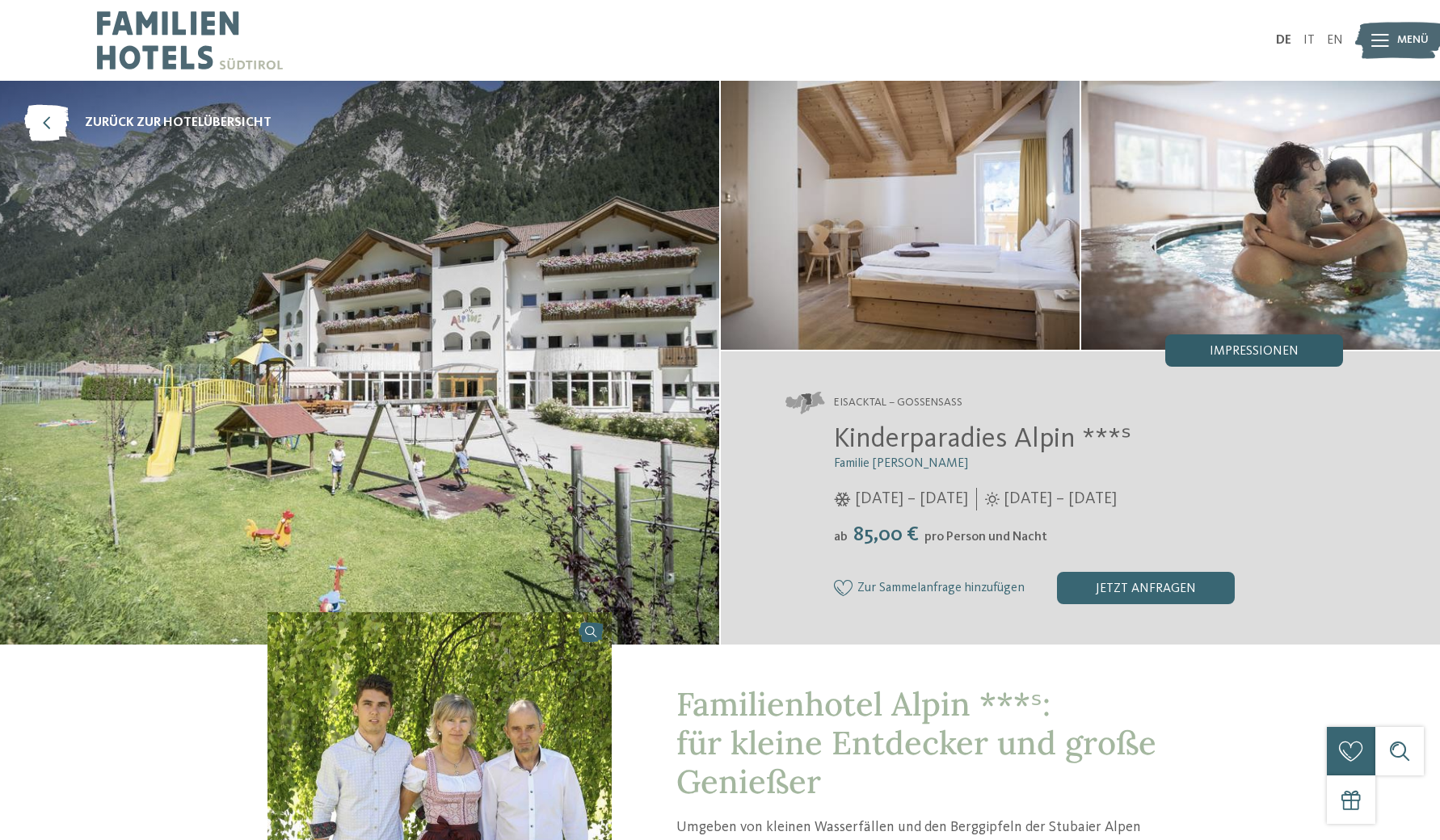
click at [1250, 359] on div "Impressionen" at bounding box center [1254, 350] width 178 height 32
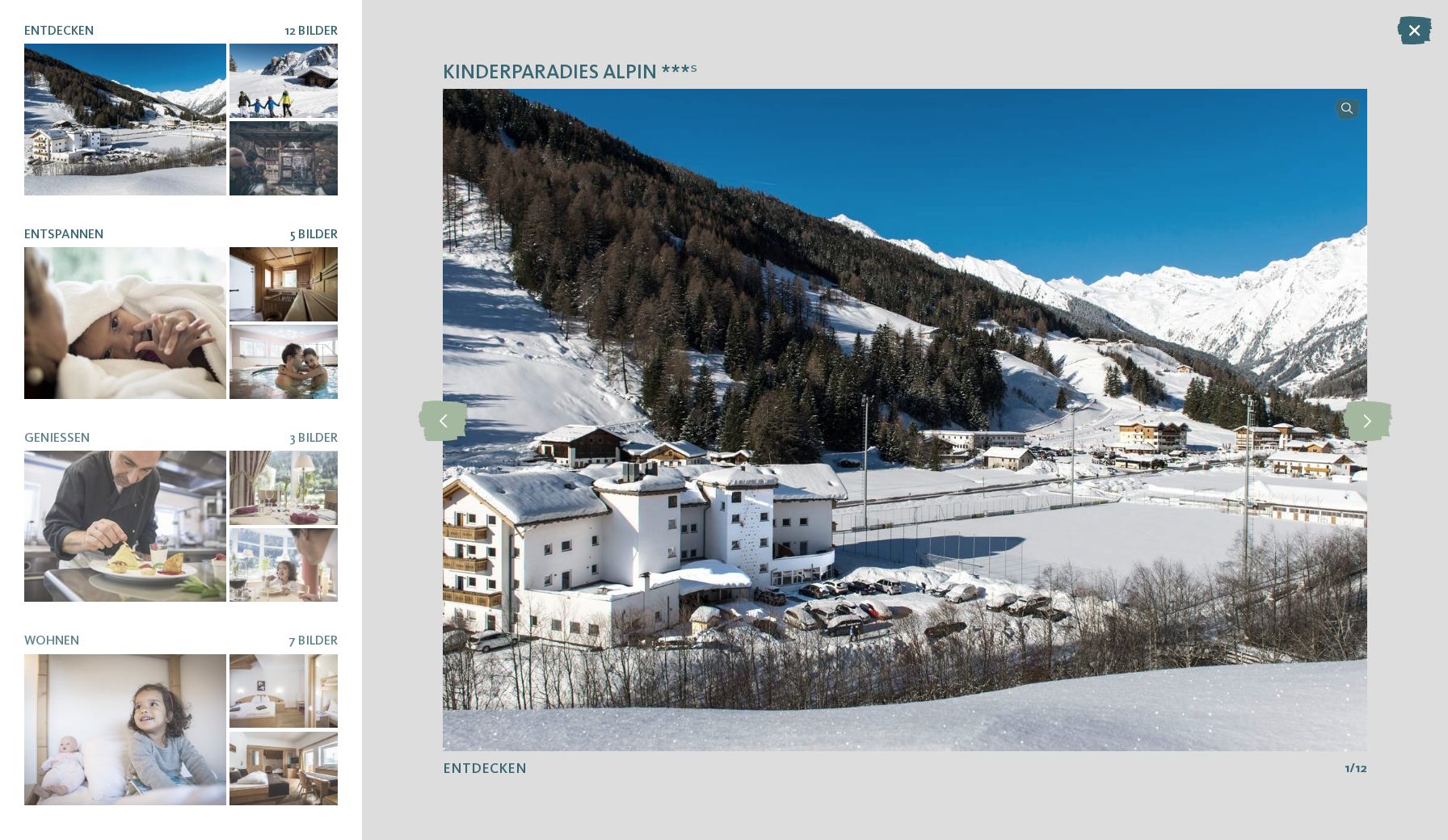
click at [199, 344] on div at bounding box center [125, 323] width 202 height 152
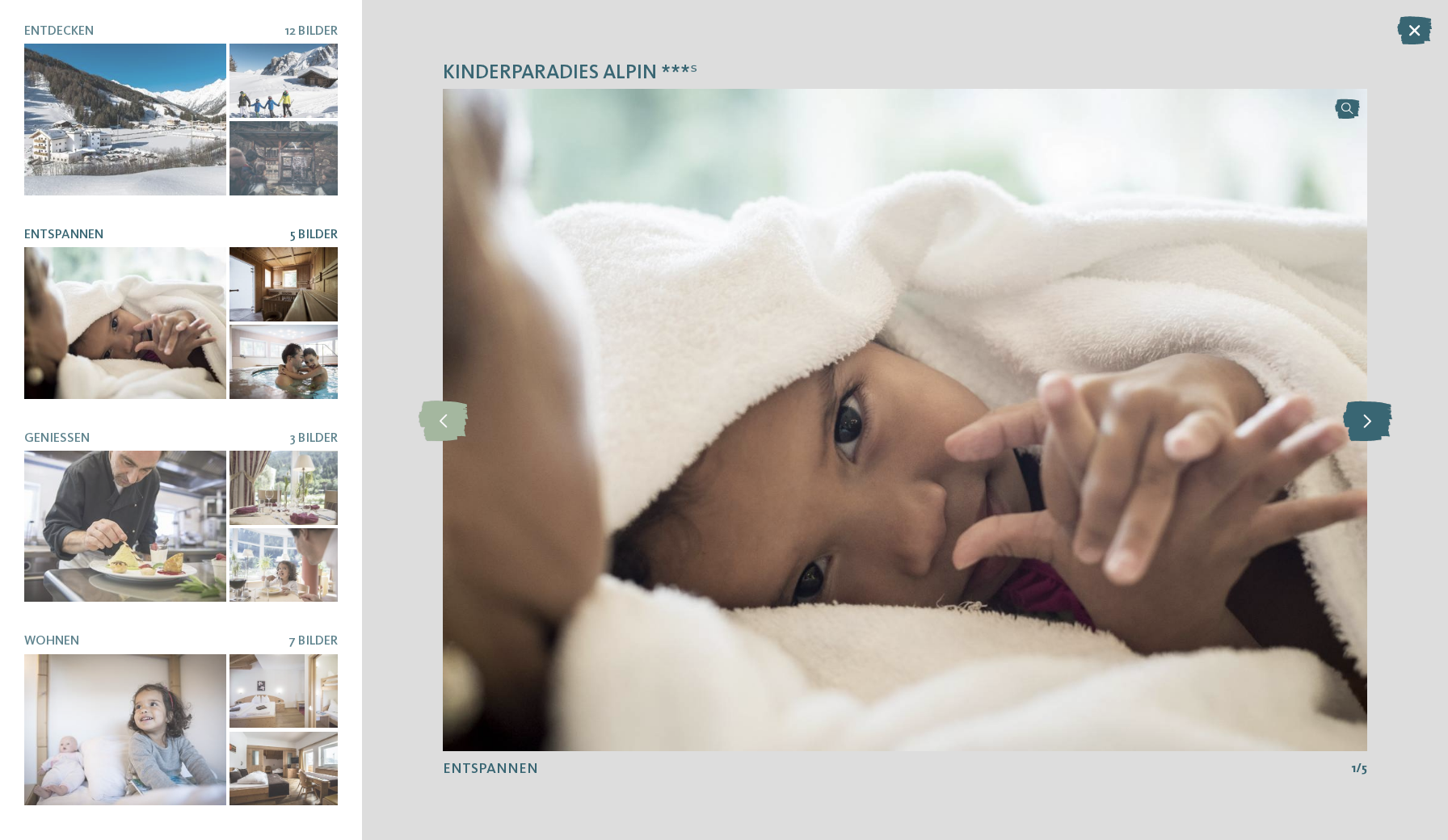
click at [1367, 425] on icon at bounding box center [1368, 420] width 49 height 40
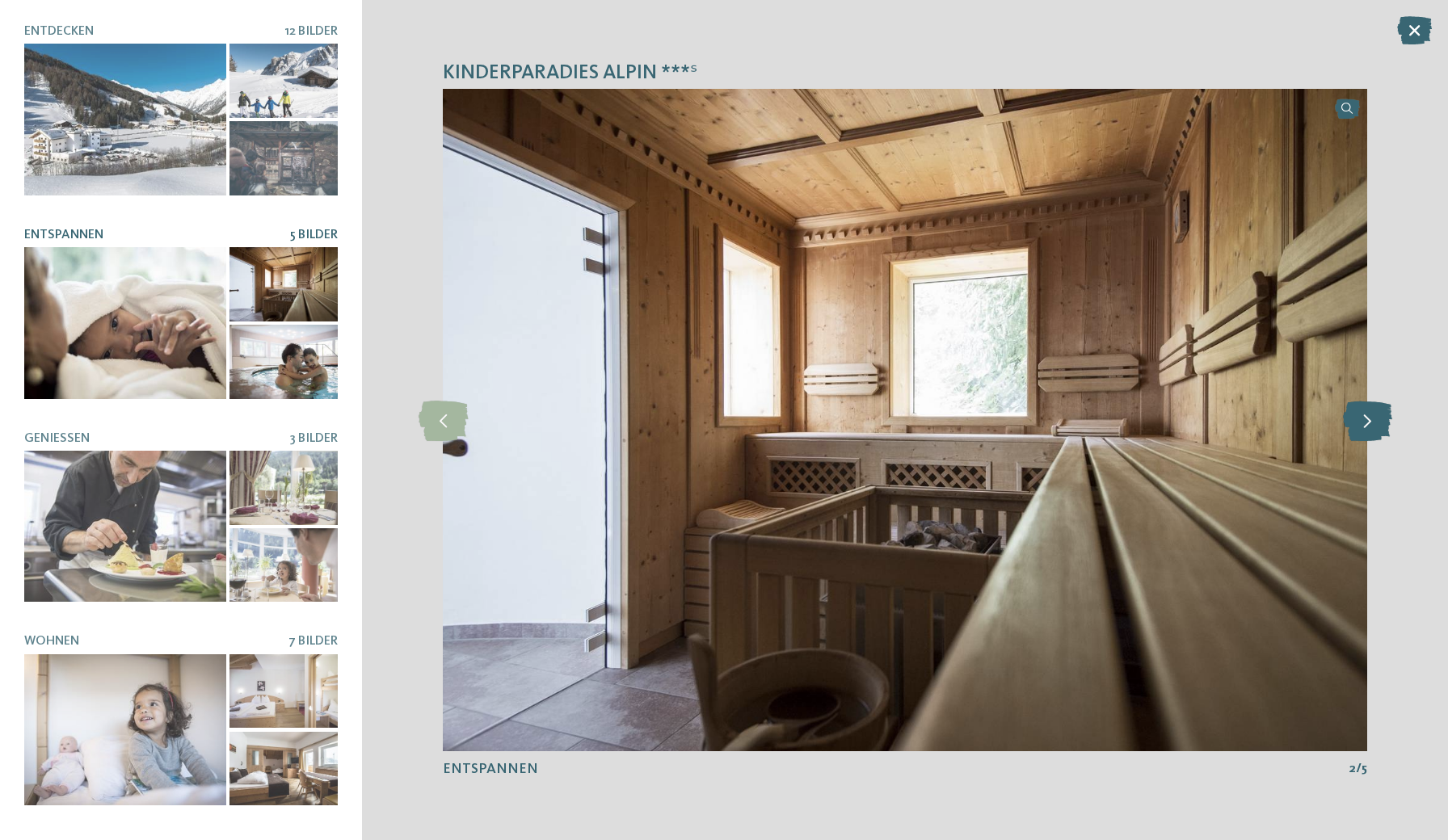
click at [1367, 425] on icon at bounding box center [1368, 420] width 49 height 40
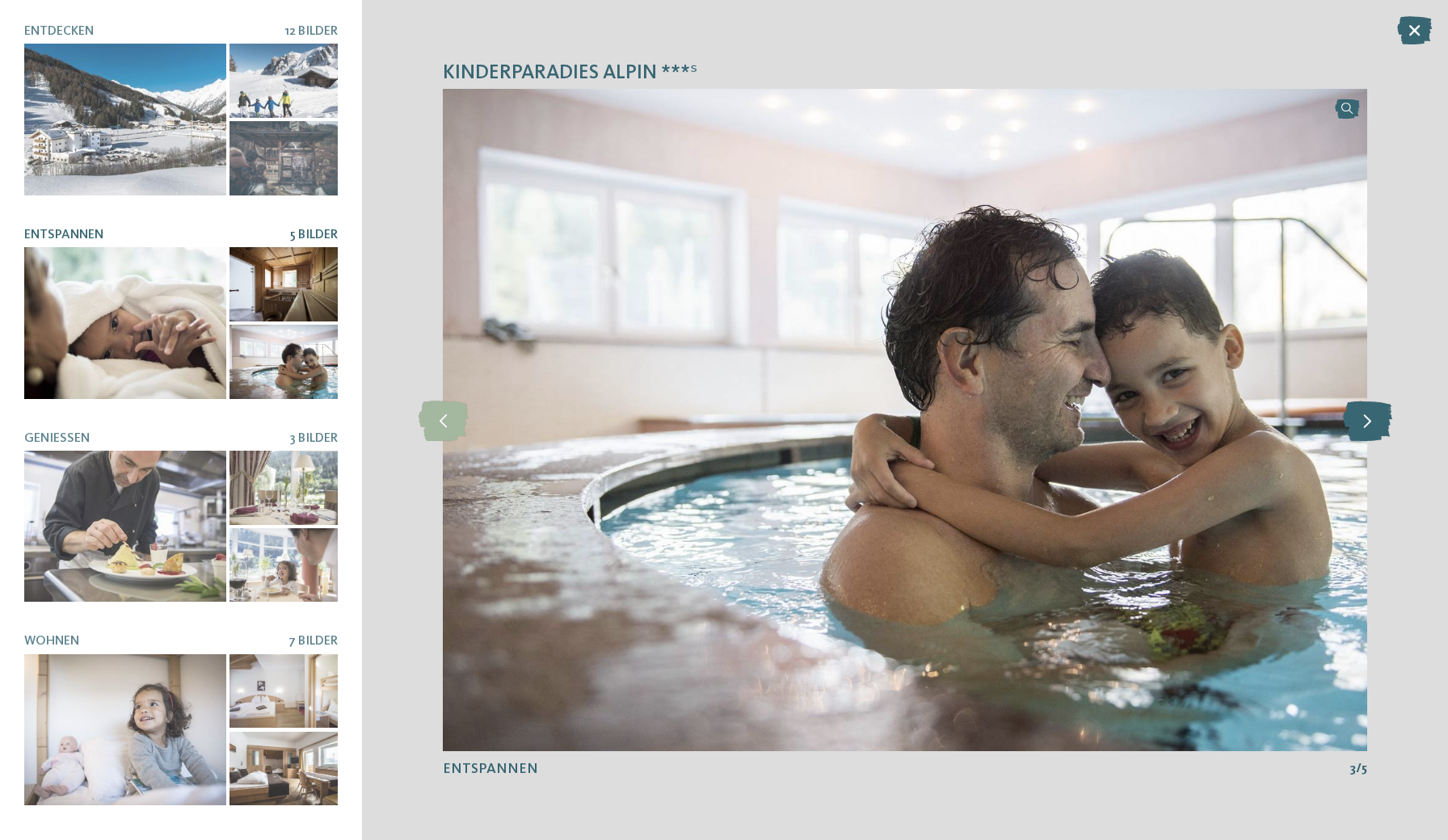
click at [1367, 425] on icon at bounding box center [1368, 420] width 49 height 40
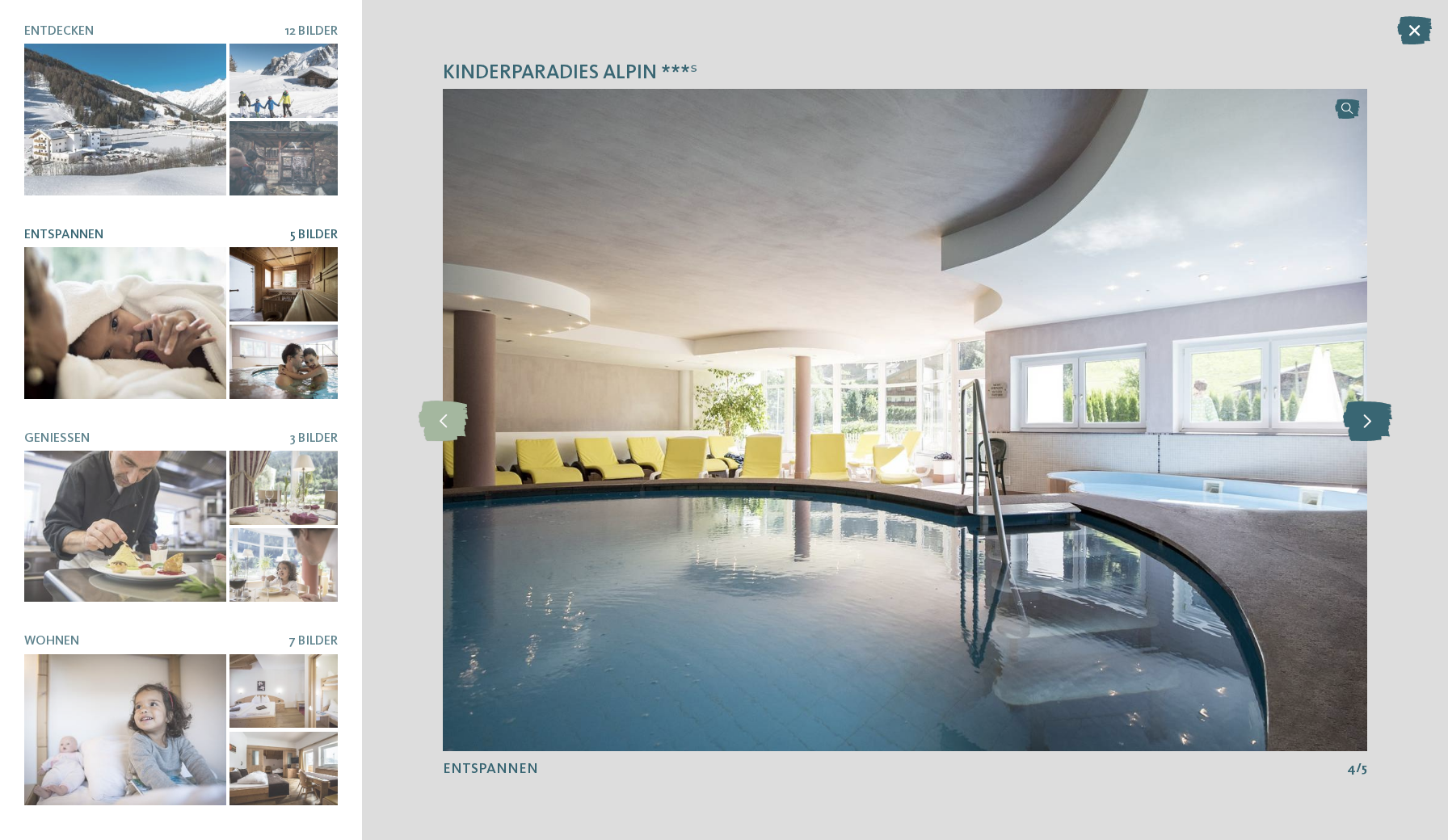
click at [1367, 425] on icon at bounding box center [1368, 420] width 49 height 40
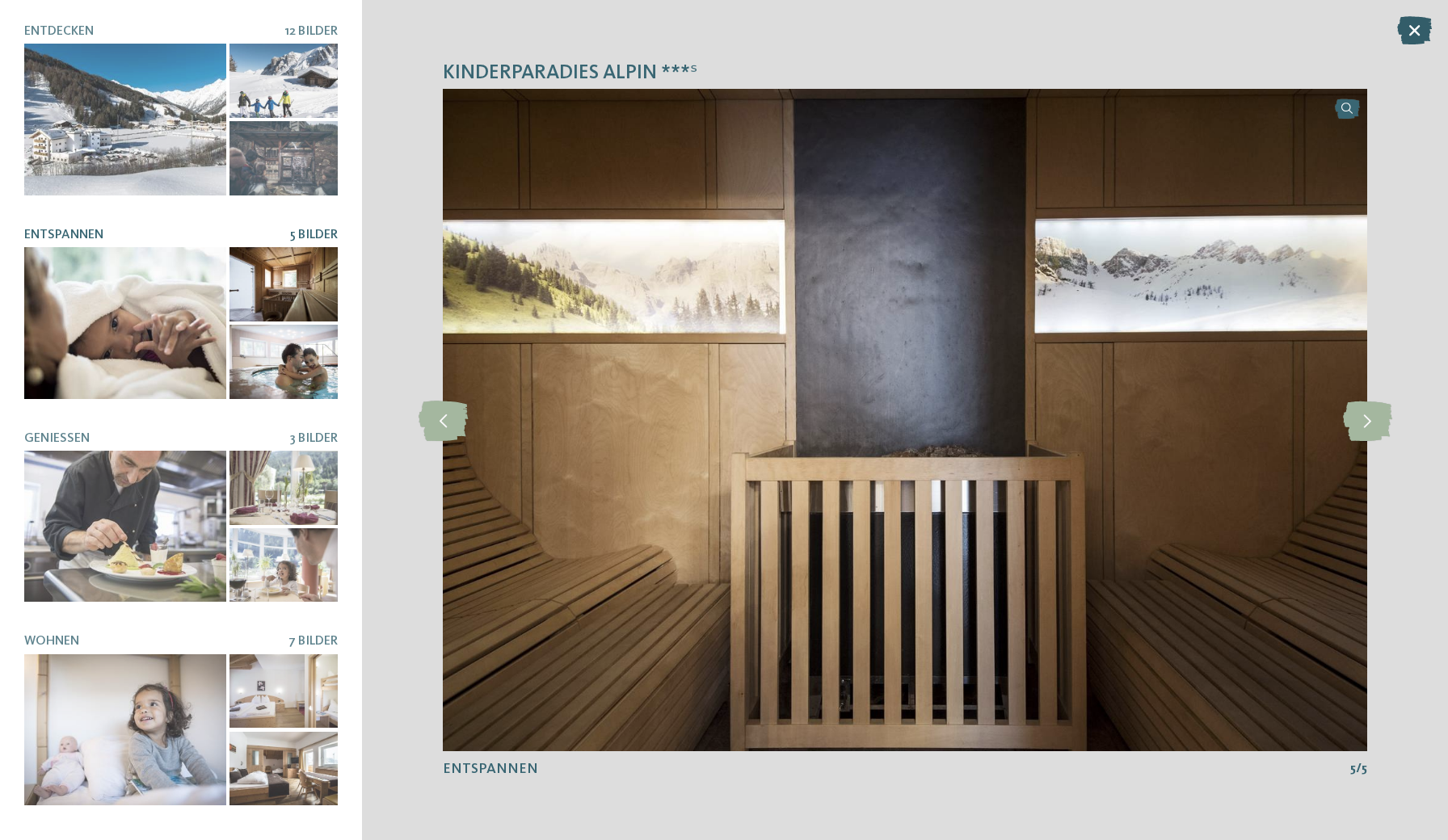
click at [1416, 23] on icon at bounding box center [1414, 31] width 35 height 28
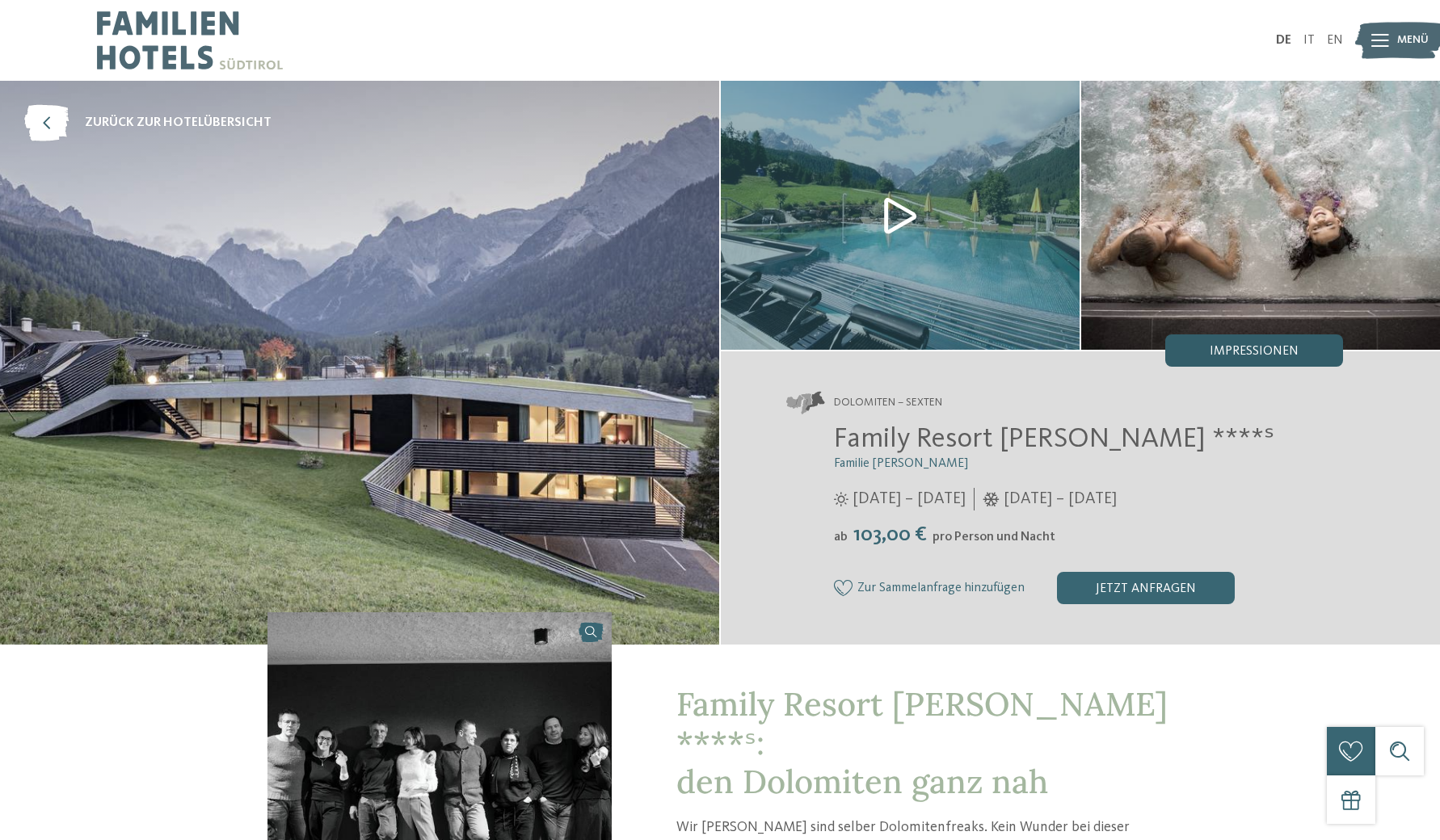
click at [1242, 345] on span "Impressionen" at bounding box center [1254, 351] width 89 height 13
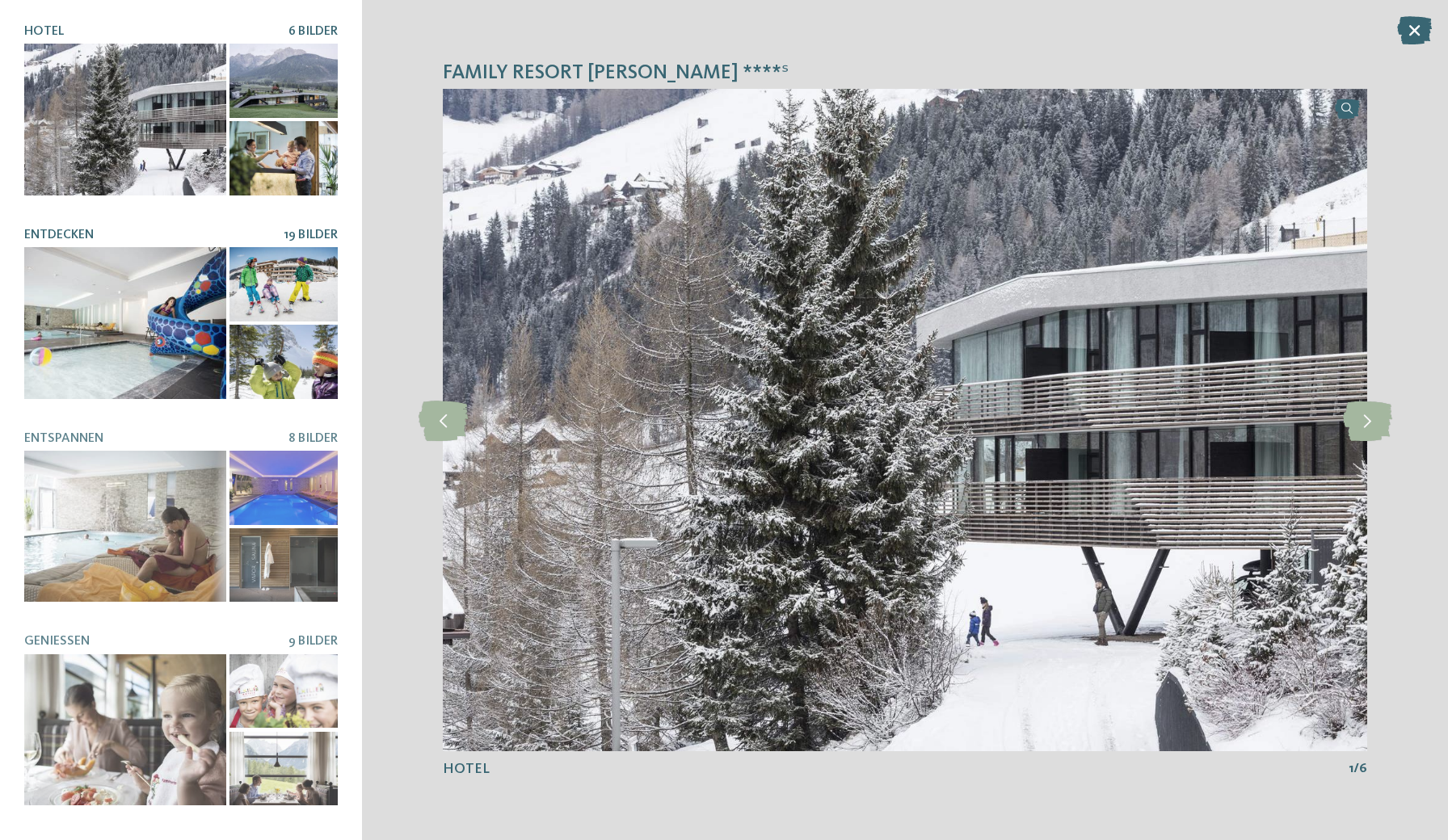
click at [193, 309] on div at bounding box center [125, 323] width 202 height 152
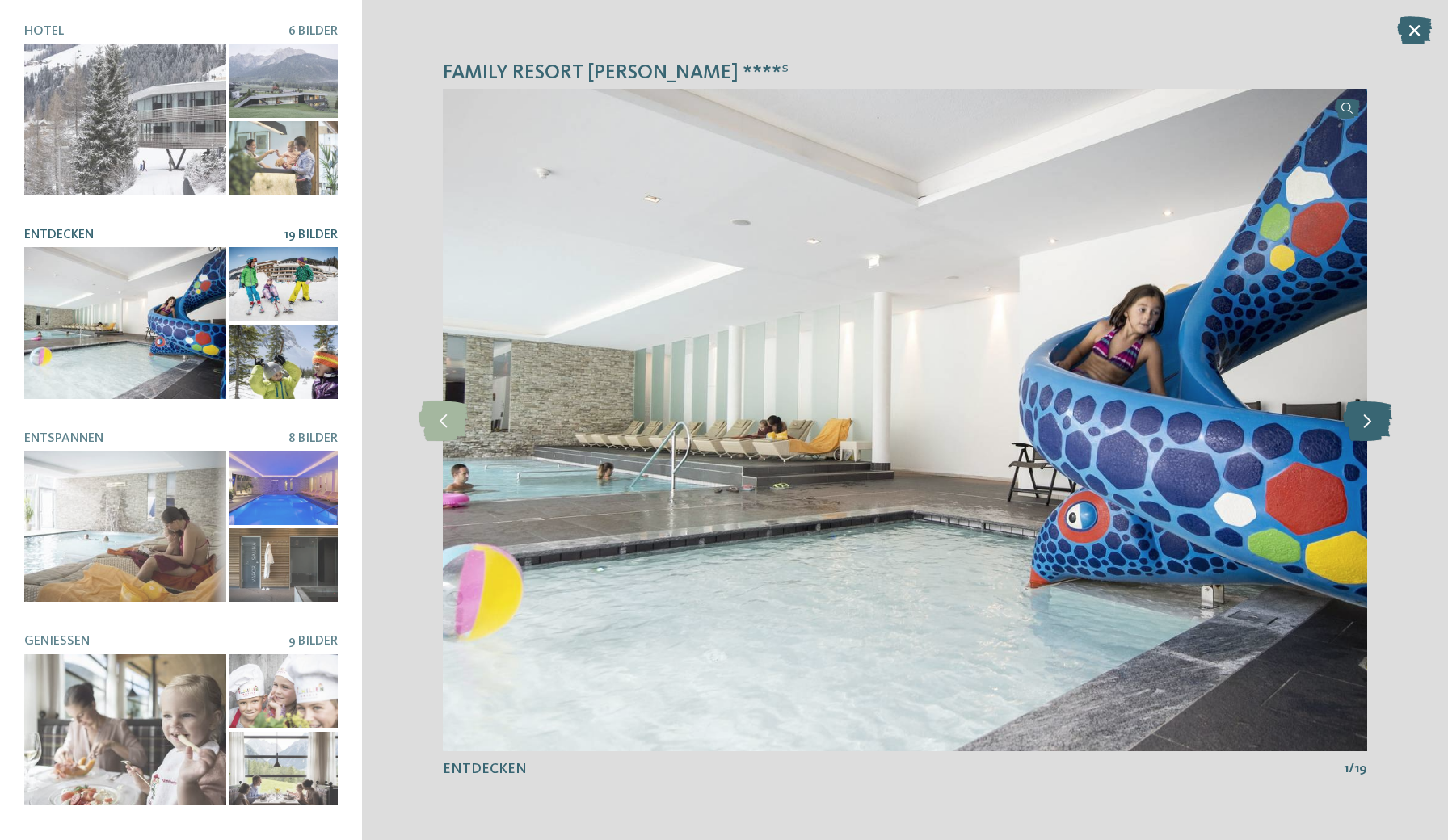
click at [1371, 429] on icon at bounding box center [1368, 420] width 49 height 40
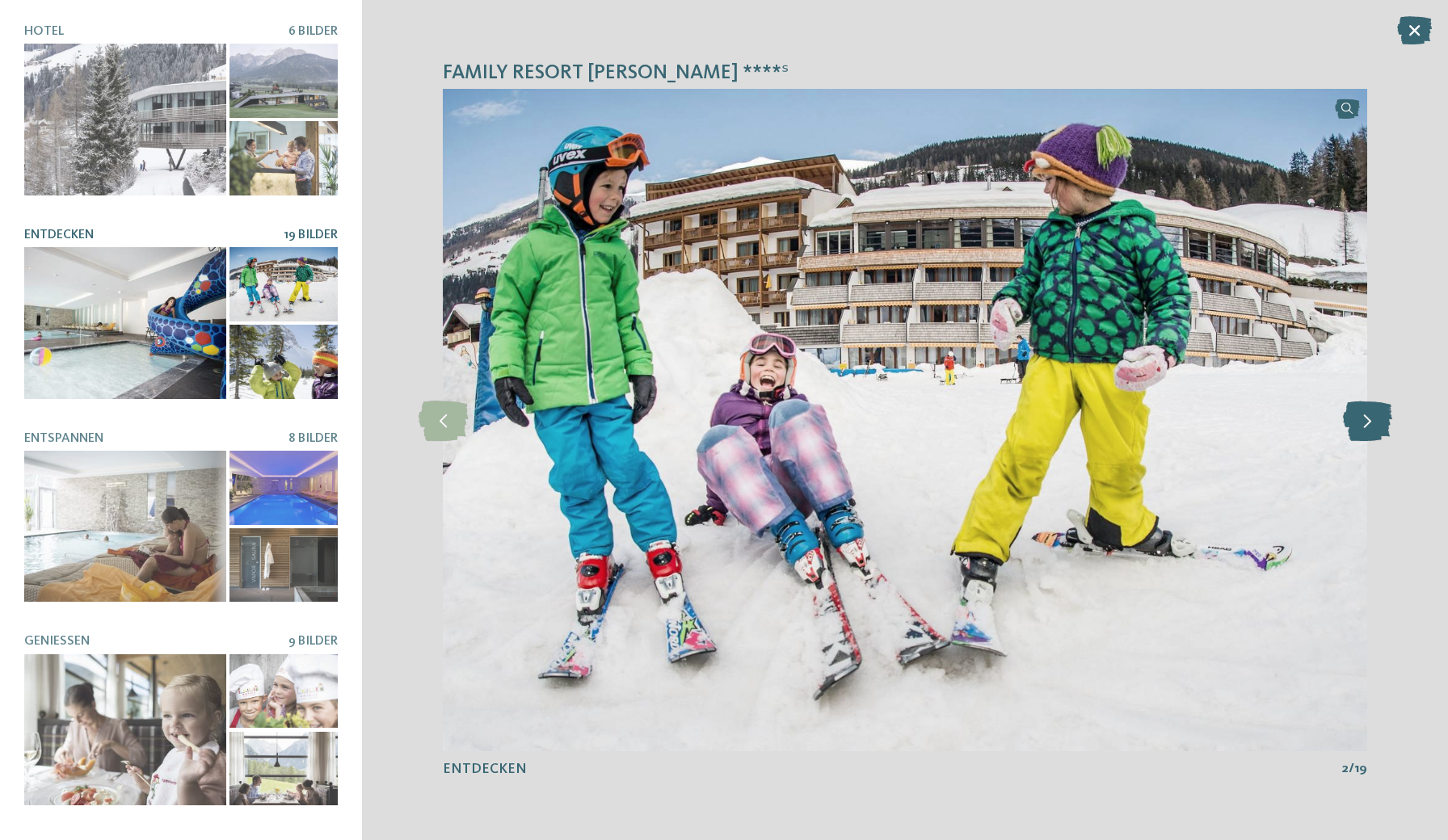
click at [1371, 429] on icon at bounding box center [1368, 420] width 49 height 40
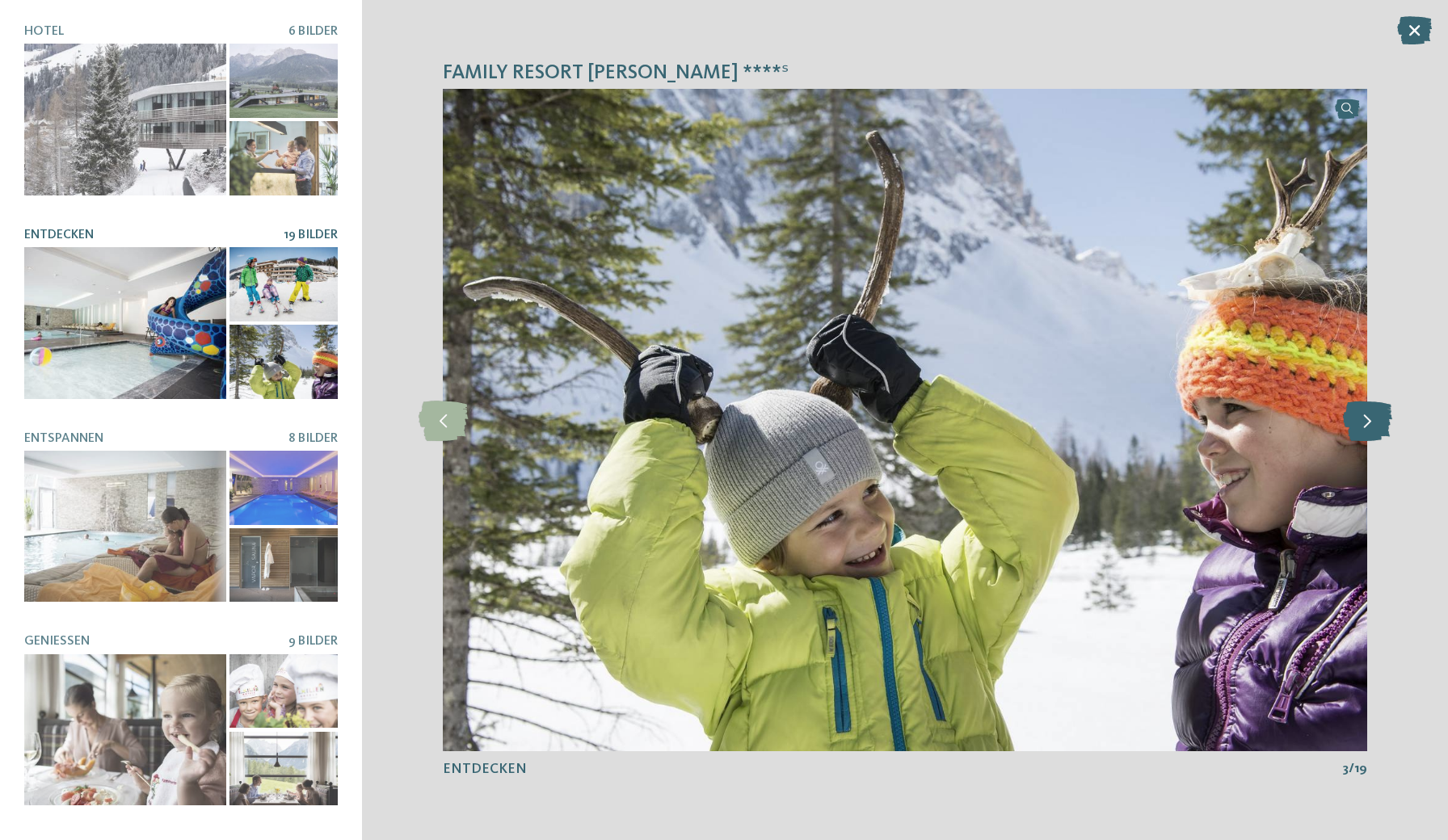
click at [1371, 429] on icon at bounding box center [1368, 420] width 49 height 40
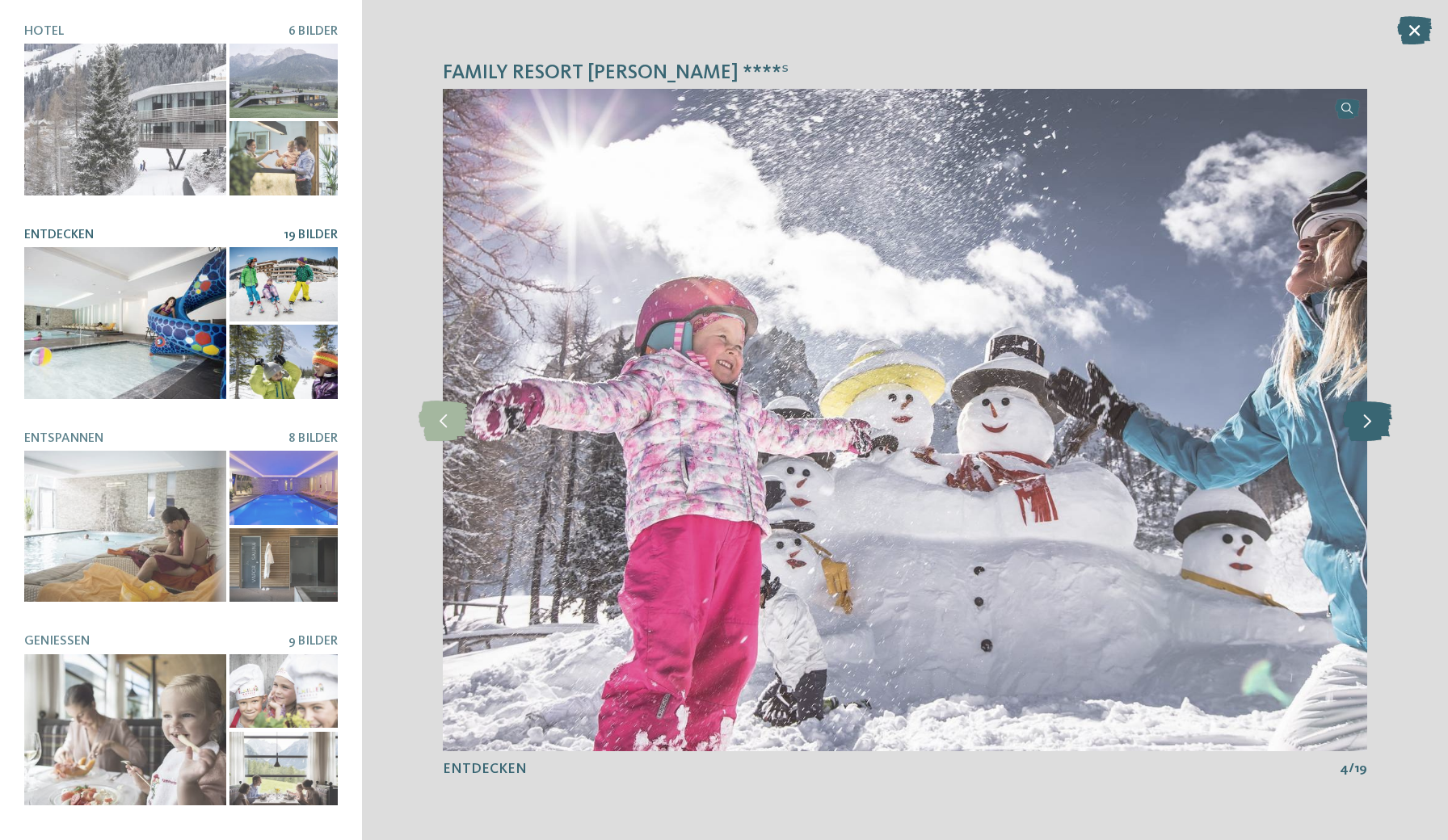
click at [1371, 429] on icon at bounding box center [1368, 420] width 49 height 40
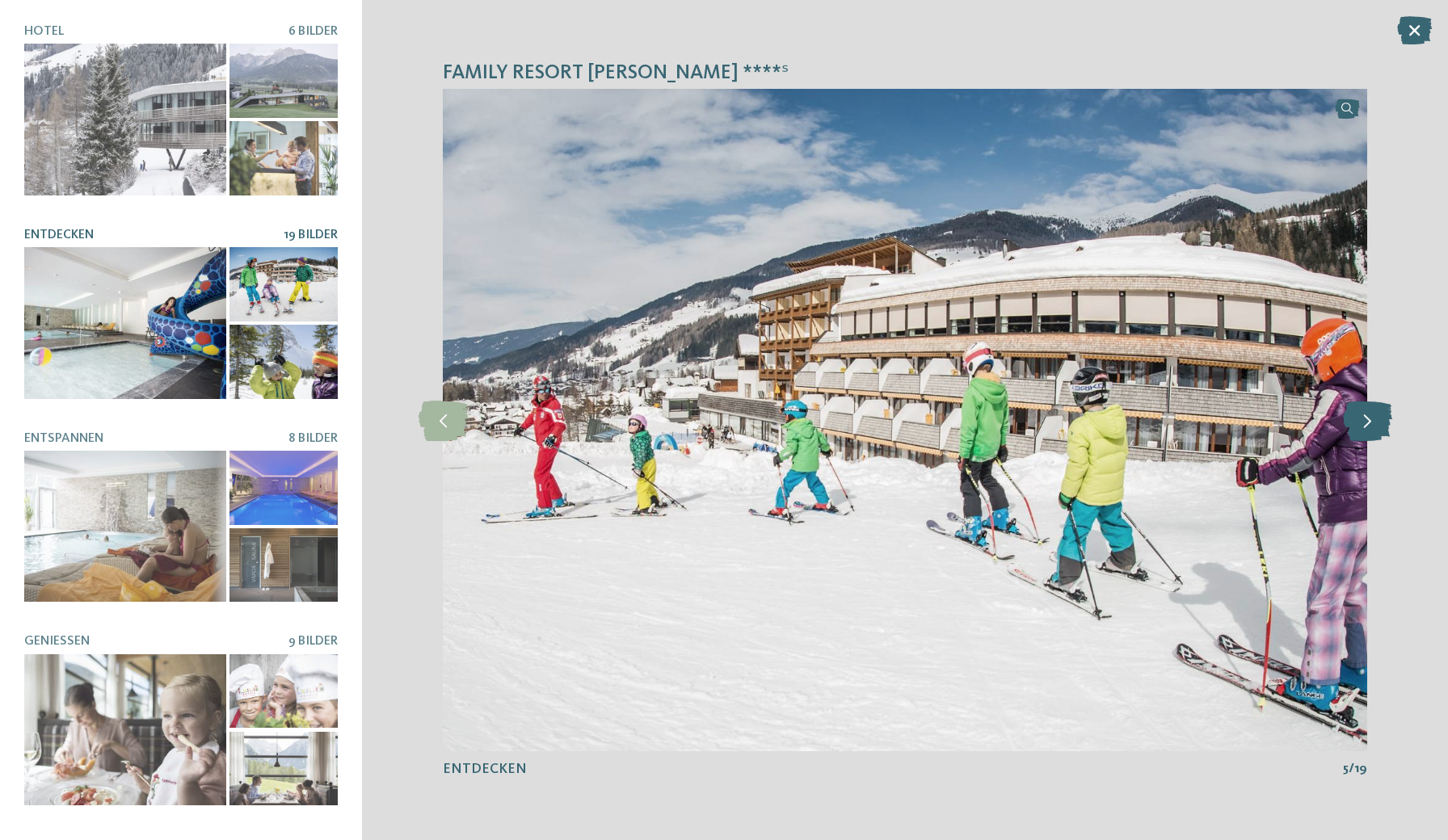
click at [1371, 429] on icon at bounding box center [1368, 420] width 49 height 40
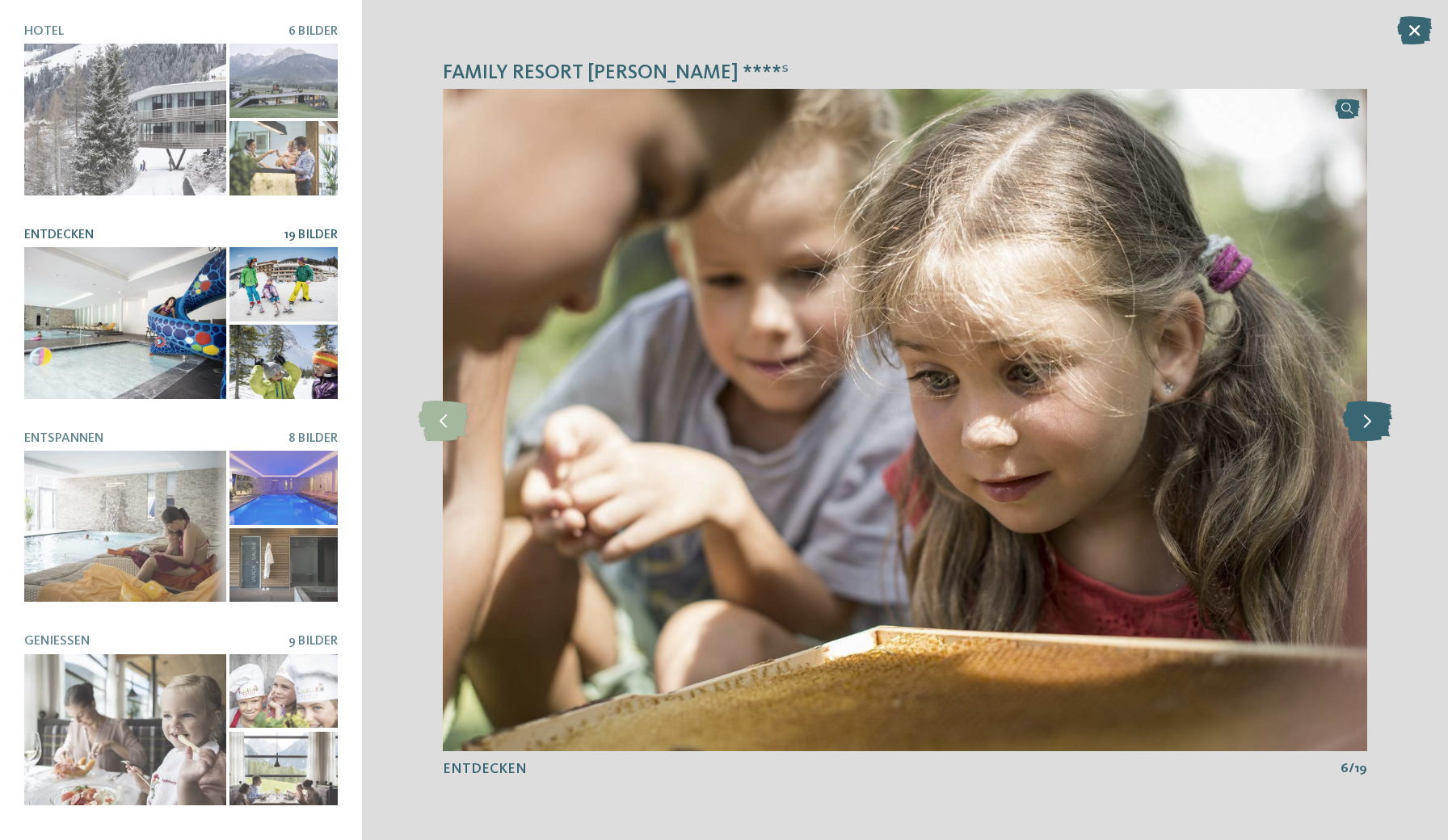
click at [1371, 429] on icon at bounding box center [1368, 420] width 49 height 40
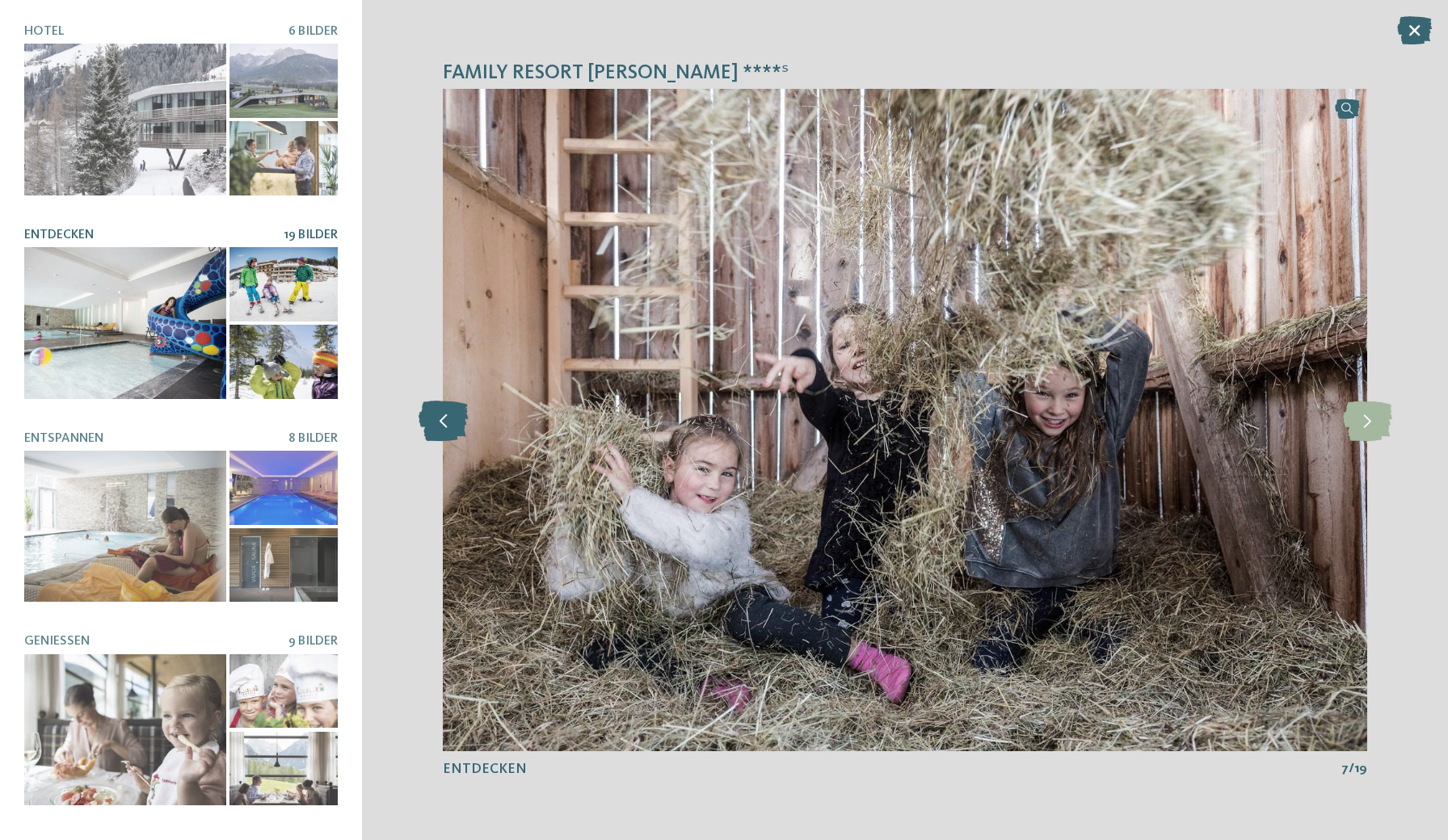
click at [444, 421] on icon at bounding box center [444, 420] width 49 height 40
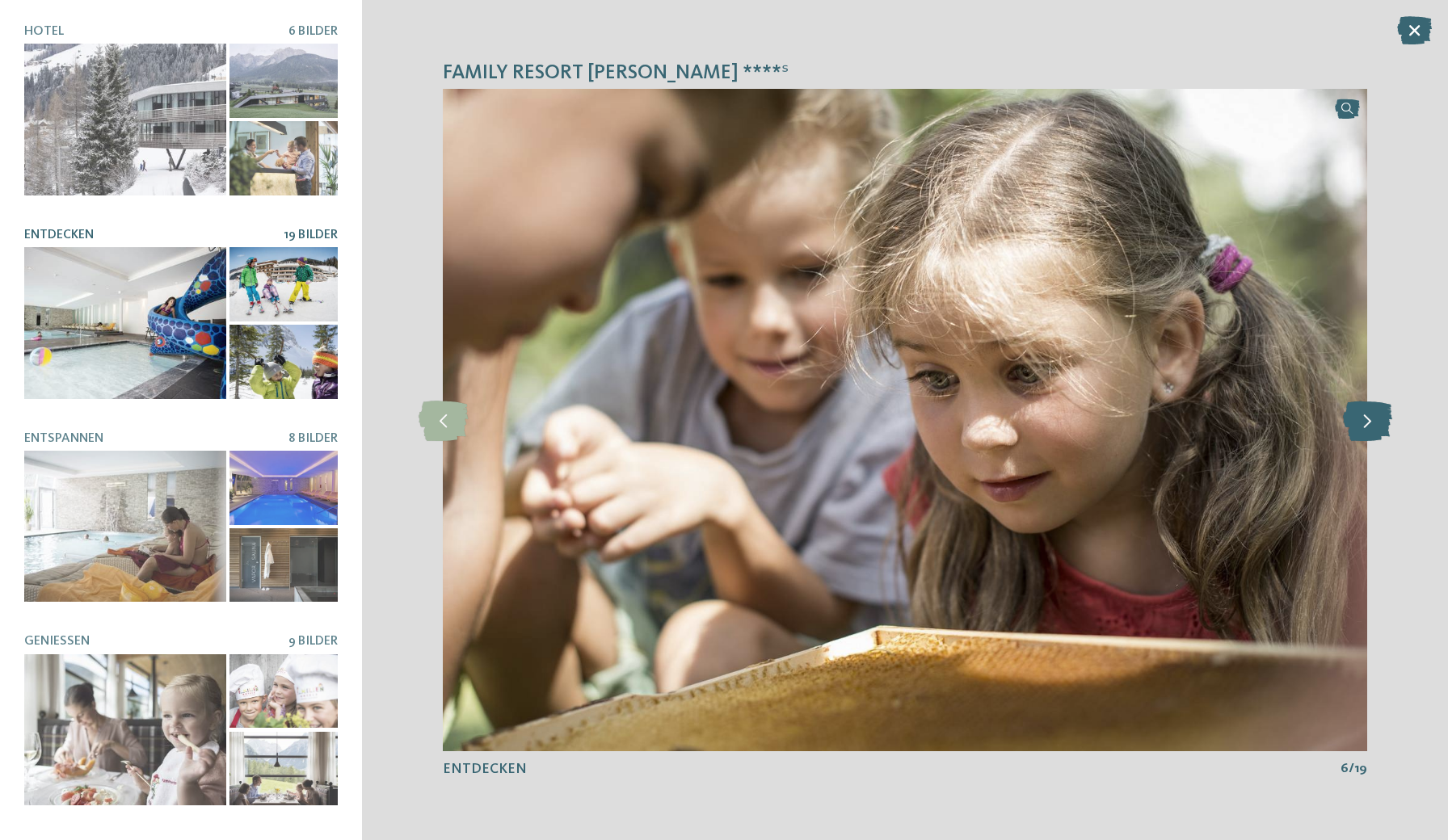
click at [1359, 411] on icon at bounding box center [1368, 420] width 49 height 40
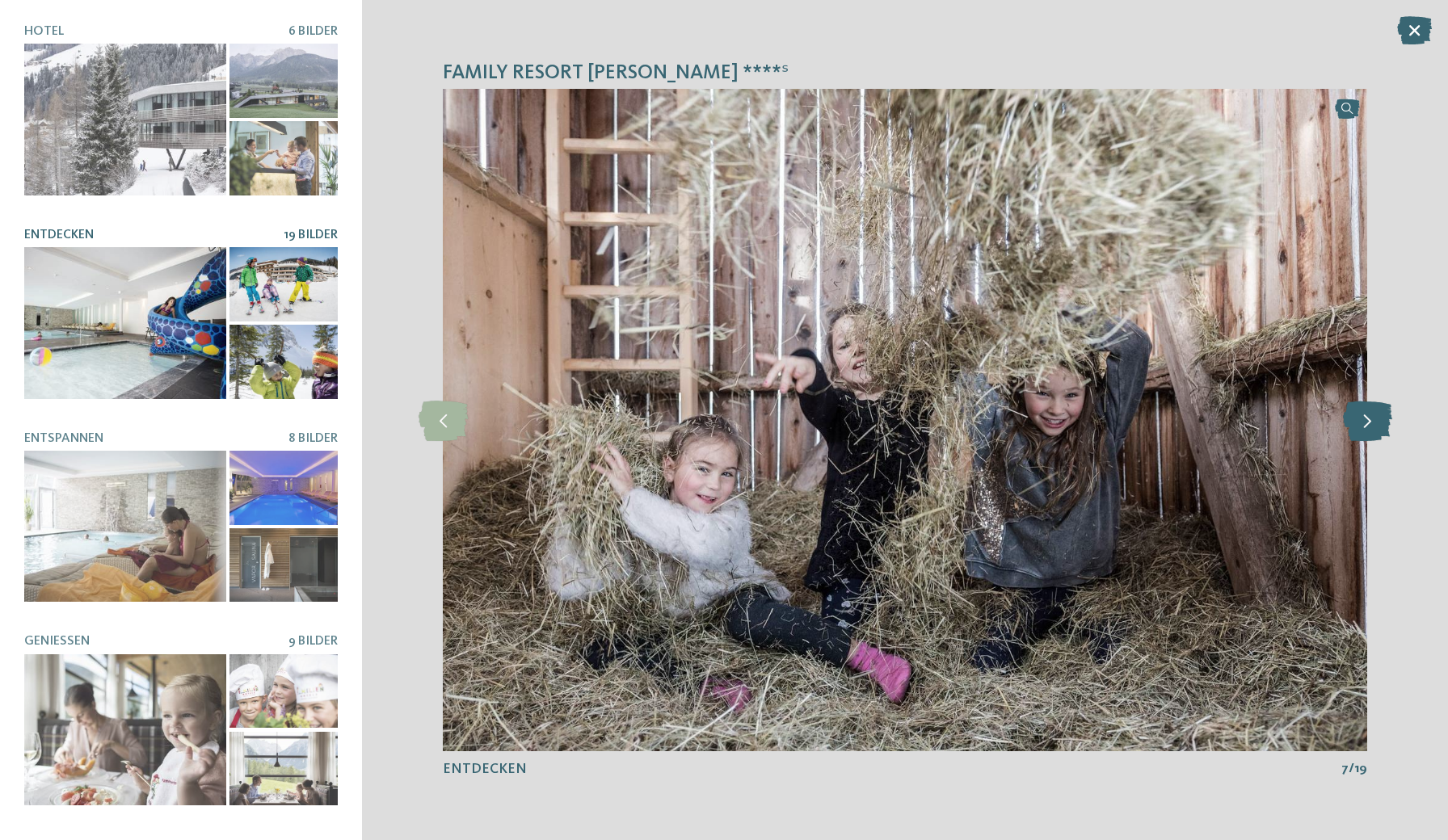
click at [1359, 411] on icon at bounding box center [1368, 420] width 49 height 40
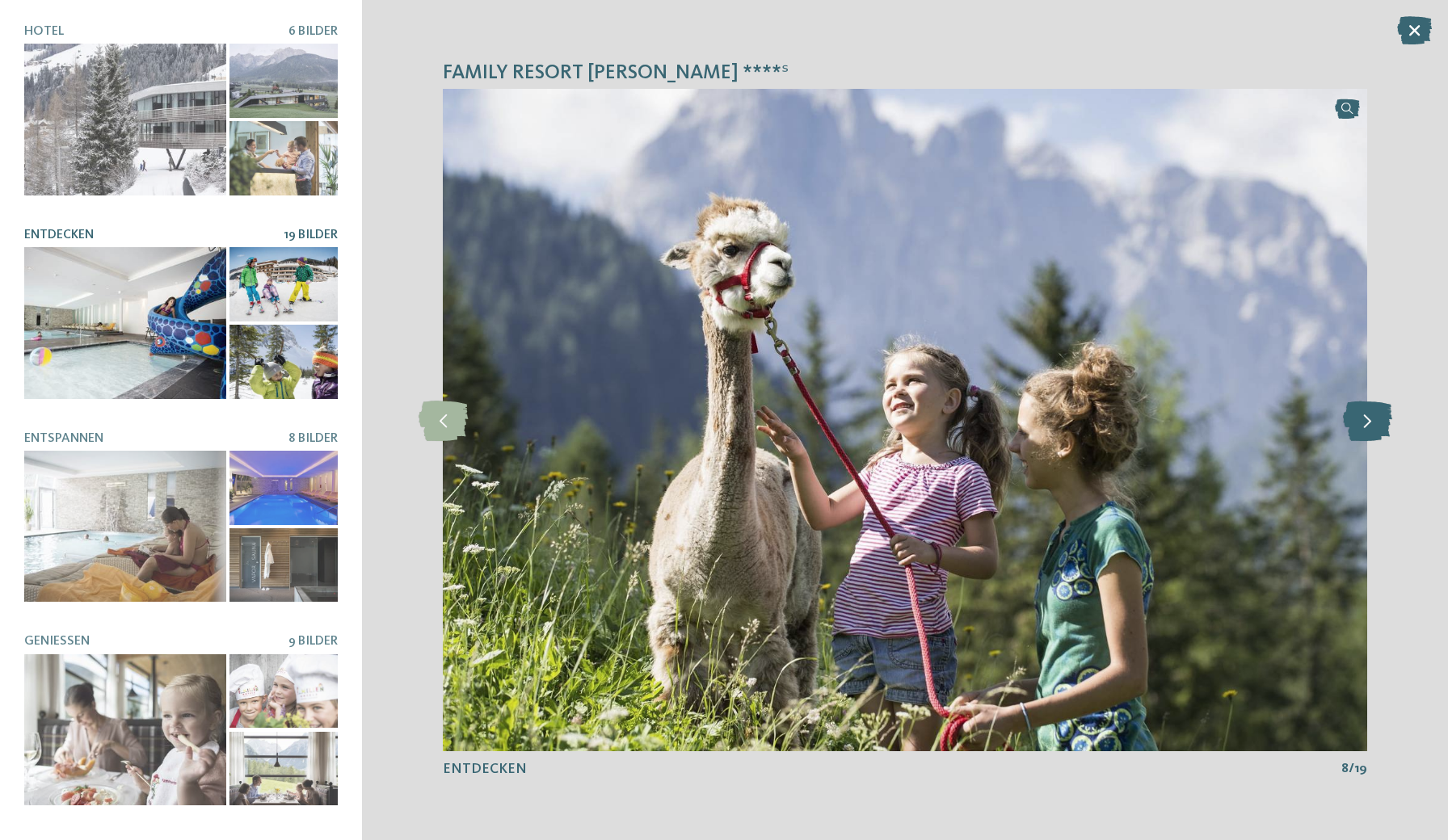
click at [1359, 411] on icon at bounding box center [1368, 420] width 49 height 40
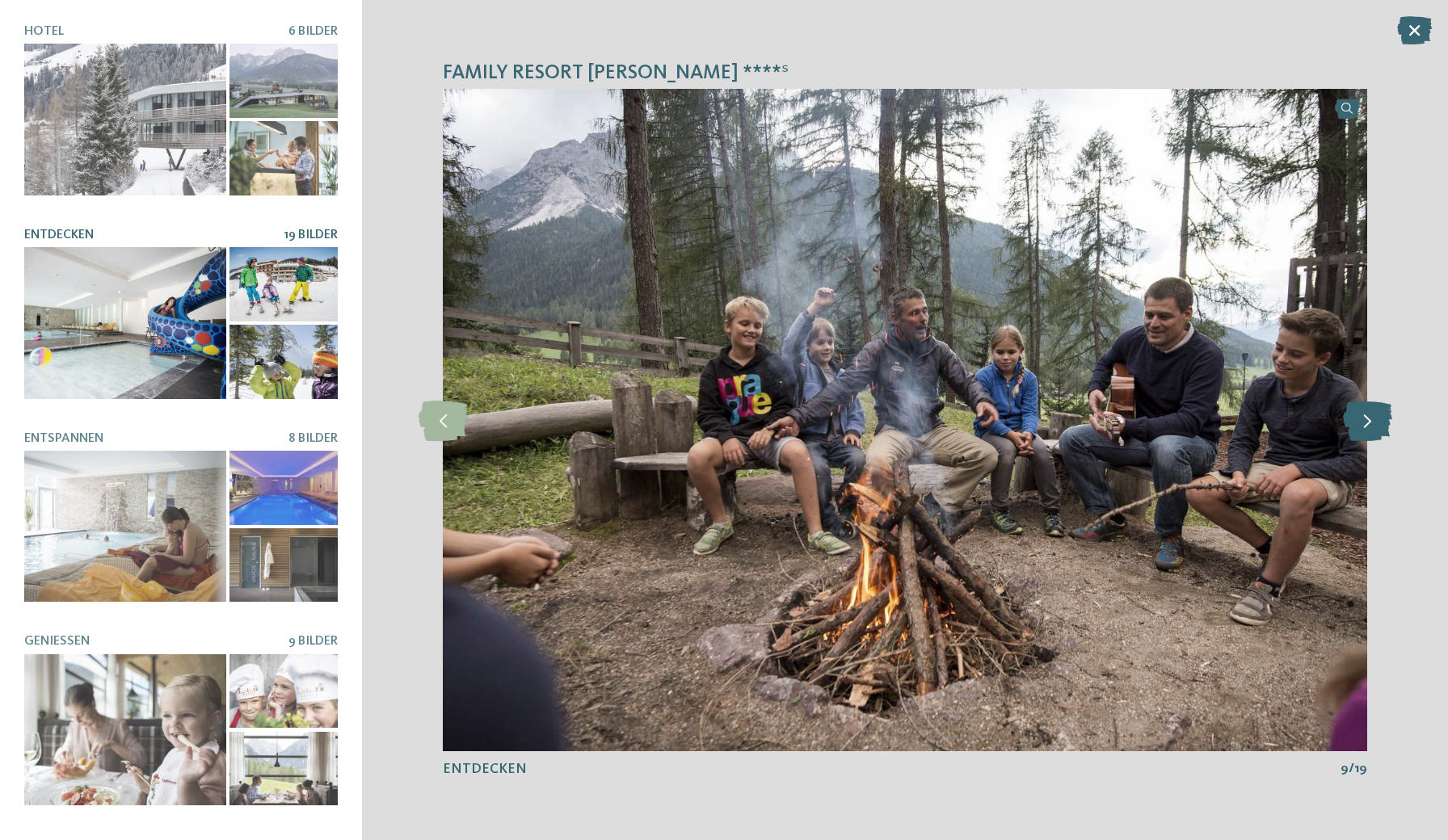
click at [1359, 411] on icon at bounding box center [1368, 420] width 49 height 40
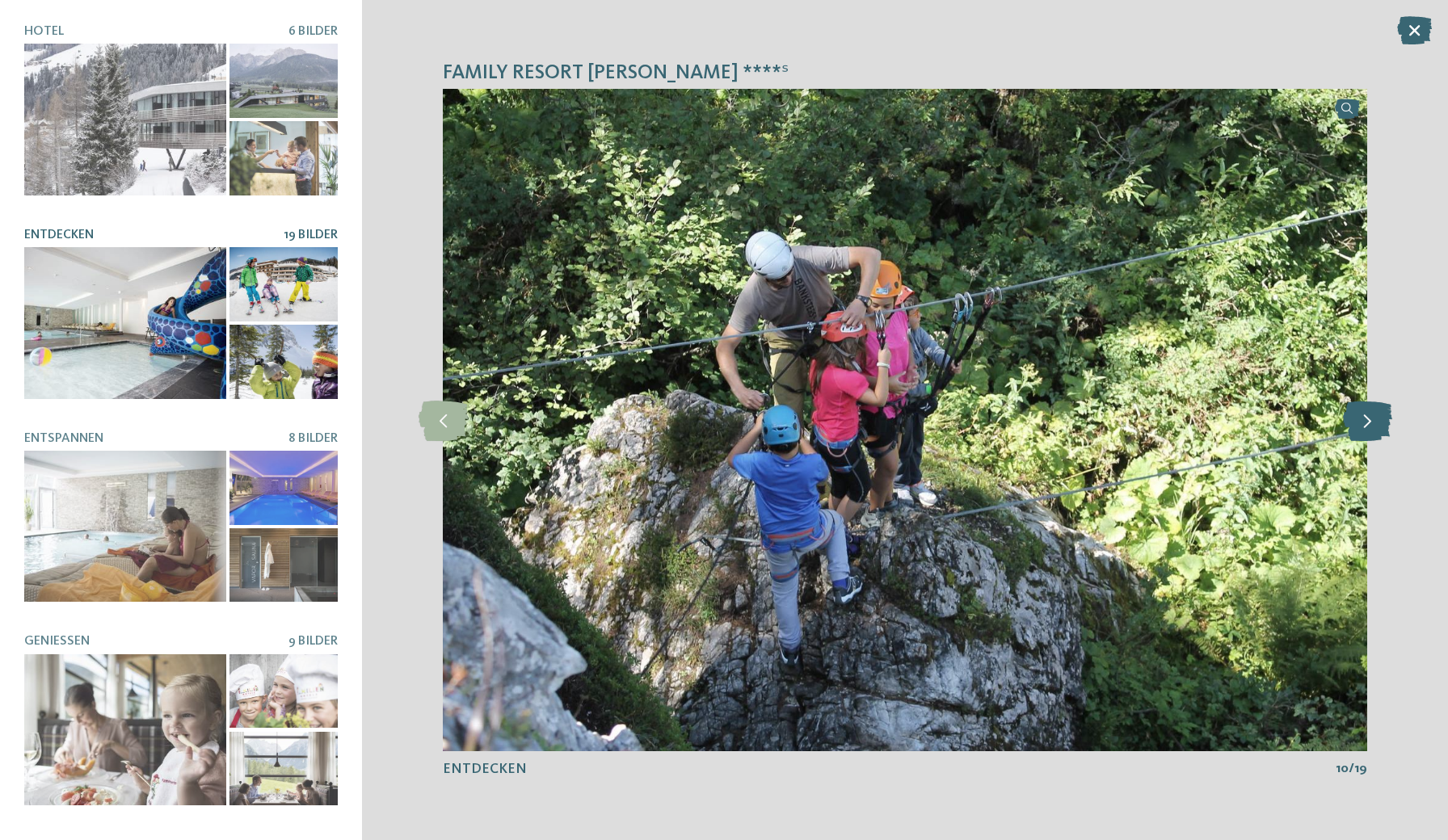
click at [1359, 411] on icon at bounding box center [1368, 420] width 49 height 40
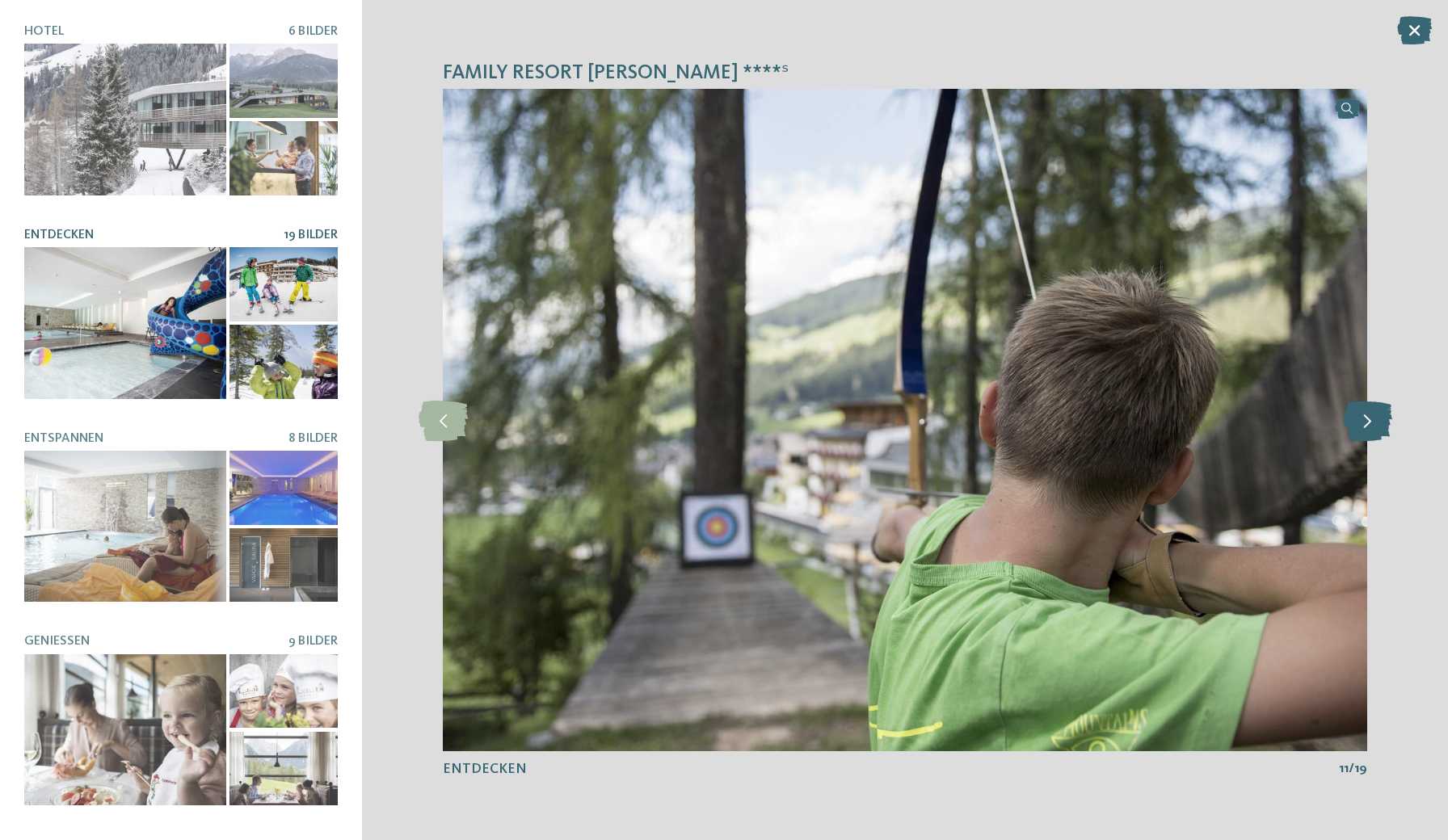
click at [1359, 411] on icon at bounding box center [1368, 420] width 49 height 40
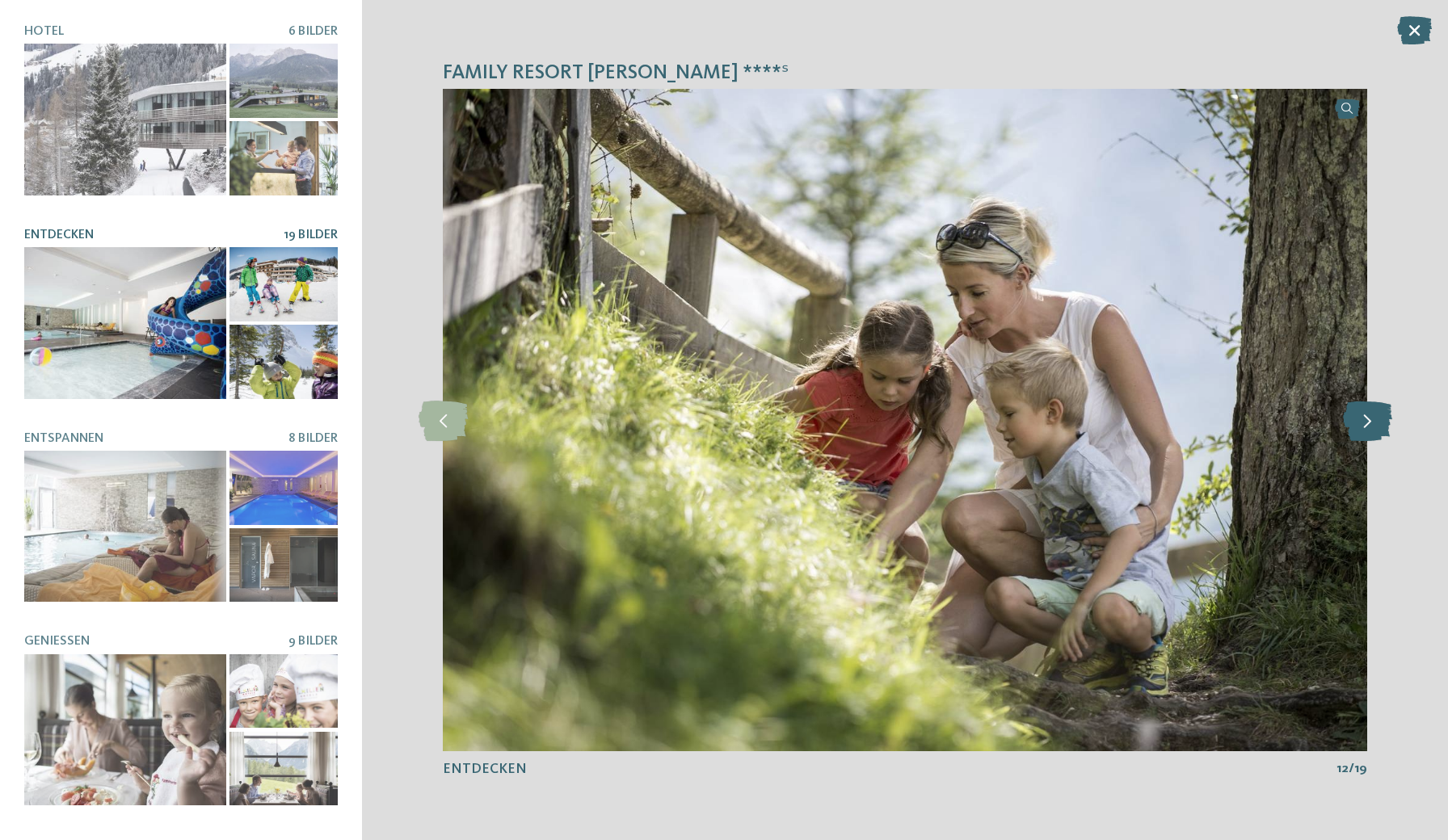
click at [1359, 411] on icon at bounding box center [1368, 420] width 49 height 40
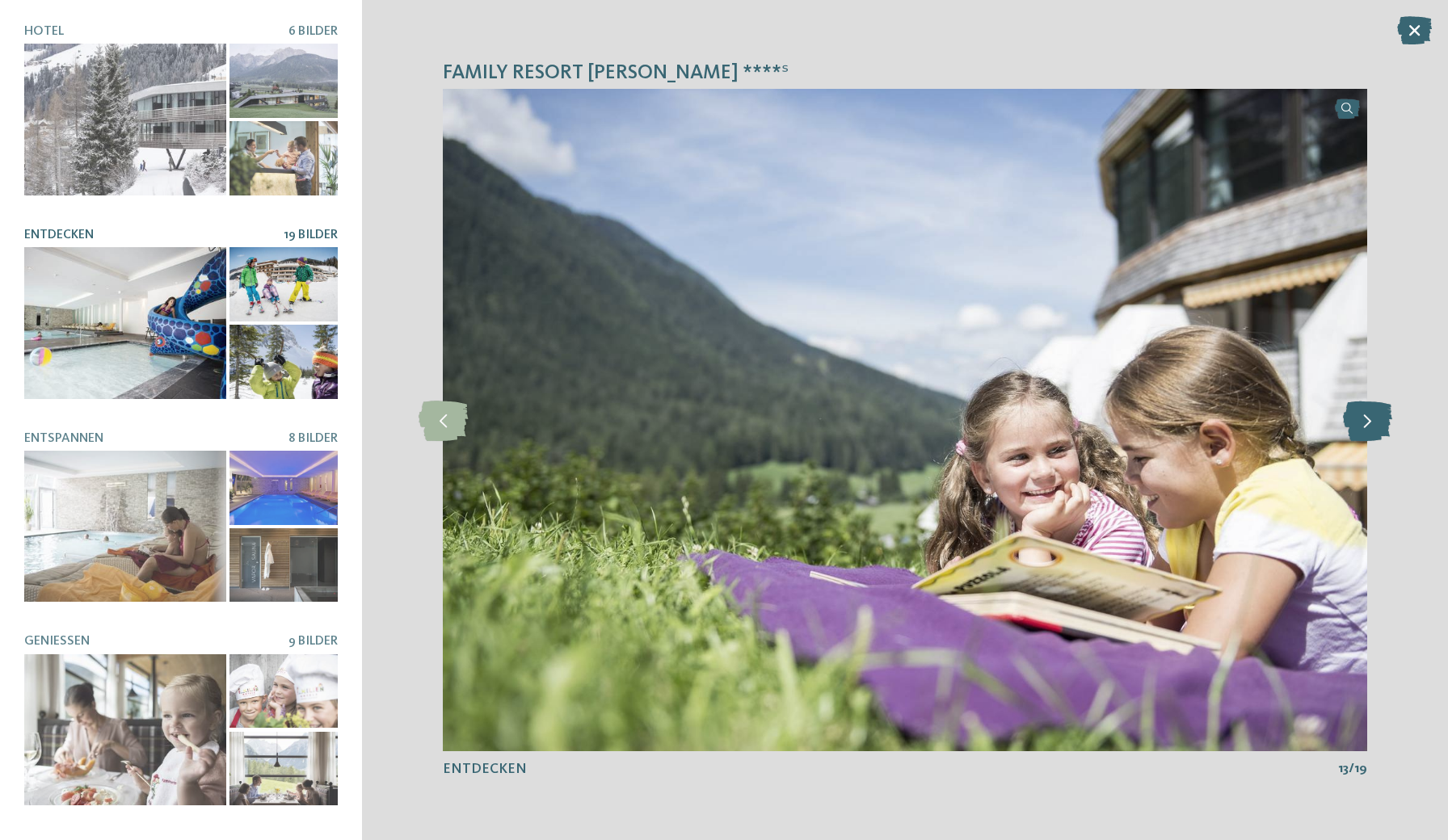
click at [1359, 411] on icon at bounding box center [1368, 420] width 49 height 40
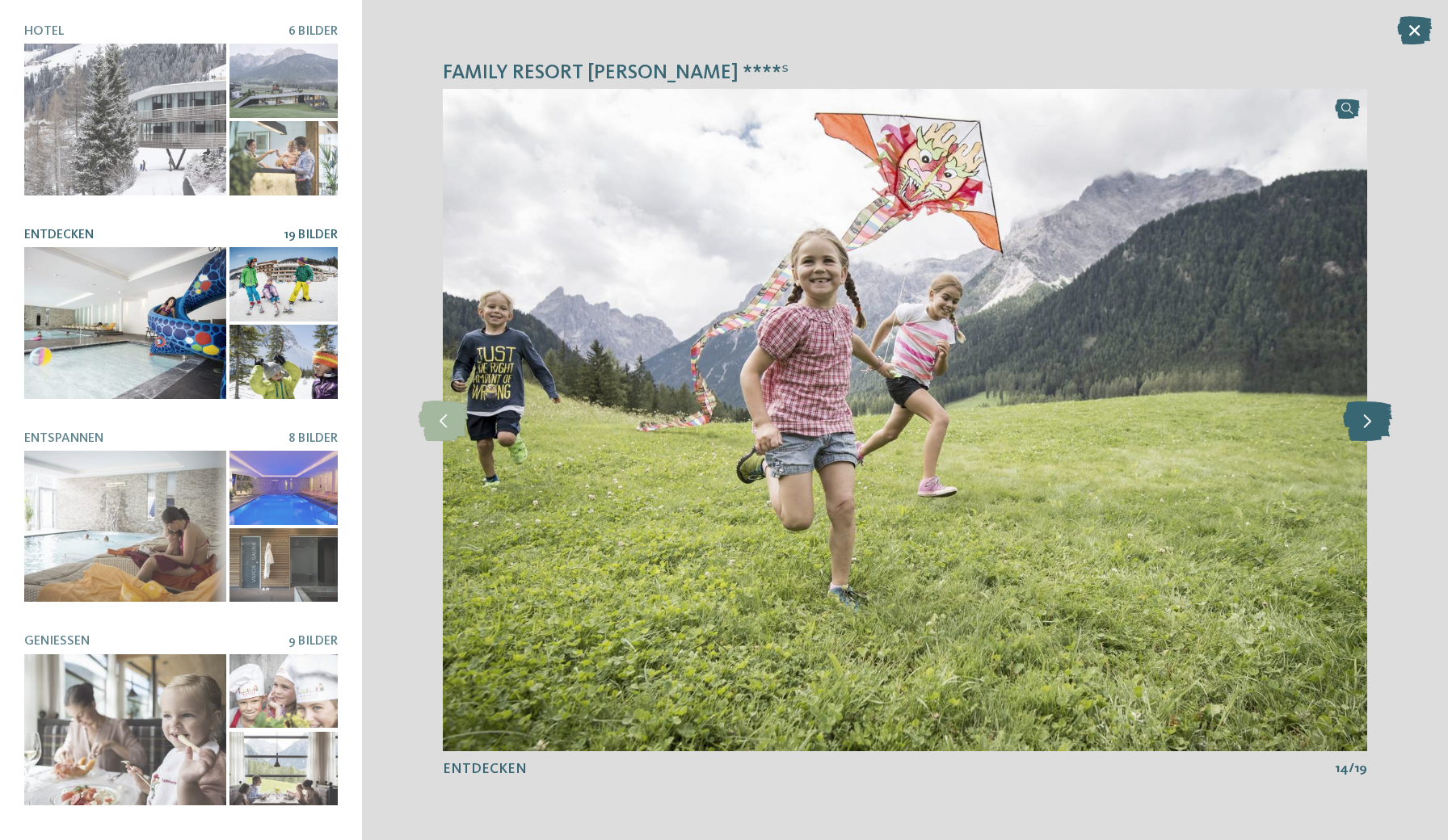
click at [1359, 411] on icon at bounding box center [1368, 420] width 49 height 40
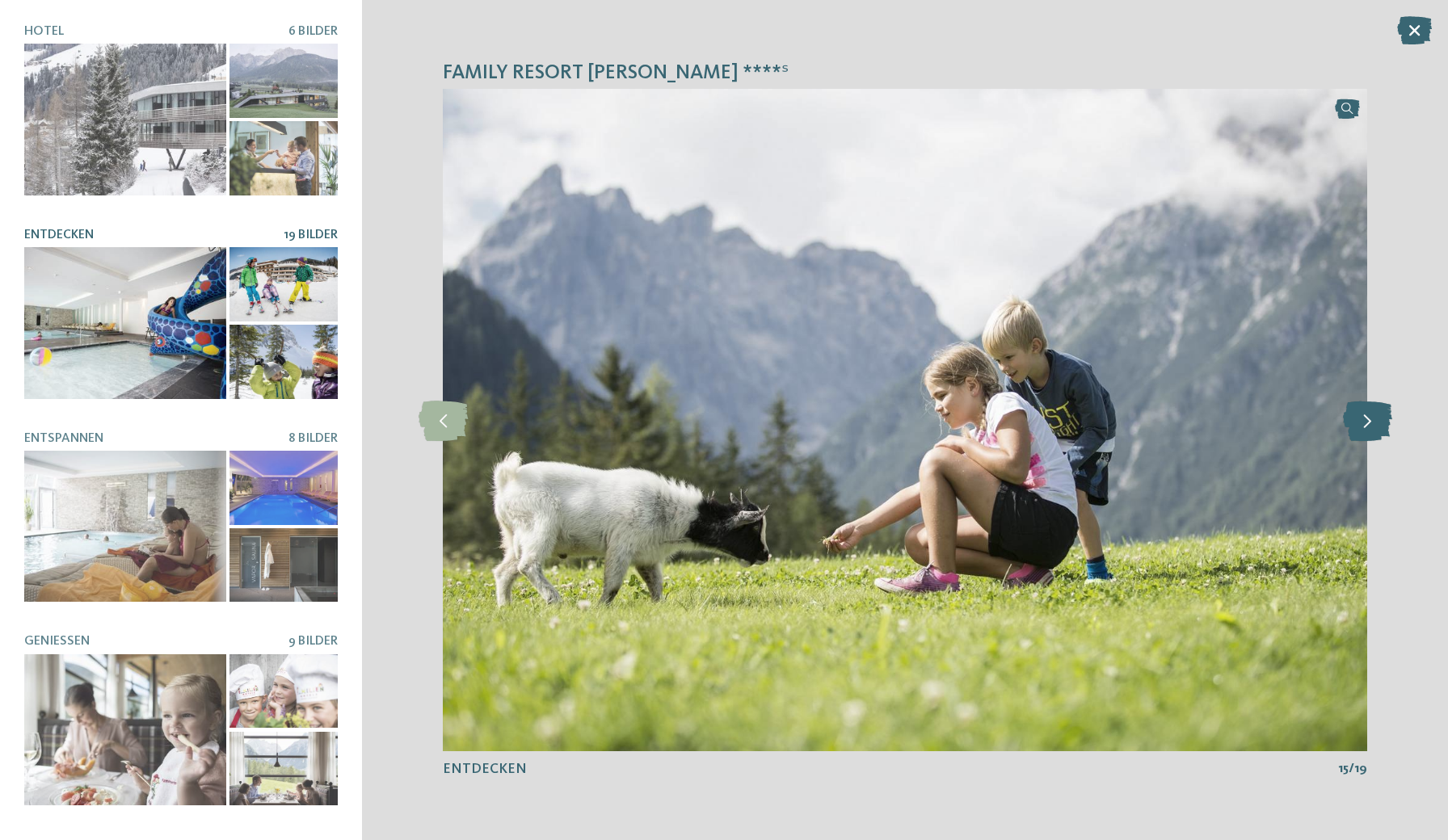
click at [1359, 411] on icon at bounding box center [1368, 420] width 49 height 40
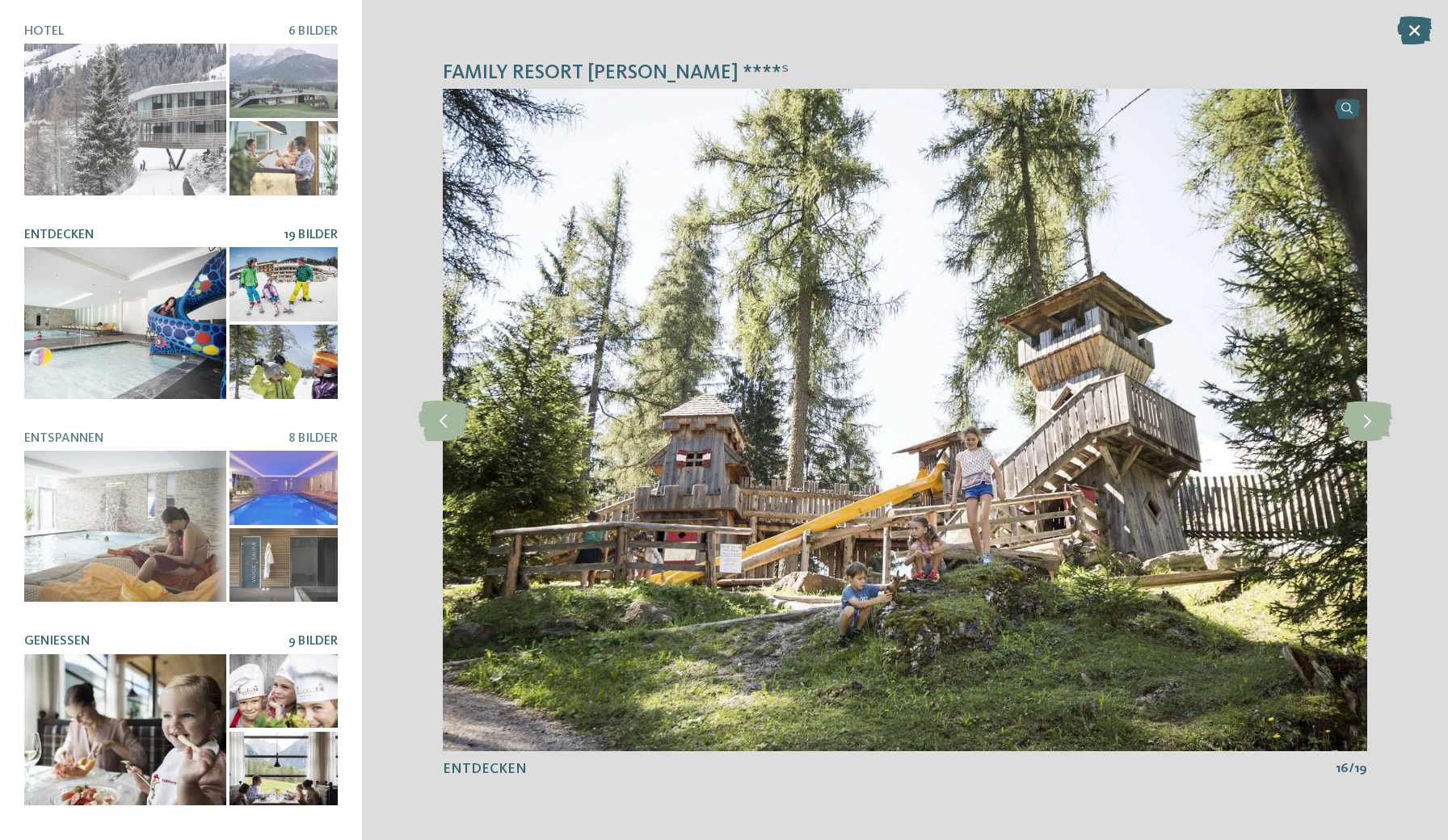
click at [250, 692] on div at bounding box center [283, 692] width 108 height 74
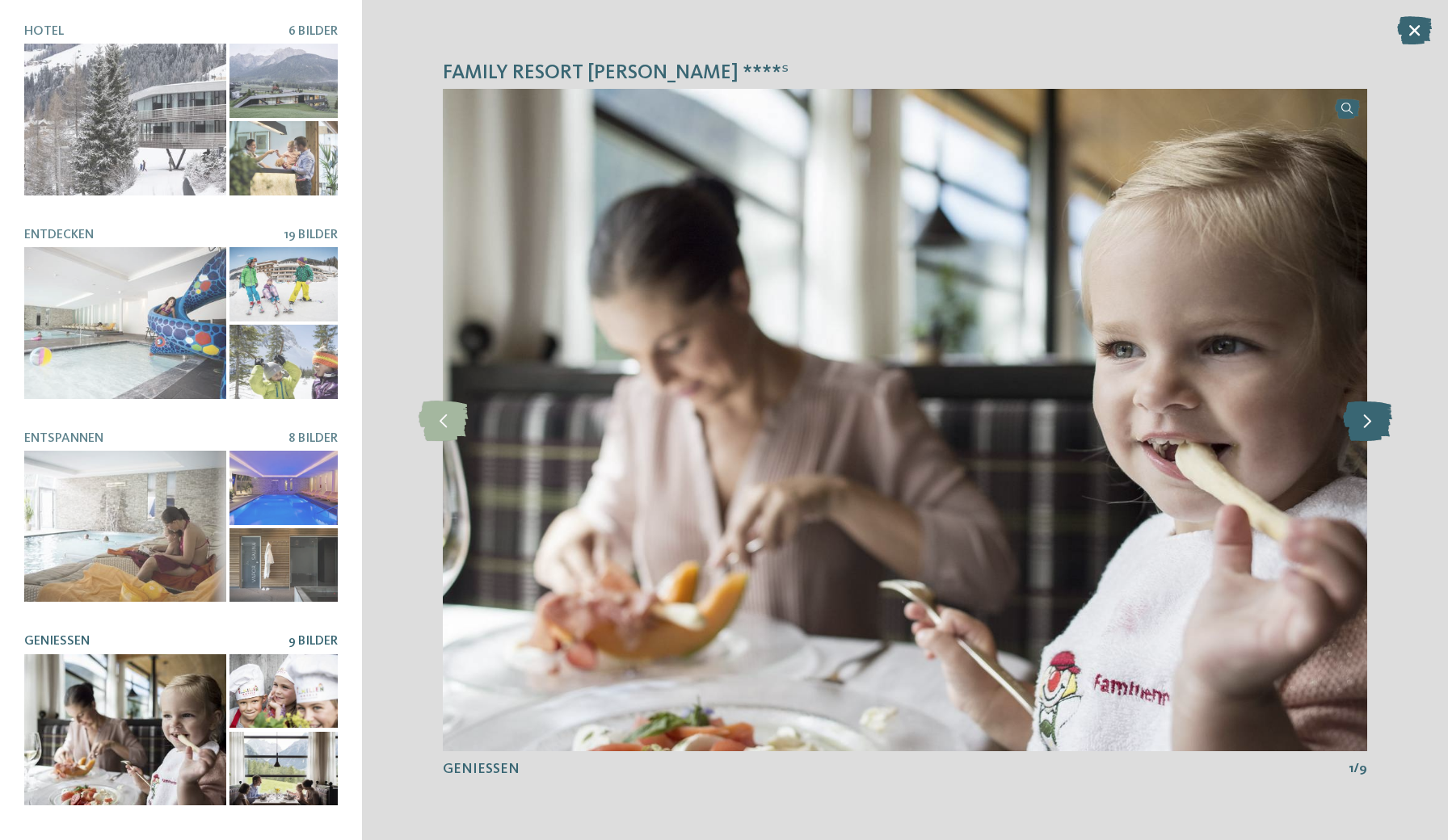
click at [1374, 417] on icon at bounding box center [1368, 420] width 49 height 40
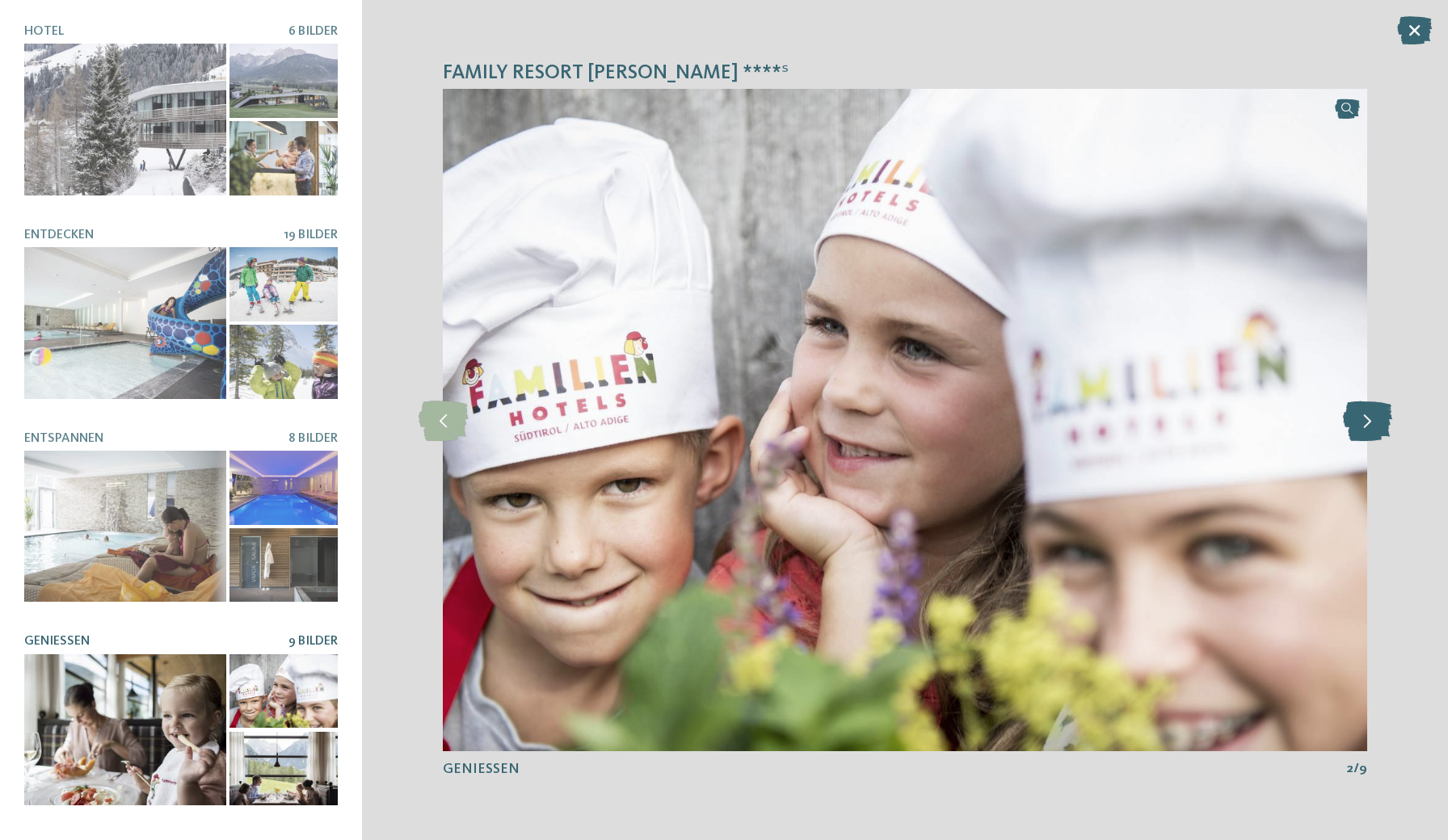
click at [1374, 417] on icon at bounding box center [1368, 420] width 49 height 40
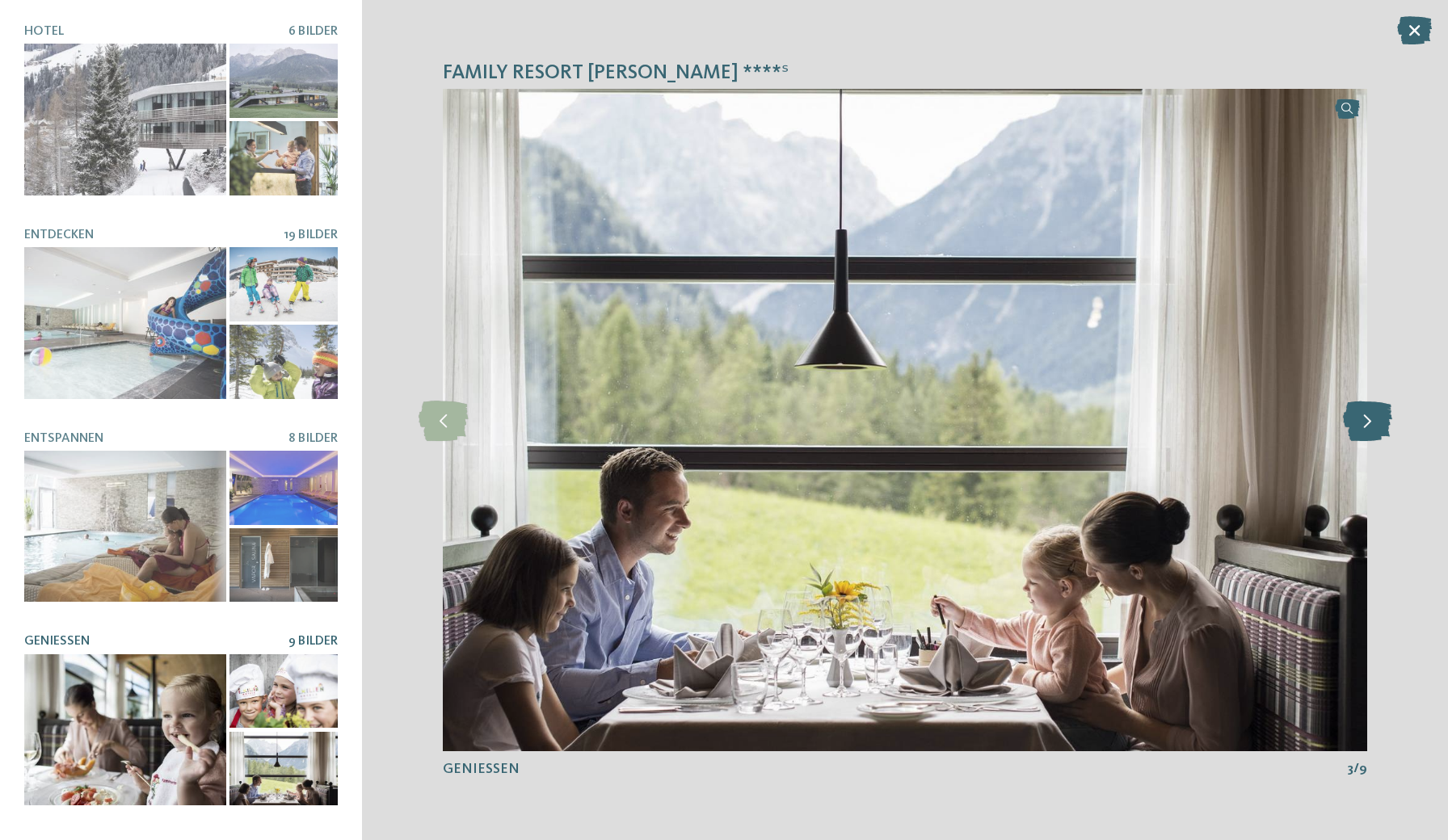
click at [1374, 417] on icon at bounding box center [1368, 420] width 49 height 40
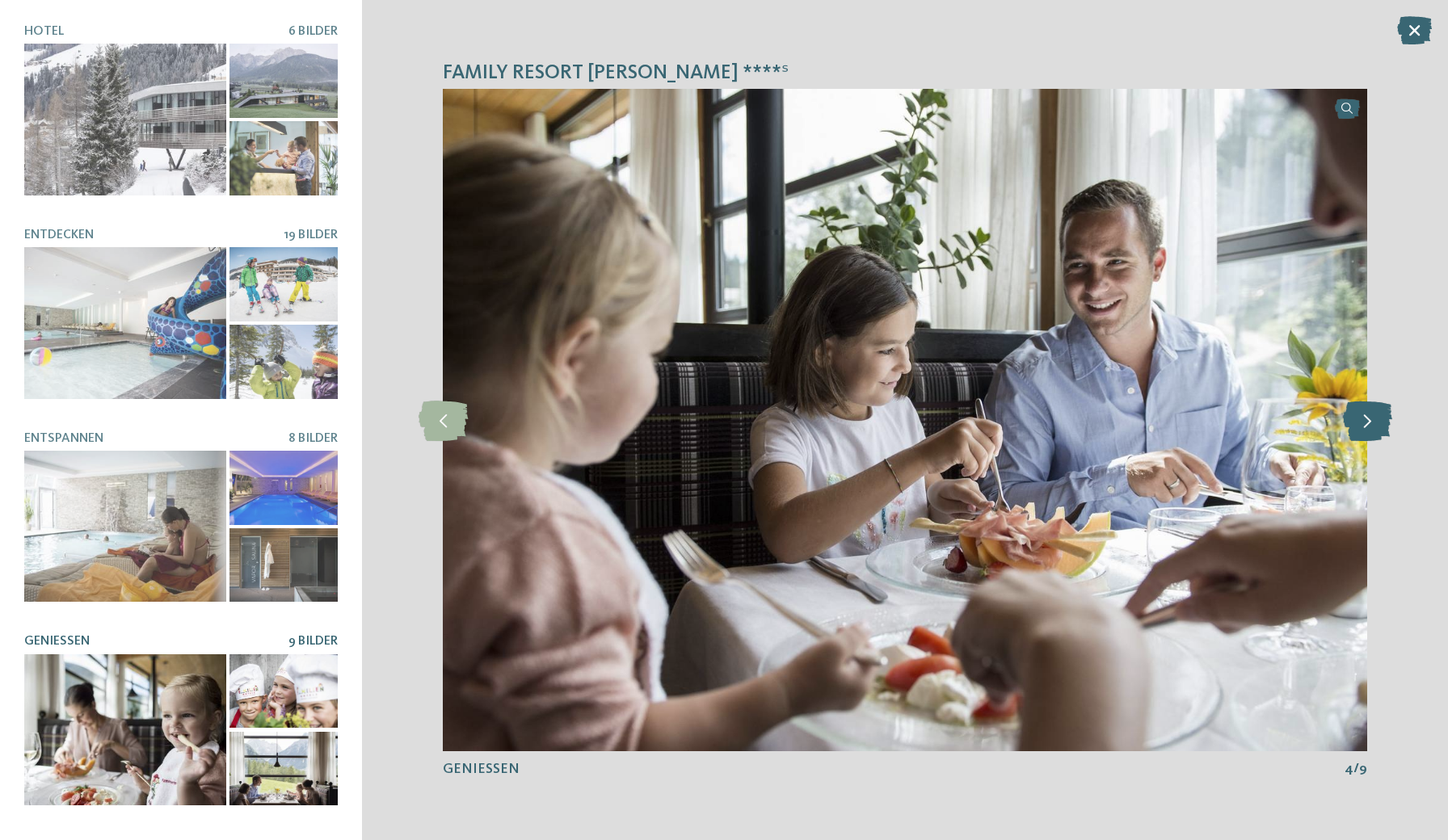
click at [1374, 417] on icon at bounding box center [1368, 420] width 49 height 40
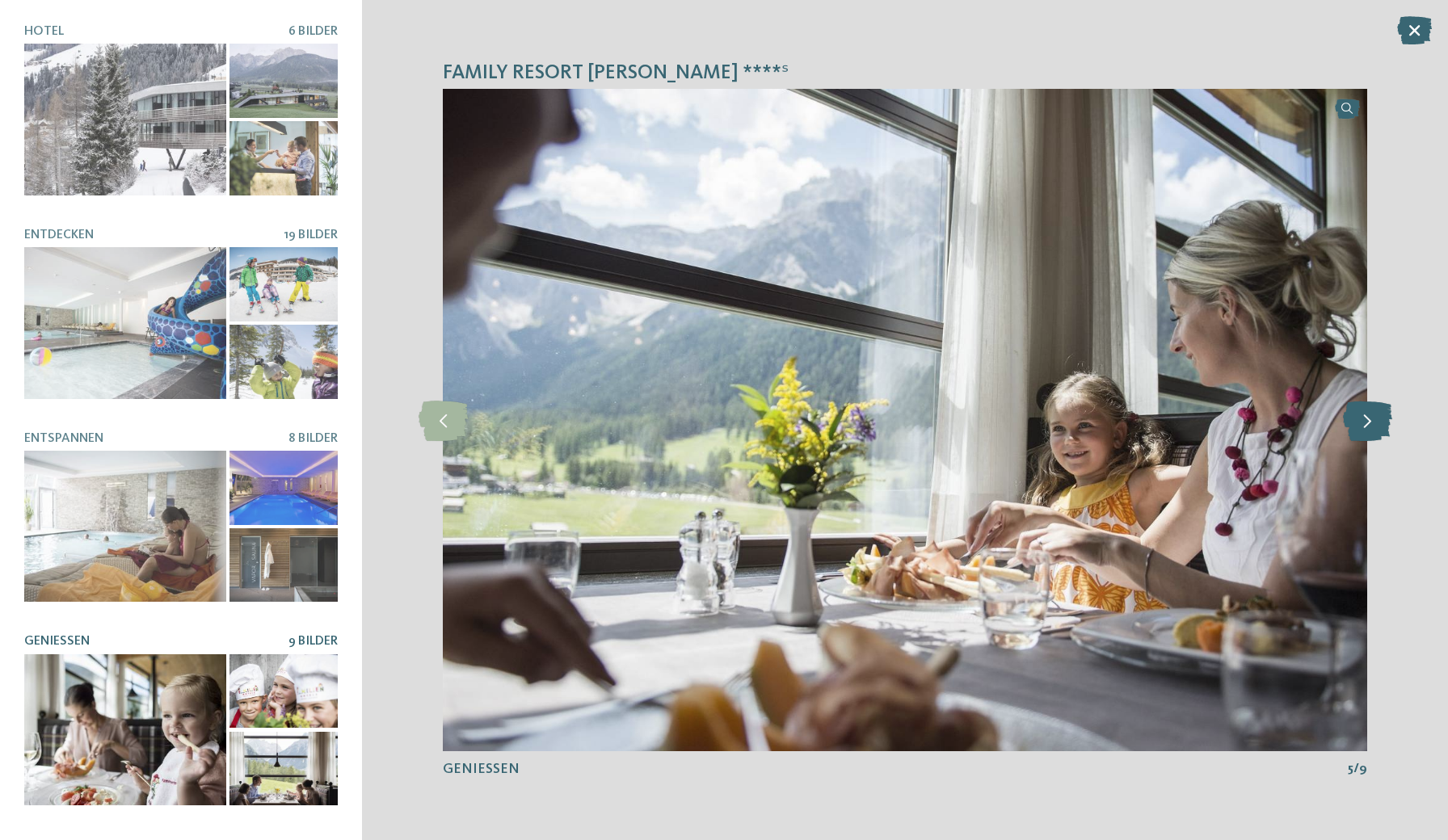
click at [1374, 417] on icon at bounding box center [1368, 420] width 49 height 40
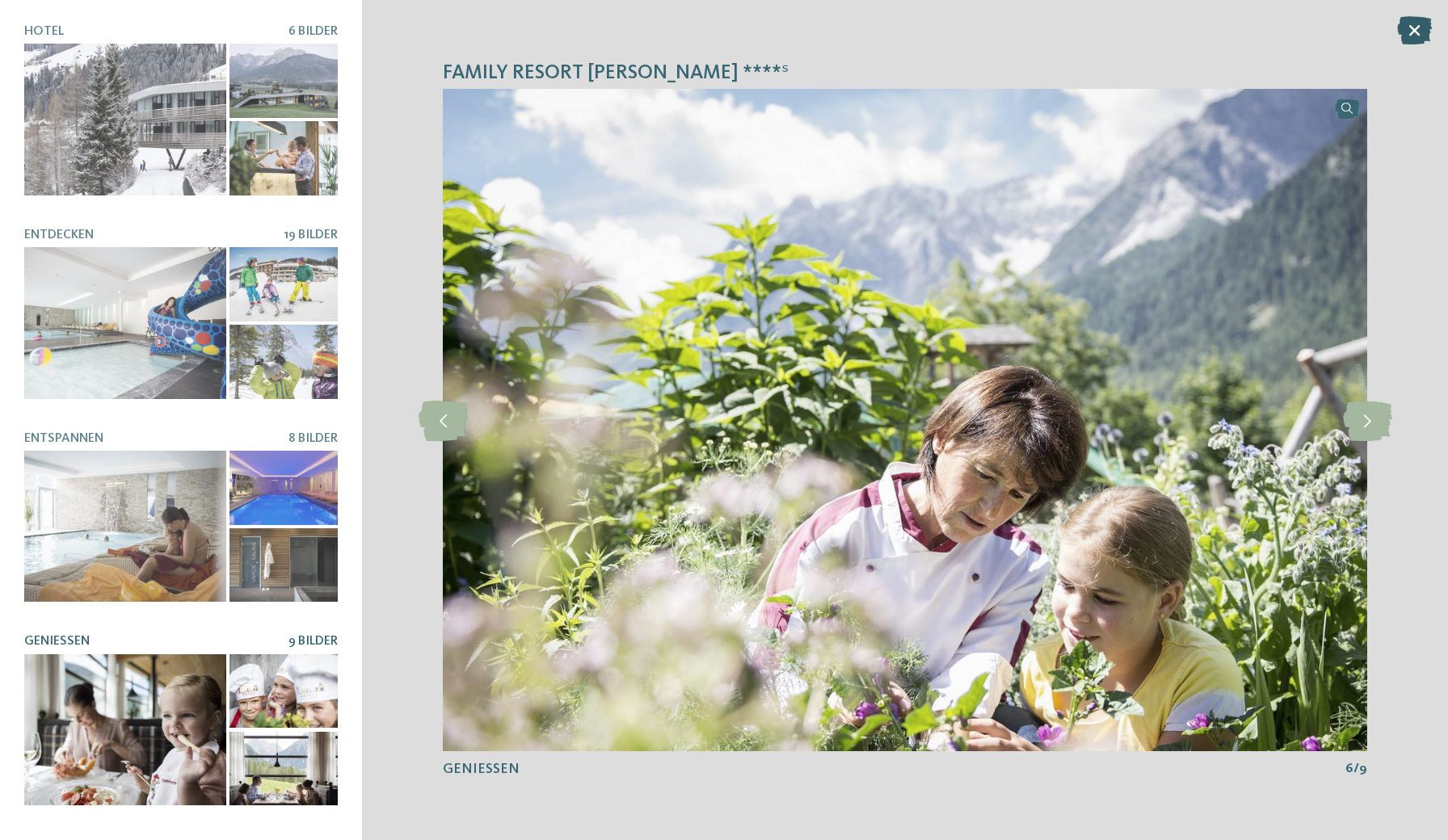
click at [1414, 33] on icon at bounding box center [1414, 31] width 35 height 28
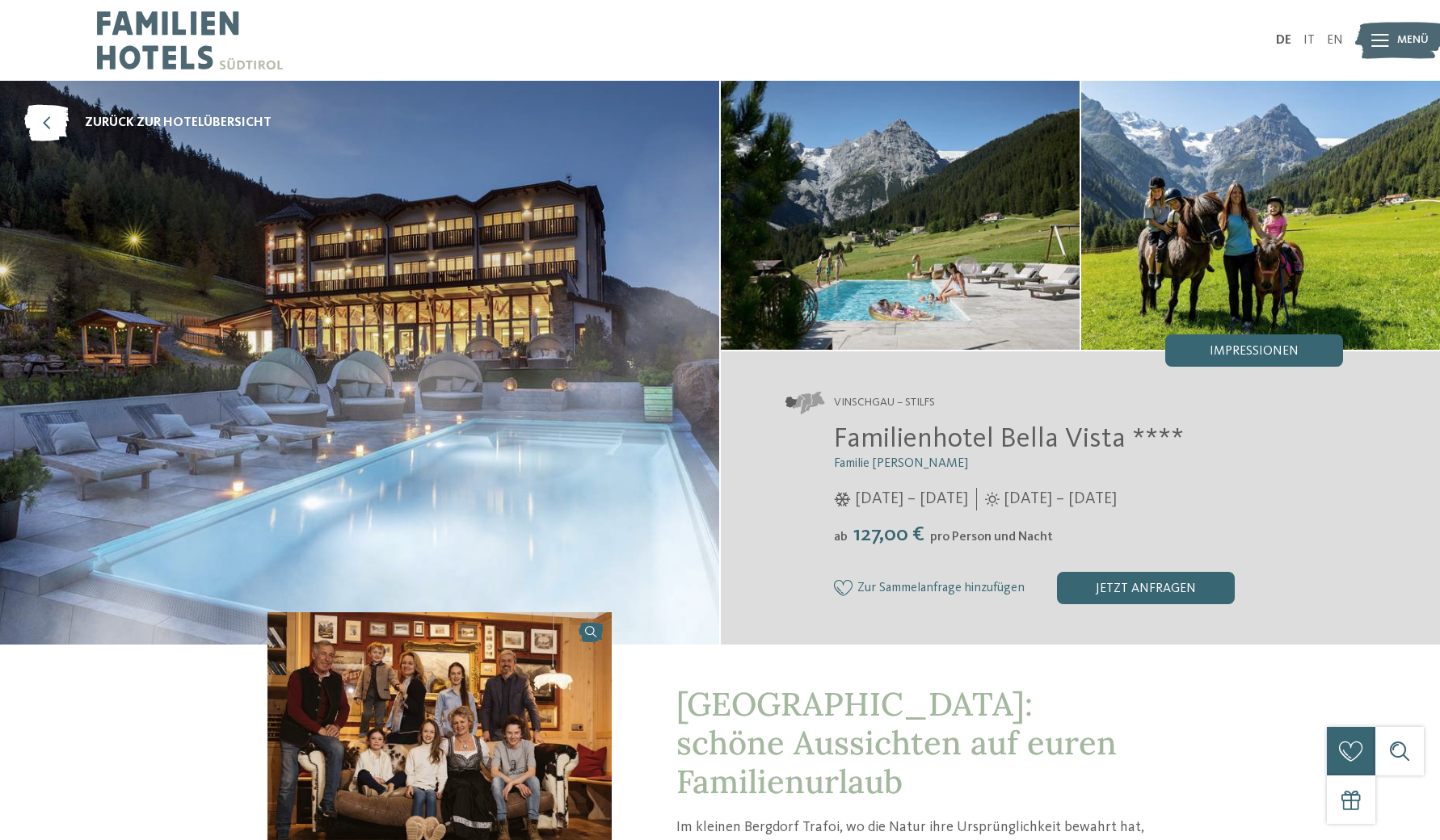
click at [1220, 341] on div "Impressionen" at bounding box center [1254, 350] width 178 height 32
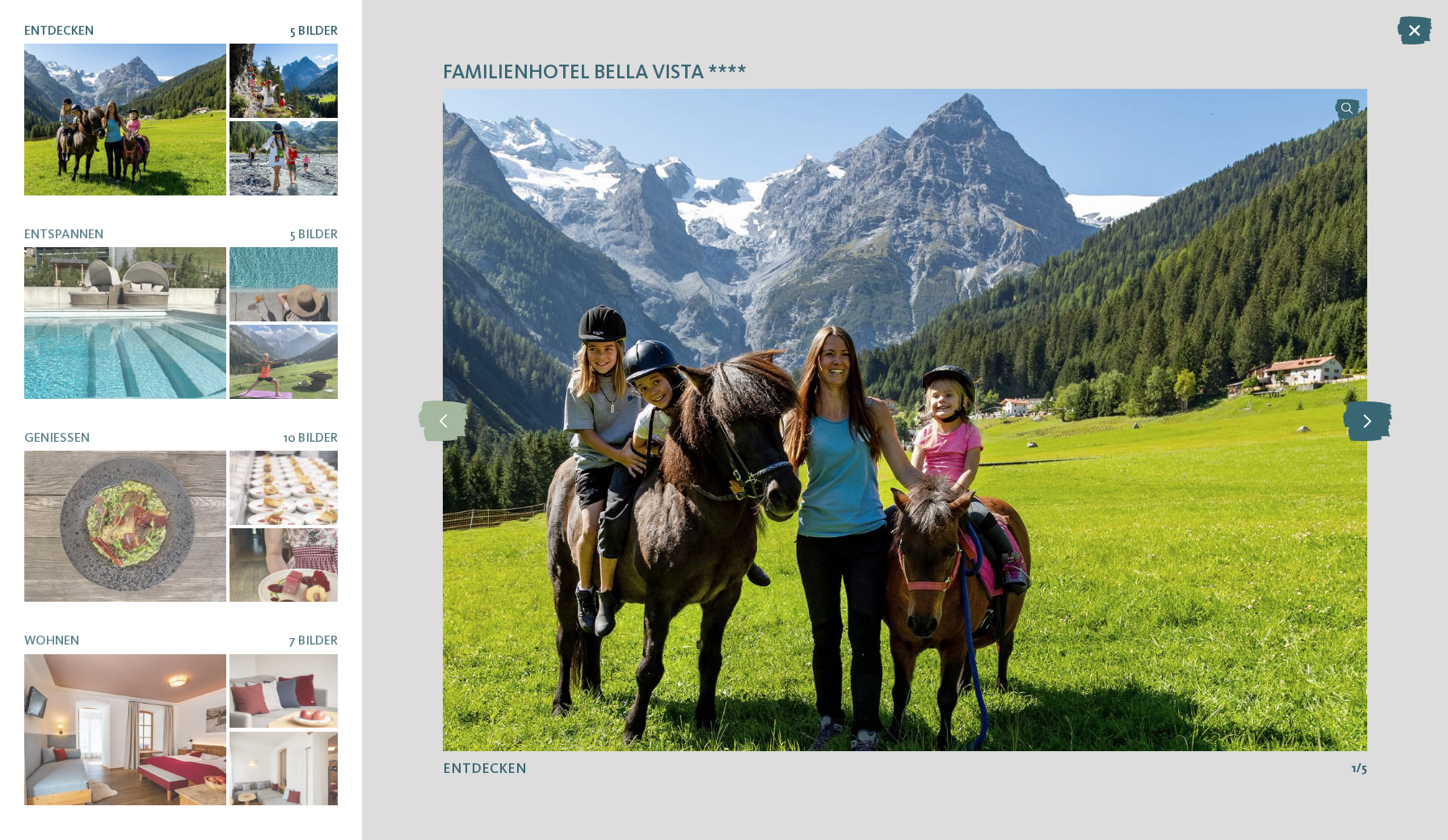
click at [1365, 418] on icon at bounding box center [1368, 420] width 49 height 40
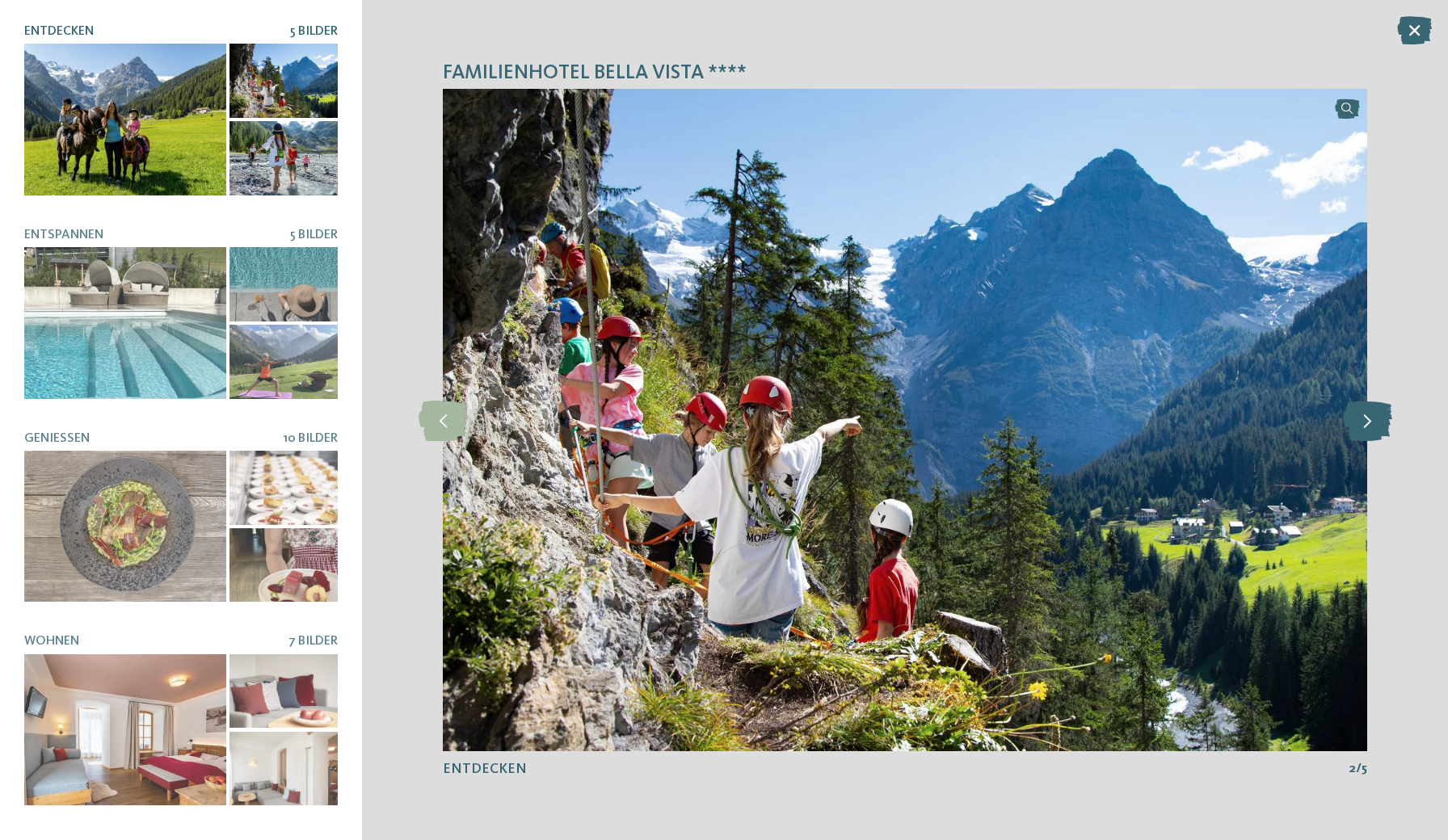
click at [1365, 418] on icon at bounding box center [1368, 420] width 49 height 40
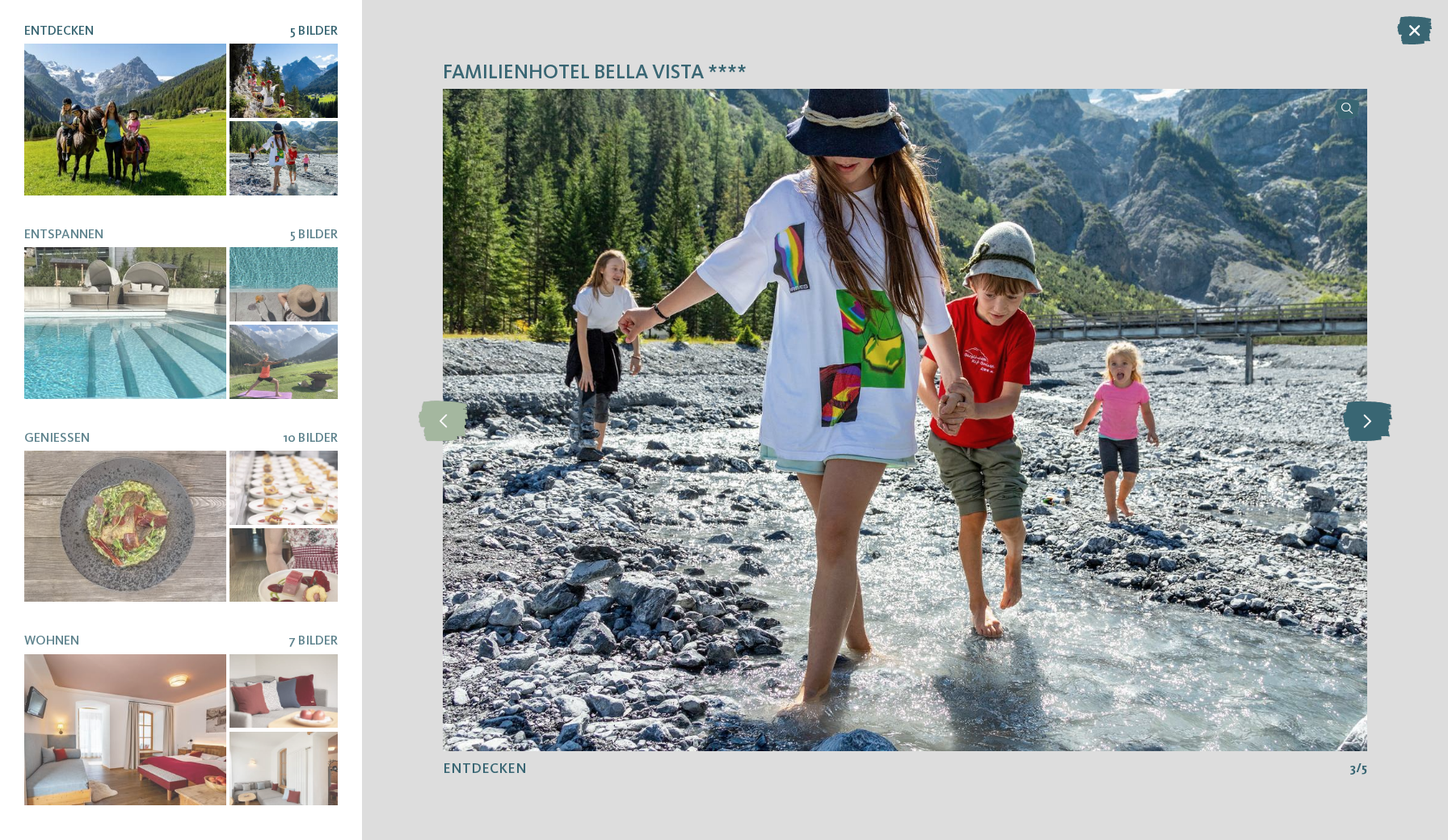
click at [1365, 418] on icon at bounding box center [1368, 420] width 49 height 40
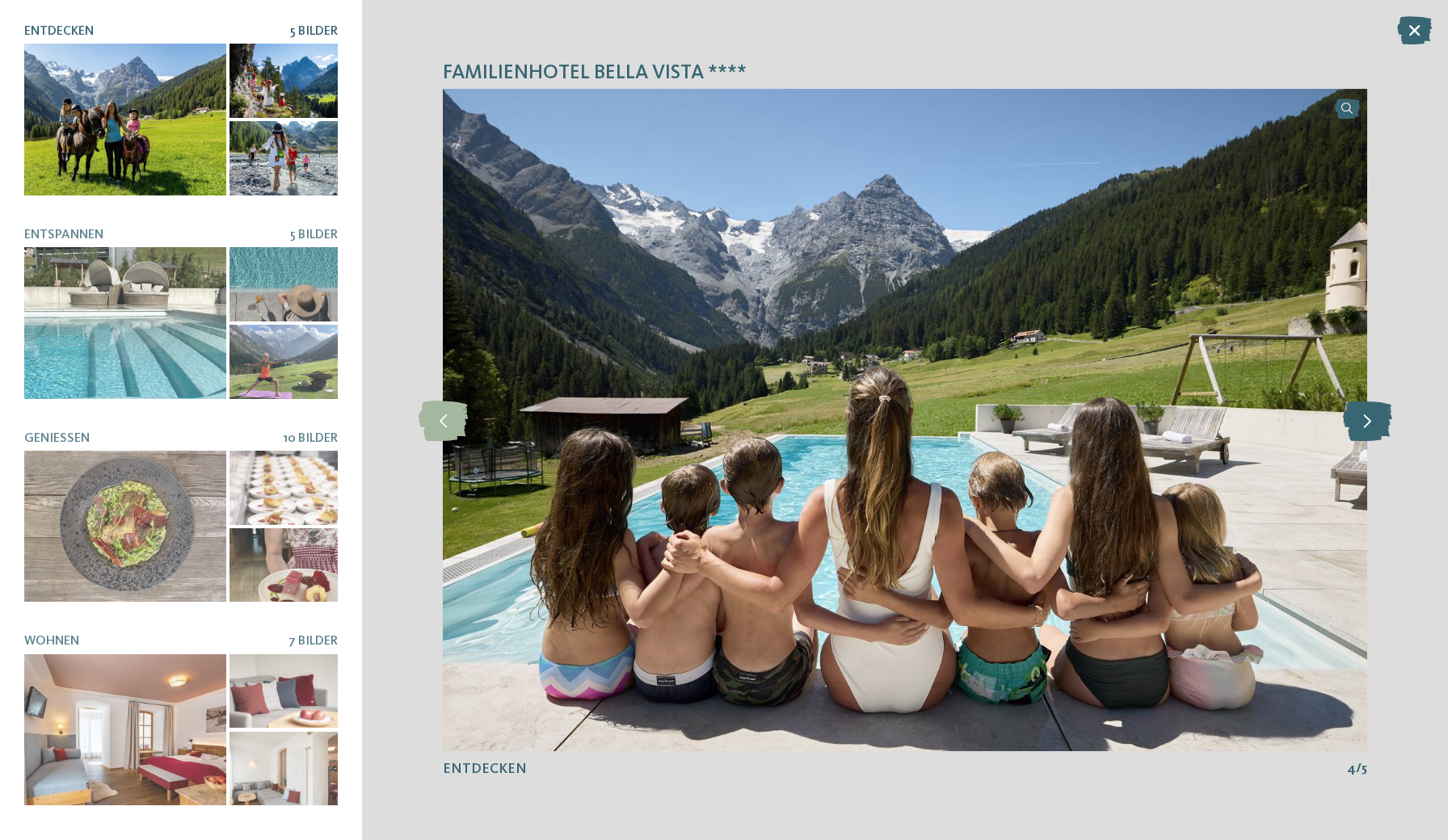
click at [1365, 418] on icon at bounding box center [1368, 420] width 49 height 40
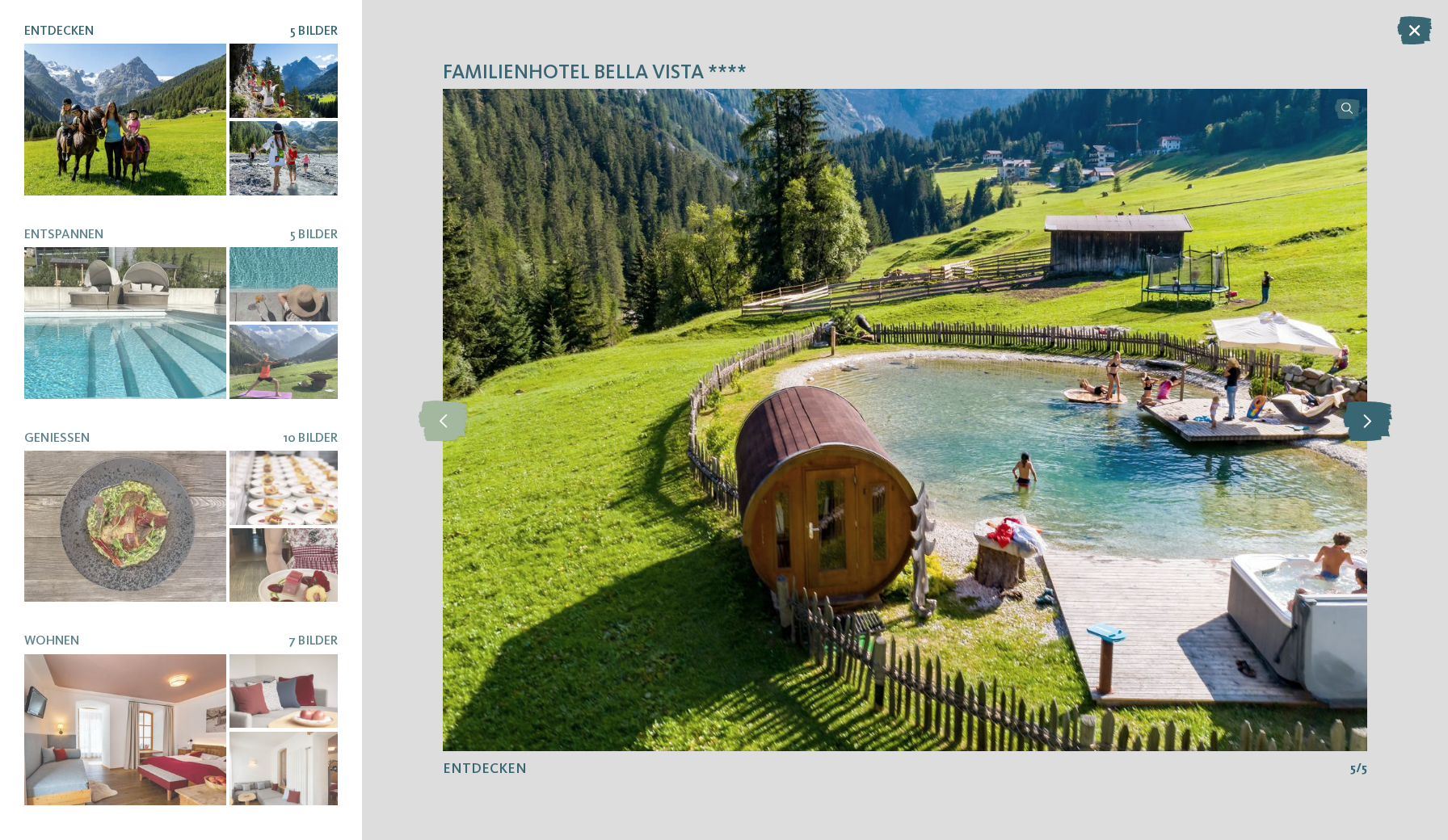
click at [1365, 418] on icon at bounding box center [1368, 420] width 49 height 40
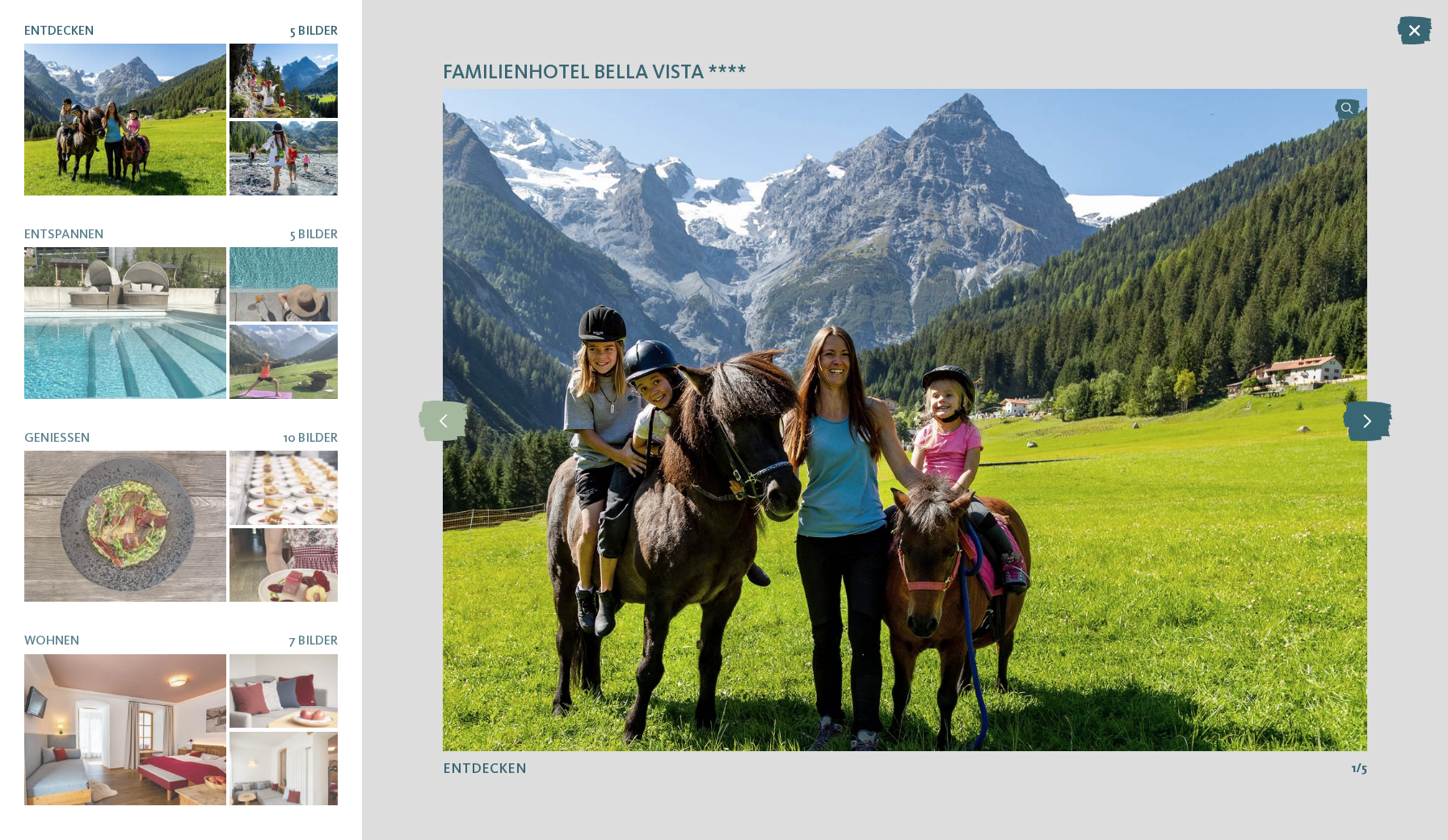
click at [1365, 418] on icon at bounding box center [1368, 420] width 49 height 40
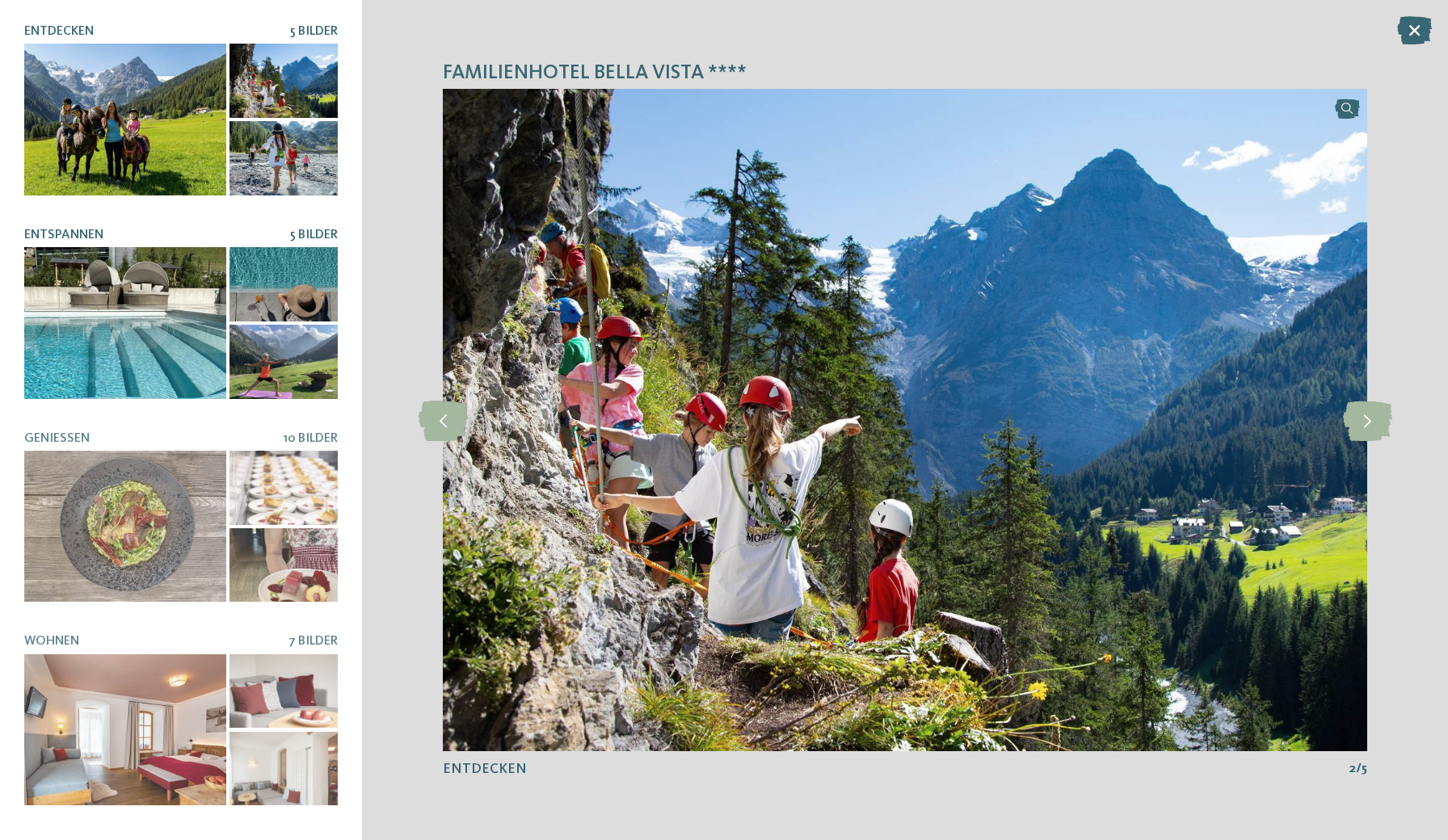
click at [157, 295] on div at bounding box center [125, 323] width 202 height 152
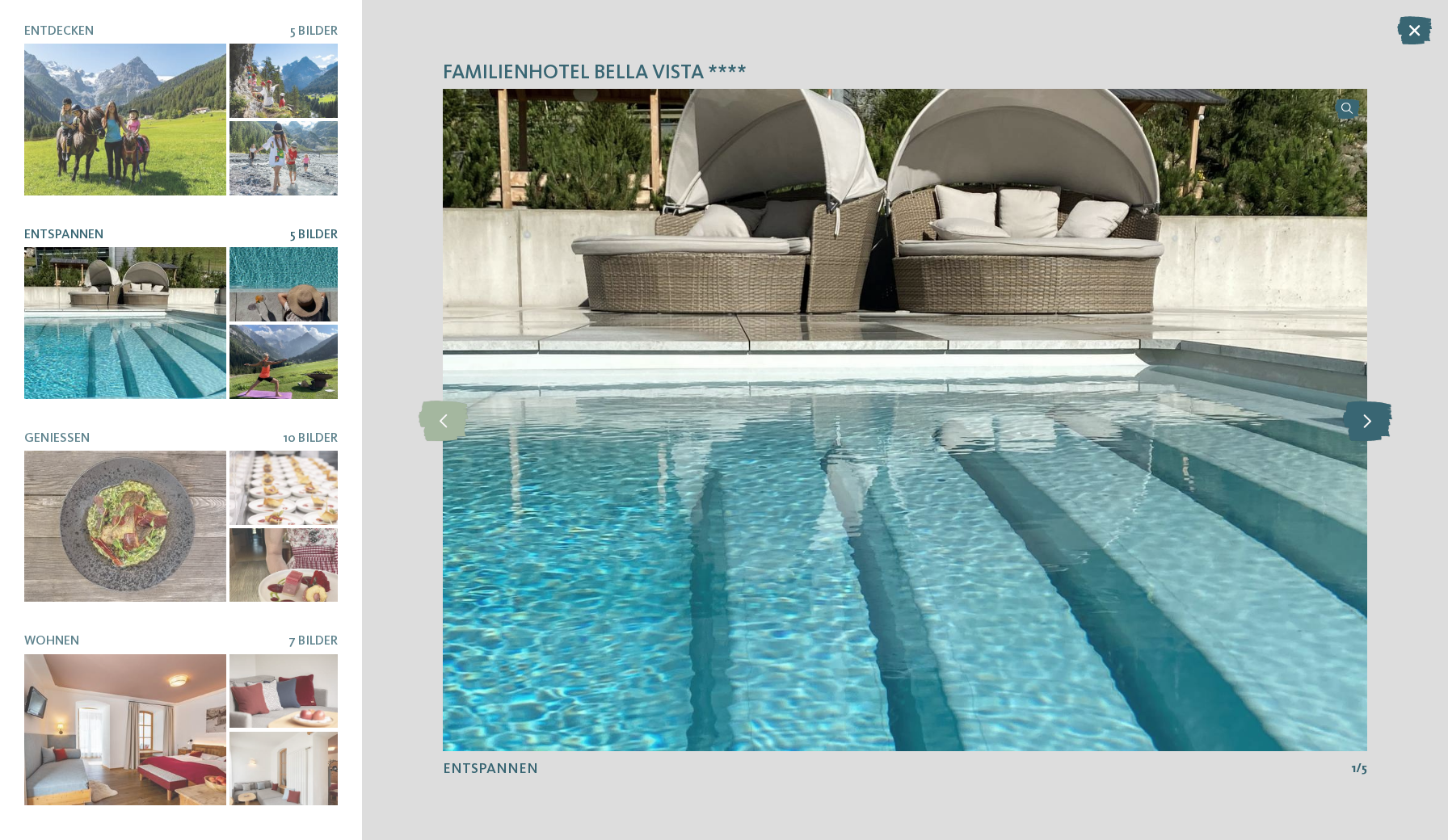
click at [1370, 425] on icon at bounding box center [1368, 420] width 49 height 40
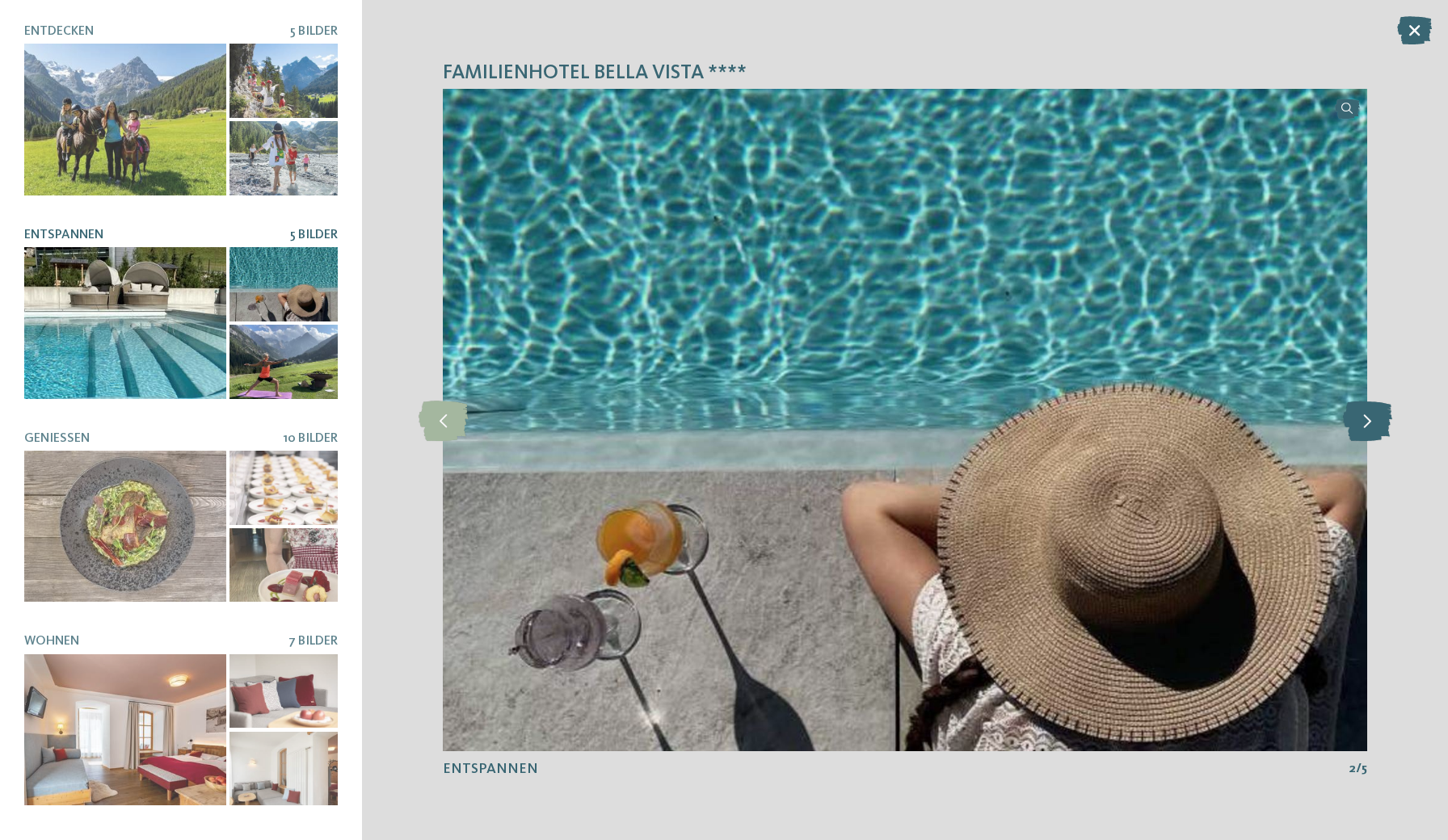
click at [1370, 425] on icon at bounding box center [1368, 420] width 49 height 40
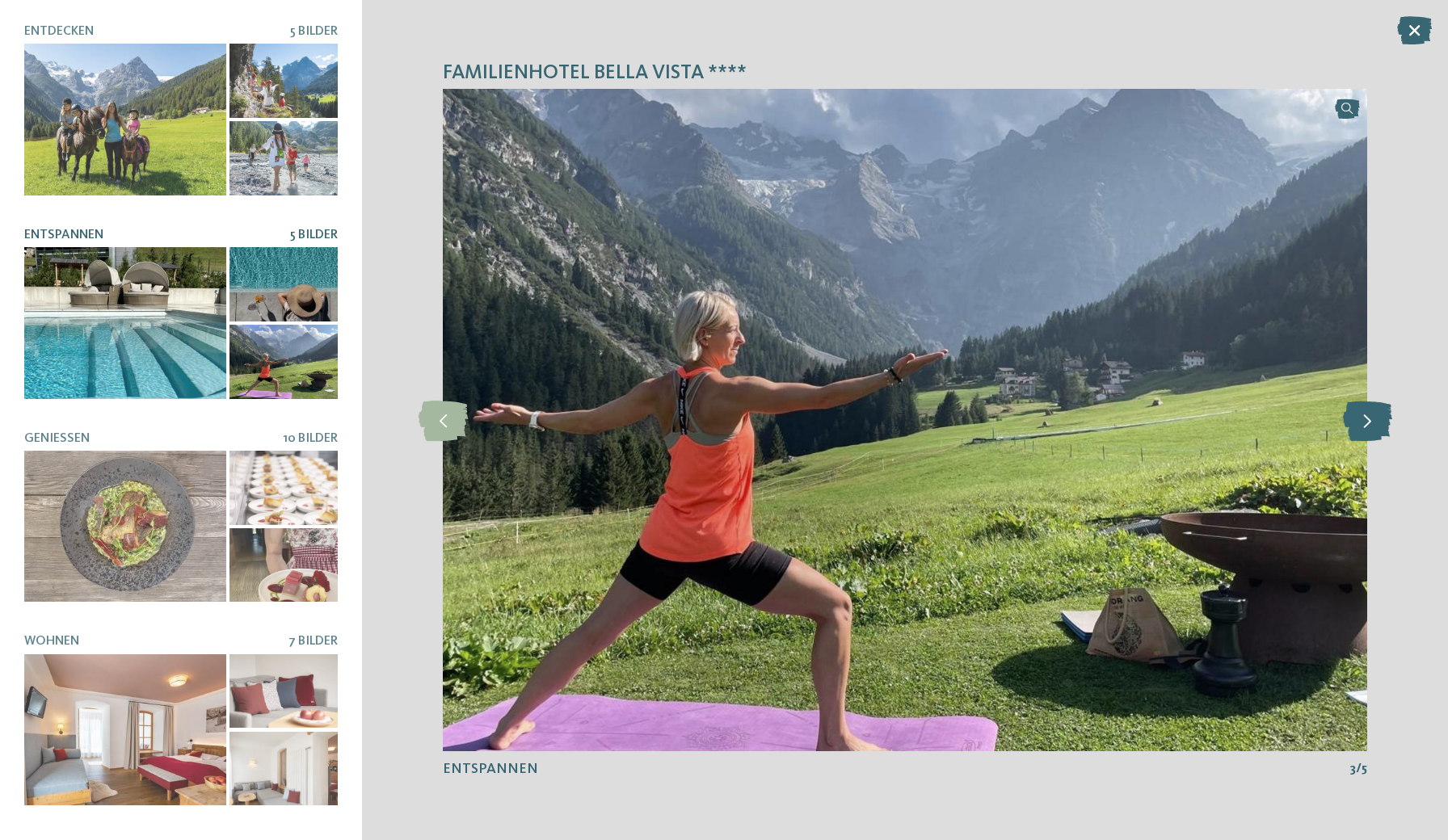
click at [1370, 425] on icon at bounding box center [1368, 420] width 49 height 40
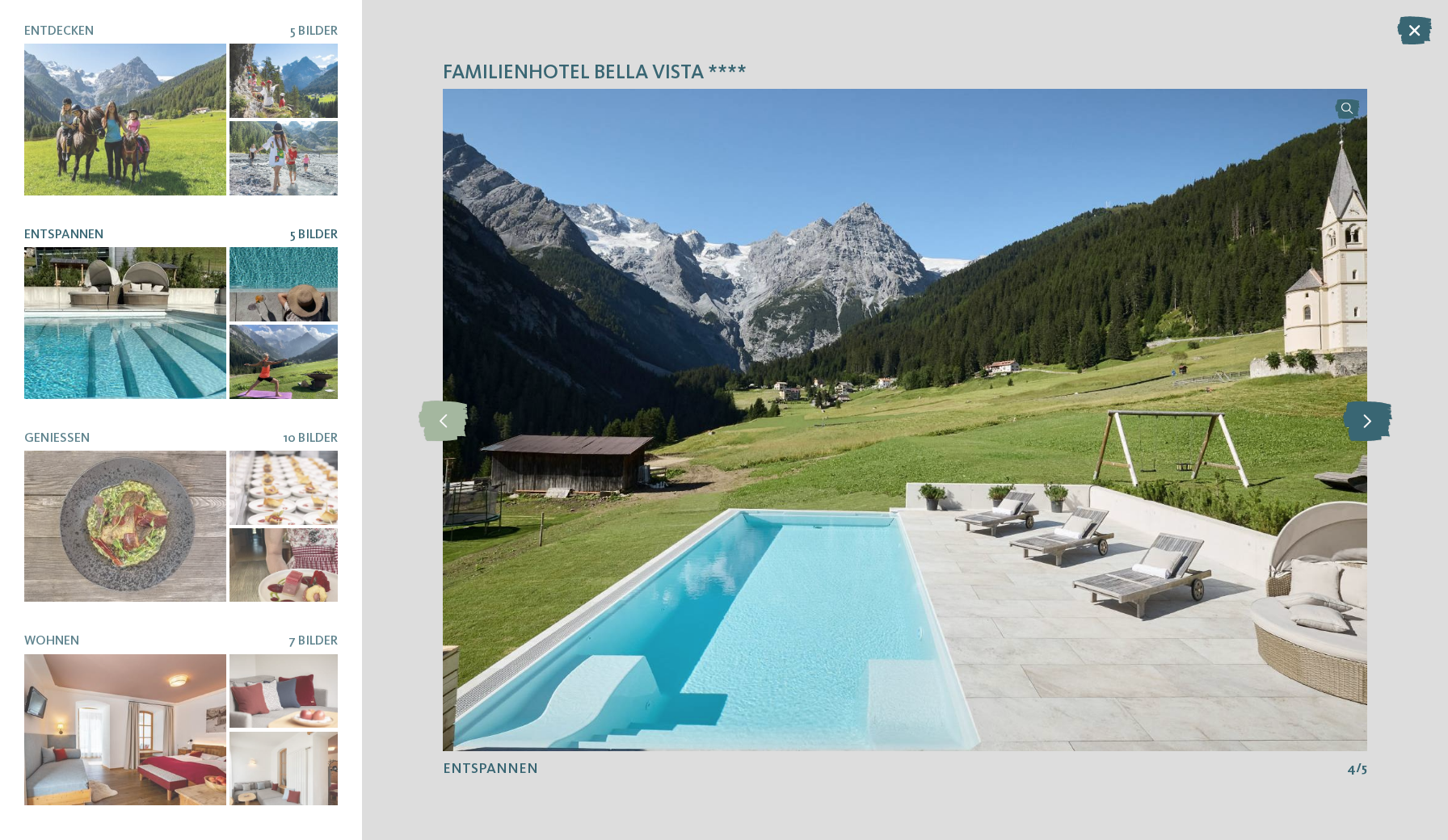
click at [1370, 425] on icon at bounding box center [1368, 420] width 49 height 40
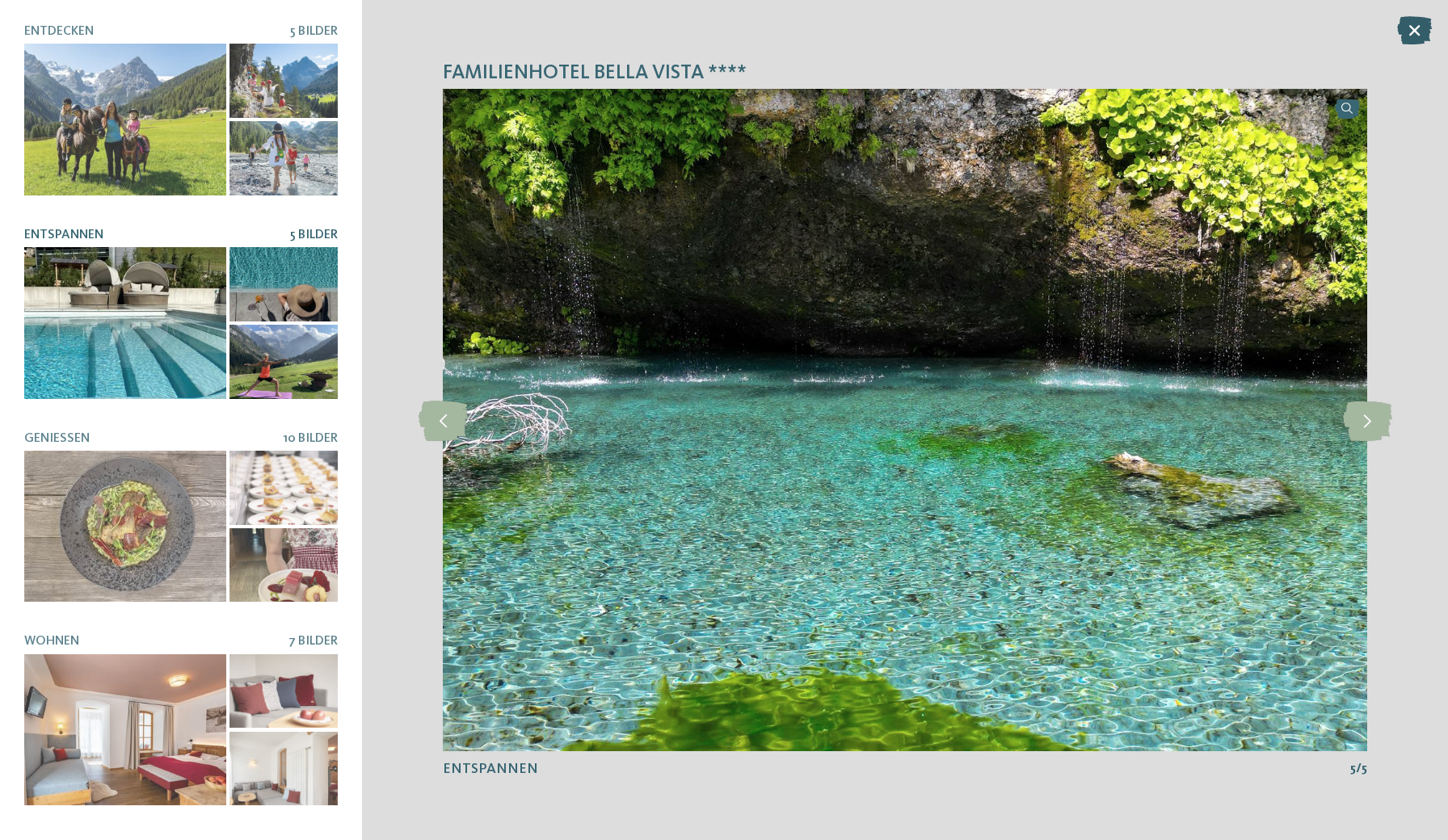
click at [1408, 32] on icon at bounding box center [1414, 31] width 35 height 28
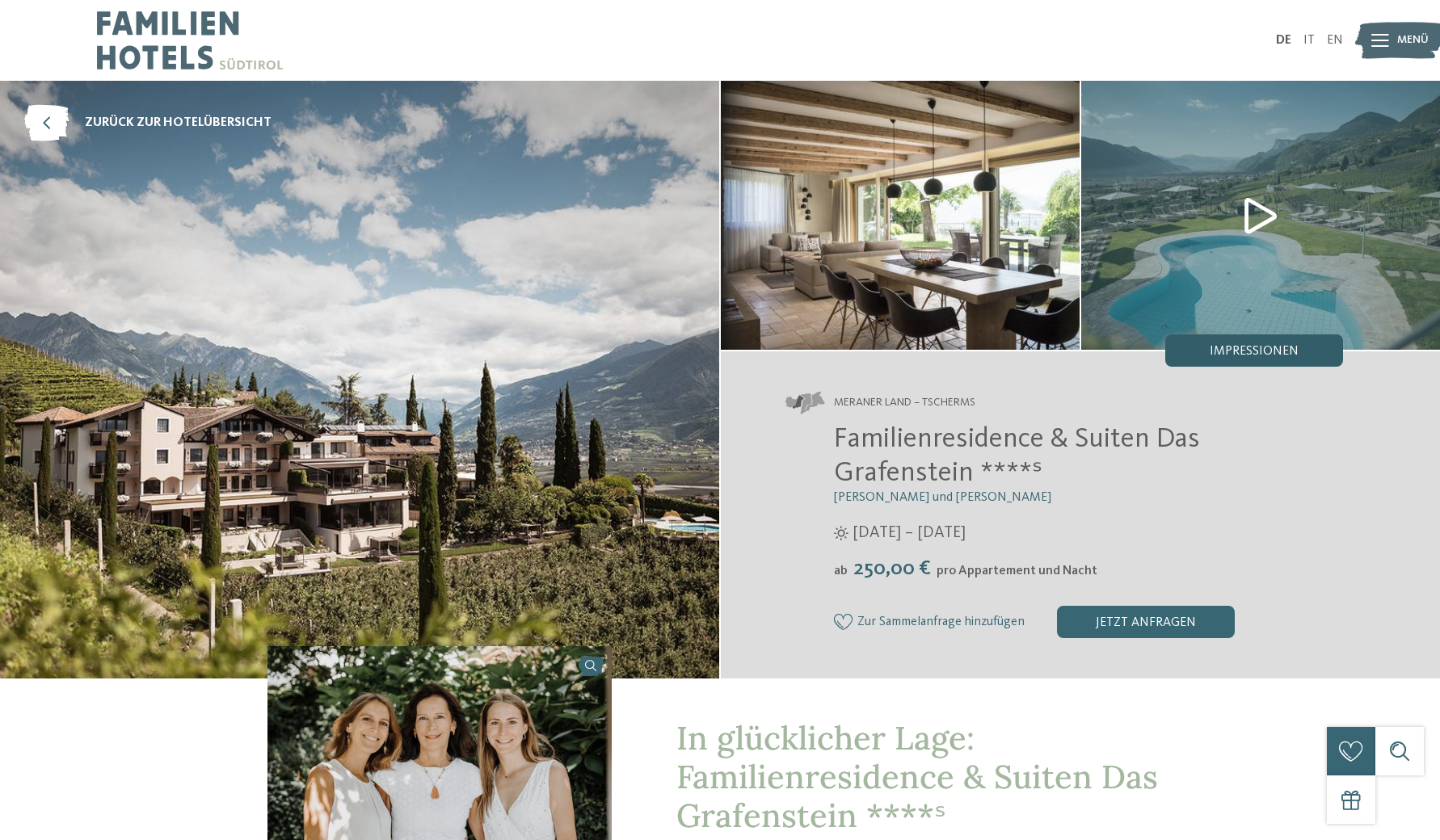
click at [1276, 351] on span "Impressionen" at bounding box center [1254, 351] width 89 height 13
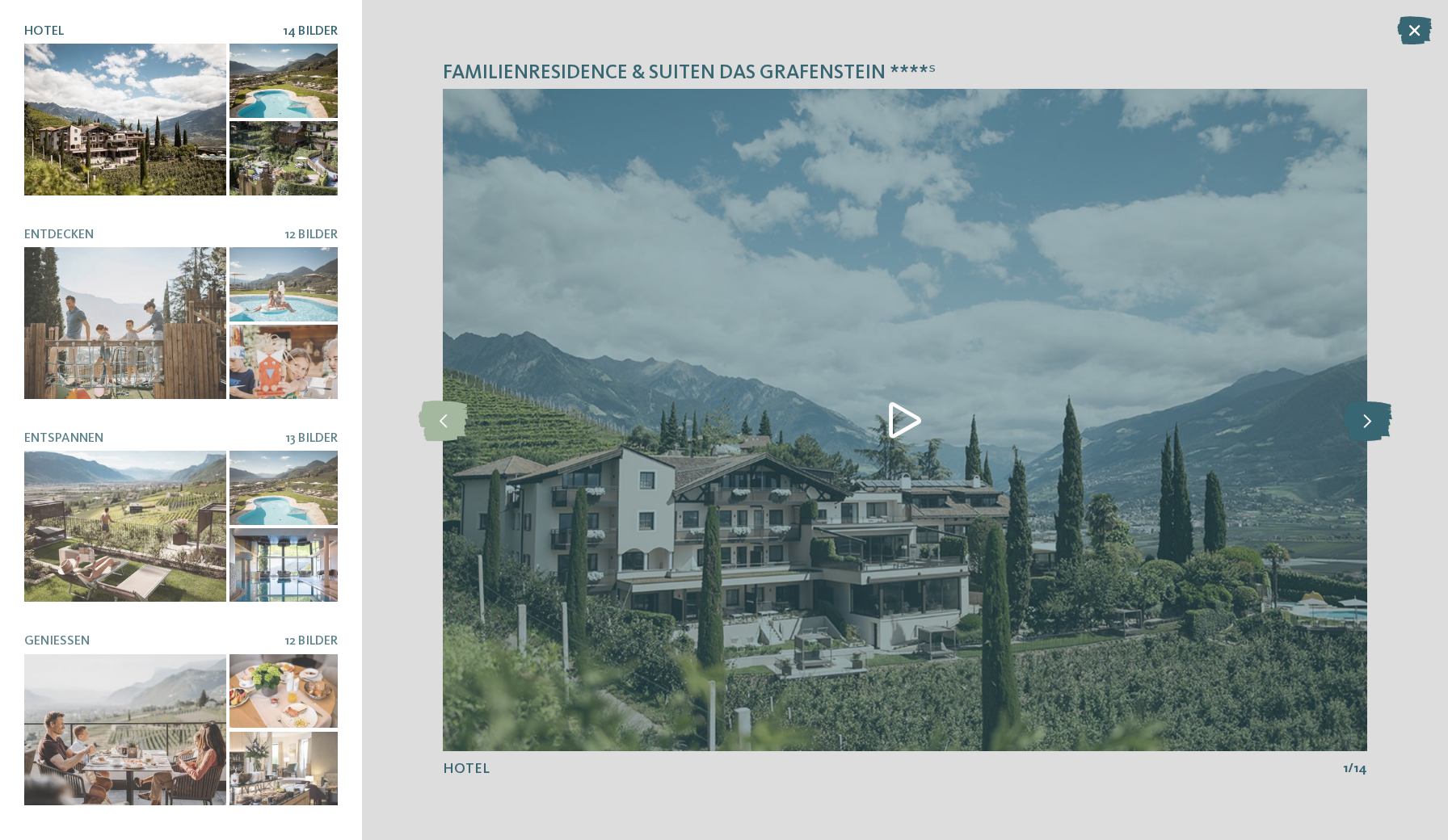
click at [1377, 420] on icon at bounding box center [1368, 420] width 49 height 40
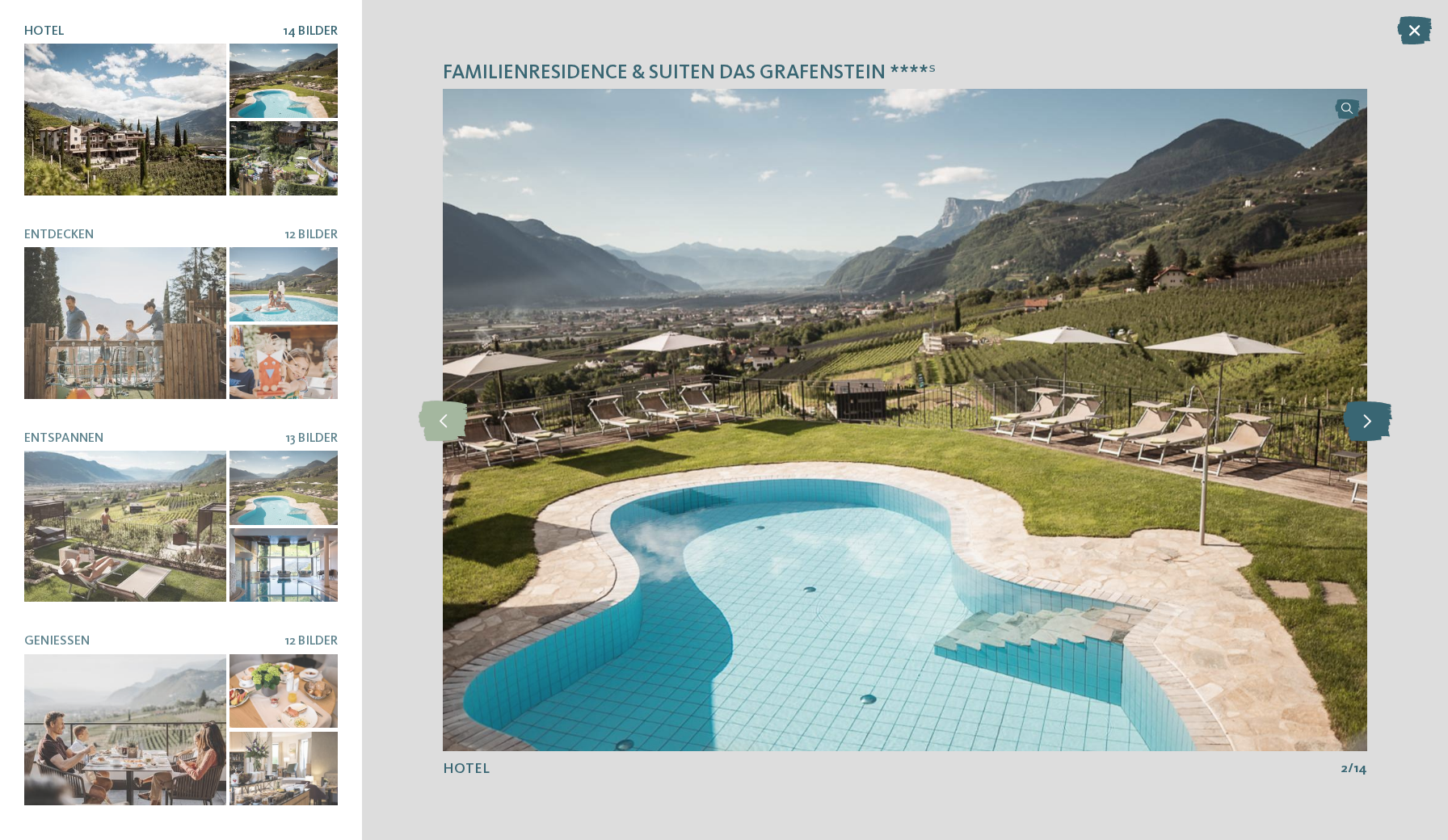
click at [1377, 420] on icon at bounding box center [1368, 420] width 49 height 40
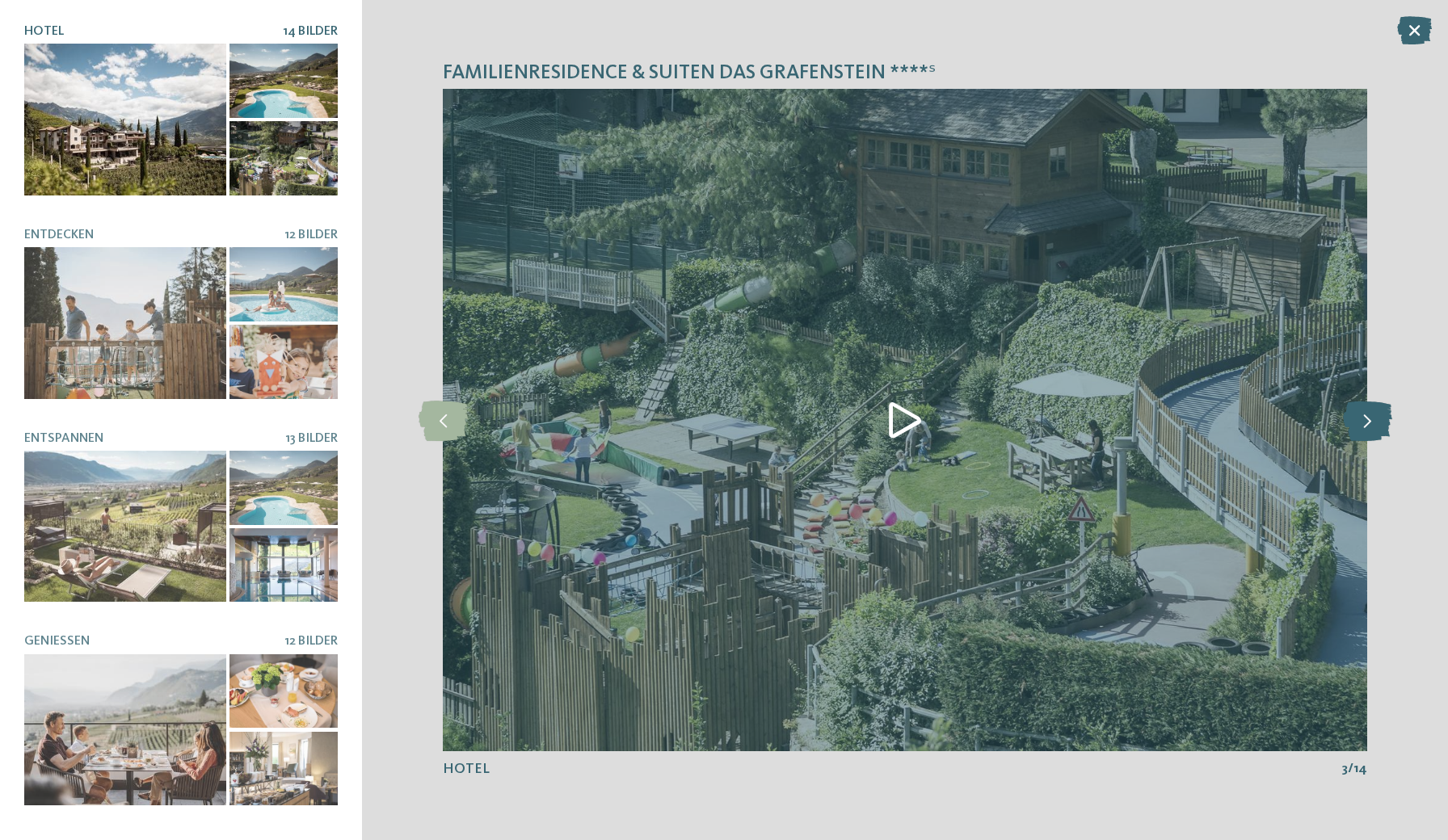
click at [1377, 420] on icon at bounding box center [1368, 420] width 49 height 40
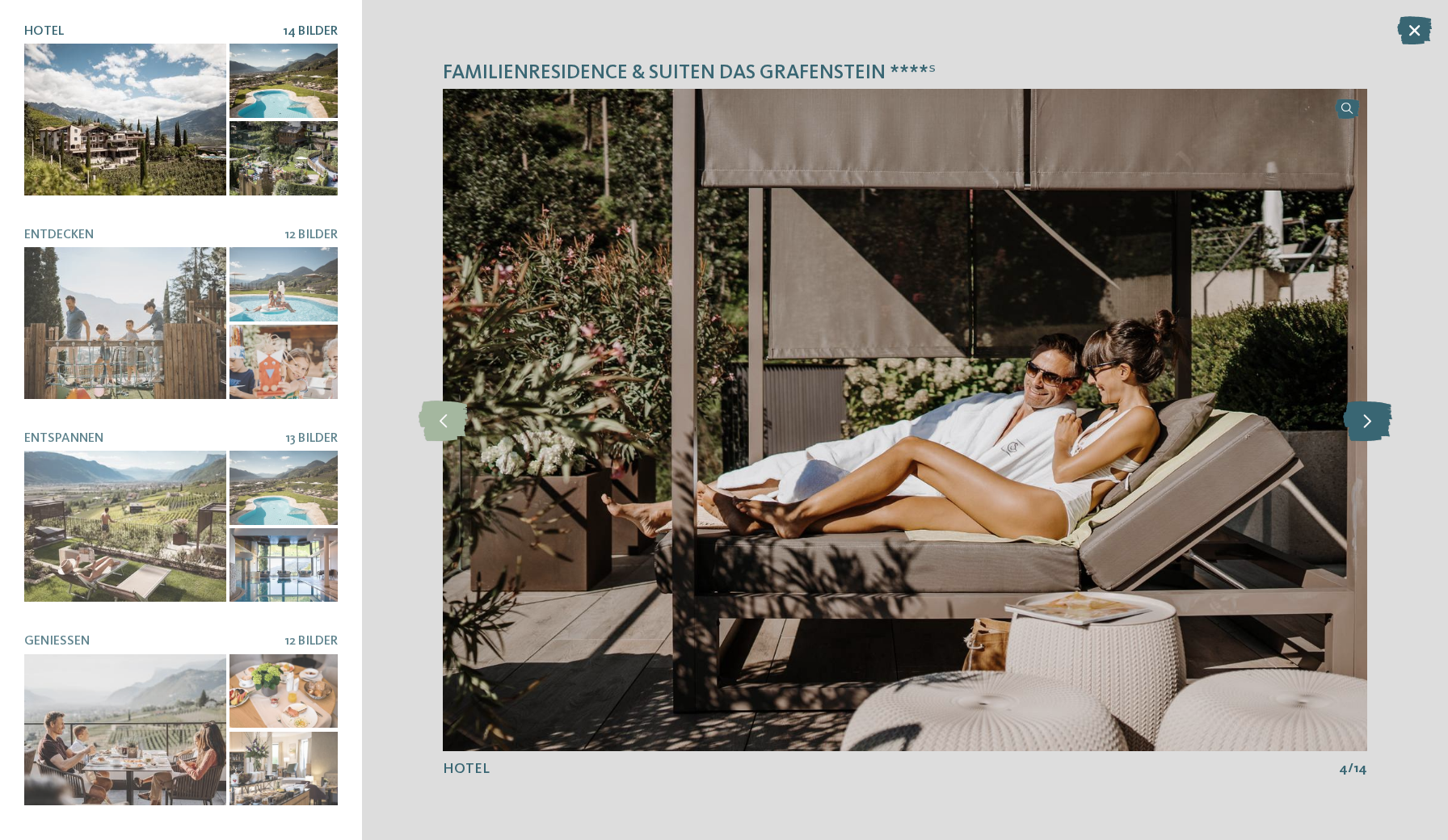
click at [1377, 420] on icon at bounding box center [1368, 420] width 49 height 40
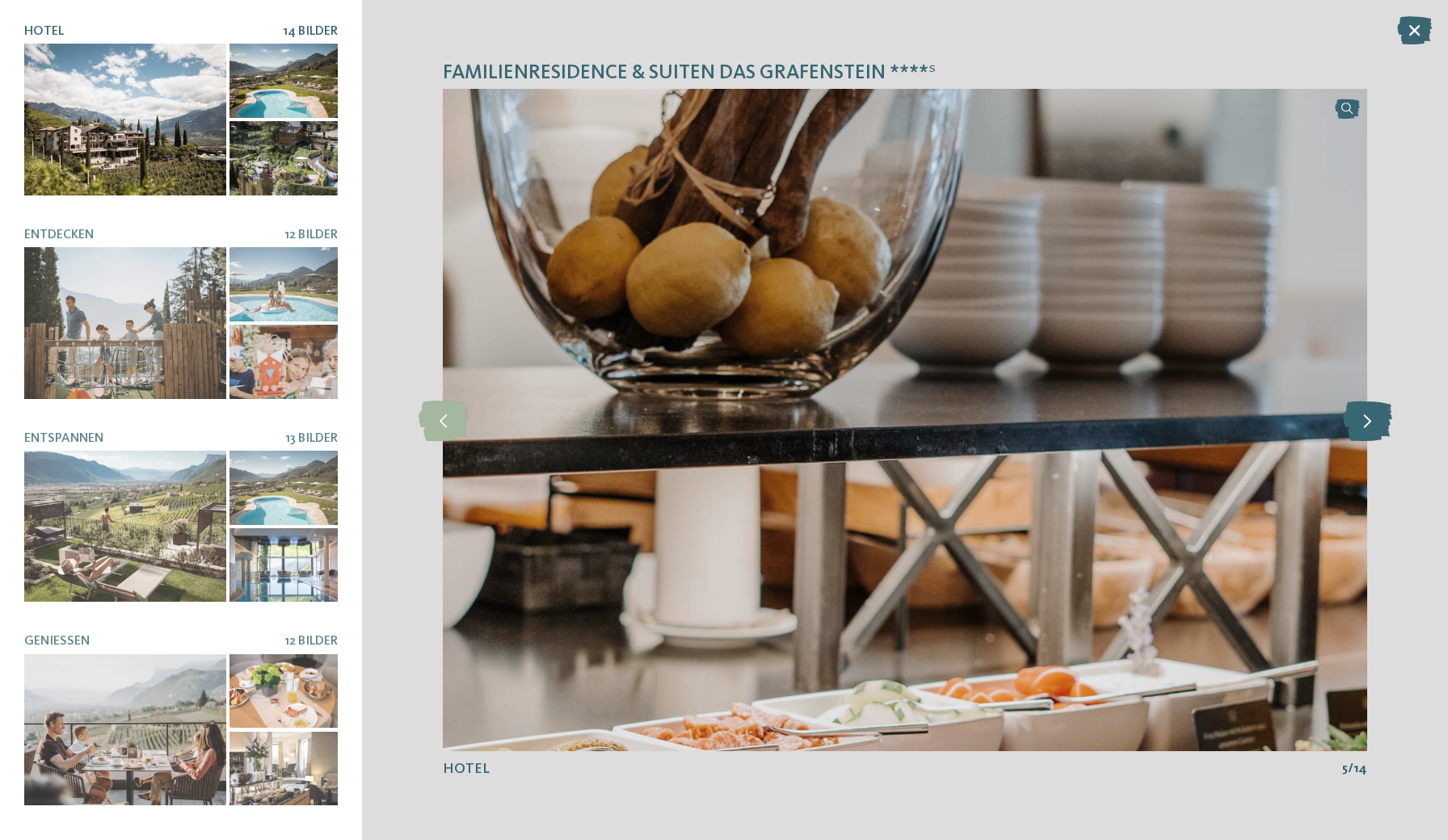
click at [1377, 420] on icon at bounding box center [1368, 420] width 49 height 40
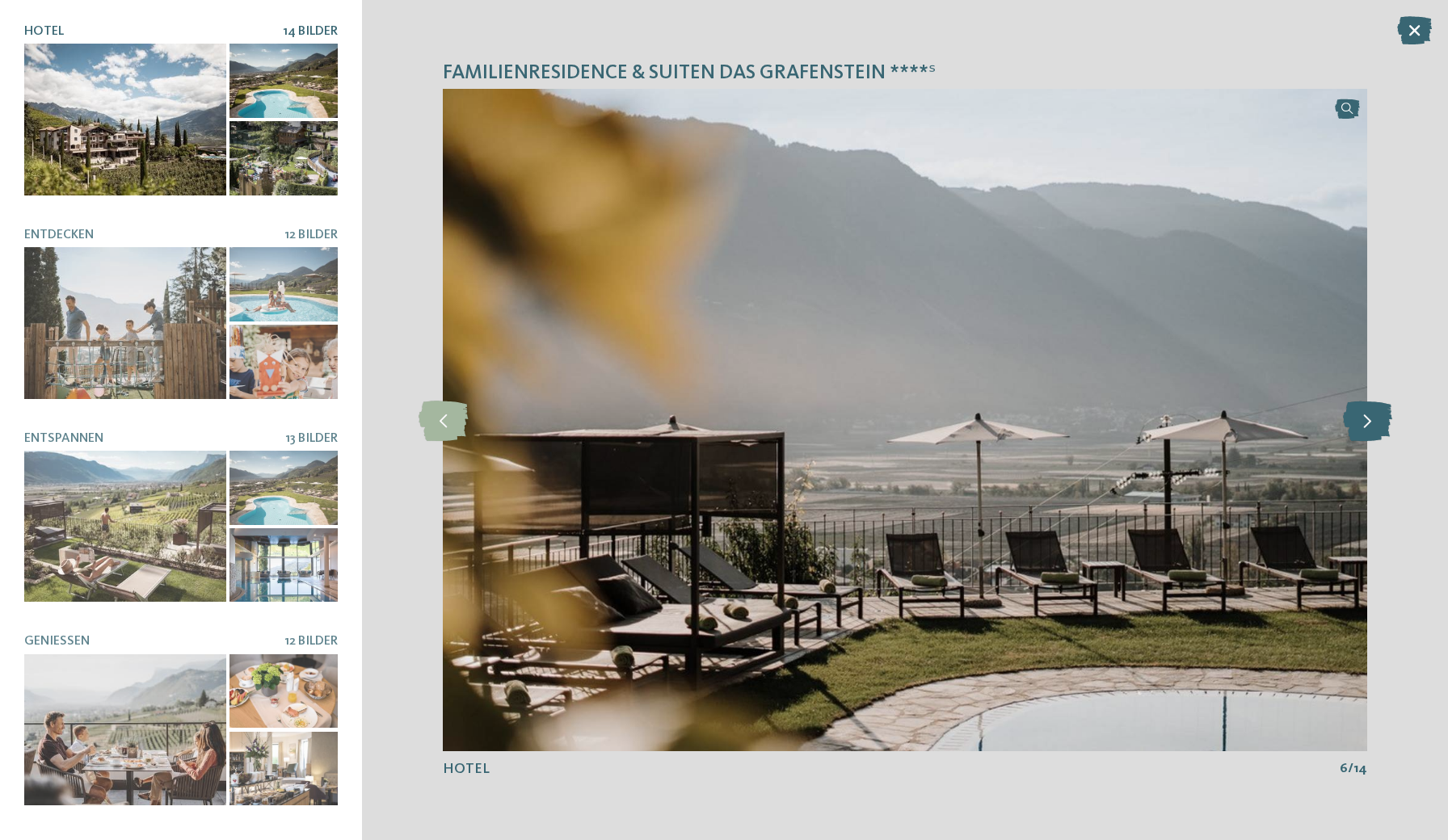
click at [1377, 420] on icon at bounding box center [1368, 420] width 49 height 40
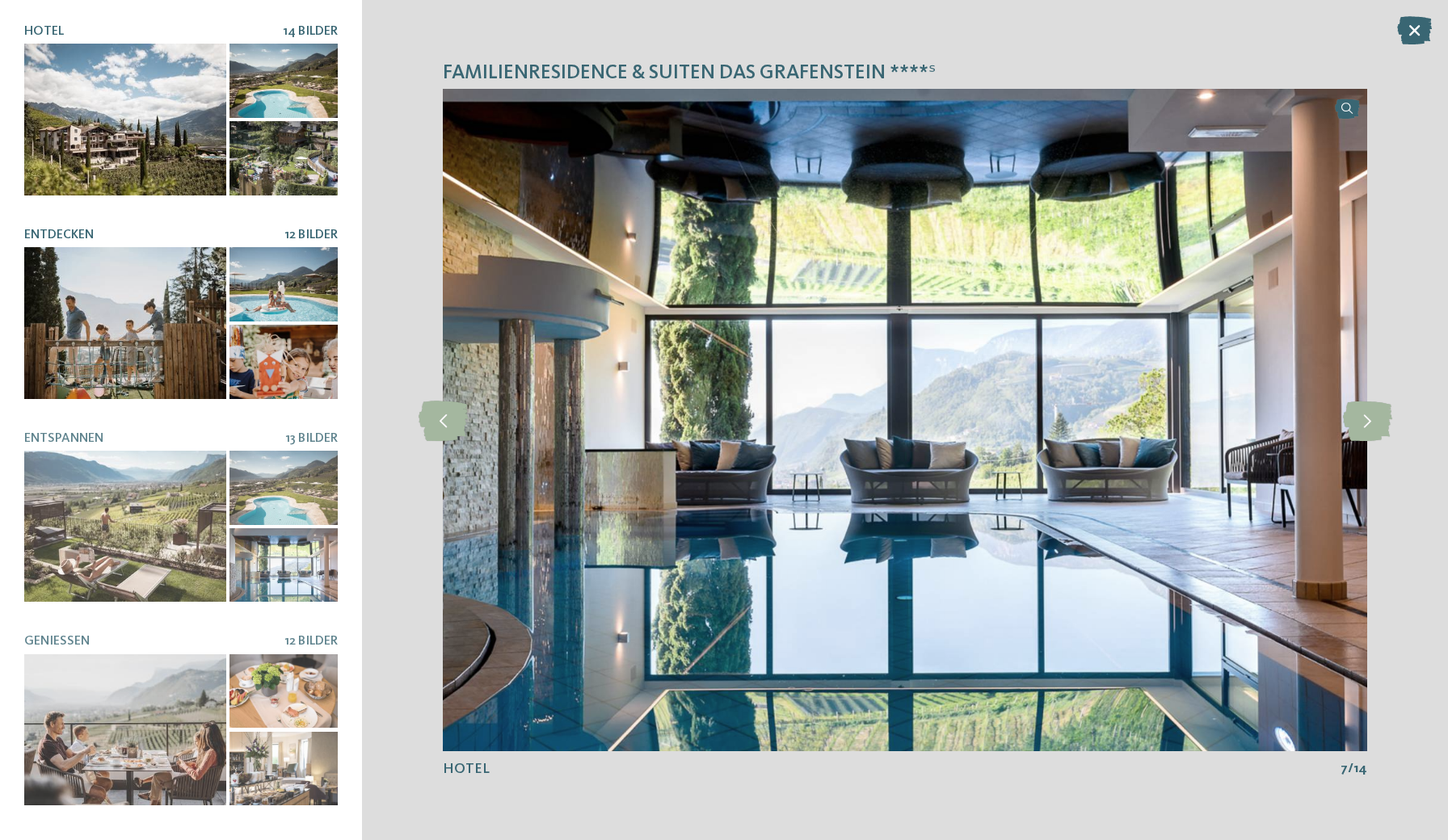
click at [207, 309] on div at bounding box center [125, 323] width 202 height 152
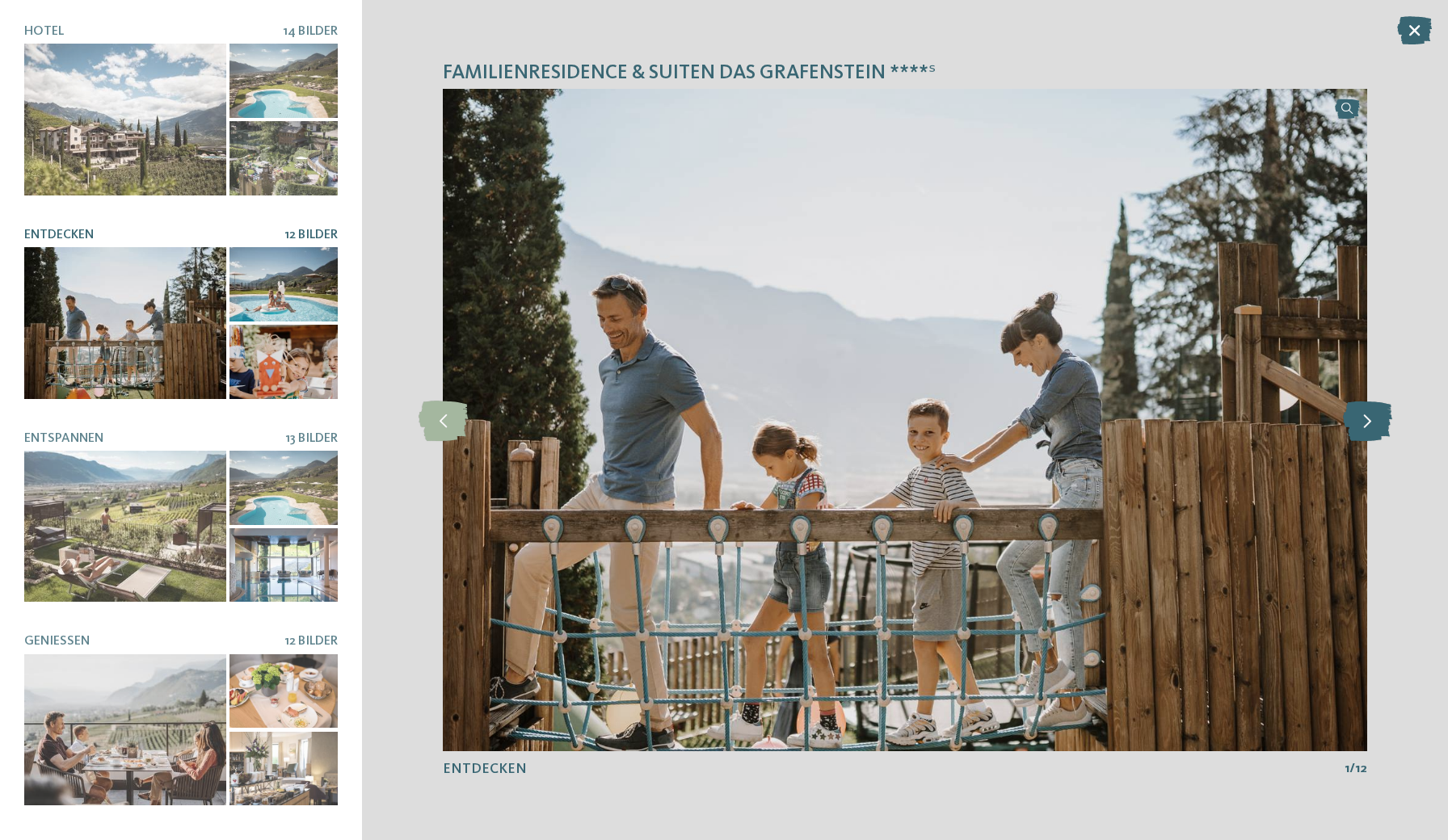
click at [1370, 414] on icon at bounding box center [1368, 420] width 49 height 40
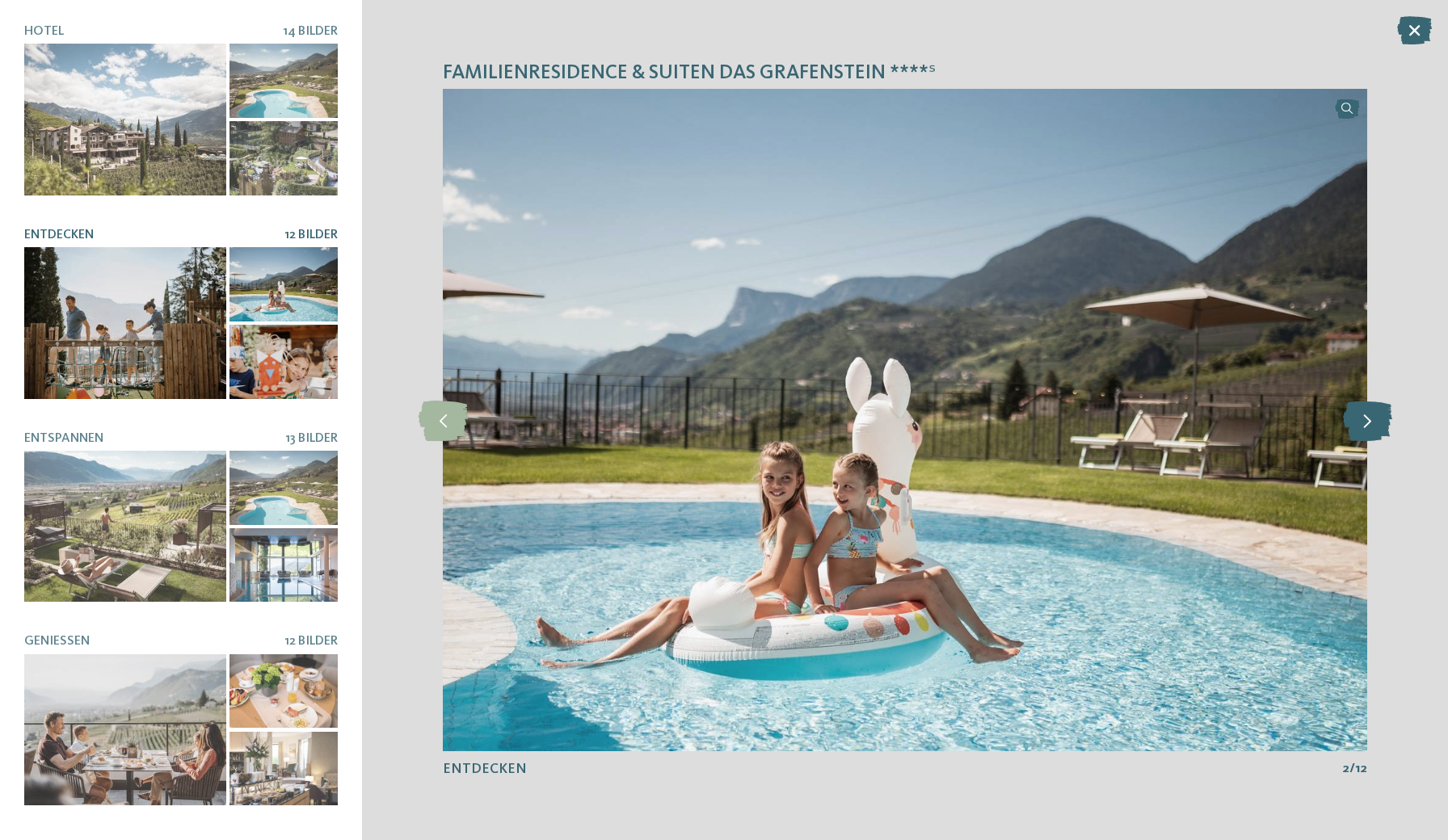
click at [1370, 414] on icon at bounding box center [1368, 420] width 49 height 40
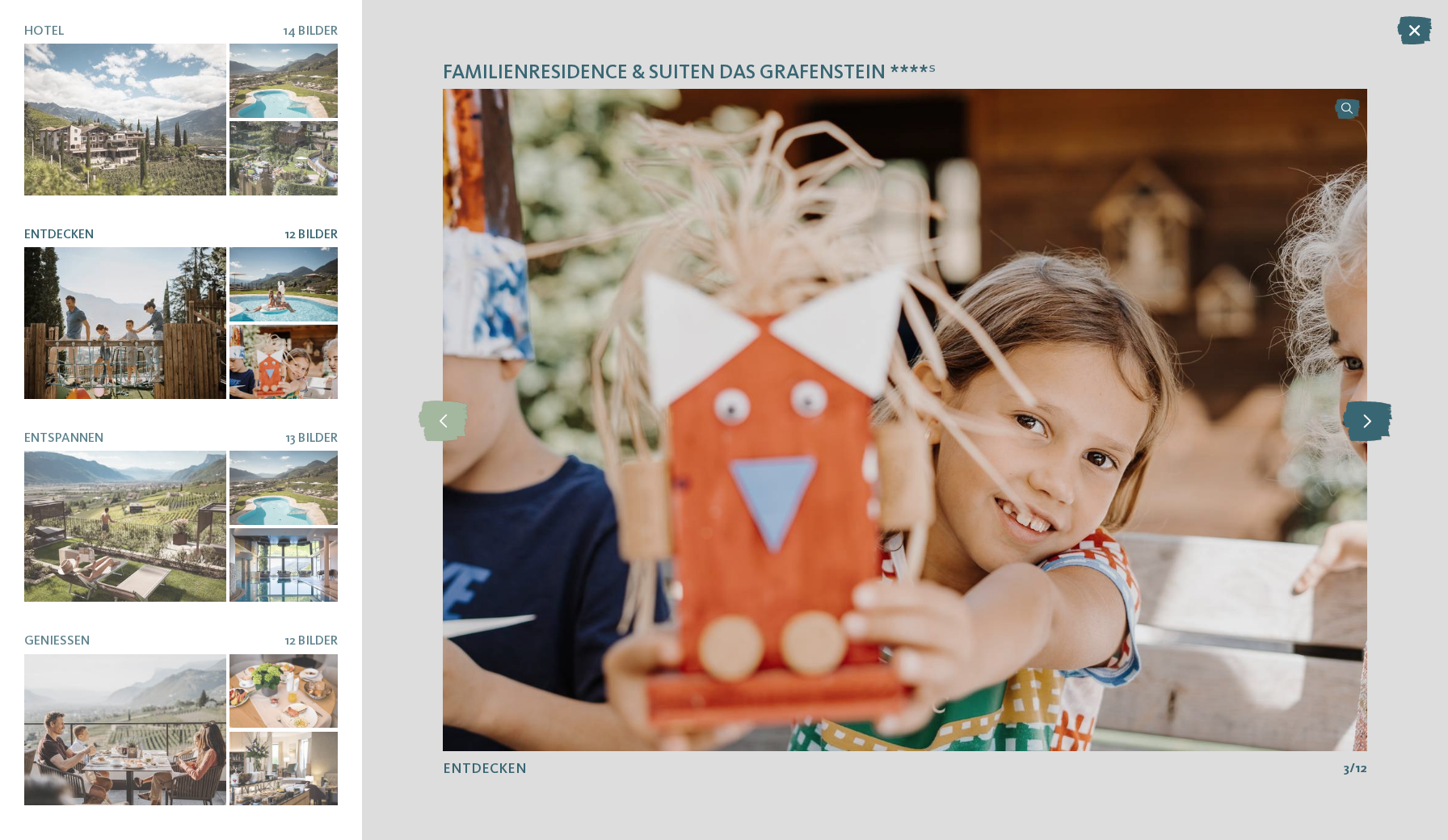
click at [1370, 414] on icon at bounding box center [1368, 420] width 49 height 40
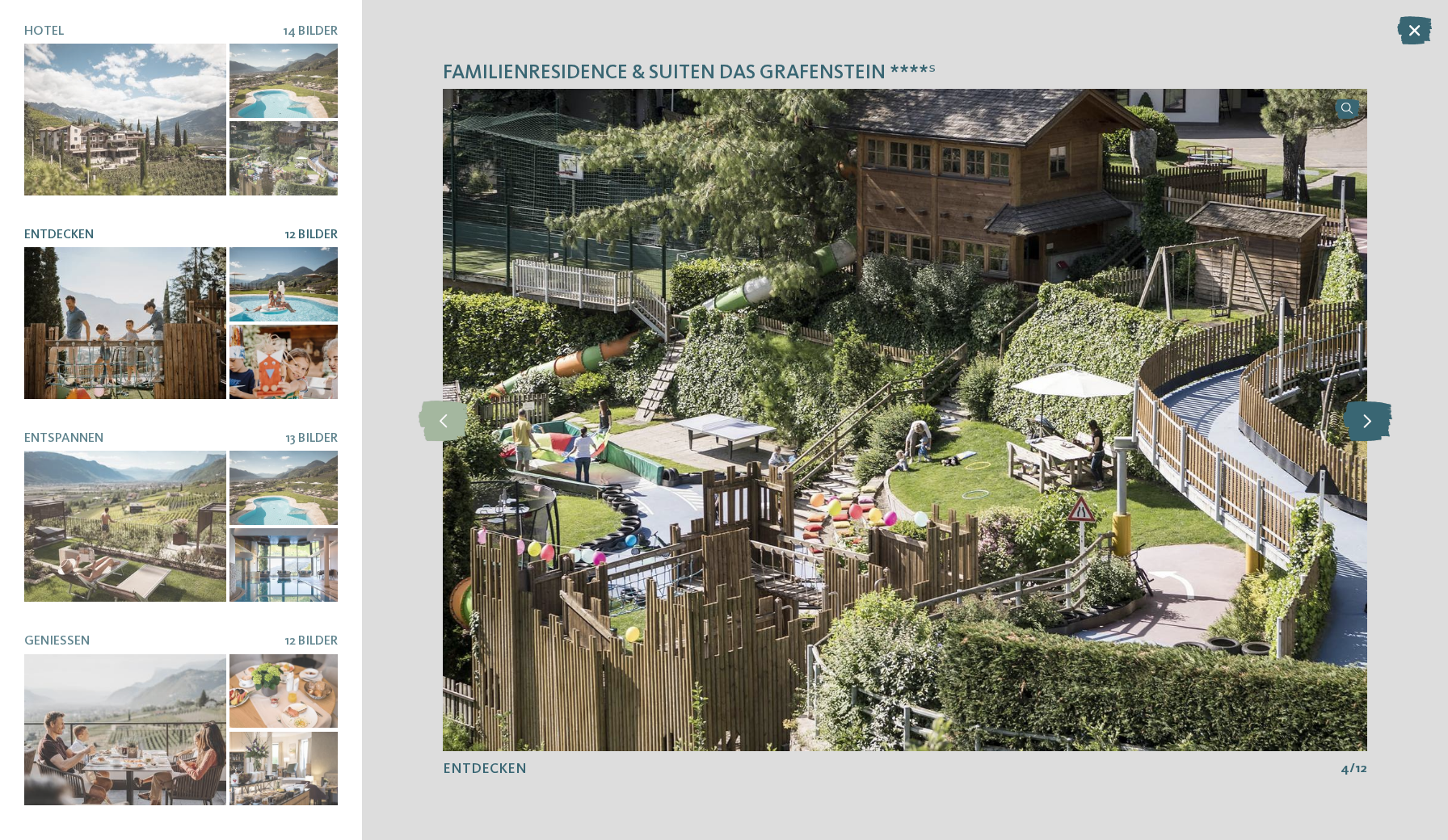
click at [1370, 414] on icon at bounding box center [1368, 420] width 49 height 40
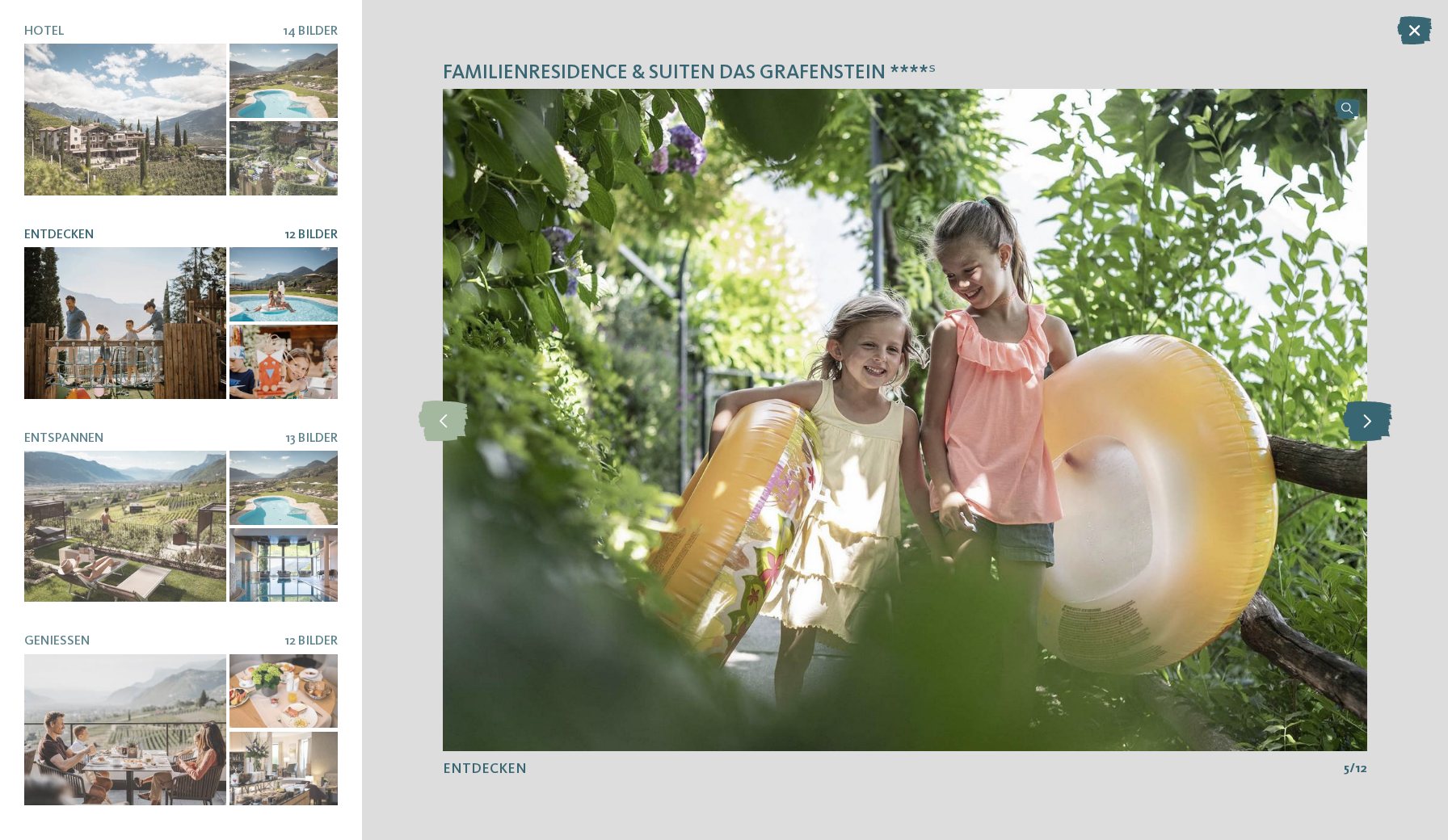
click at [1370, 414] on icon at bounding box center [1368, 420] width 49 height 40
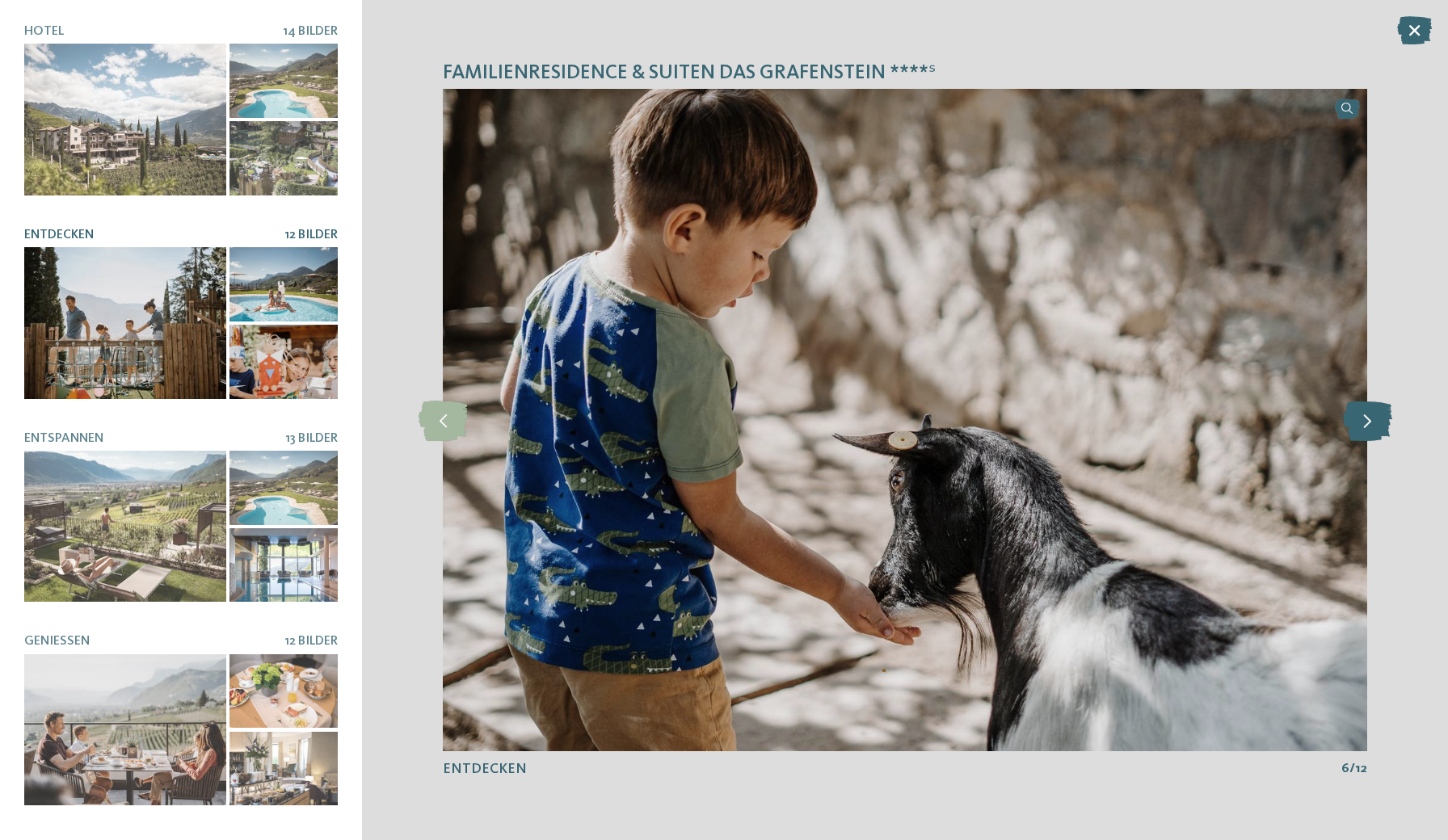
click at [1370, 414] on icon at bounding box center [1368, 420] width 49 height 40
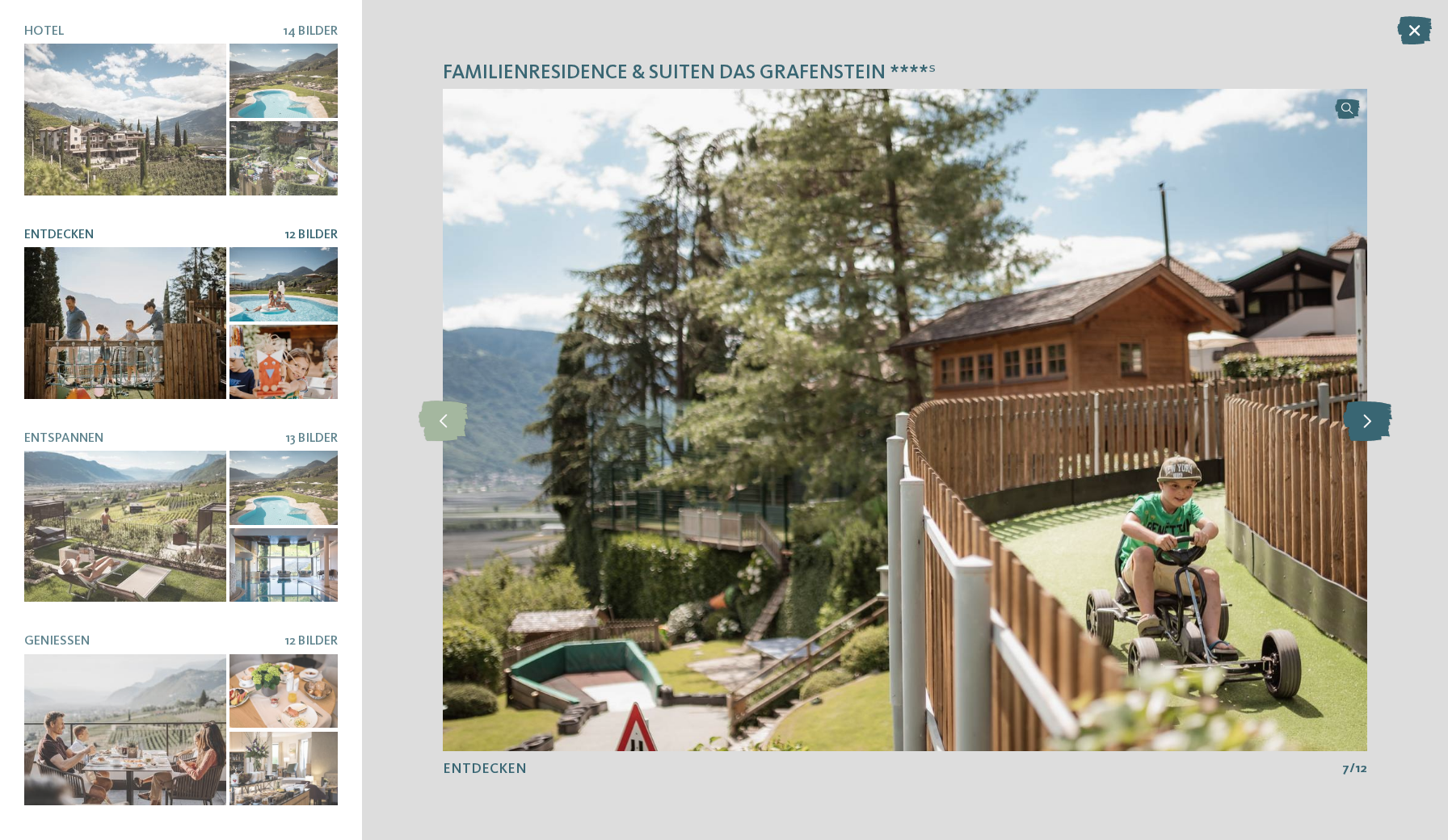
click at [1370, 414] on icon at bounding box center [1368, 420] width 49 height 40
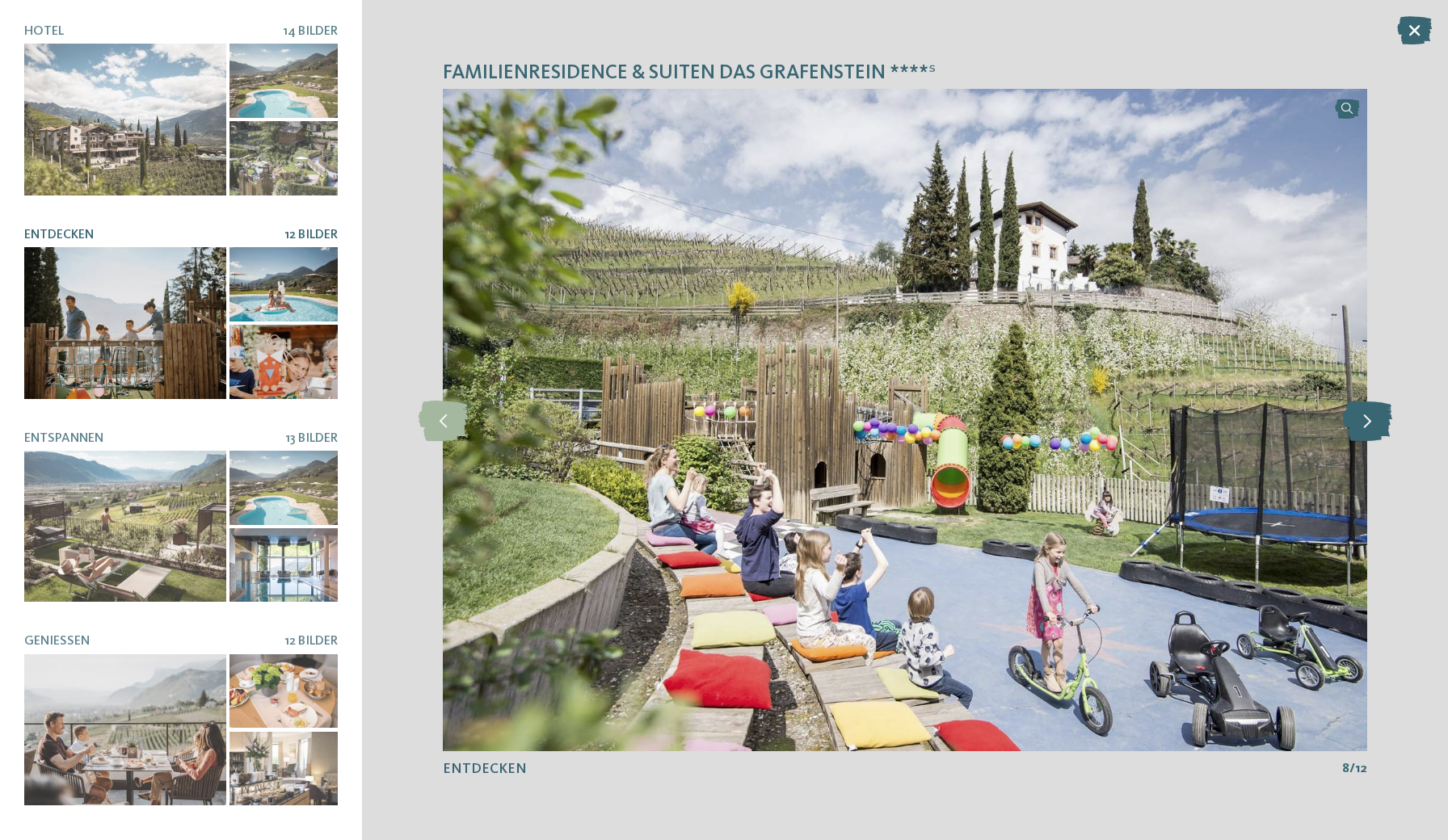
click at [1370, 414] on icon at bounding box center [1368, 420] width 49 height 40
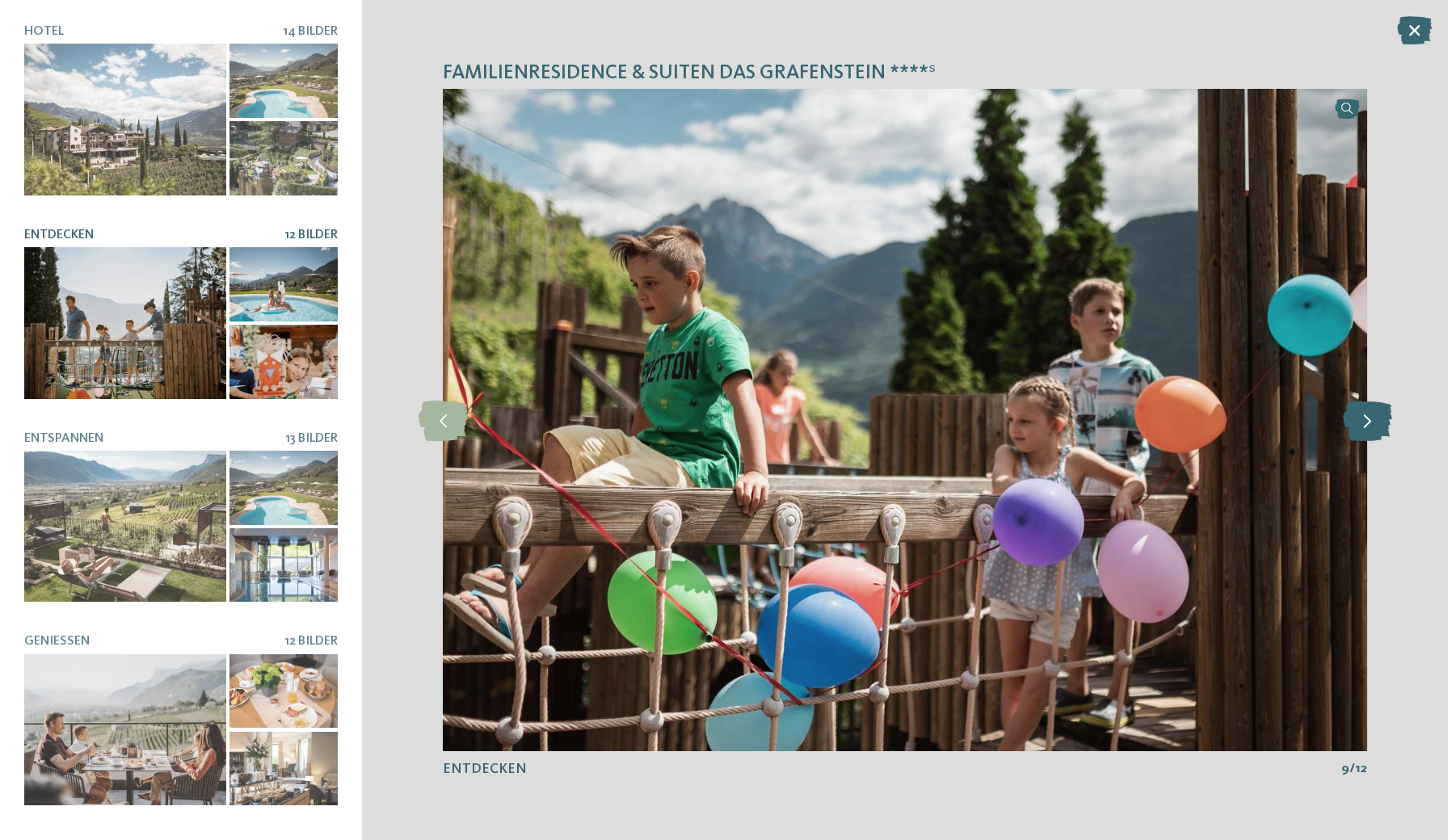
click at [1370, 414] on icon at bounding box center [1368, 420] width 49 height 40
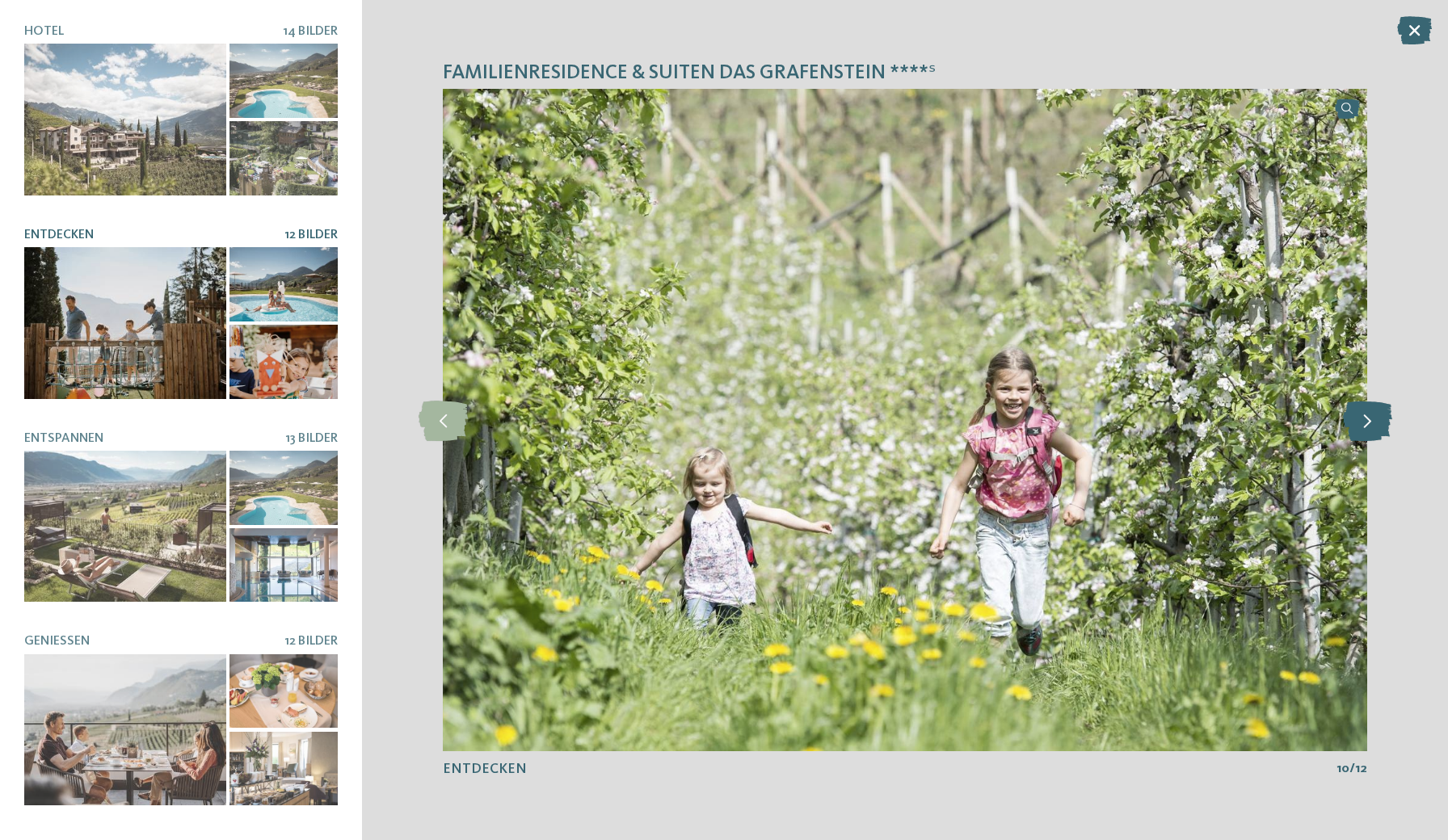
click at [1370, 414] on icon at bounding box center [1368, 420] width 49 height 40
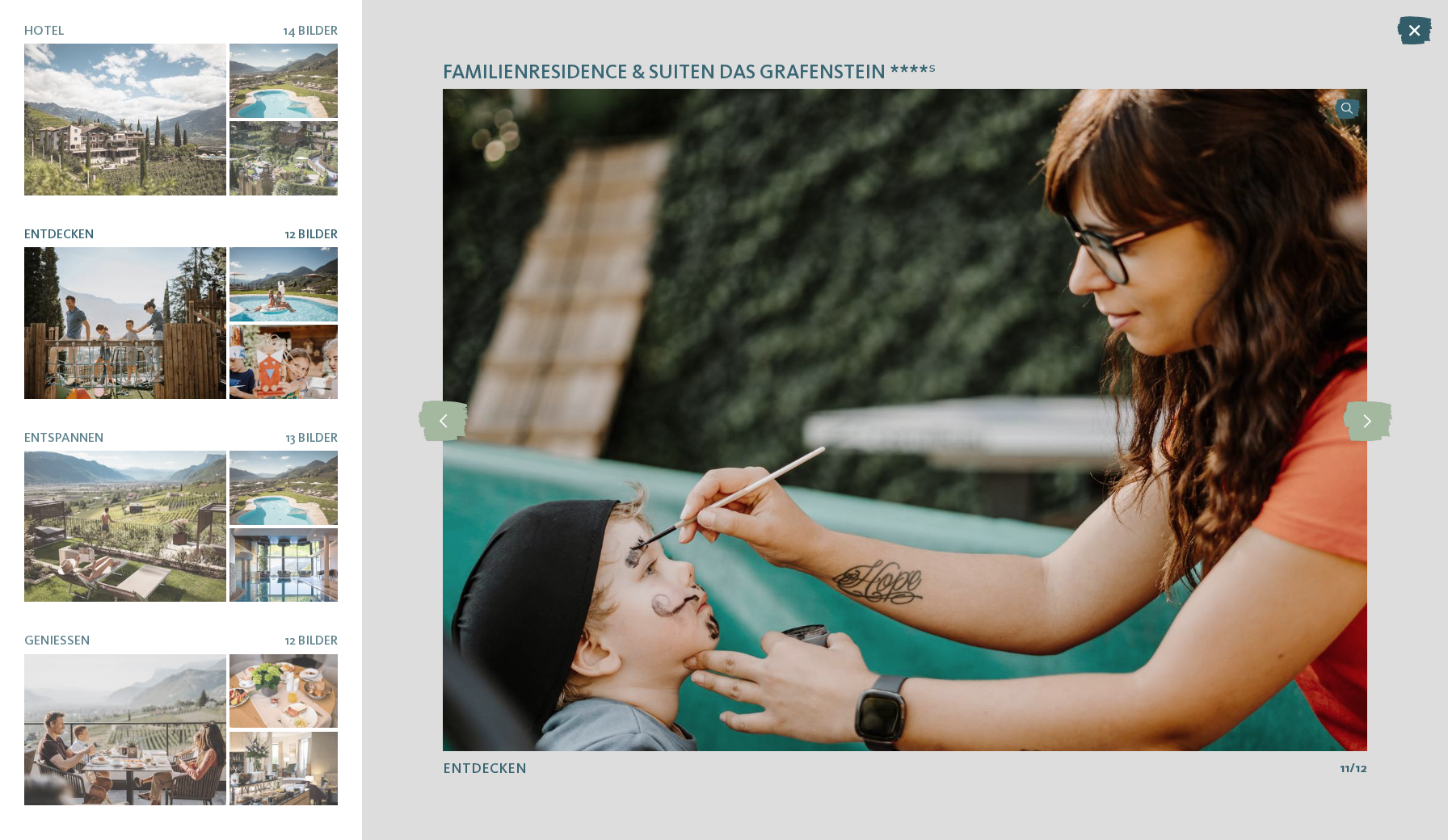
click at [1414, 39] on icon at bounding box center [1414, 31] width 35 height 28
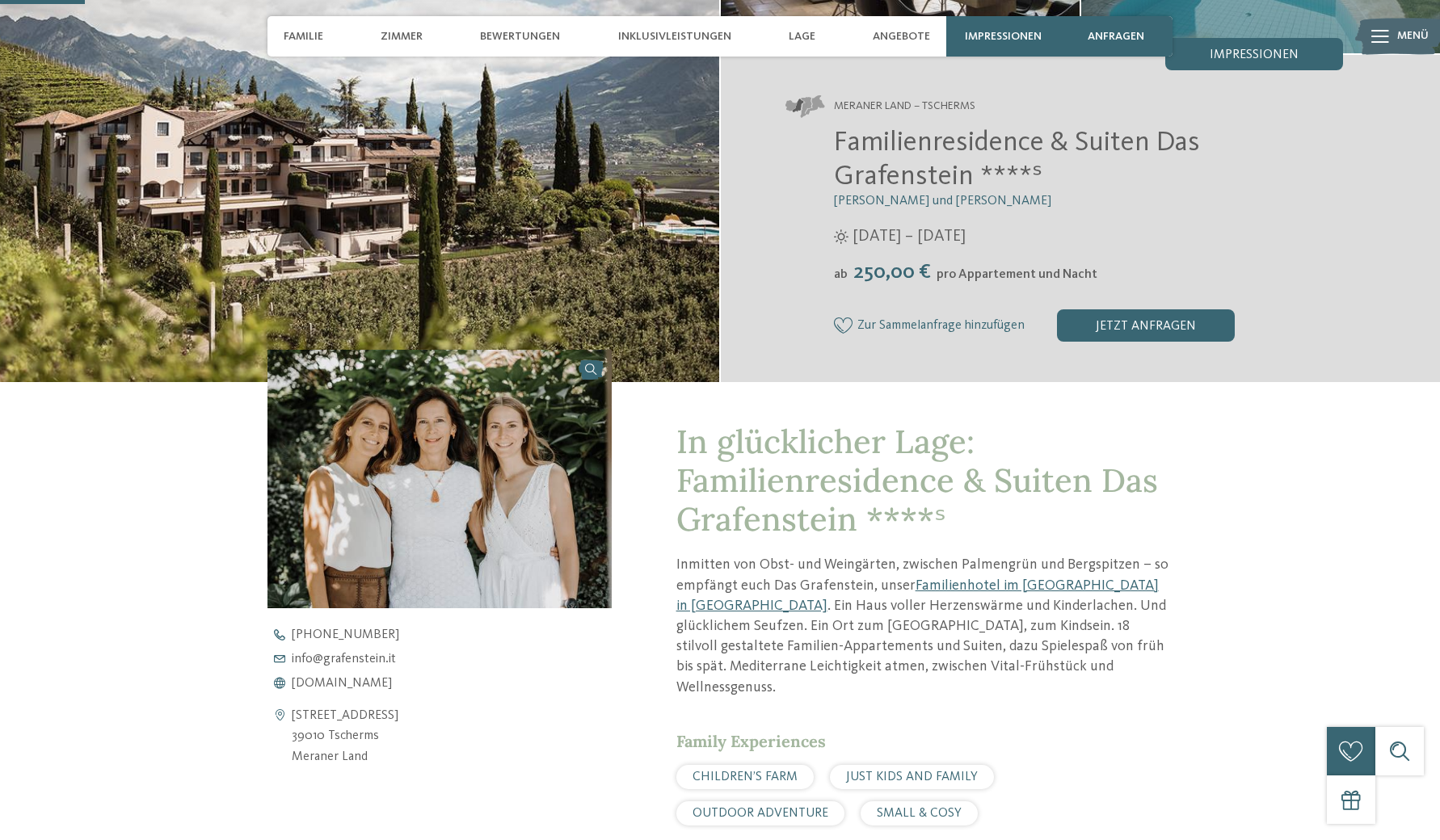
scroll to position [298, 0]
